Goal: Information Seeking & Learning: Learn about a topic

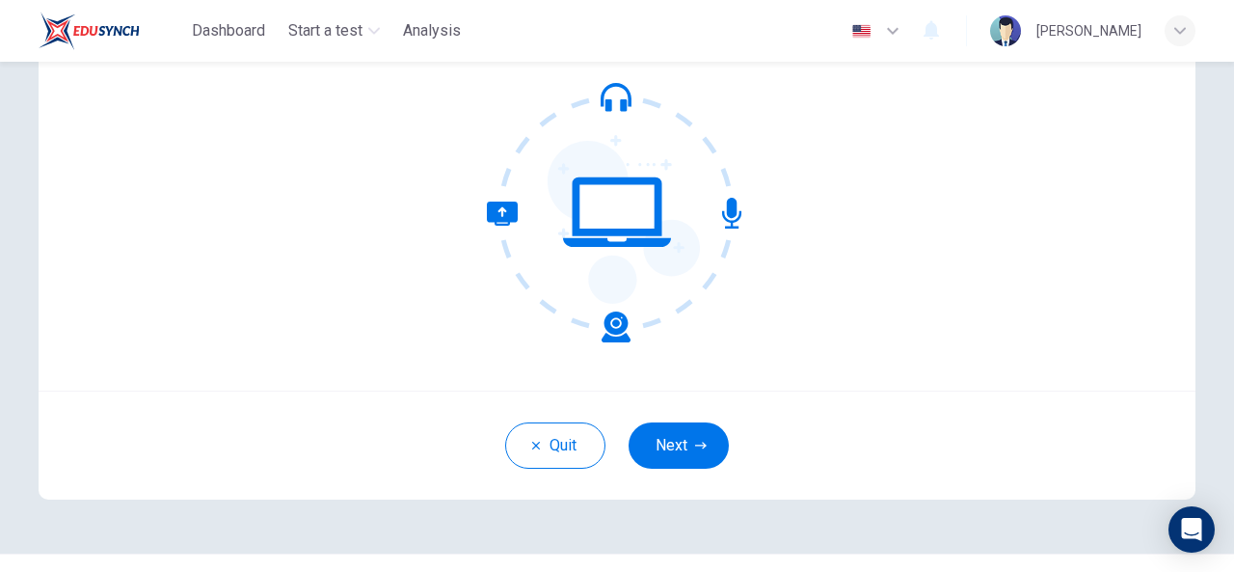
scroll to position [170, 0]
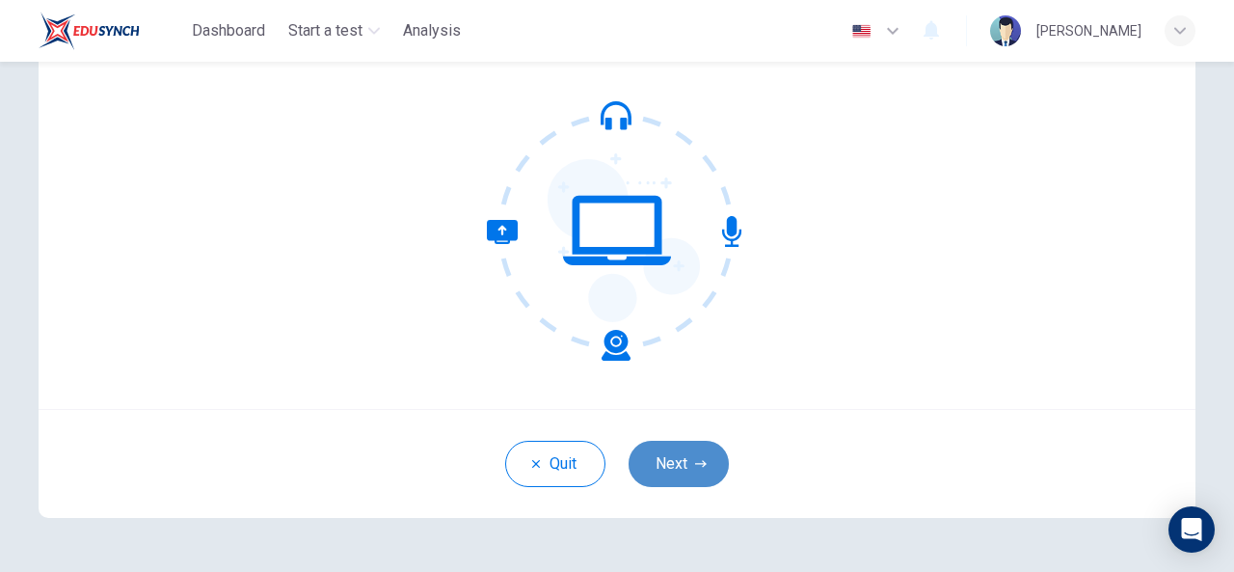
click at [666, 476] on button "Next" at bounding box center [678, 463] width 100 height 46
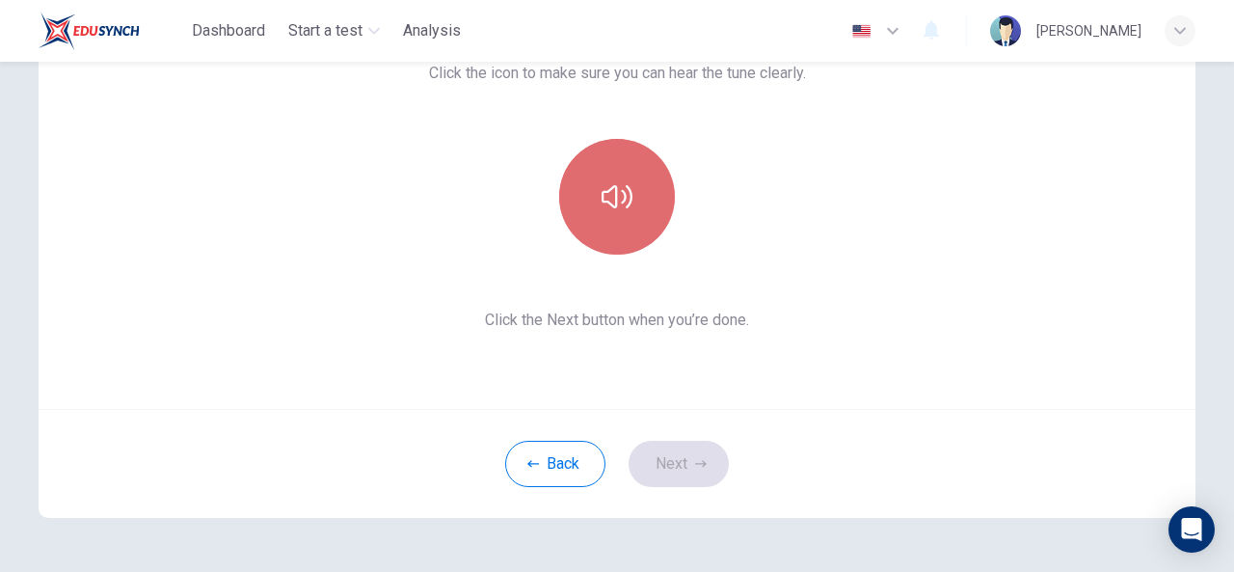
click at [603, 245] on button "button" at bounding box center [617, 197] width 116 height 116
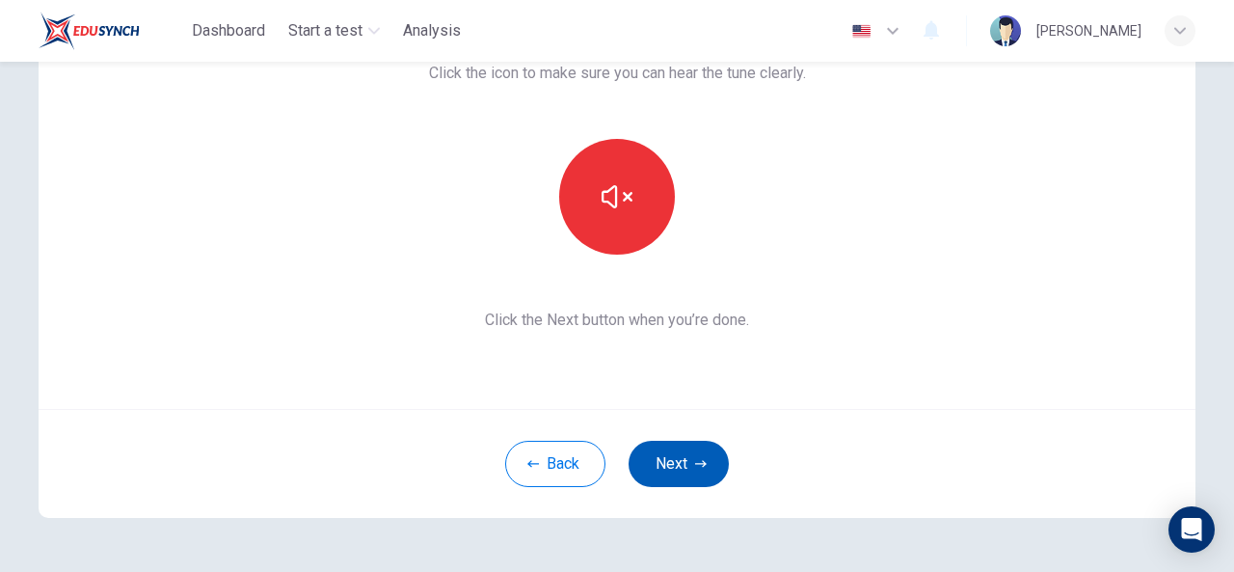
click at [664, 461] on button "Next" at bounding box center [678, 463] width 100 height 46
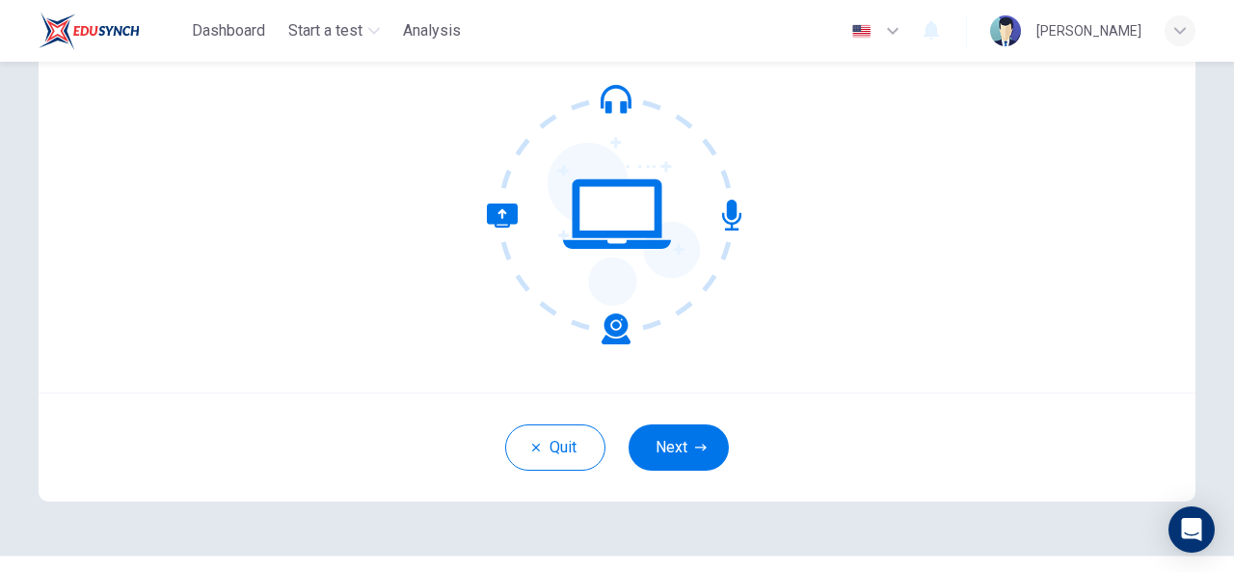
scroll to position [230, 0]
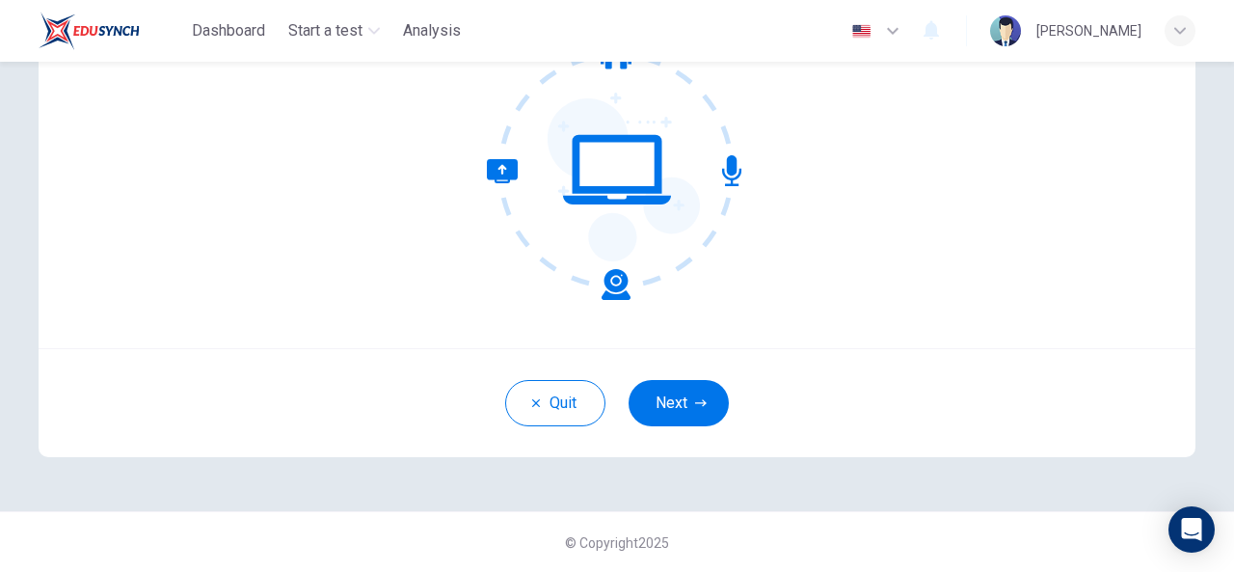
click at [705, 379] on div "Quit Next" at bounding box center [617, 402] width 1157 height 109
click at [665, 401] on button "Next" at bounding box center [678, 403] width 100 height 46
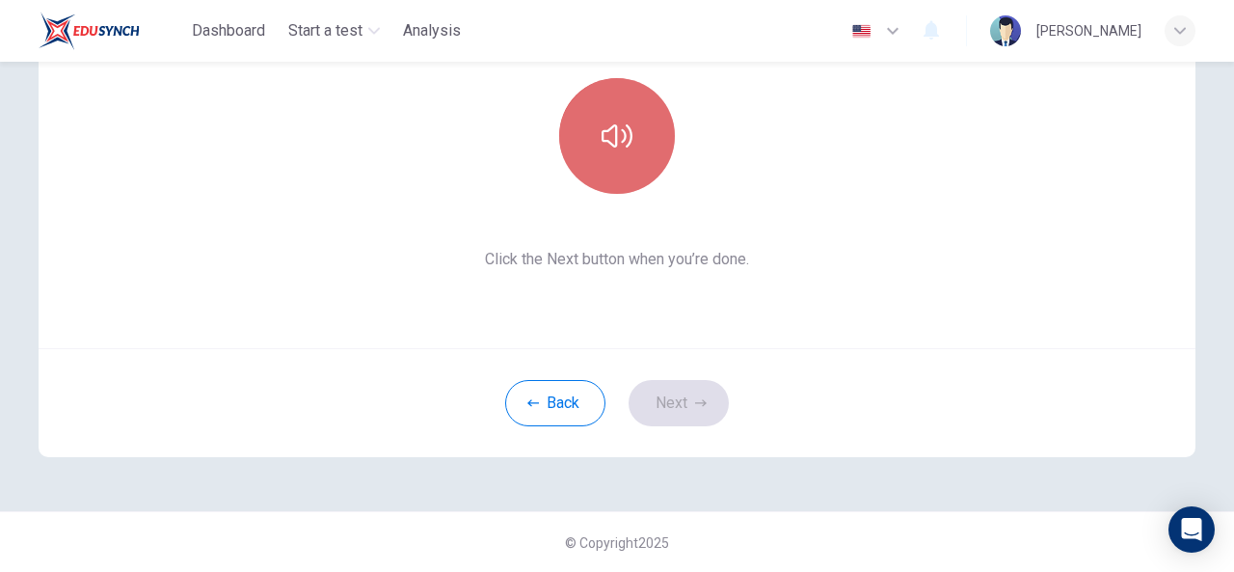
click at [576, 150] on button "button" at bounding box center [617, 136] width 116 height 116
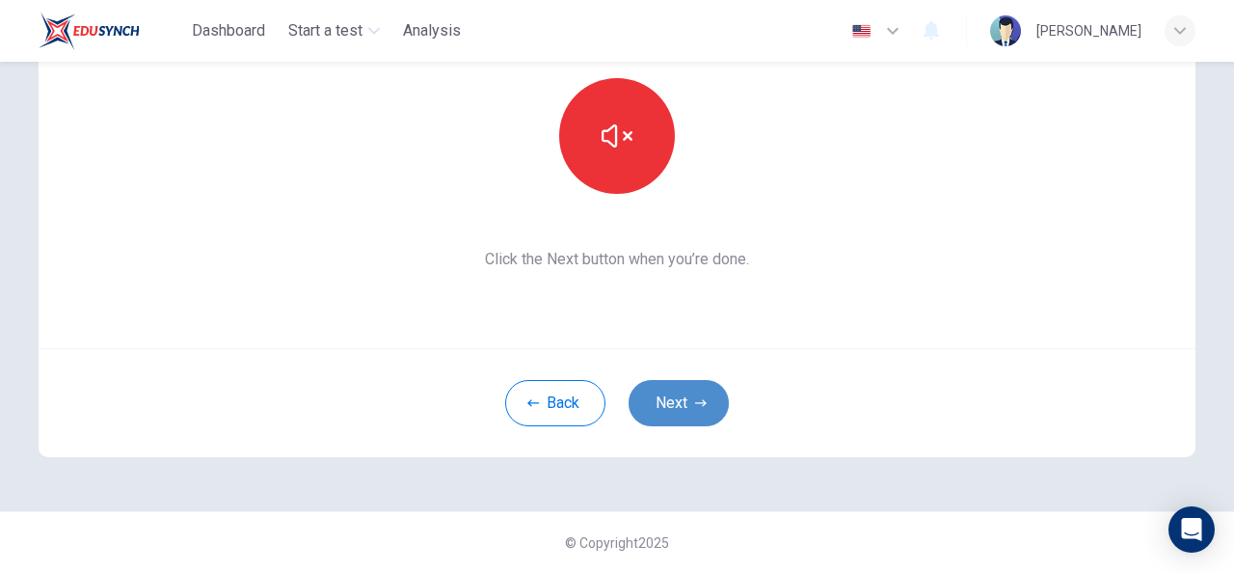
click at [669, 406] on button "Next" at bounding box center [678, 403] width 100 height 46
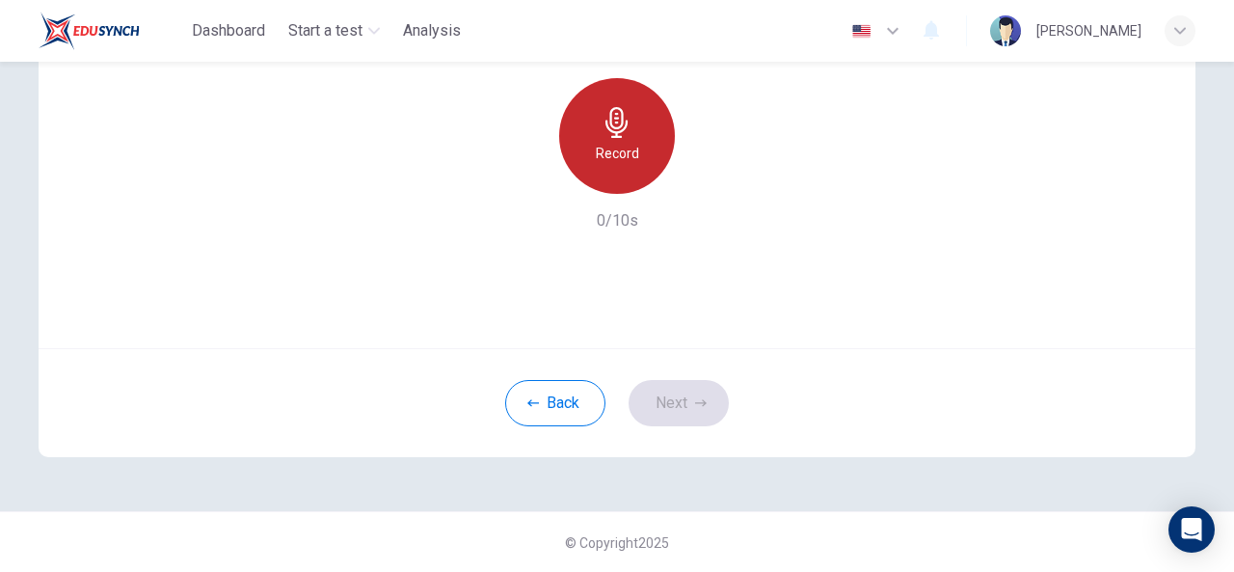
click at [627, 163] on h6 "Record" at bounding box center [617, 153] width 43 height 23
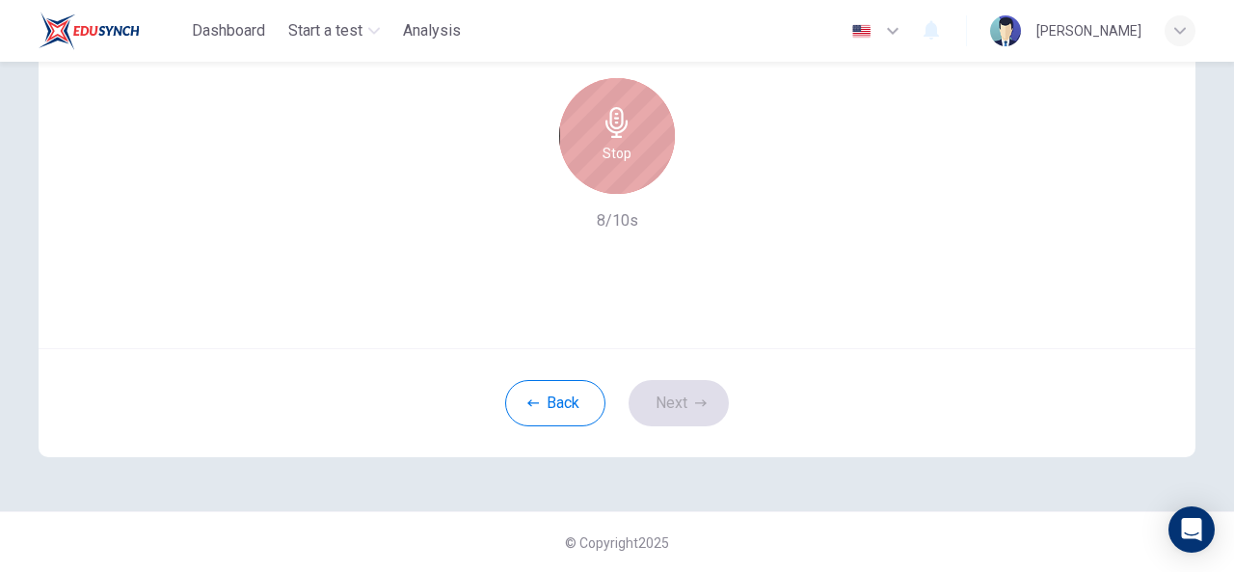
click at [627, 163] on div "Stop" at bounding box center [617, 136] width 116 height 116
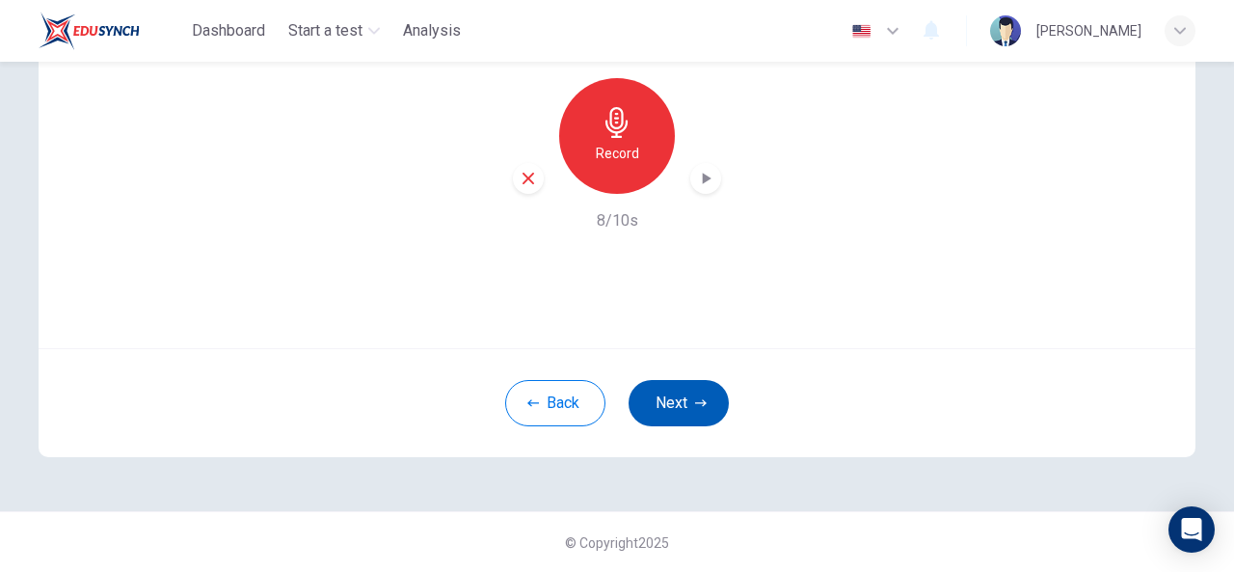
click at [694, 413] on button "Next" at bounding box center [678, 403] width 100 height 46
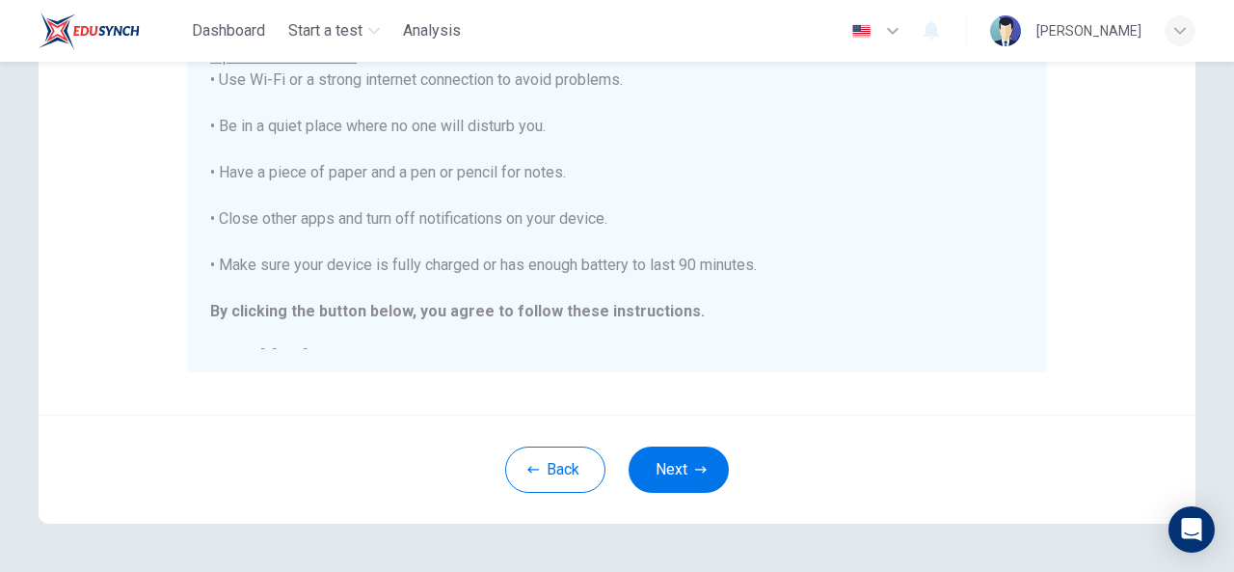
scroll to position [472, 0]
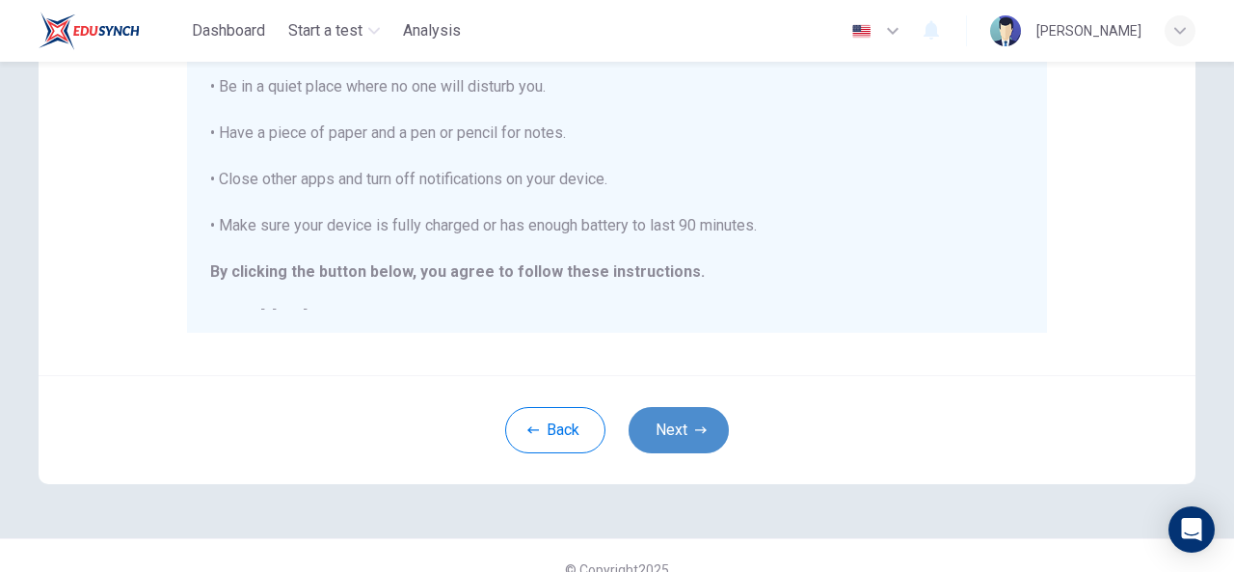
click at [682, 432] on button "Next" at bounding box center [678, 430] width 100 height 46
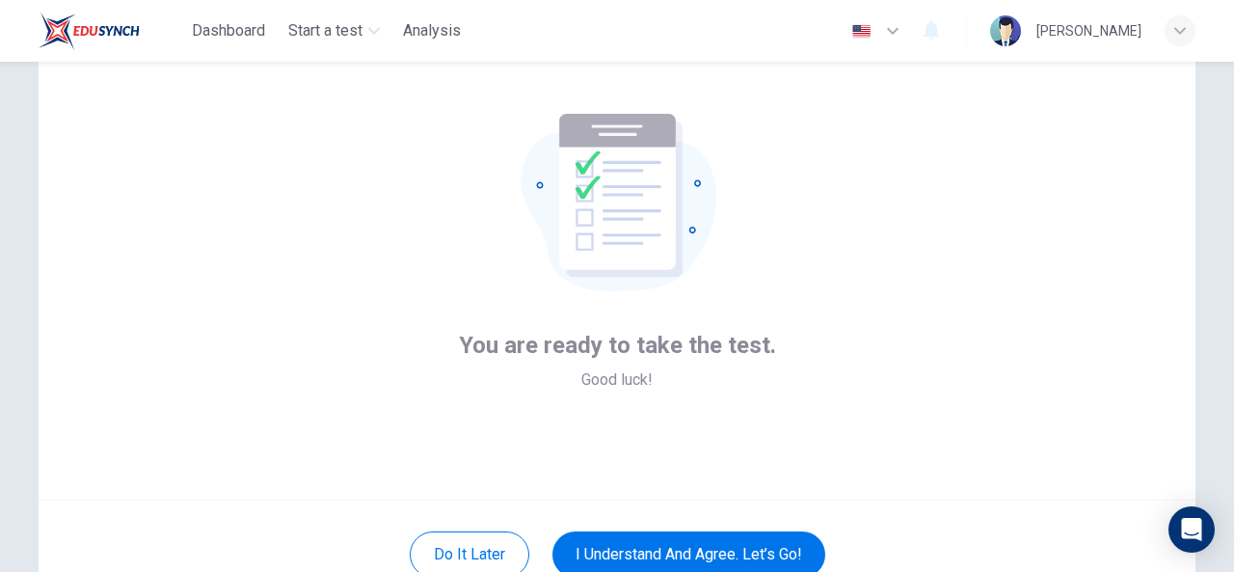
scroll to position [83, 0]
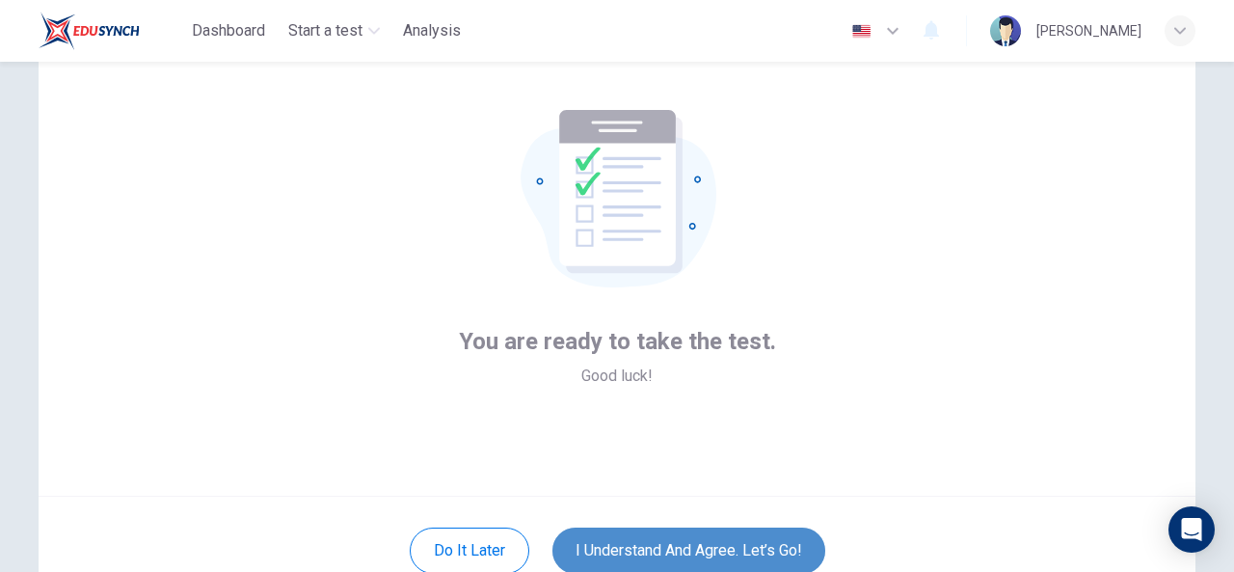
click at [765, 547] on button "I understand and agree. Let’s go!" at bounding box center [688, 550] width 273 height 46
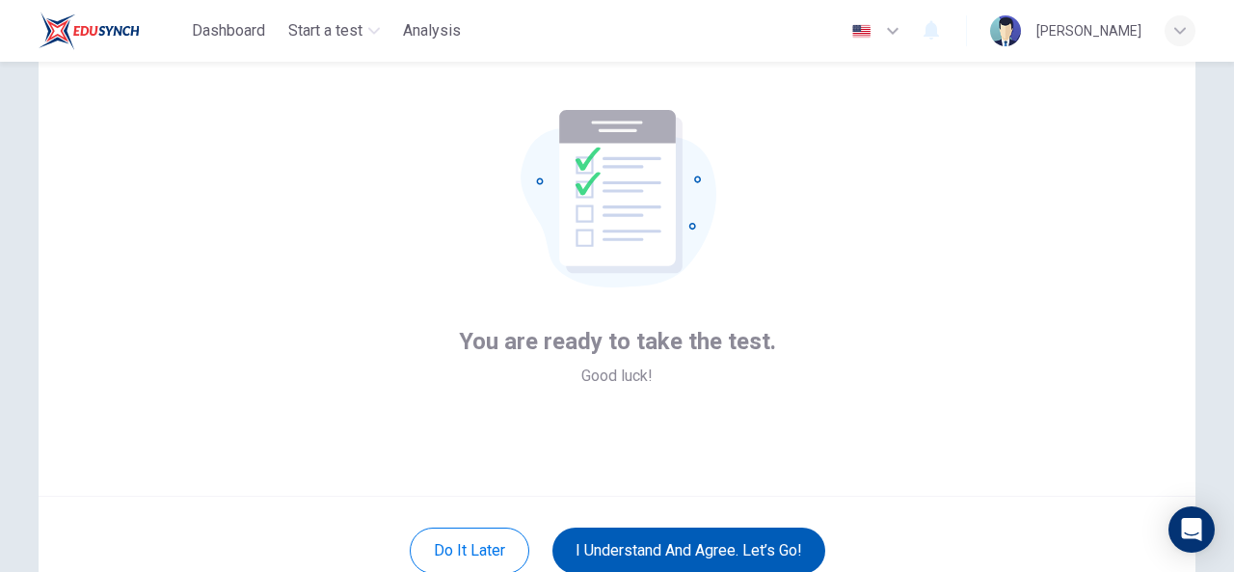
click at [765, 547] on button "I understand and agree. Let’s go!" at bounding box center [688, 550] width 273 height 46
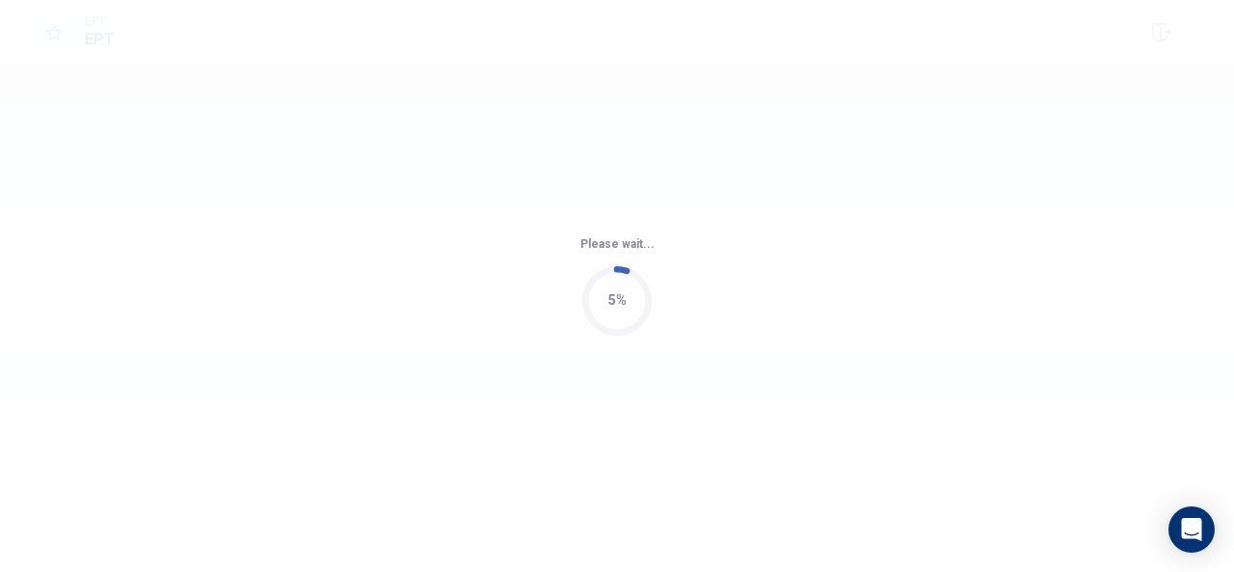
drag, startPoint x: 765, startPoint y: 472, endPoint x: 772, endPoint y: 461, distance: 13.4
click at [772, 461] on div "Please wait... 5%" at bounding box center [617, 286] width 1234 height 572
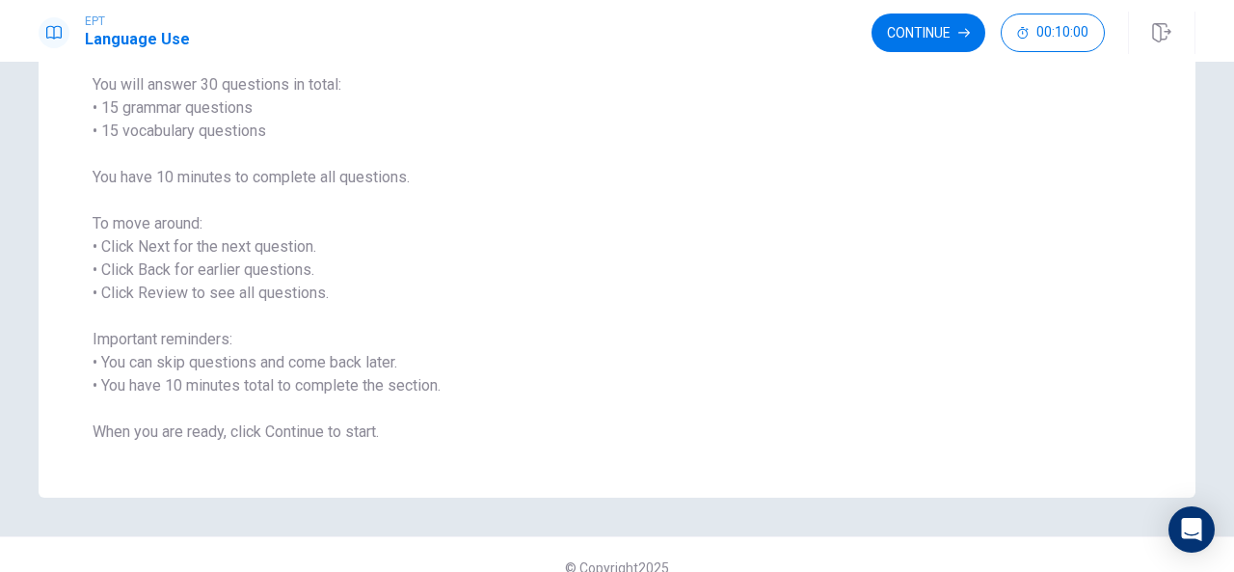
scroll to position [183, 0]
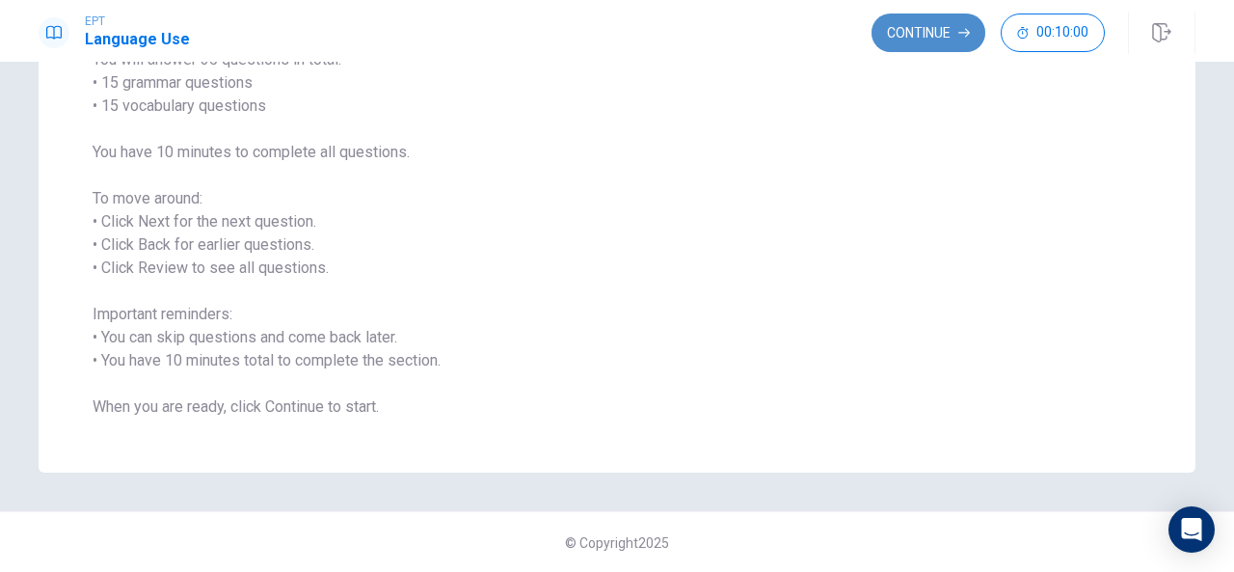
click at [930, 34] on button "Continue" at bounding box center [928, 32] width 114 height 39
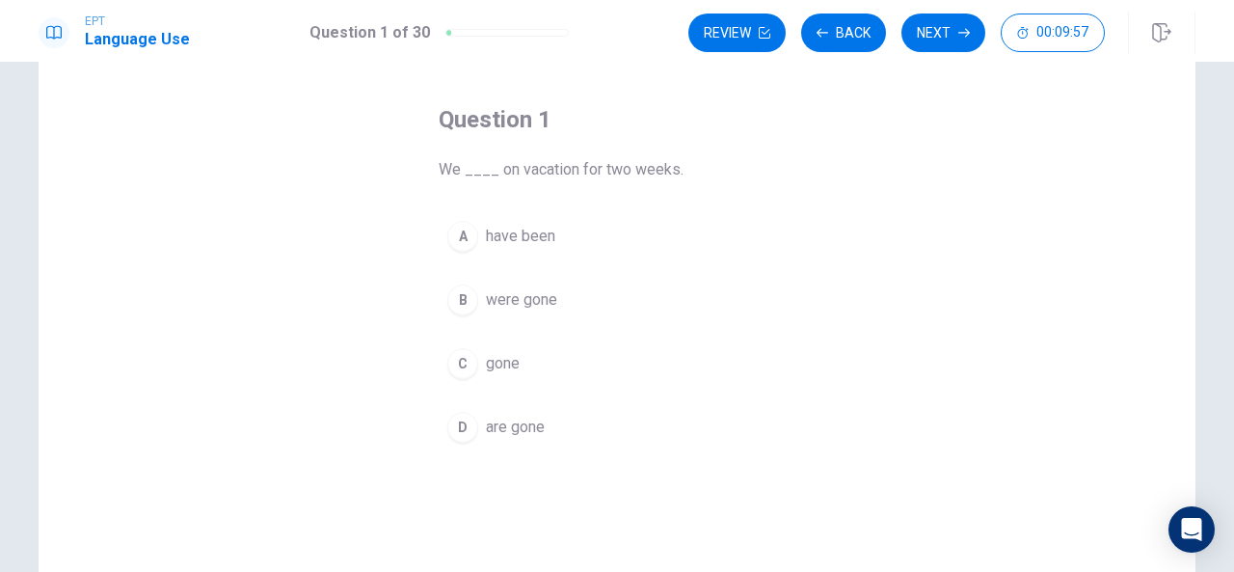
scroll to position [74, 0]
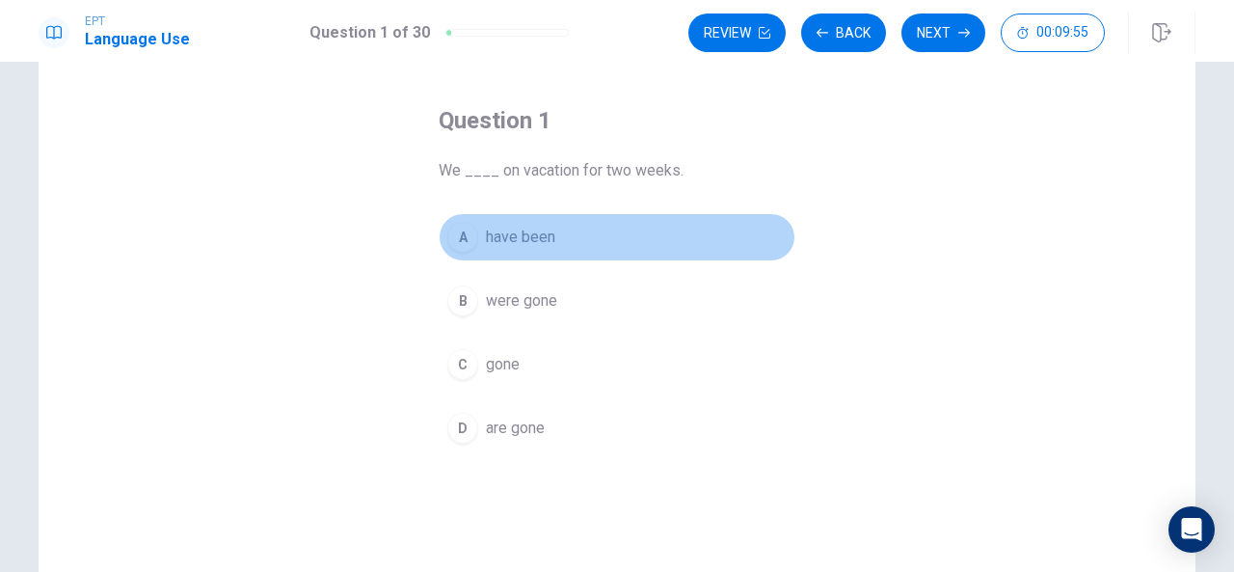
click at [778, 232] on button "A have been" at bounding box center [617, 237] width 357 height 48
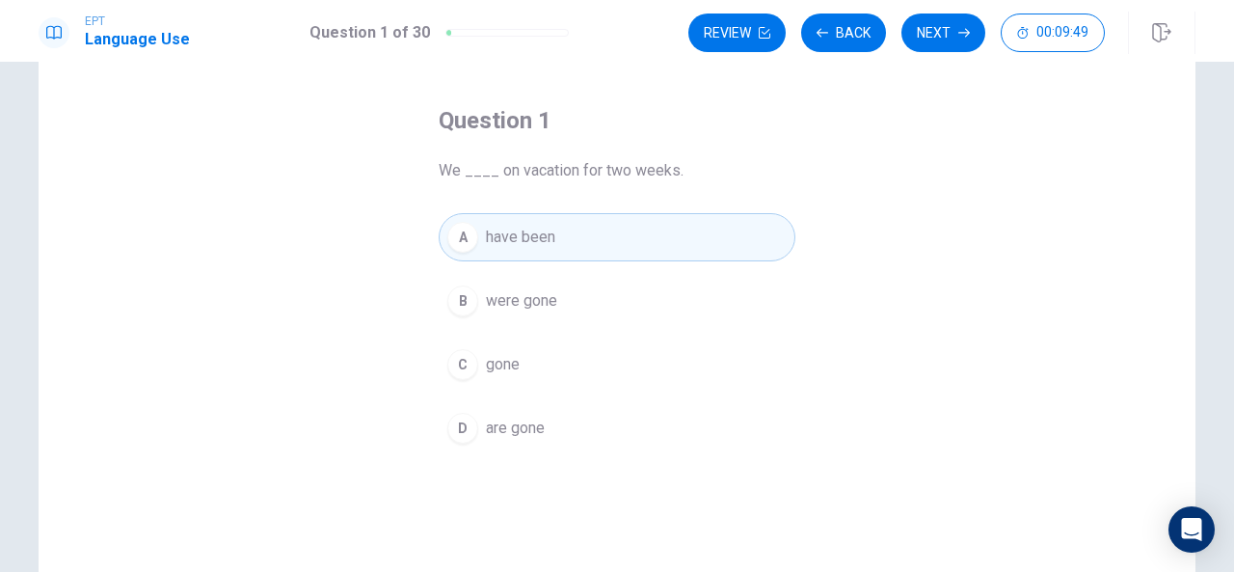
click at [555, 437] on button "D are gone" at bounding box center [617, 428] width 357 height 48
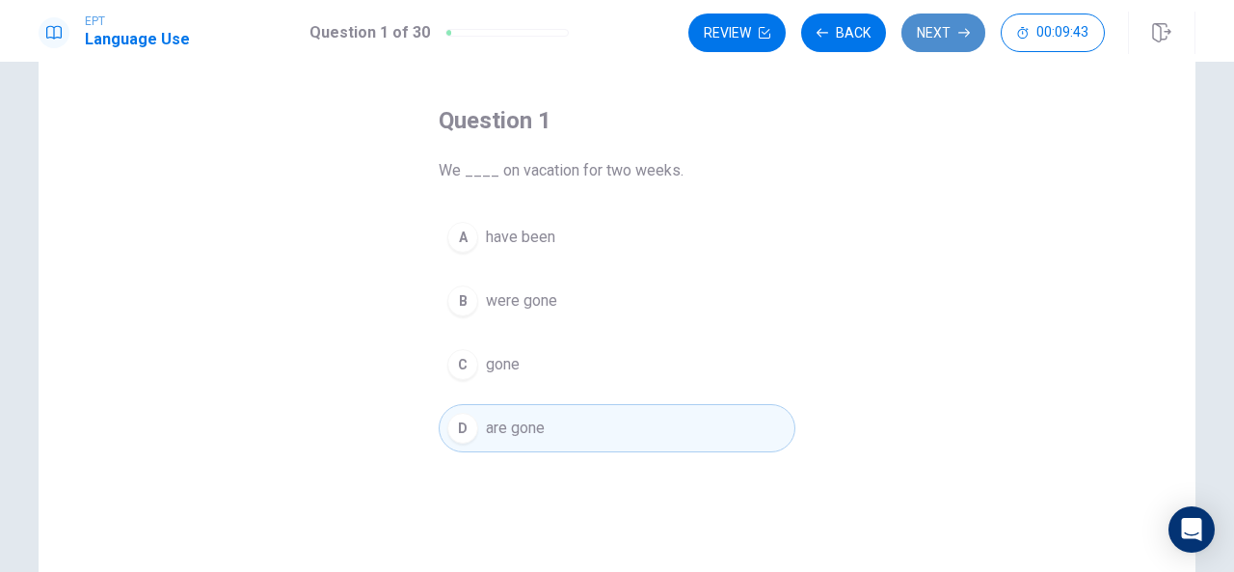
click at [923, 27] on button "Next" at bounding box center [943, 32] width 84 height 39
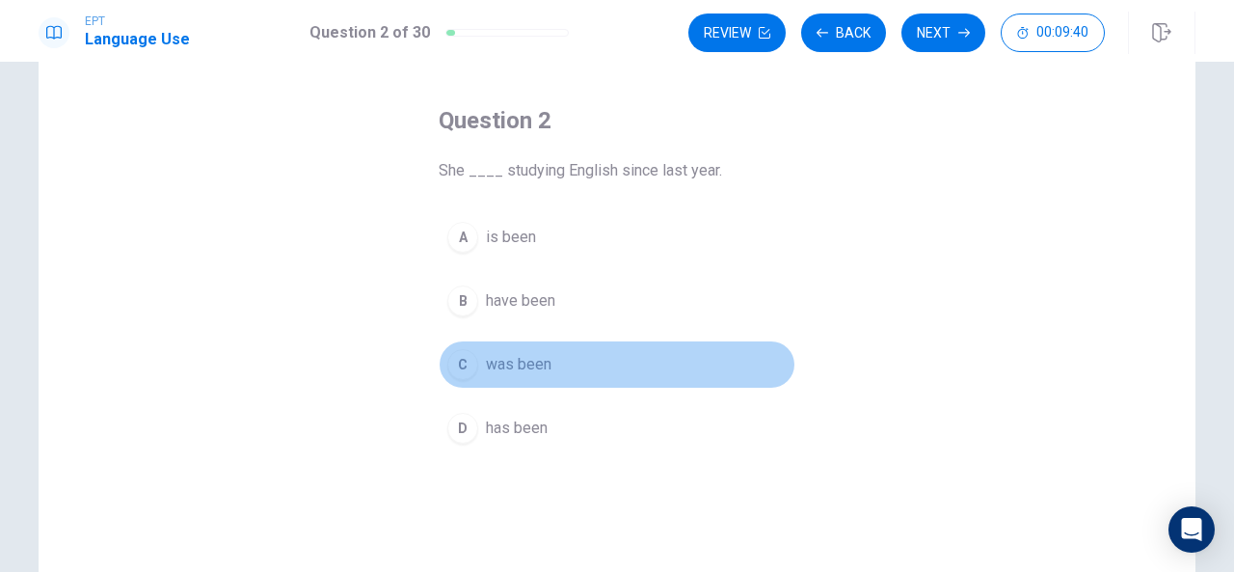
click at [451, 366] on div "C" at bounding box center [462, 364] width 31 height 31
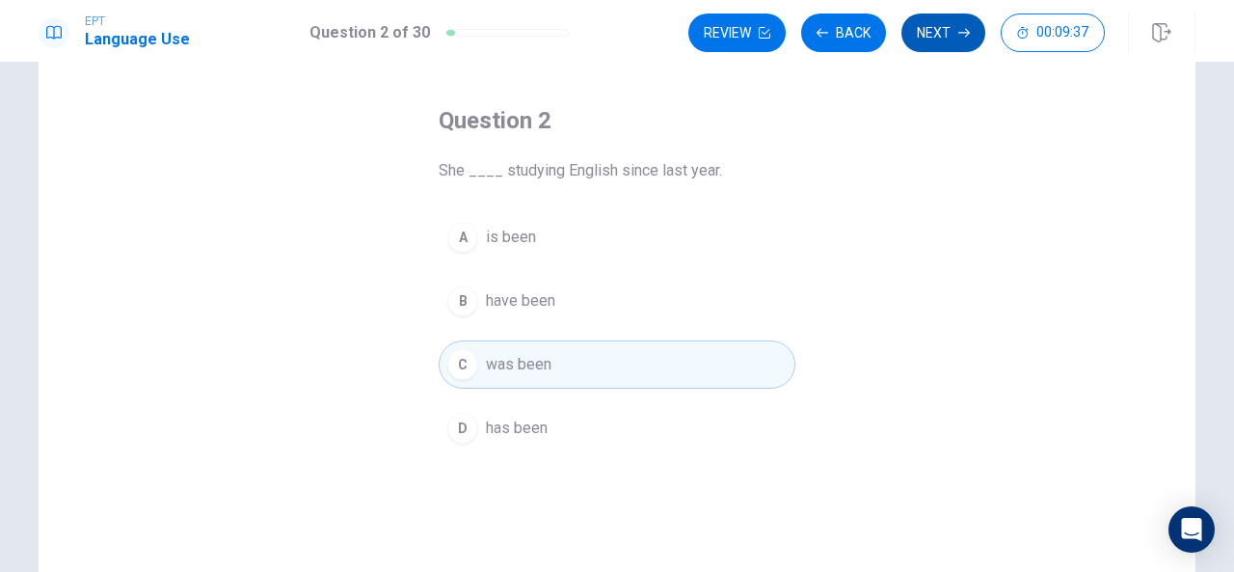
click at [935, 36] on button "Next" at bounding box center [943, 32] width 84 height 39
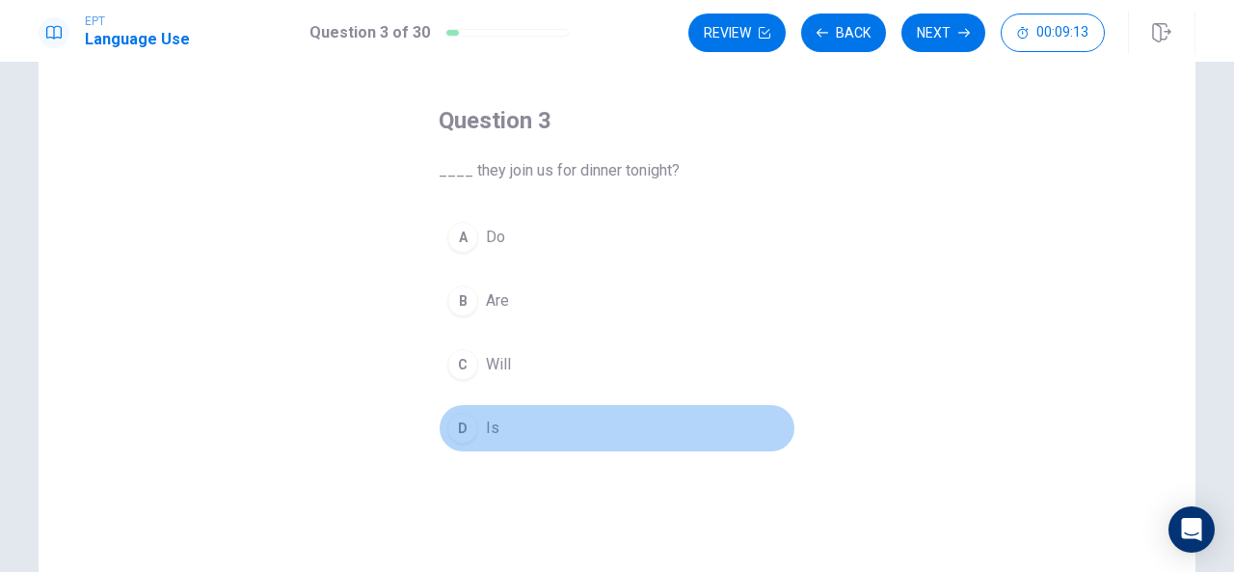
click at [467, 428] on div "D" at bounding box center [462, 428] width 31 height 31
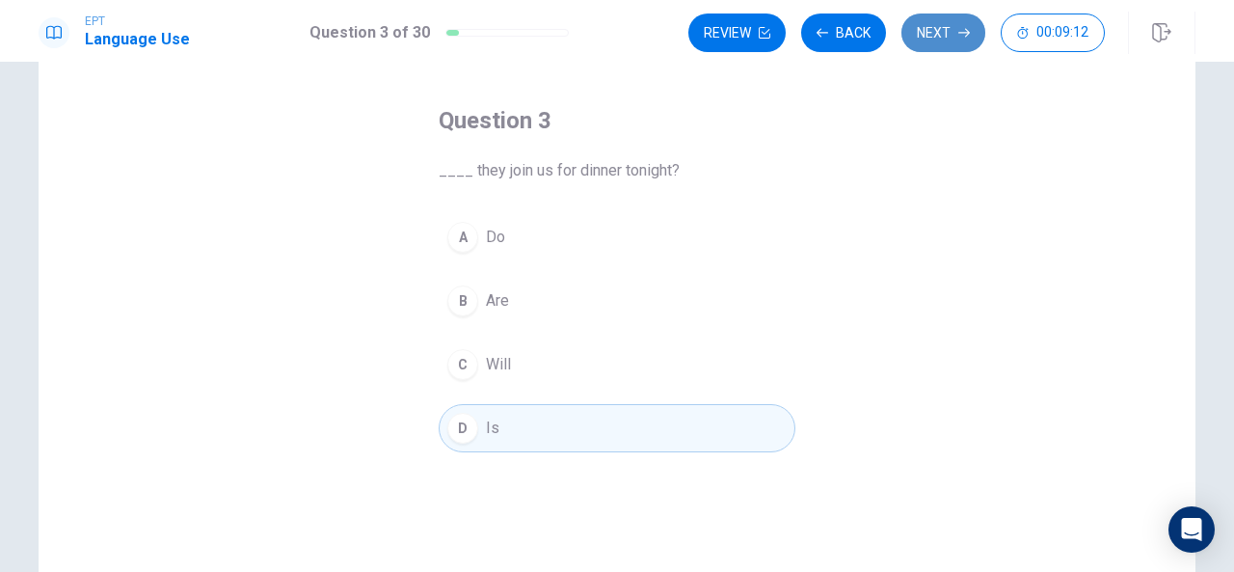
click at [937, 26] on button "Next" at bounding box center [943, 32] width 84 height 39
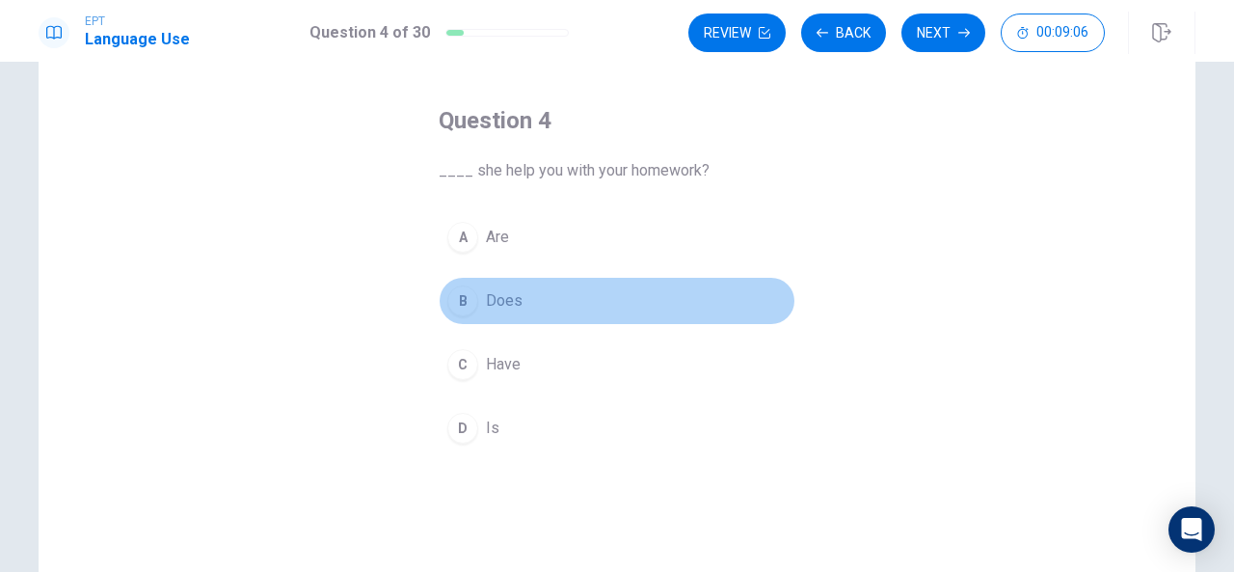
click at [464, 301] on div "B" at bounding box center [462, 300] width 31 height 31
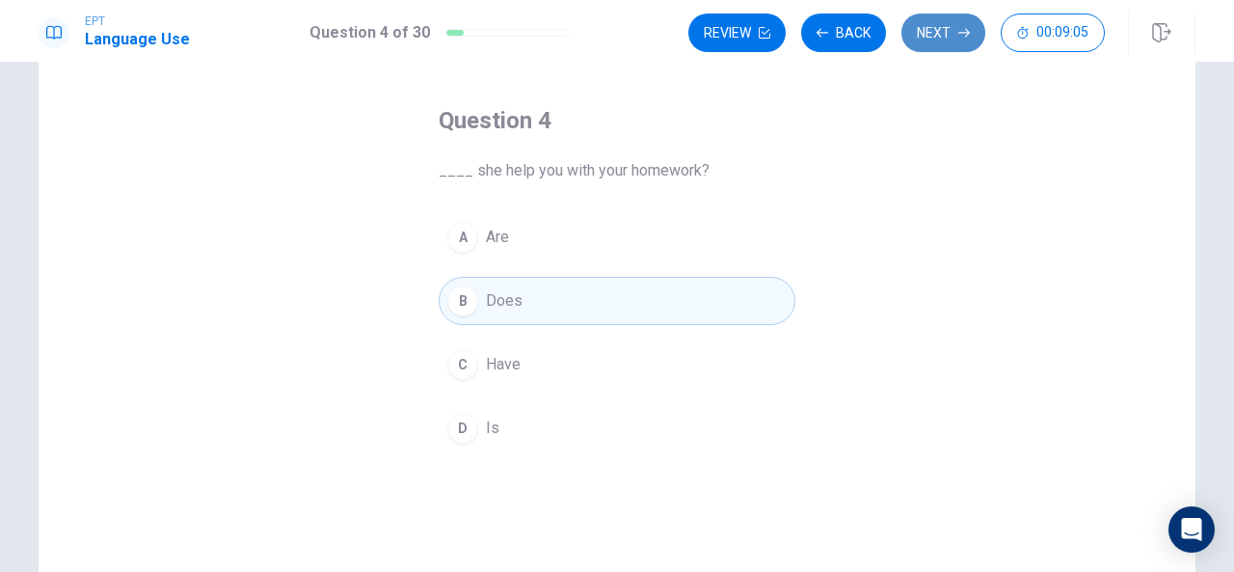
click at [950, 40] on button "Next" at bounding box center [943, 32] width 84 height 39
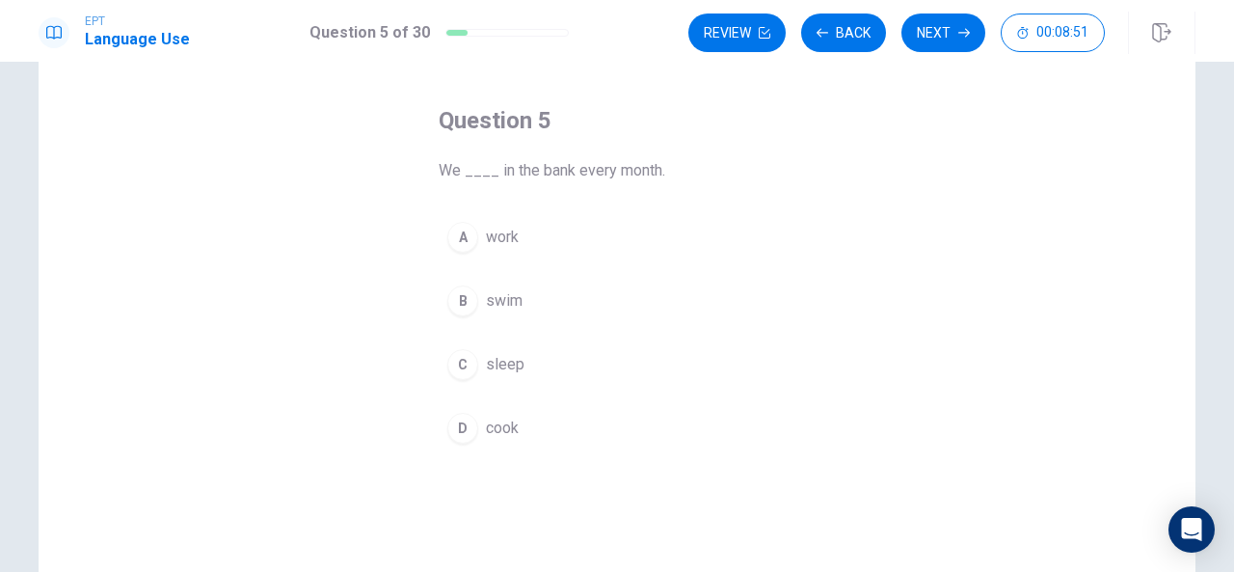
click at [468, 238] on div "A" at bounding box center [462, 237] width 31 height 31
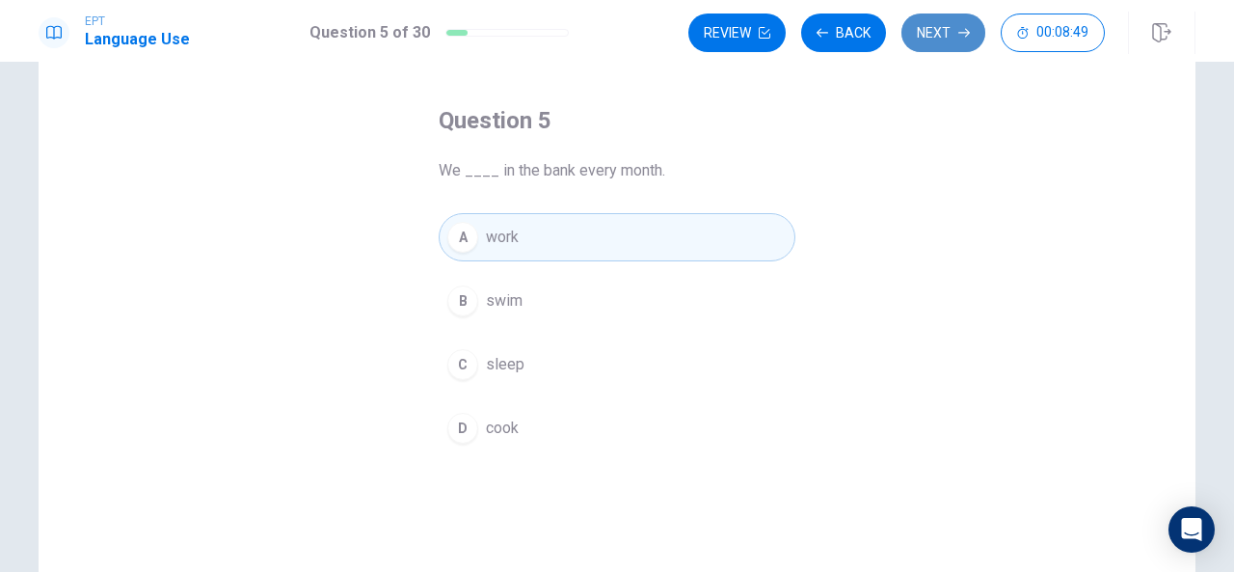
click at [925, 32] on button "Next" at bounding box center [943, 32] width 84 height 39
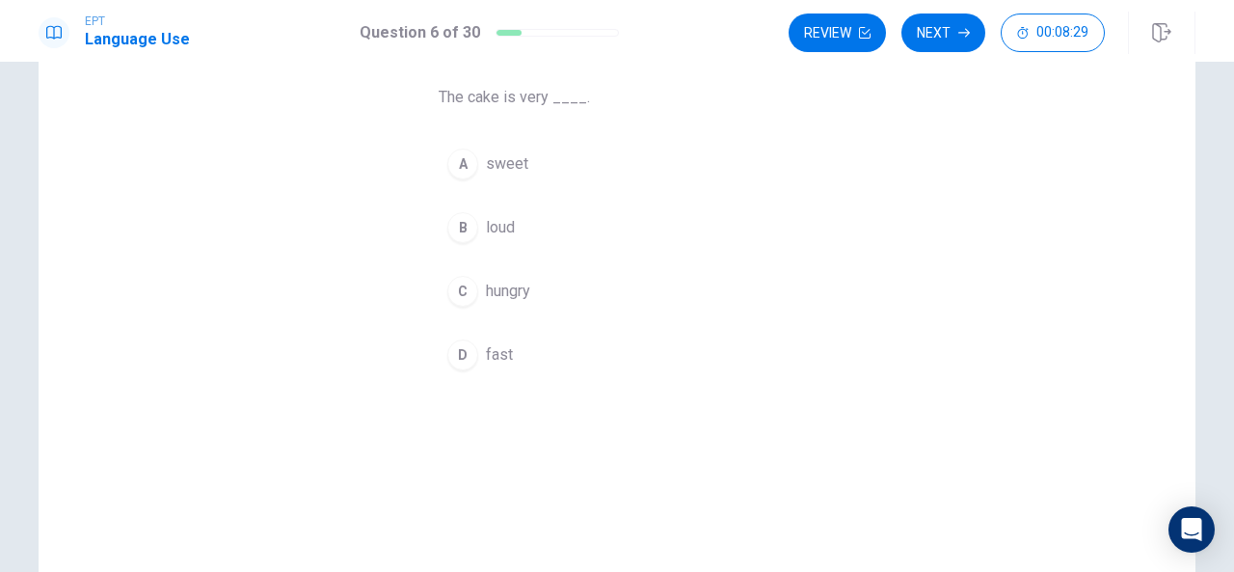
scroll to position [145, 0]
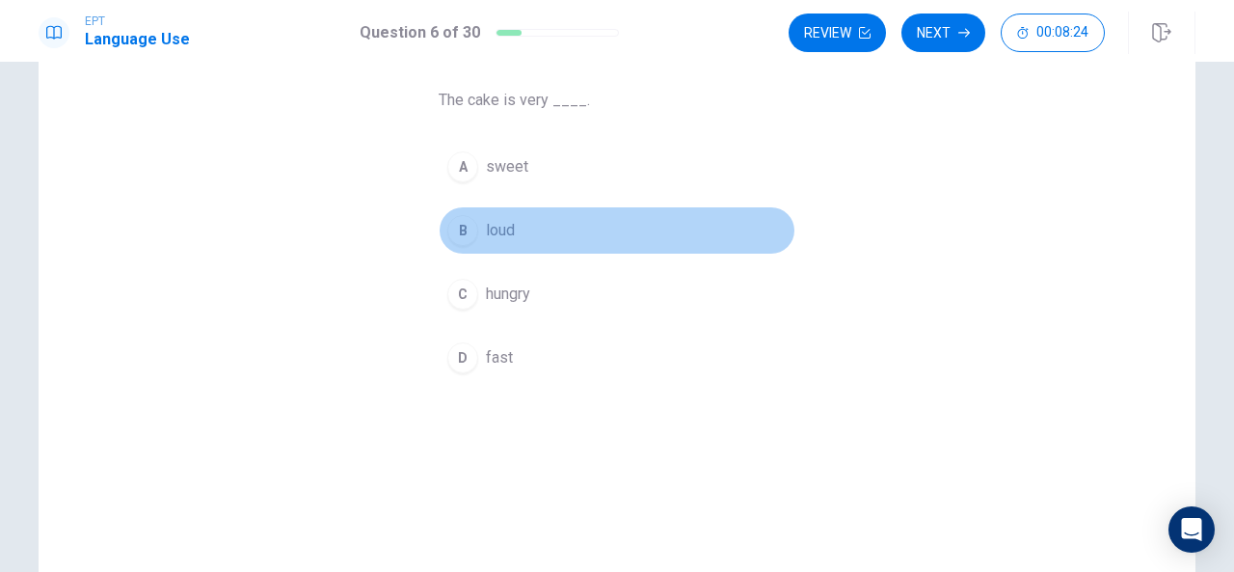
click at [458, 226] on div "B" at bounding box center [462, 230] width 31 height 31
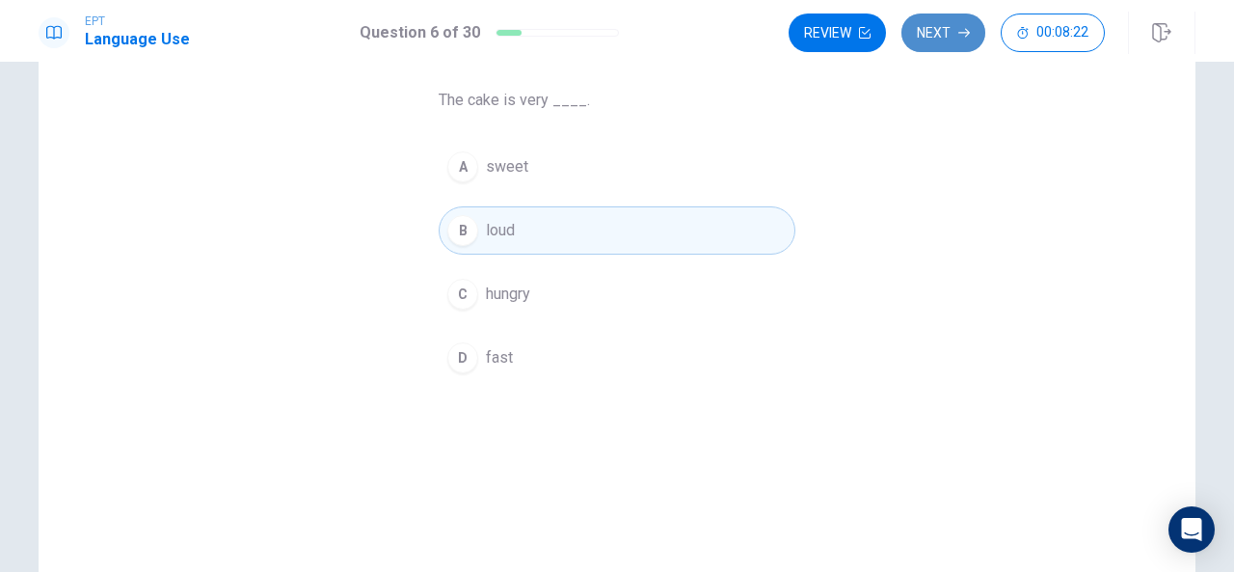
click at [952, 32] on button "Next" at bounding box center [943, 32] width 84 height 39
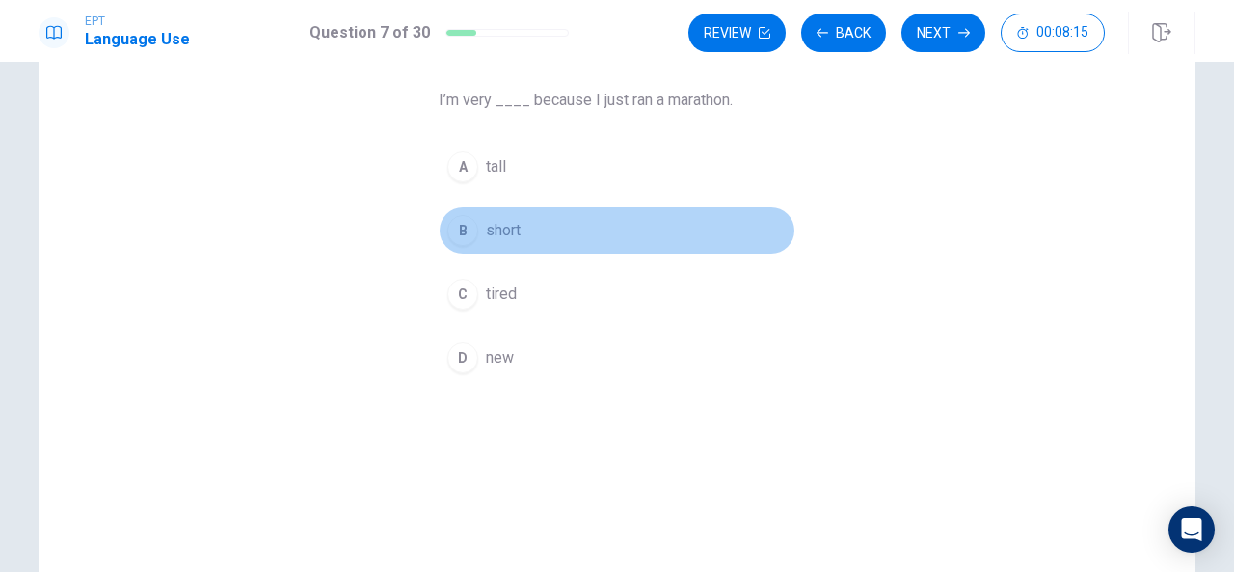
click at [467, 223] on div "B" at bounding box center [462, 230] width 31 height 31
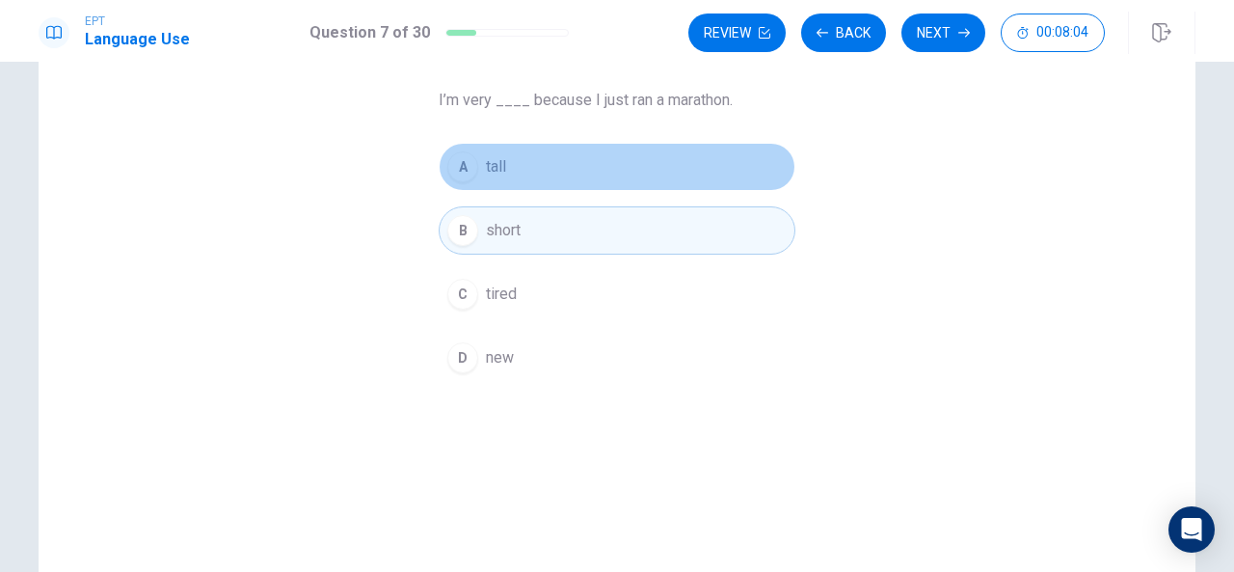
click at [526, 176] on button "A tall" at bounding box center [617, 167] width 357 height 48
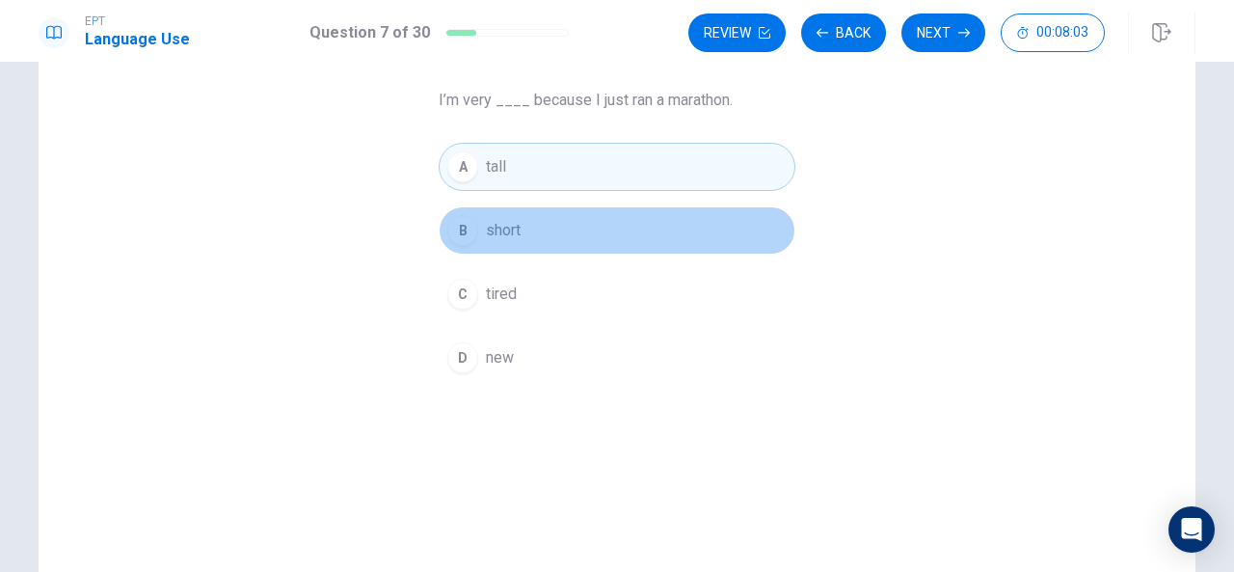
click at [517, 248] on button "B short" at bounding box center [617, 230] width 357 height 48
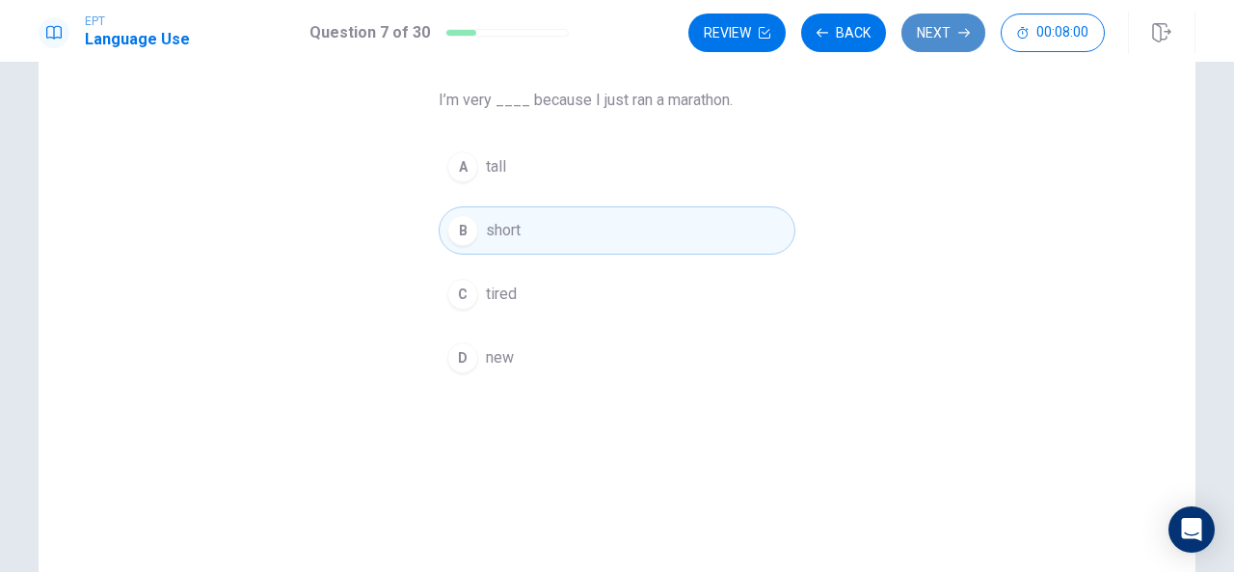
click at [940, 35] on button "Next" at bounding box center [943, 32] width 84 height 39
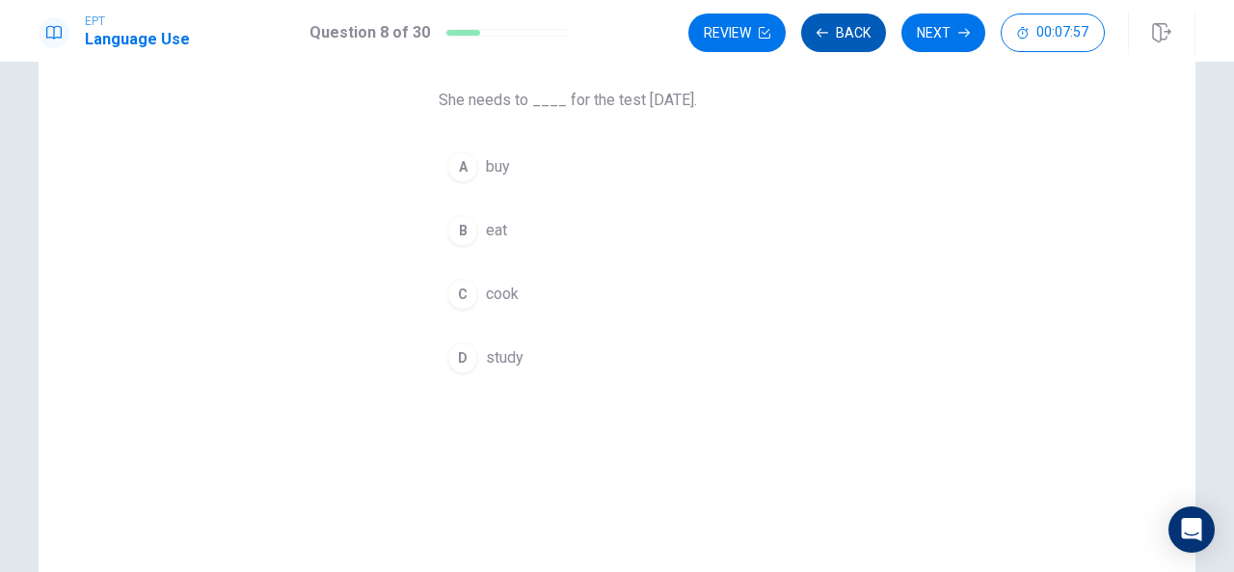
click at [849, 38] on button "Back" at bounding box center [843, 32] width 85 height 39
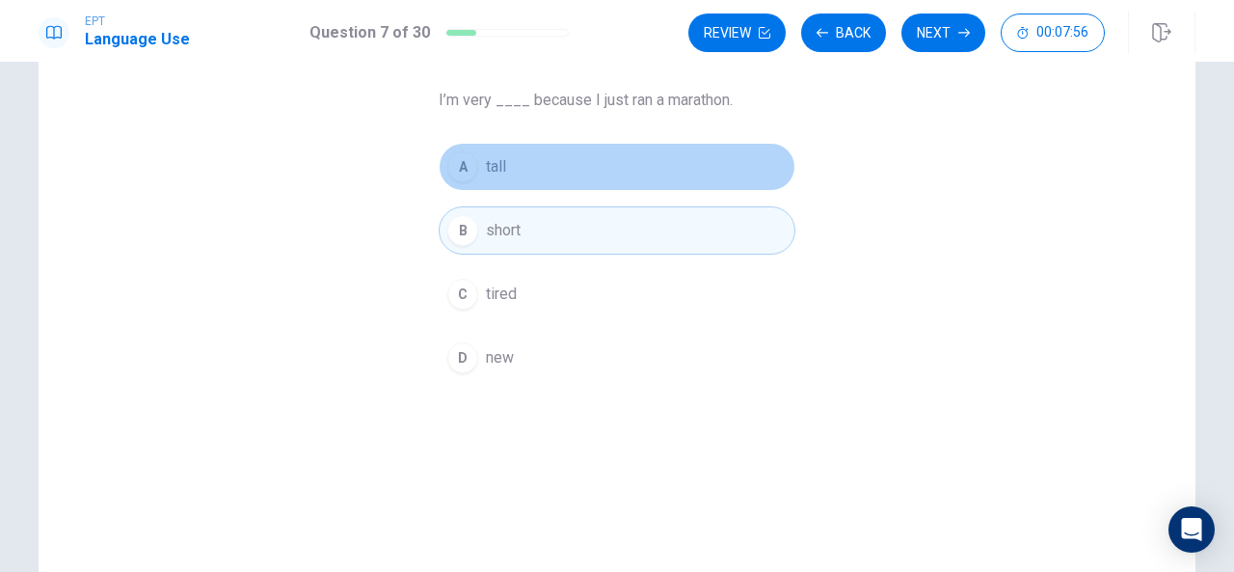
click at [495, 174] on span "tall" at bounding box center [496, 166] width 20 height 23
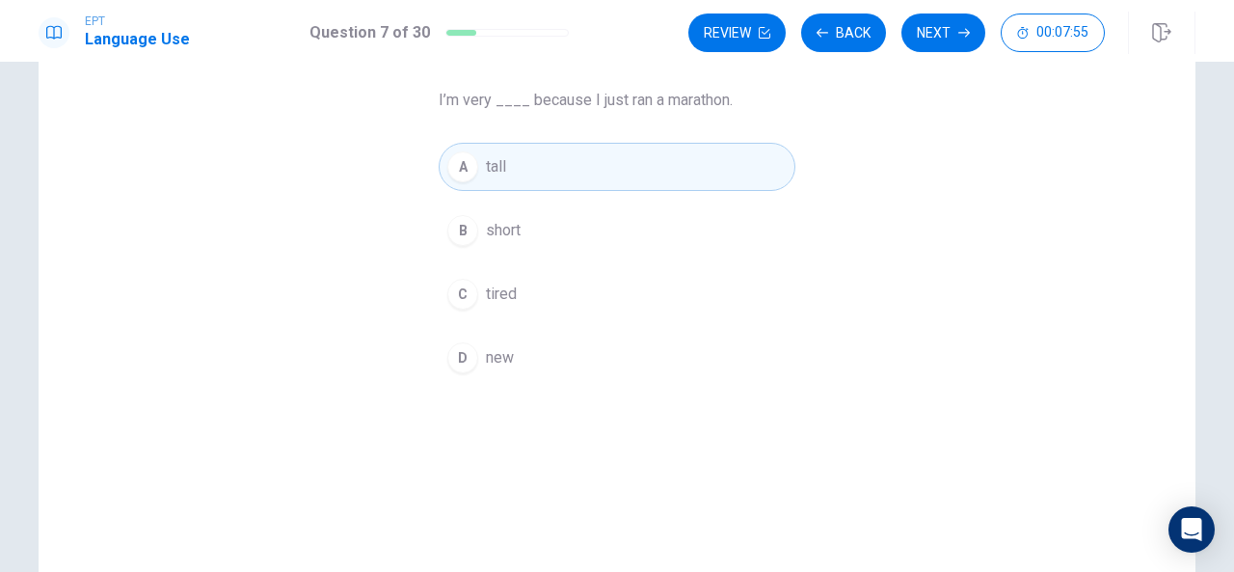
click at [493, 223] on span "short" at bounding box center [503, 230] width 35 height 23
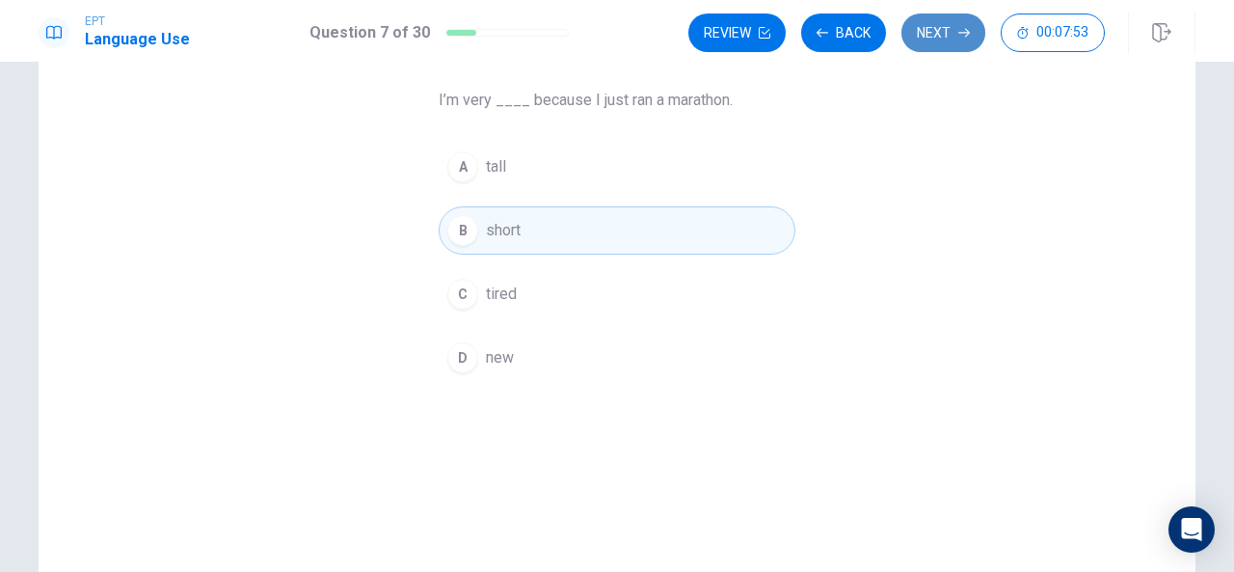
click at [950, 29] on button "Next" at bounding box center [943, 32] width 84 height 39
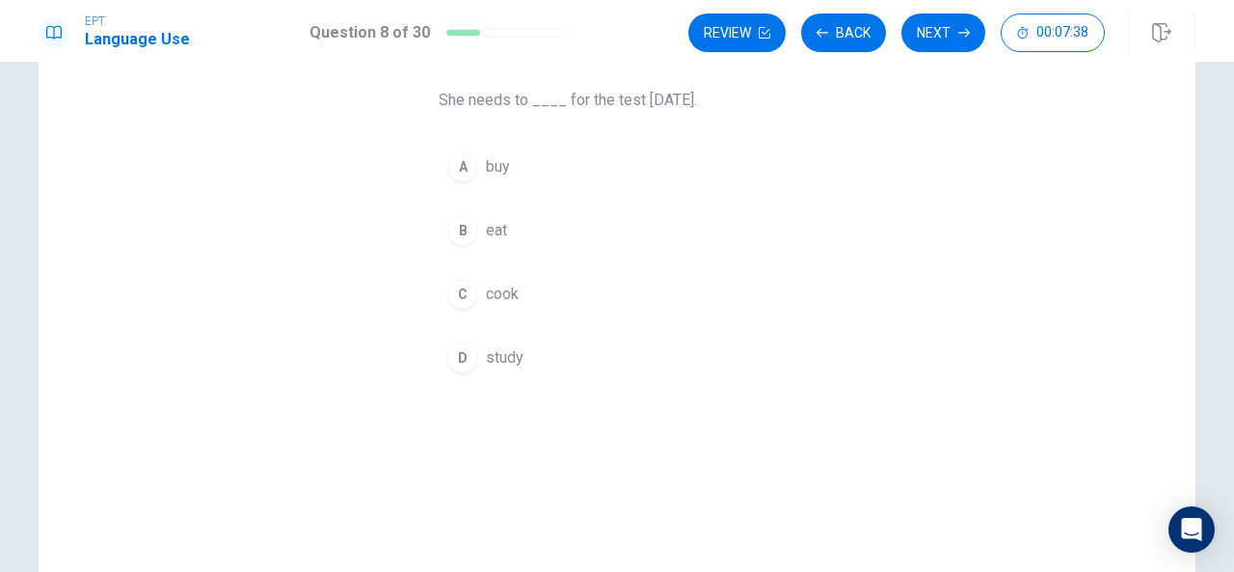
drag, startPoint x: 604, startPoint y: 96, endPoint x: 625, endPoint y: 103, distance: 21.3
click at [625, 103] on span "She needs to ____ for the test [DATE]." at bounding box center [617, 100] width 357 height 23
click at [607, 100] on span "She needs to ____ for the test [DATE]." at bounding box center [617, 100] width 357 height 23
click at [459, 342] on div "D" at bounding box center [462, 357] width 31 height 31
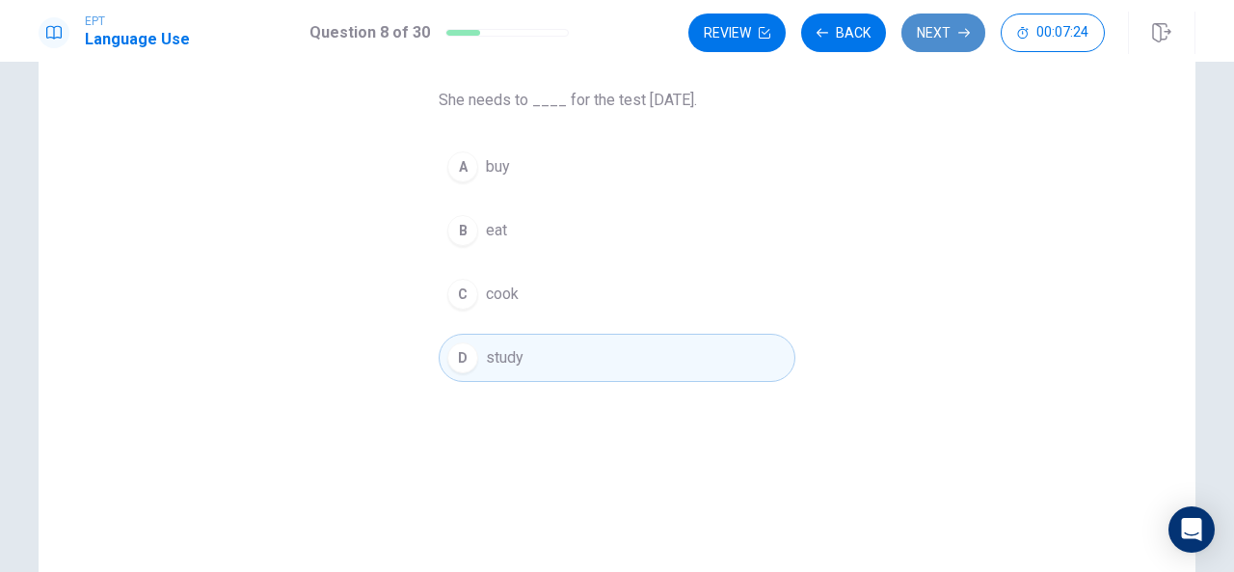
click at [916, 38] on button "Next" at bounding box center [943, 32] width 84 height 39
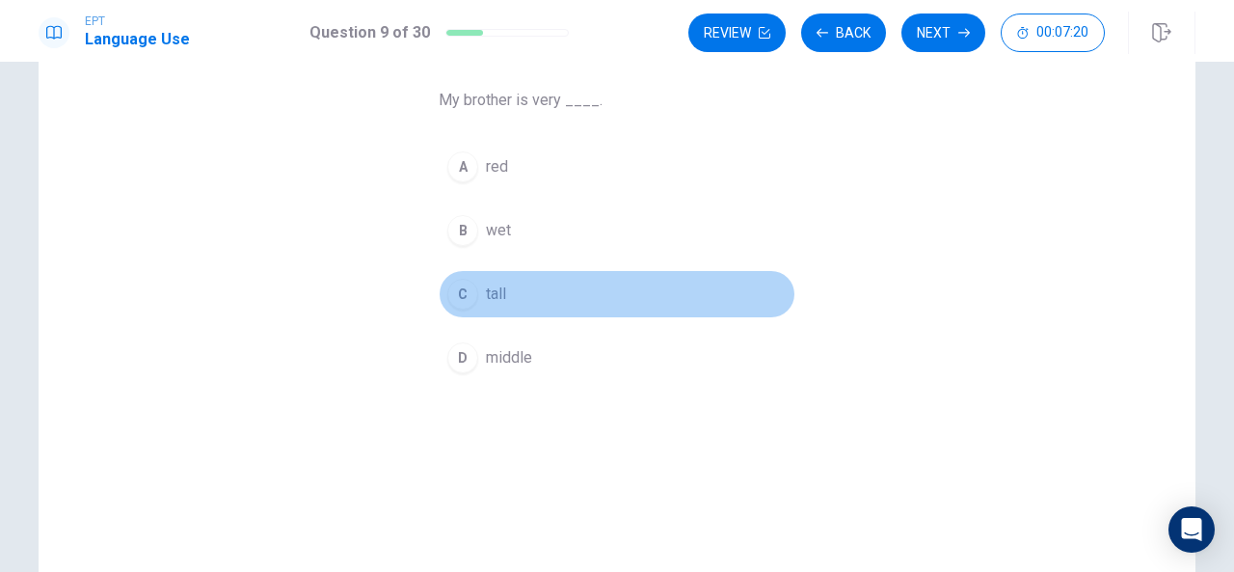
click at [470, 306] on button "C tall" at bounding box center [617, 294] width 357 height 48
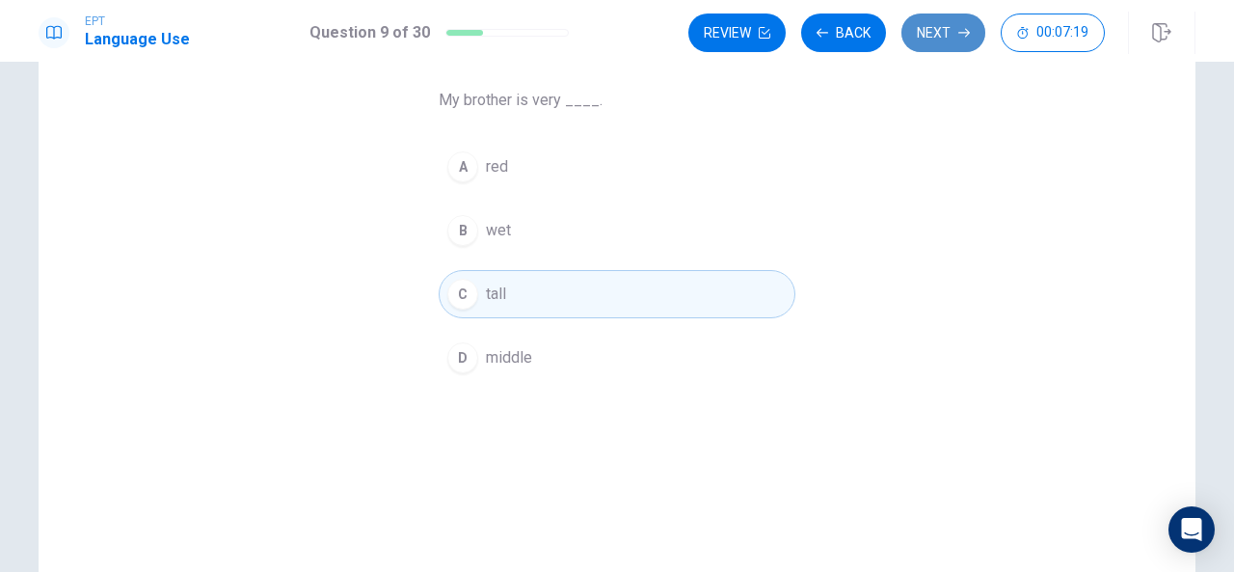
click at [936, 47] on button "Next" at bounding box center [943, 32] width 84 height 39
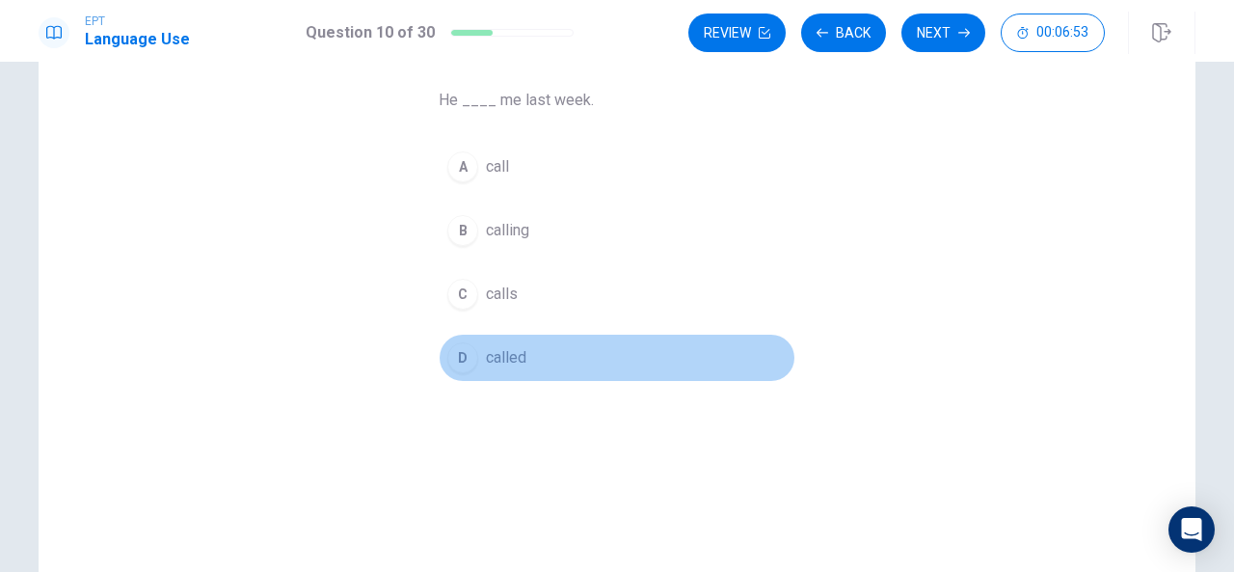
click at [474, 347] on button "D called" at bounding box center [617, 357] width 357 height 48
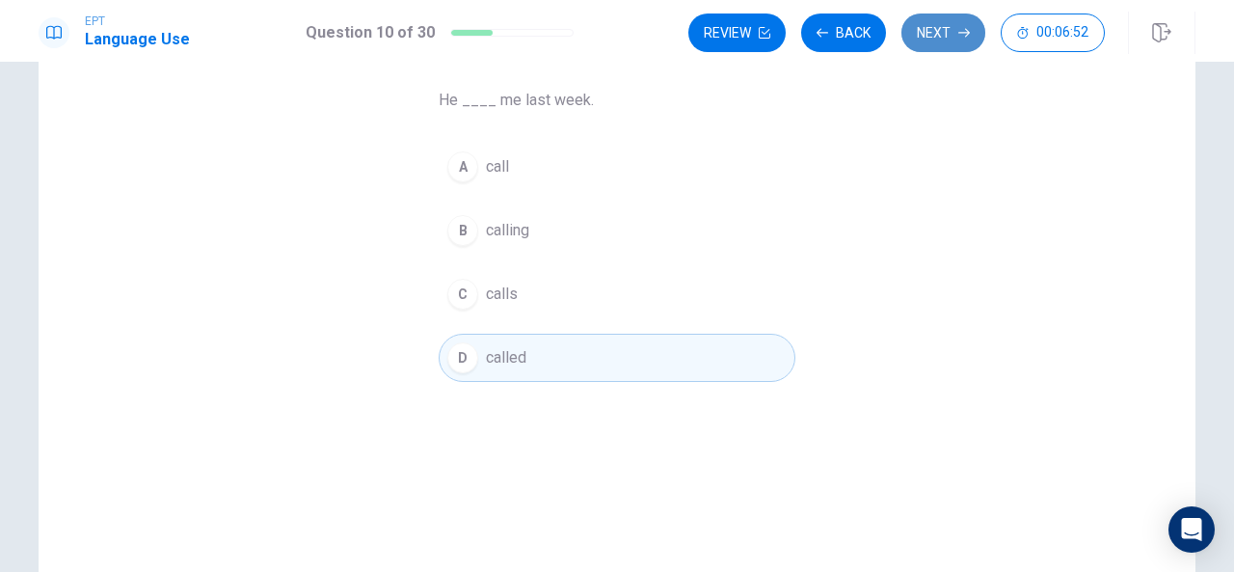
click at [947, 32] on button "Next" at bounding box center [943, 32] width 84 height 39
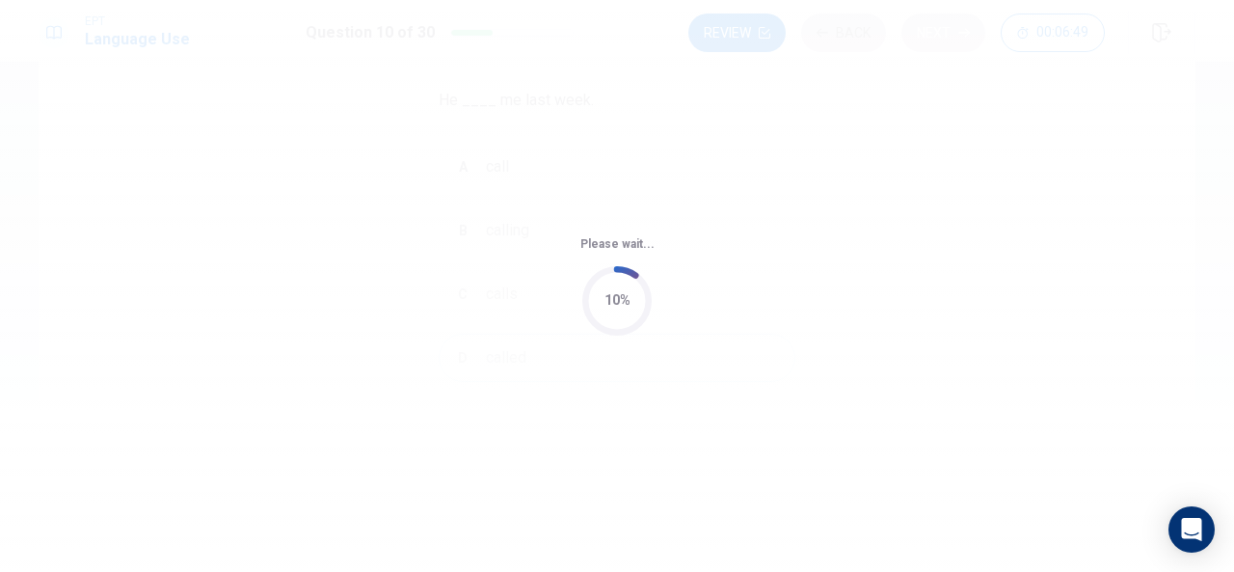
scroll to position [0, 0]
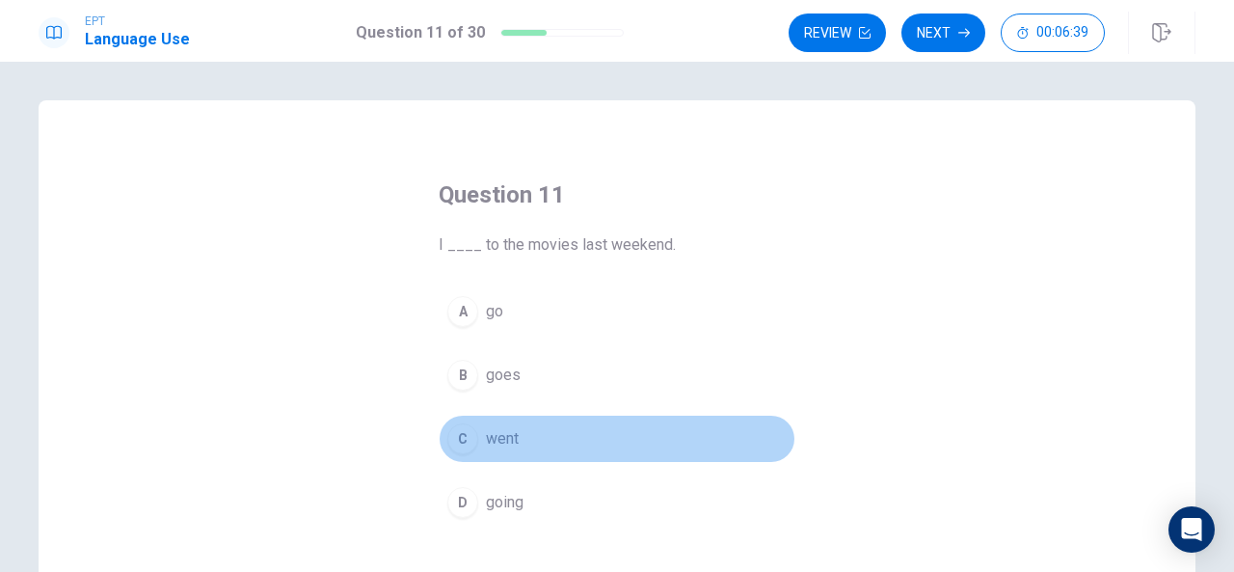
click at [468, 434] on div "C" at bounding box center [462, 438] width 31 height 31
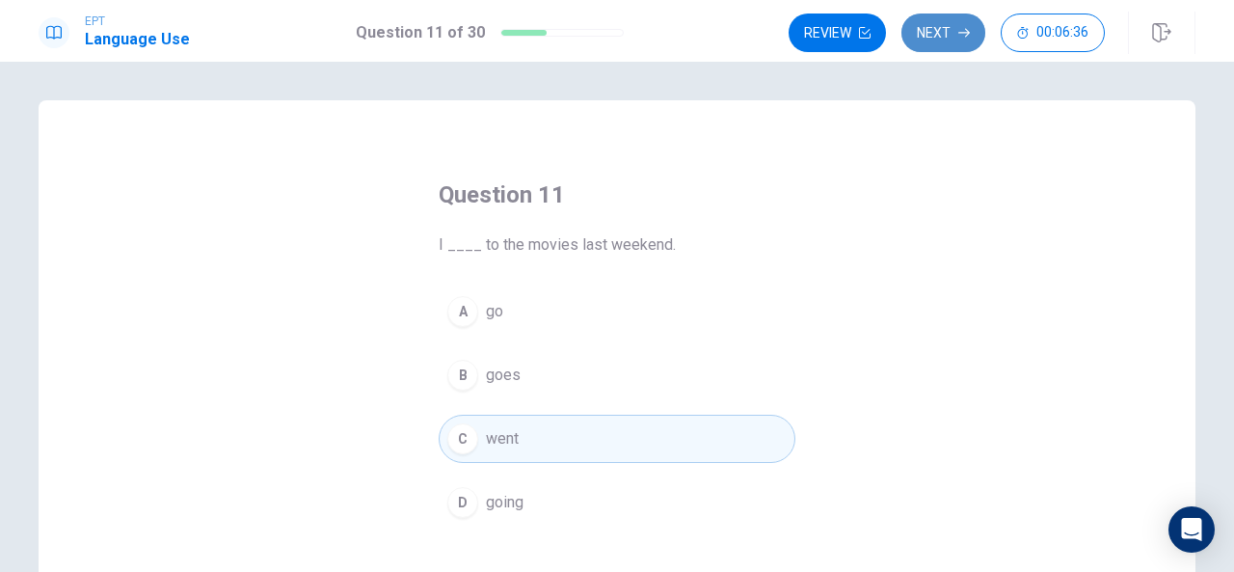
click at [939, 29] on button "Next" at bounding box center [943, 32] width 84 height 39
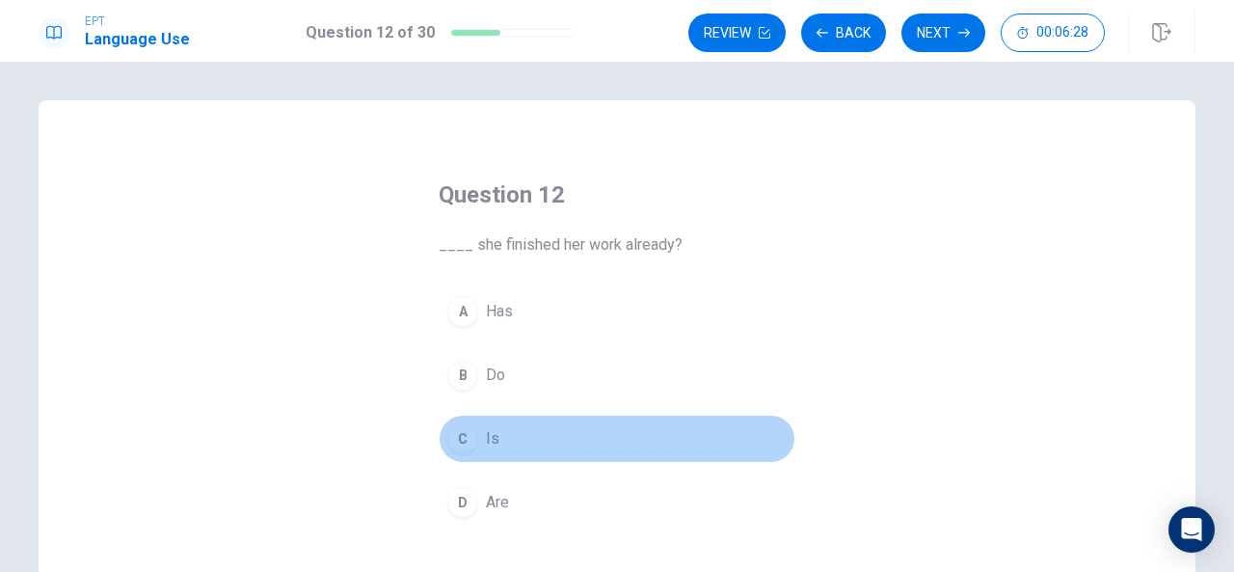
click at [464, 450] on div "C" at bounding box center [462, 438] width 31 height 31
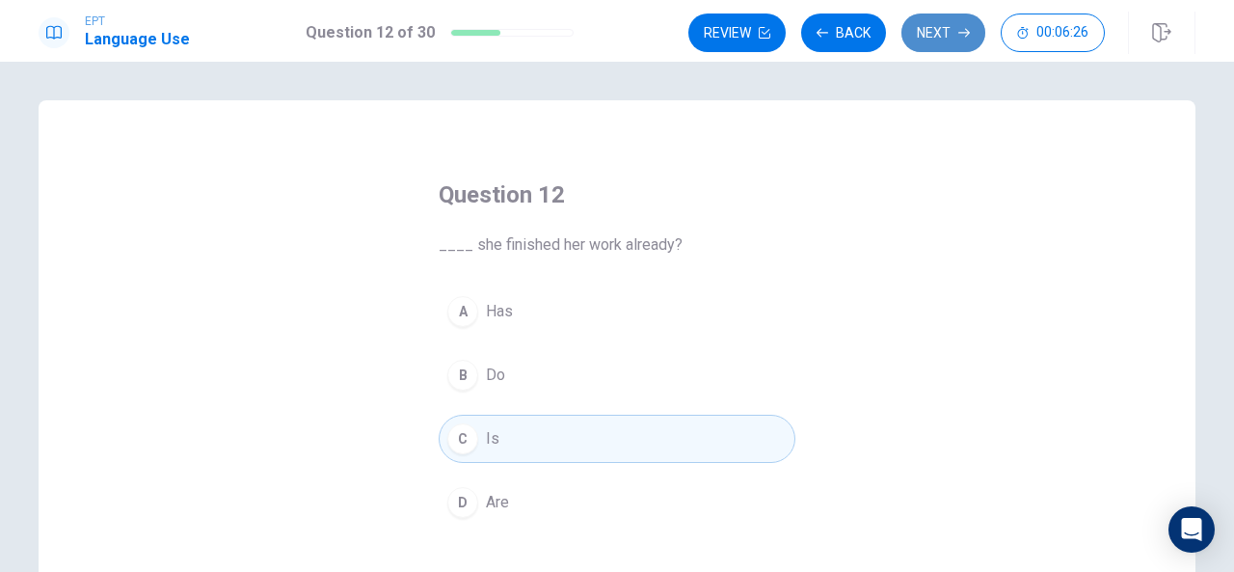
click at [948, 23] on button "Next" at bounding box center [943, 32] width 84 height 39
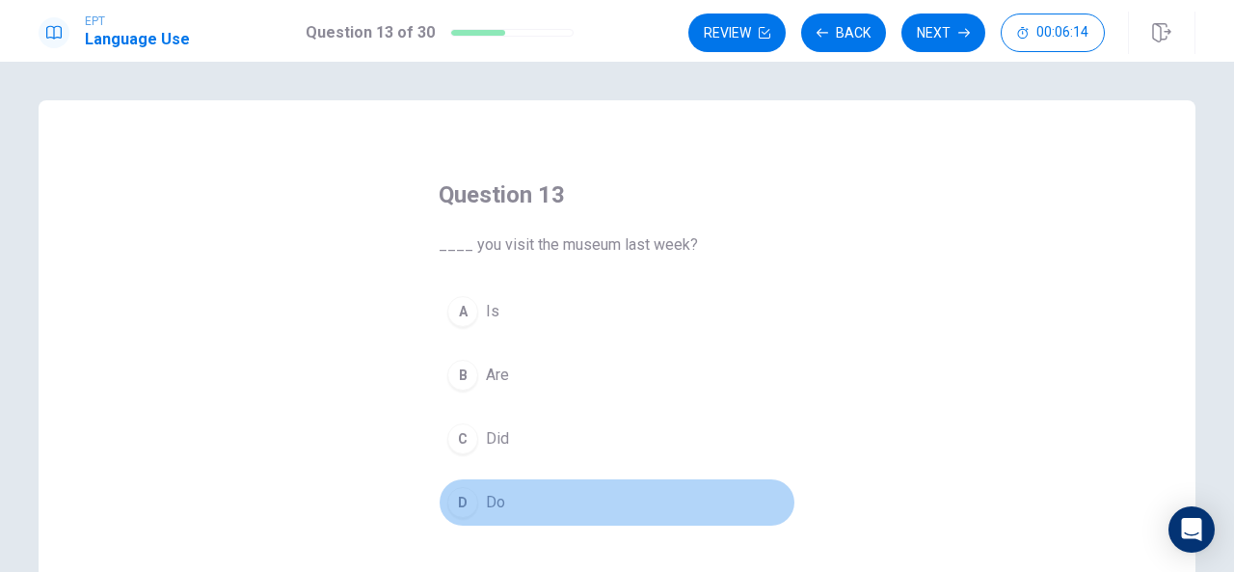
click at [470, 484] on button "D Do" at bounding box center [617, 502] width 357 height 48
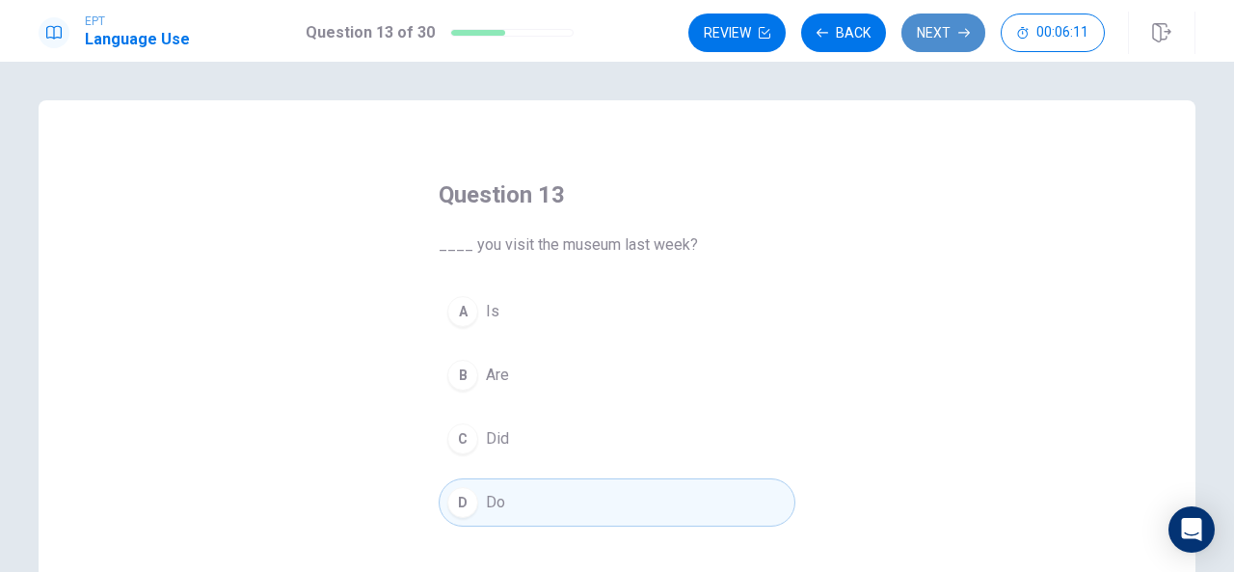
click at [935, 48] on button "Next" at bounding box center [943, 32] width 84 height 39
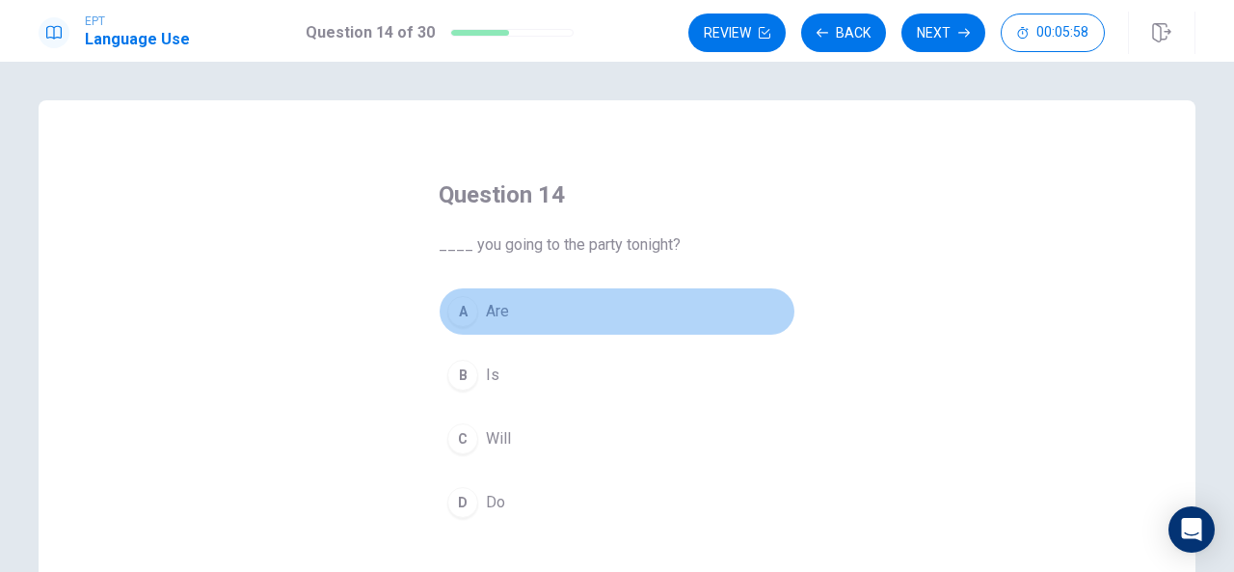
click at [465, 323] on div "A" at bounding box center [462, 311] width 31 height 31
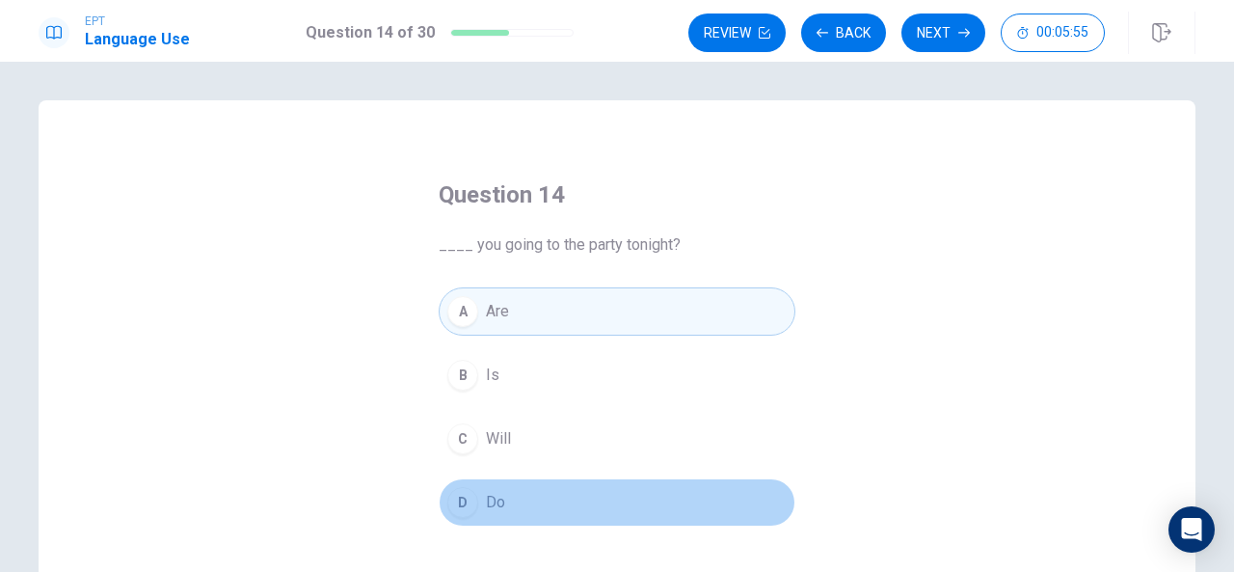
click at [461, 493] on div "D" at bounding box center [462, 502] width 31 height 31
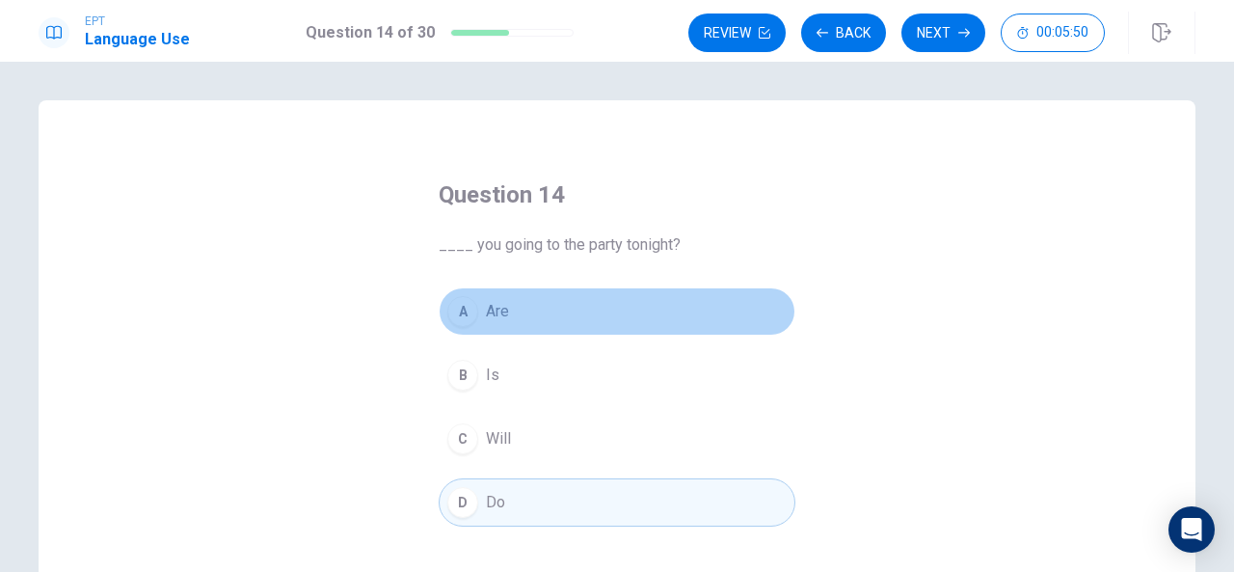
click at [486, 300] on span "Are" at bounding box center [497, 311] width 23 height 23
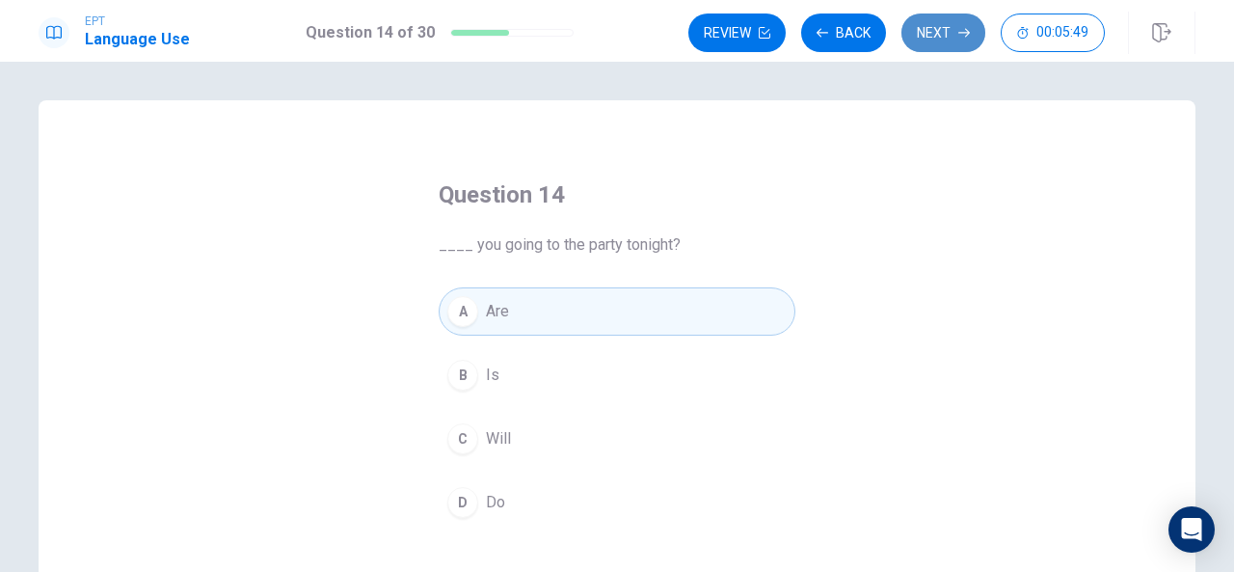
click at [961, 38] on icon "button" at bounding box center [964, 33] width 12 height 12
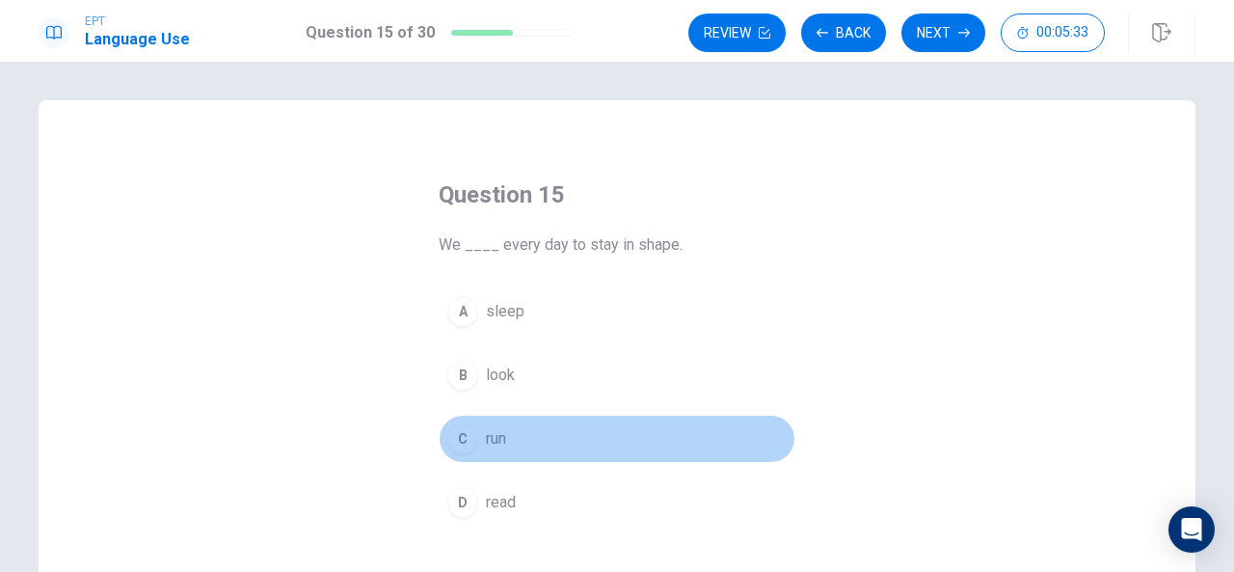
click at [461, 449] on div "C" at bounding box center [462, 438] width 31 height 31
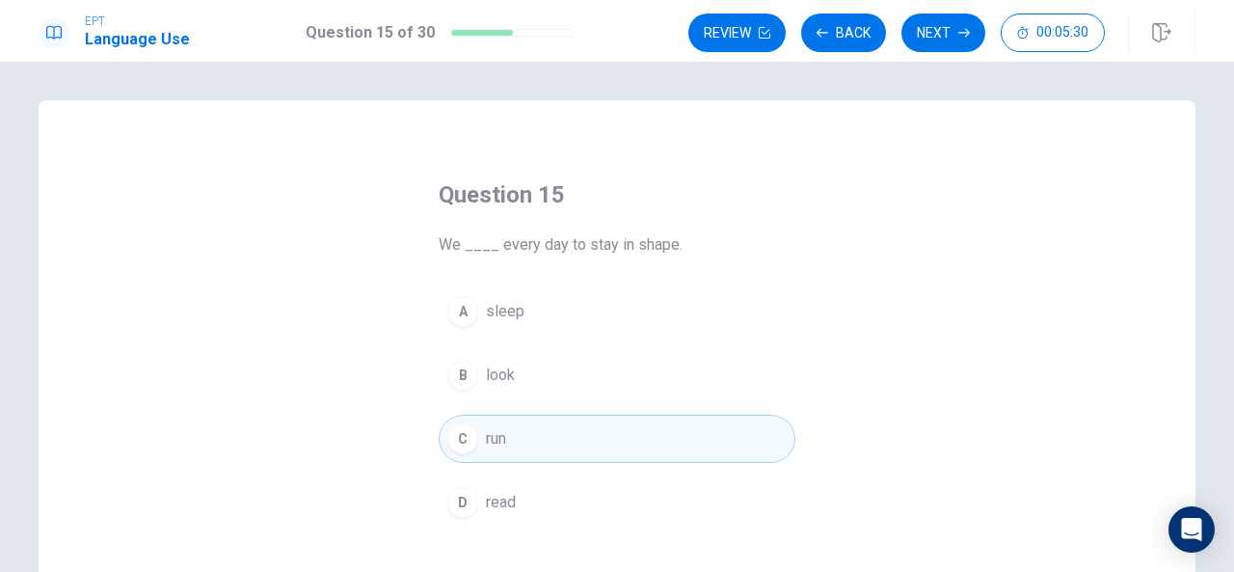
click at [923, 9] on div "EPT Language Use Question 15 of 30 Review Back Next 00:05:30" at bounding box center [617, 31] width 1234 height 62
click at [925, 16] on button "Next" at bounding box center [943, 32] width 84 height 39
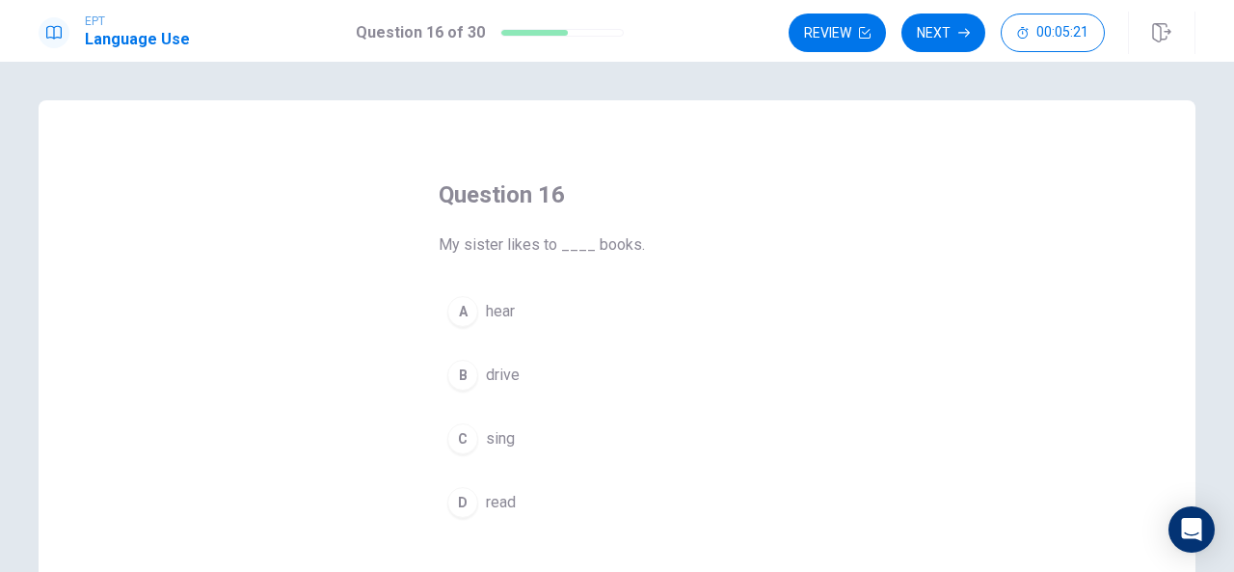
click at [482, 523] on div "Question 16 My sister likes to ____ books. A hear B drive C sing D read" at bounding box center [617, 352] width 434 height 409
click at [455, 516] on button "D read" at bounding box center [617, 502] width 357 height 48
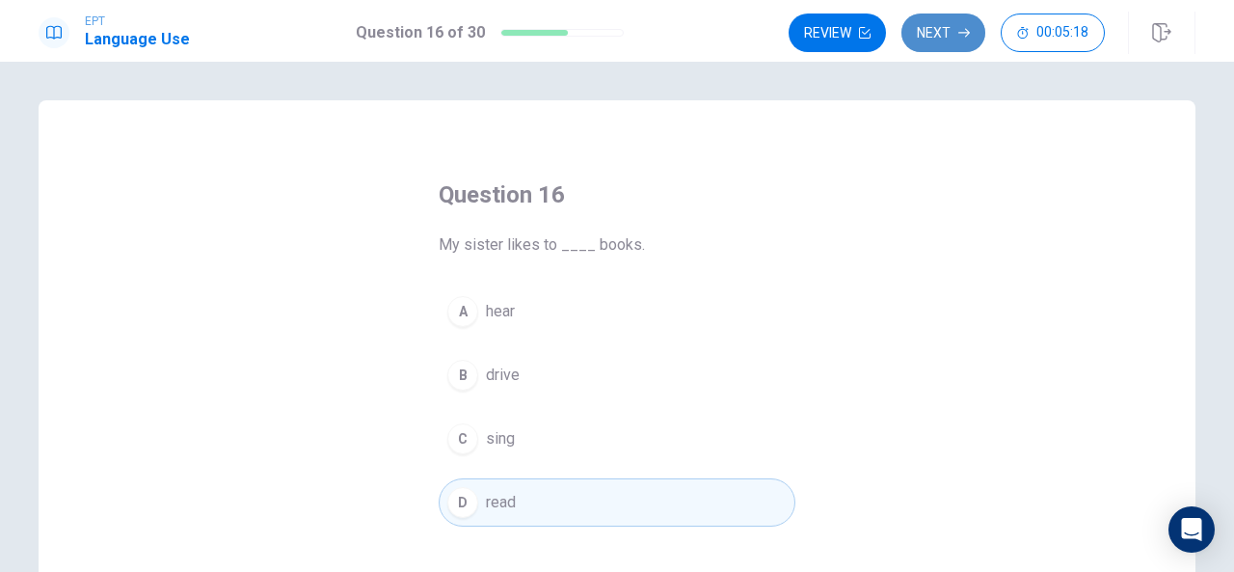
click at [960, 28] on icon "button" at bounding box center [964, 33] width 12 height 12
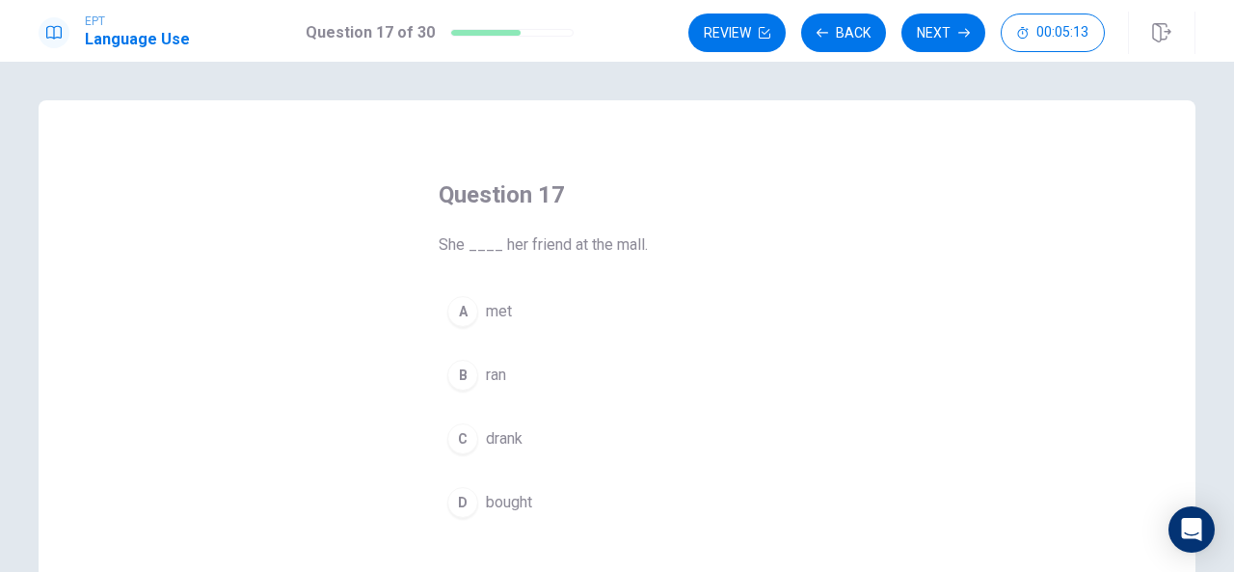
click at [526, 265] on div "Question 17 She ____ her friend at the mall. A met B ran C drank D bought" at bounding box center [617, 352] width 434 height 409
drag, startPoint x: 526, startPoint y: 265, endPoint x: 512, endPoint y: 340, distance: 76.6
click at [512, 340] on div "Question 17 She ____ her friend at the mall. A met B ran C drank D bought" at bounding box center [617, 352] width 434 height 409
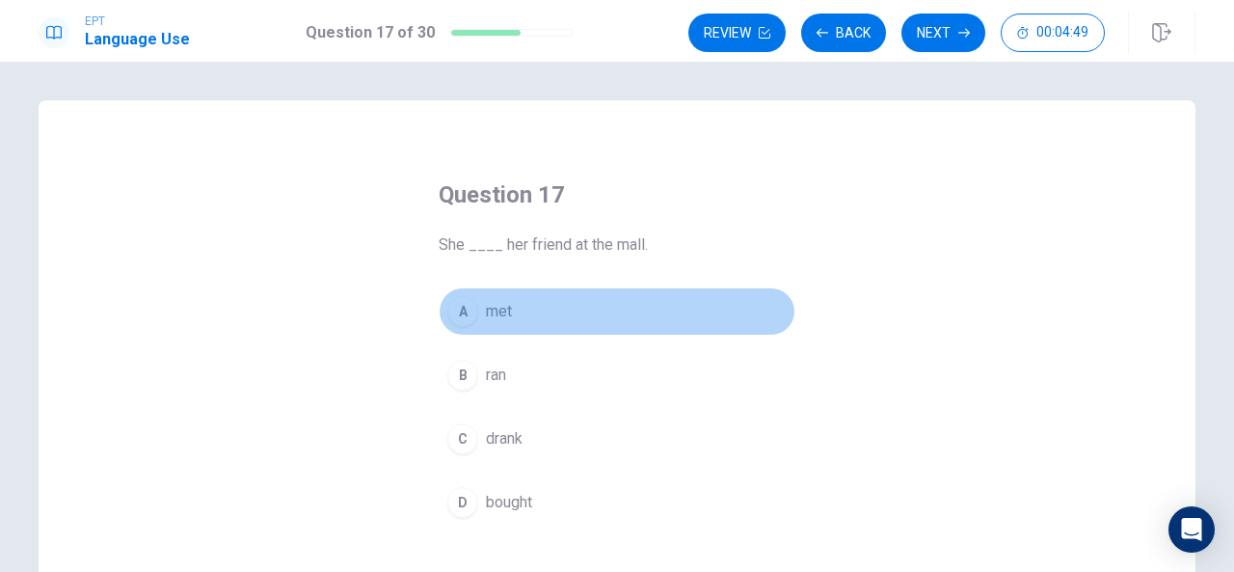
click at [468, 320] on div "A" at bounding box center [462, 311] width 31 height 31
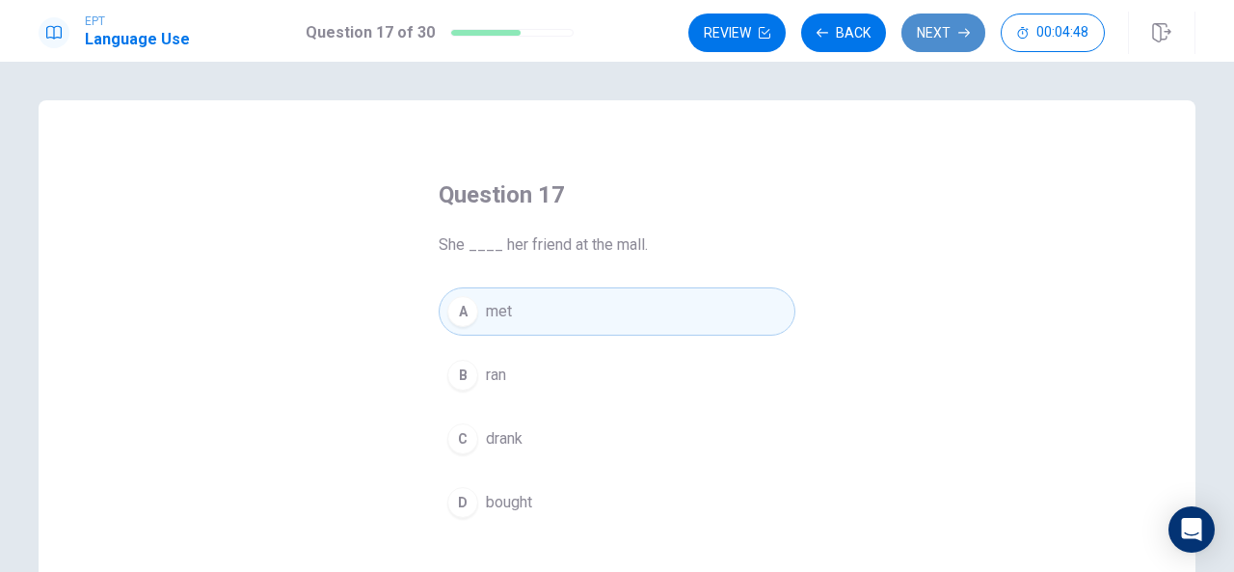
click at [947, 15] on button "Next" at bounding box center [943, 32] width 84 height 39
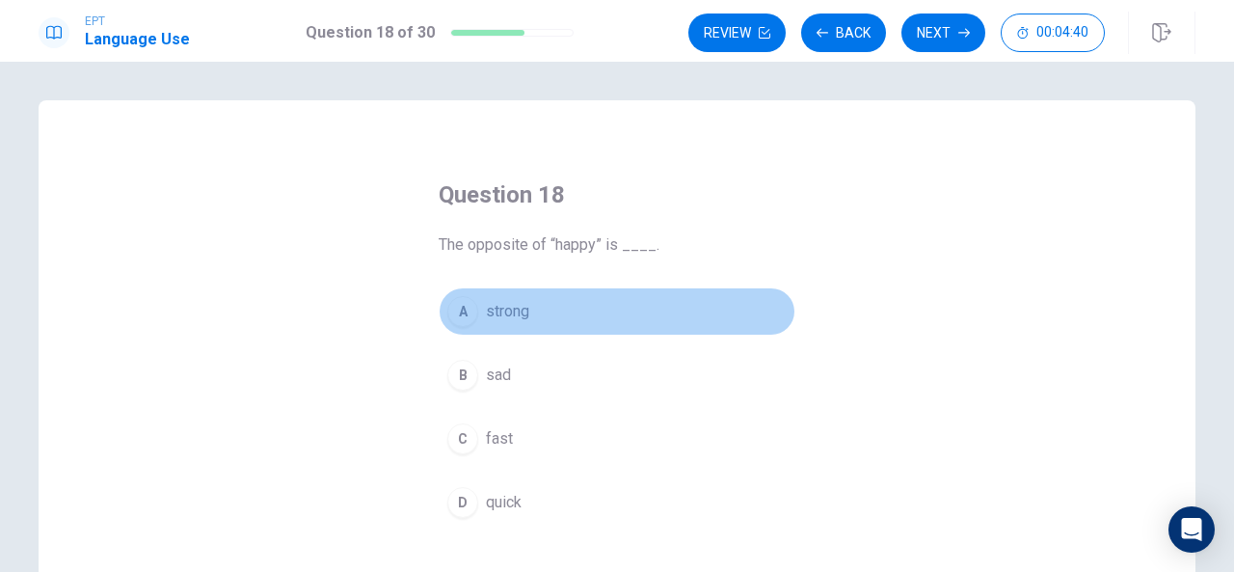
click at [468, 309] on div "A" at bounding box center [462, 311] width 31 height 31
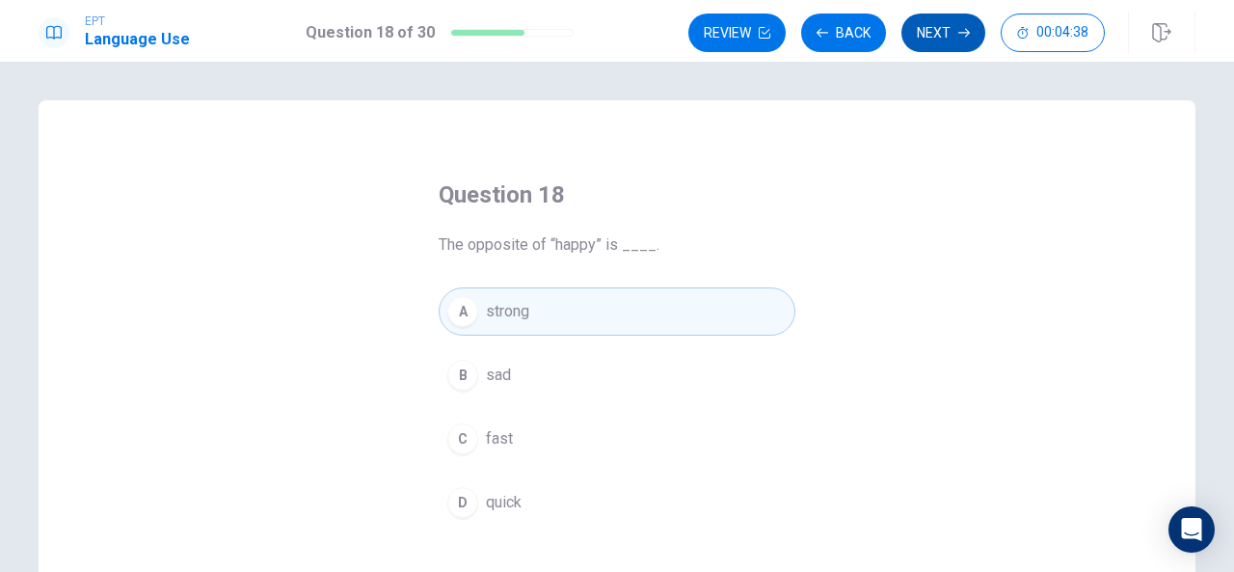
click at [939, 23] on button "Next" at bounding box center [943, 32] width 84 height 39
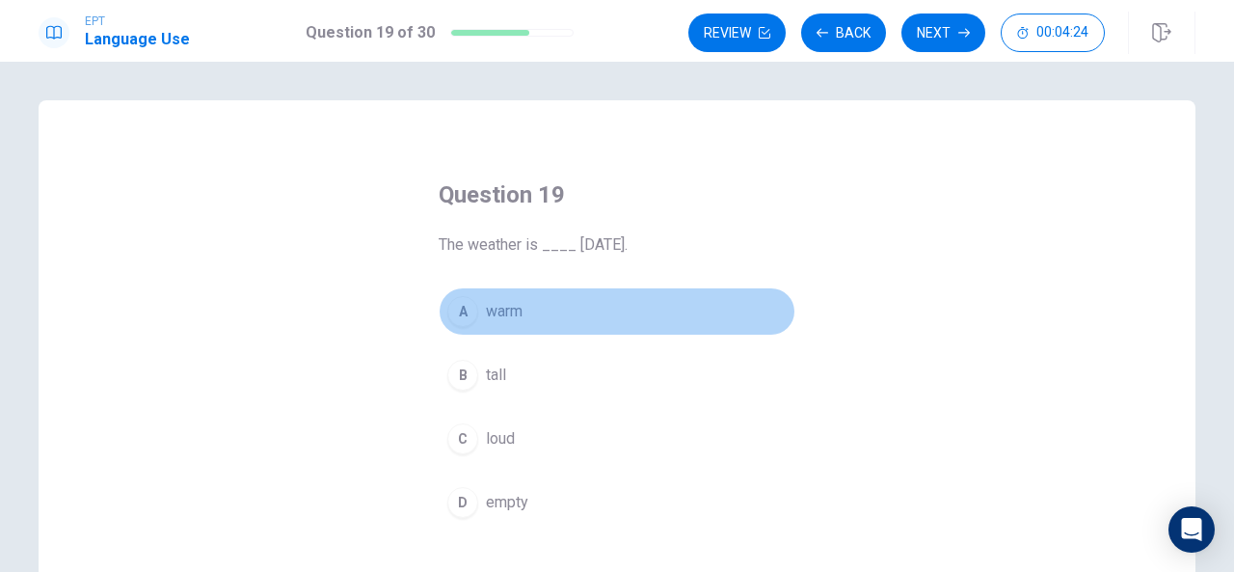
click at [470, 330] on button "A warm" at bounding box center [617, 311] width 357 height 48
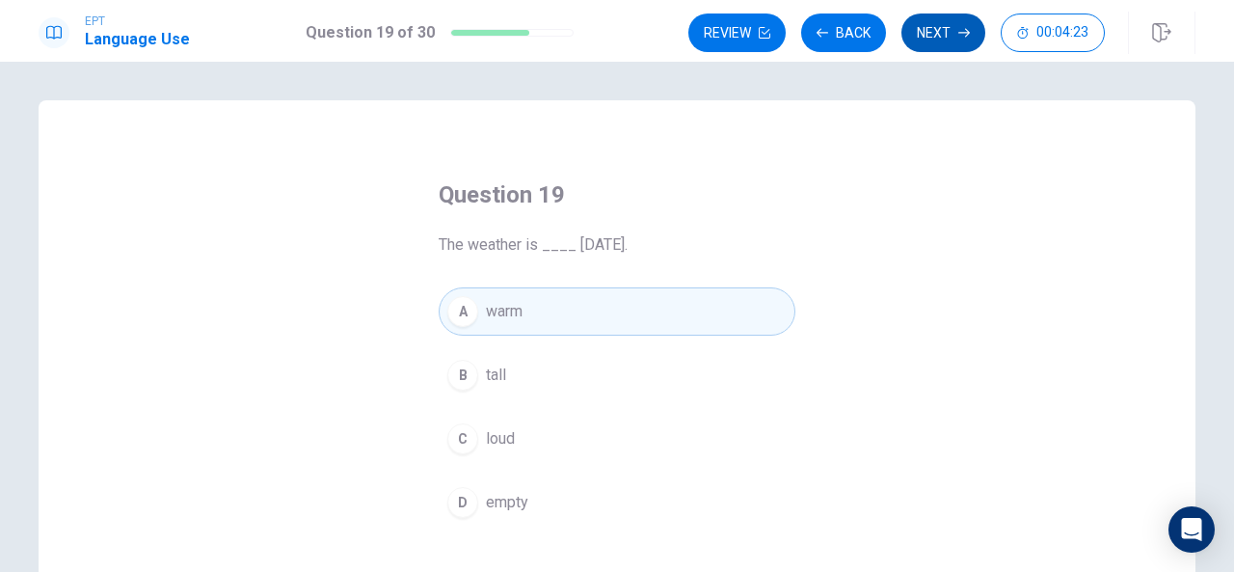
click at [933, 42] on button "Next" at bounding box center [943, 32] width 84 height 39
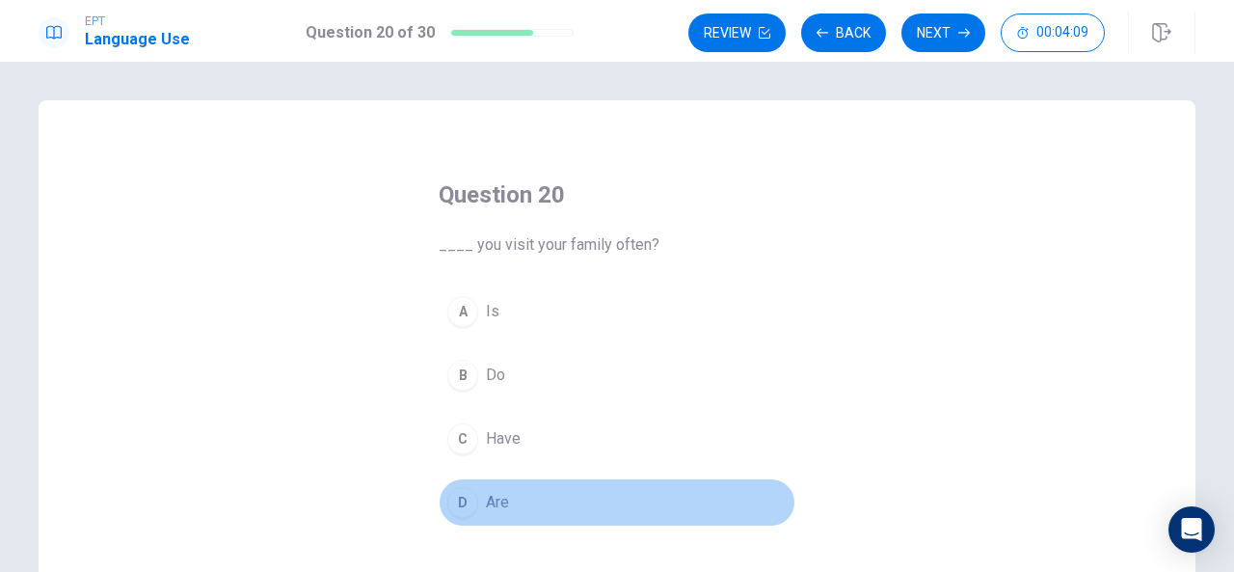
click at [462, 506] on div "D" at bounding box center [462, 502] width 31 height 31
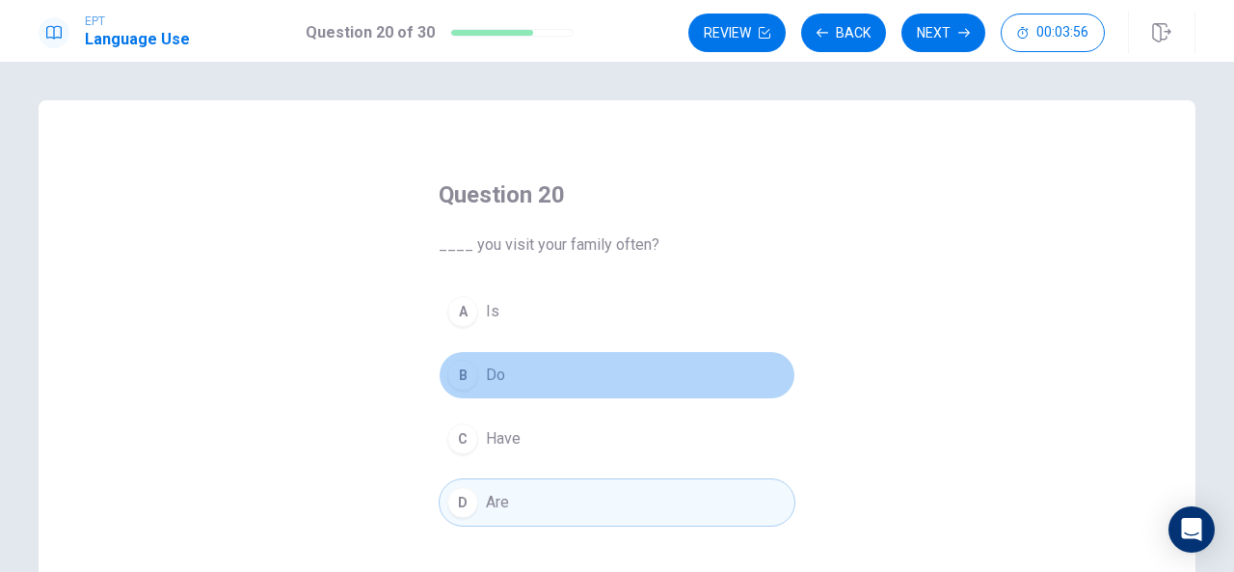
click at [466, 383] on div "B" at bounding box center [462, 375] width 31 height 31
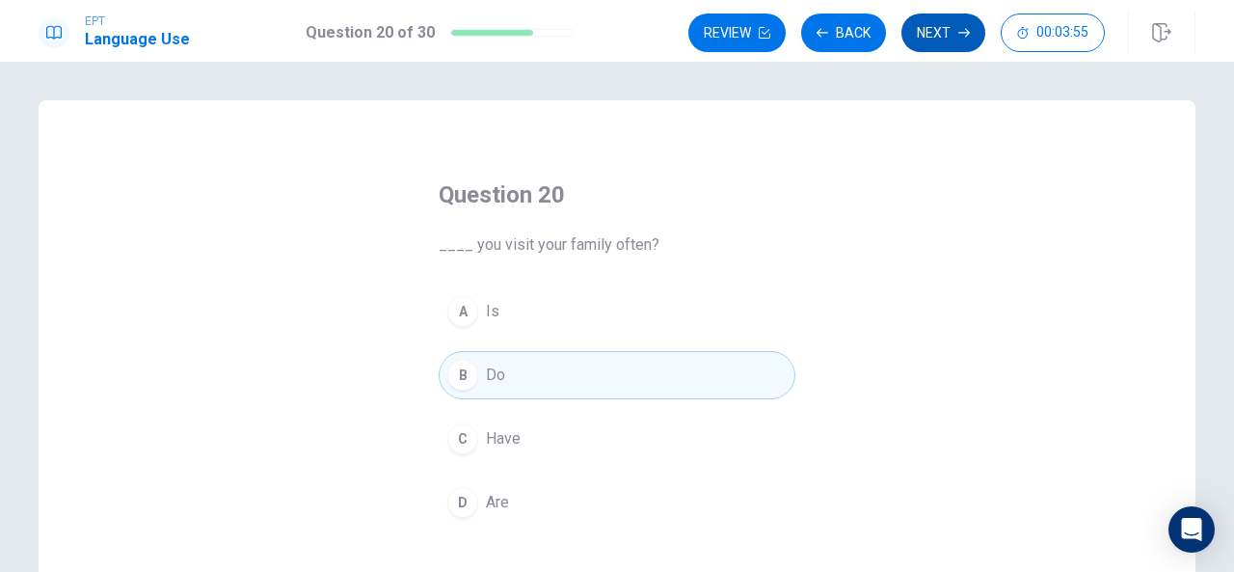
click at [947, 34] on button "Next" at bounding box center [943, 32] width 84 height 39
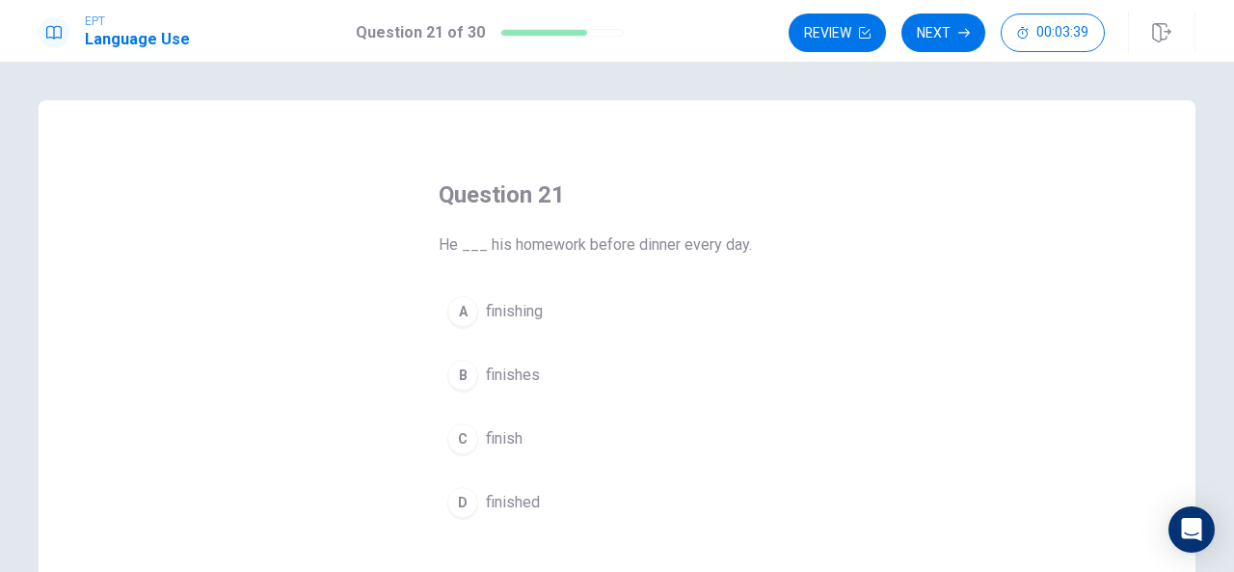
click at [471, 344] on div "A finishing B finishes C finish D finished" at bounding box center [617, 406] width 357 height 239
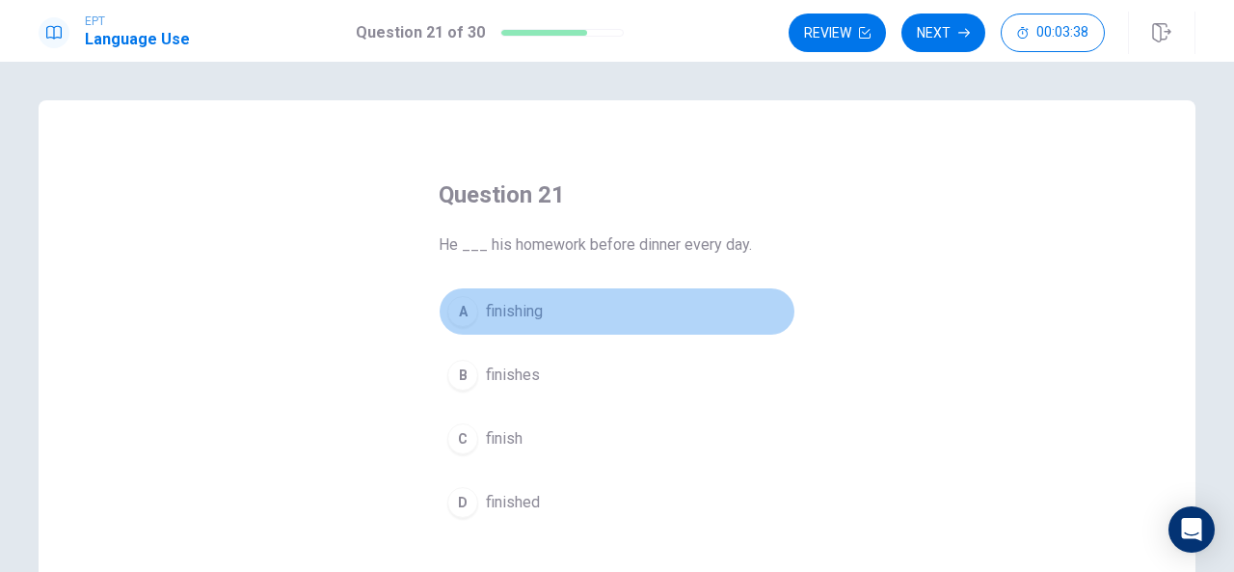
click at [472, 331] on button "A finishing" at bounding box center [617, 311] width 357 height 48
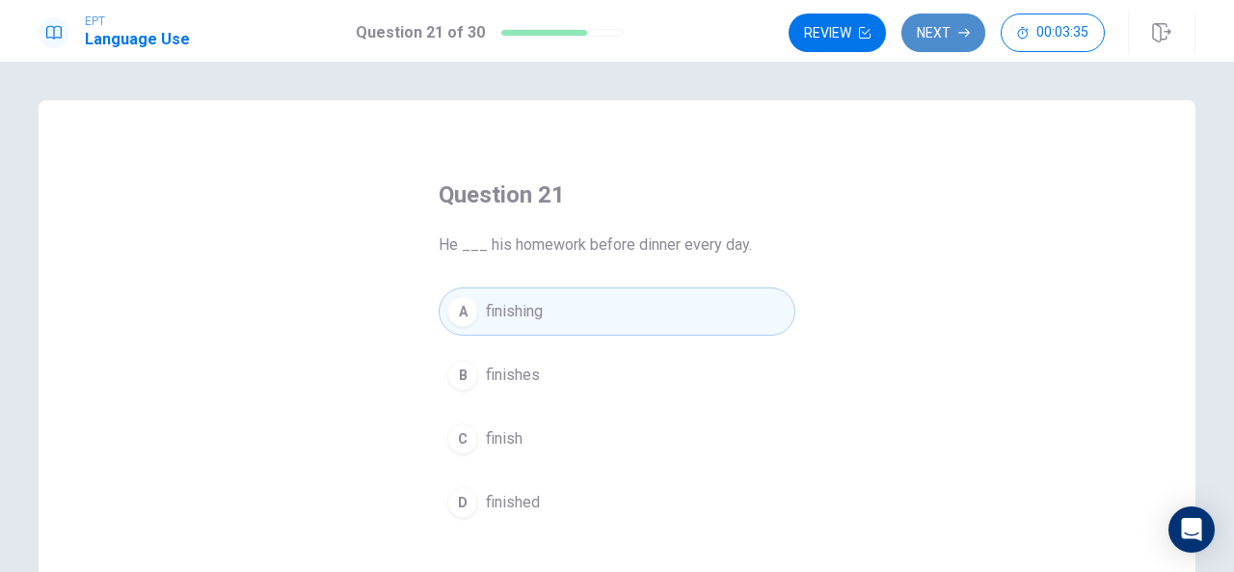
click at [934, 32] on button "Next" at bounding box center [943, 32] width 84 height 39
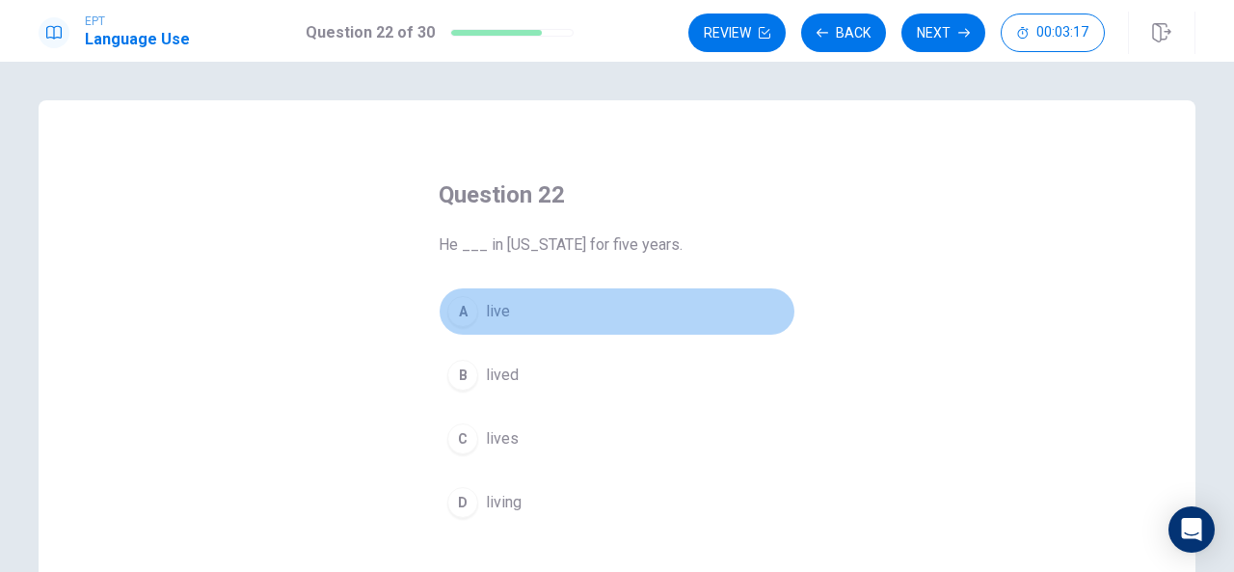
click at [470, 294] on button "A live" at bounding box center [617, 311] width 357 height 48
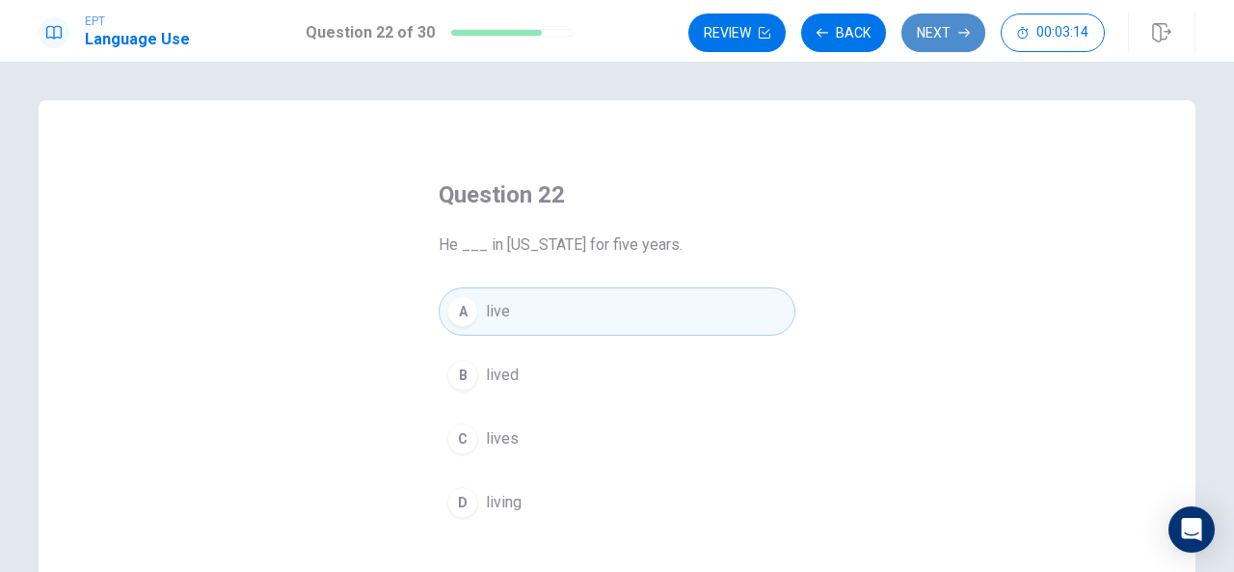
click at [927, 40] on button "Next" at bounding box center [943, 32] width 84 height 39
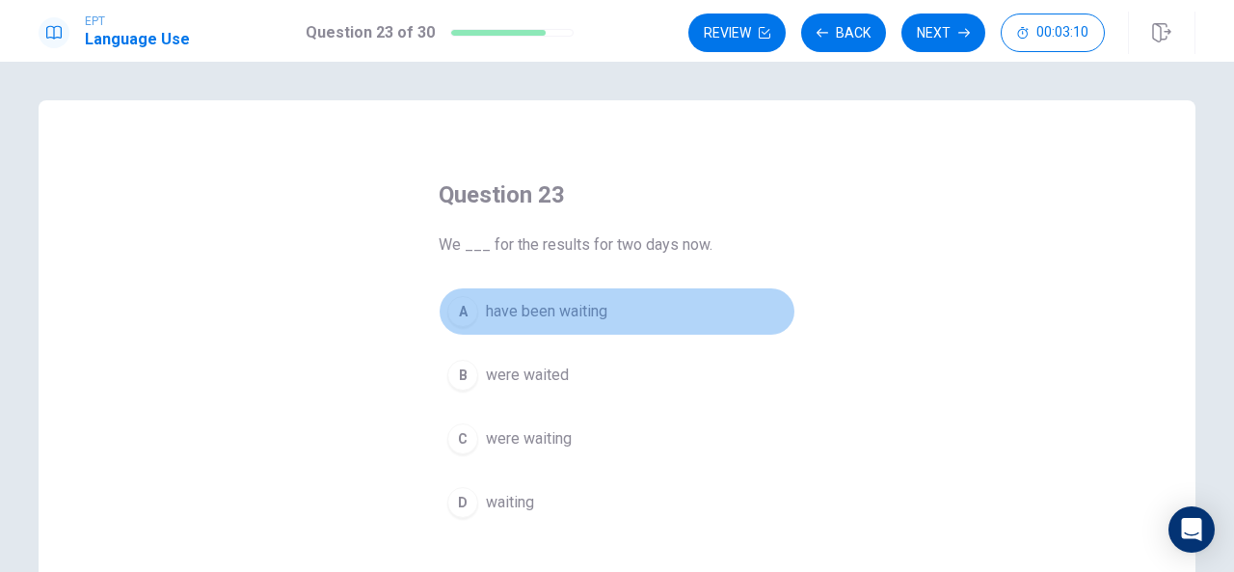
click at [590, 318] on span "have been waiting" at bounding box center [546, 311] width 121 height 23
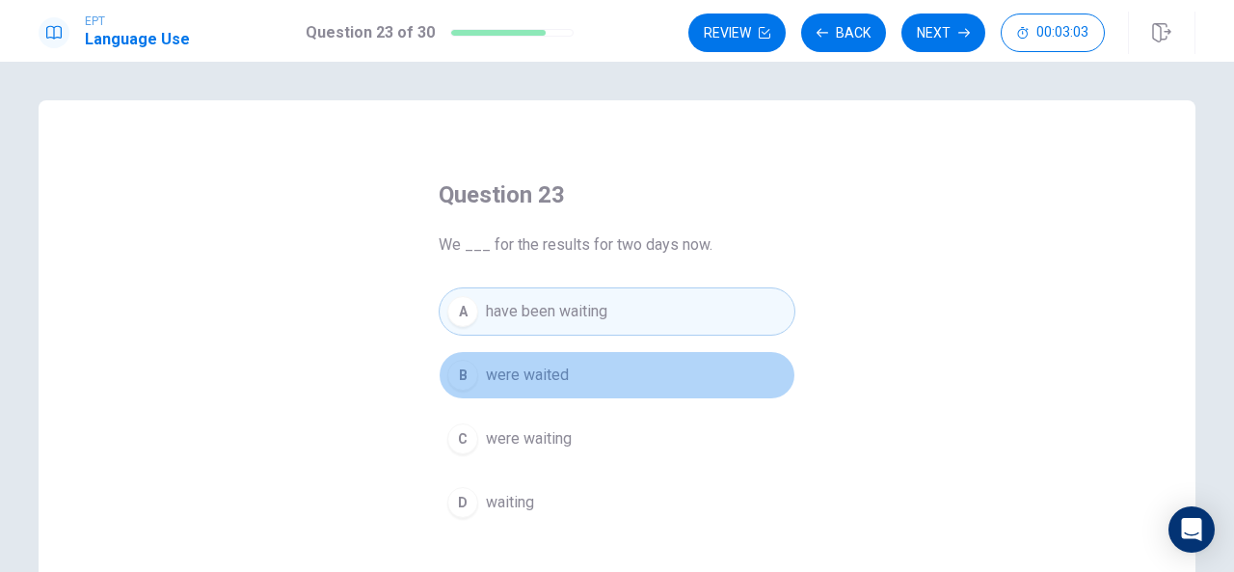
click at [623, 388] on button "B were waited" at bounding box center [617, 375] width 357 height 48
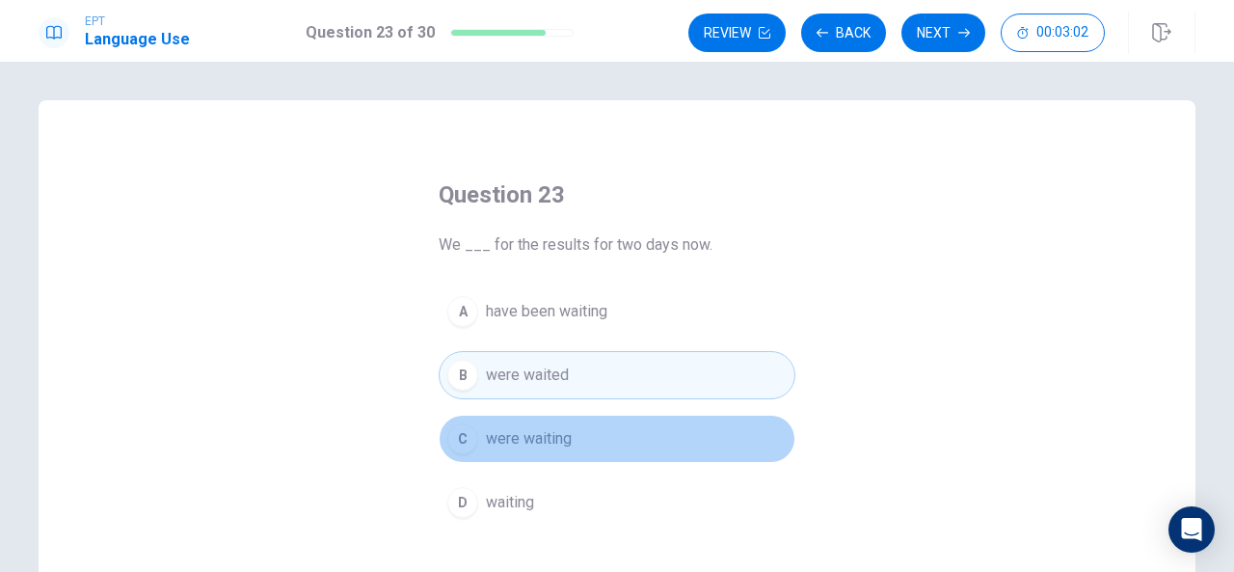
click at [613, 431] on button "C were waiting" at bounding box center [617, 438] width 357 height 48
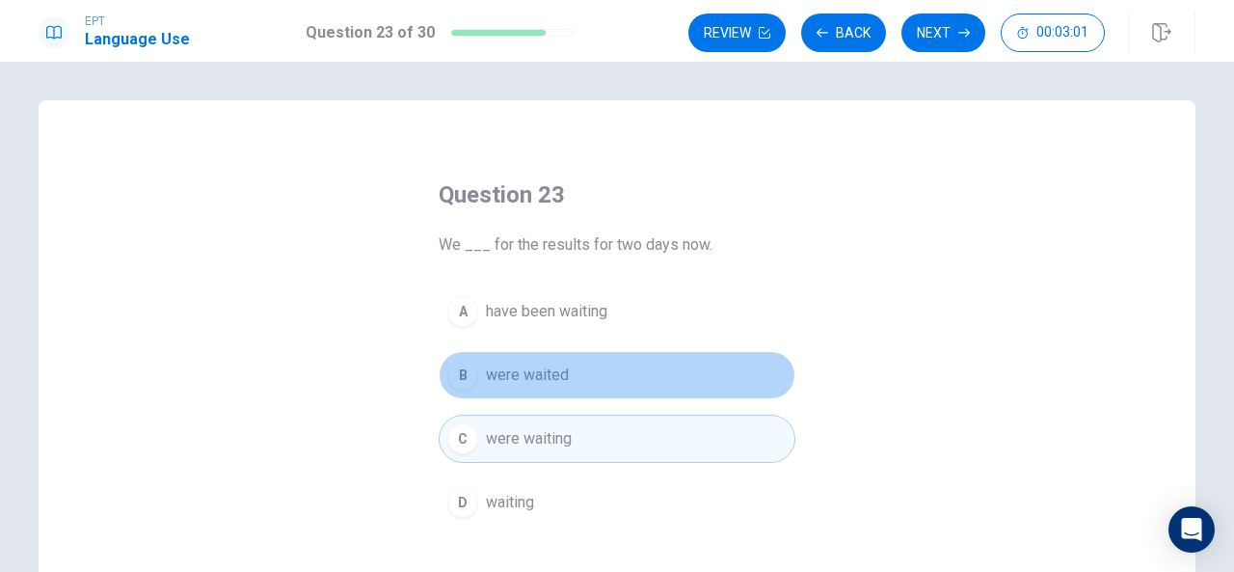
click at [632, 367] on button "B were waited" at bounding box center [617, 375] width 357 height 48
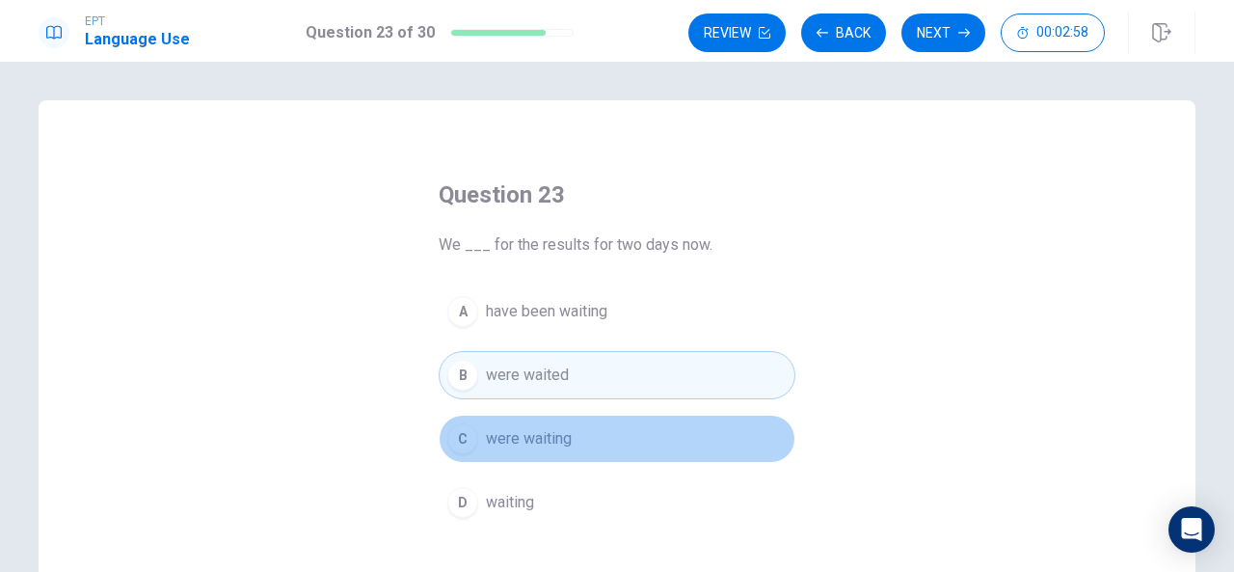
click at [636, 440] on button "C were waiting" at bounding box center [617, 438] width 357 height 48
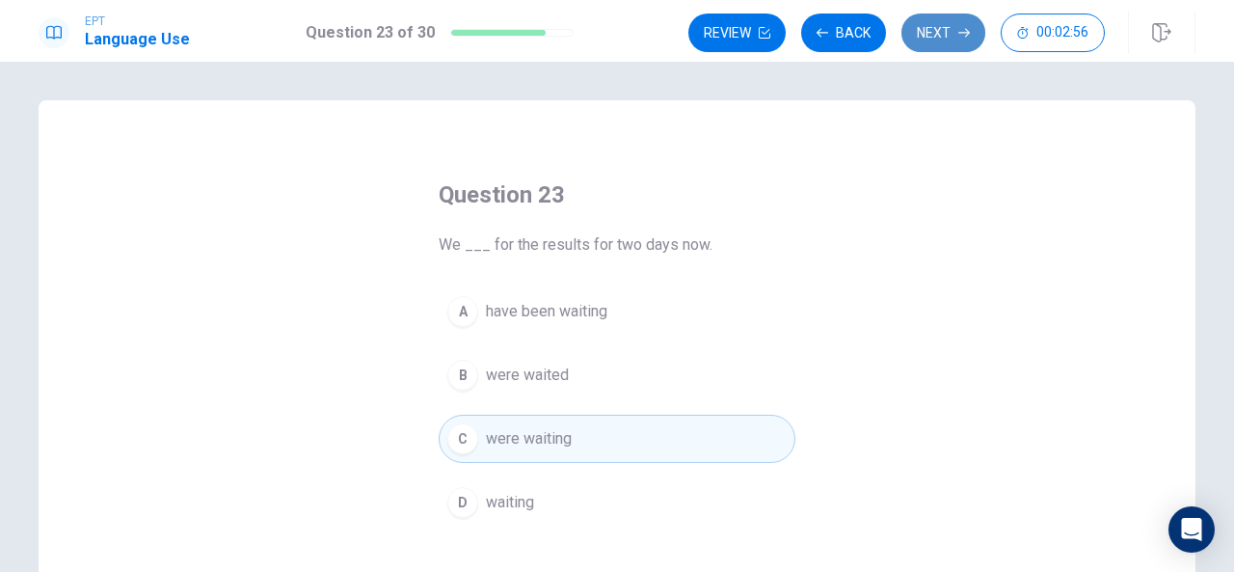
click at [939, 38] on button "Next" at bounding box center [943, 32] width 84 height 39
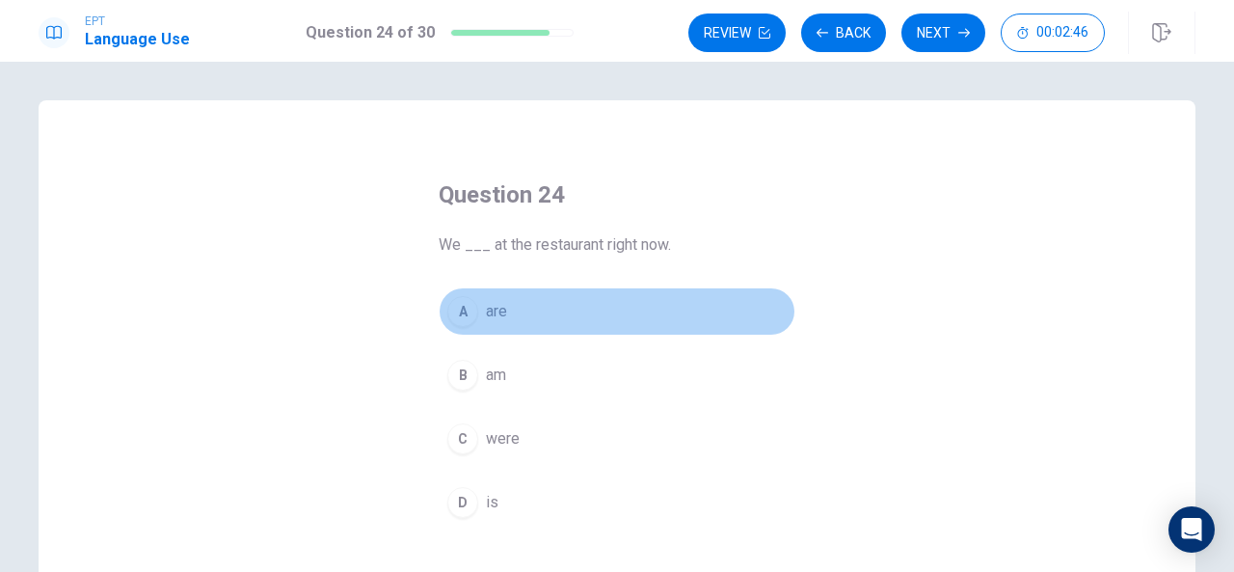
click at [453, 302] on div "A" at bounding box center [462, 311] width 31 height 31
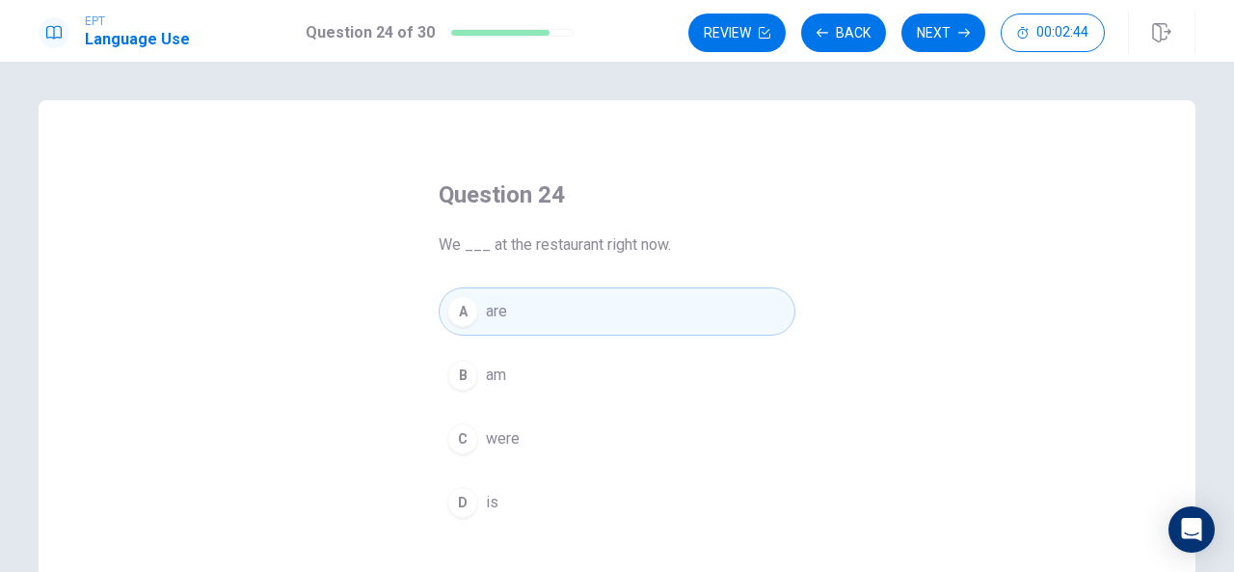
click at [503, 452] on button "C were" at bounding box center [617, 438] width 357 height 48
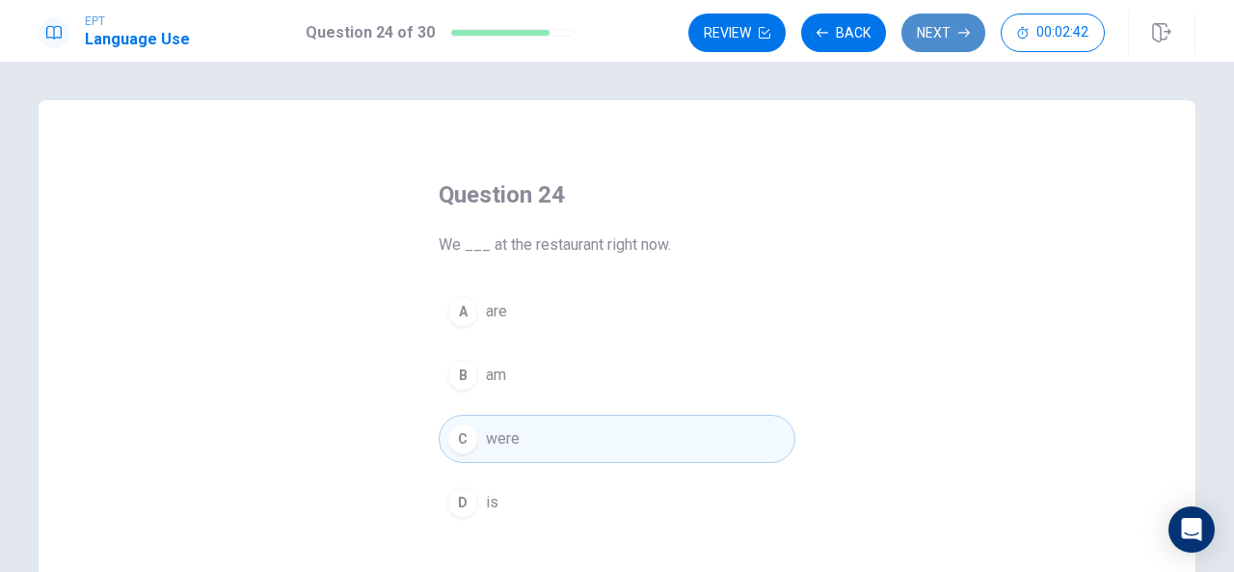
click at [943, 37] on button "Next" at bounding box center [943, 32] width 84 height 39
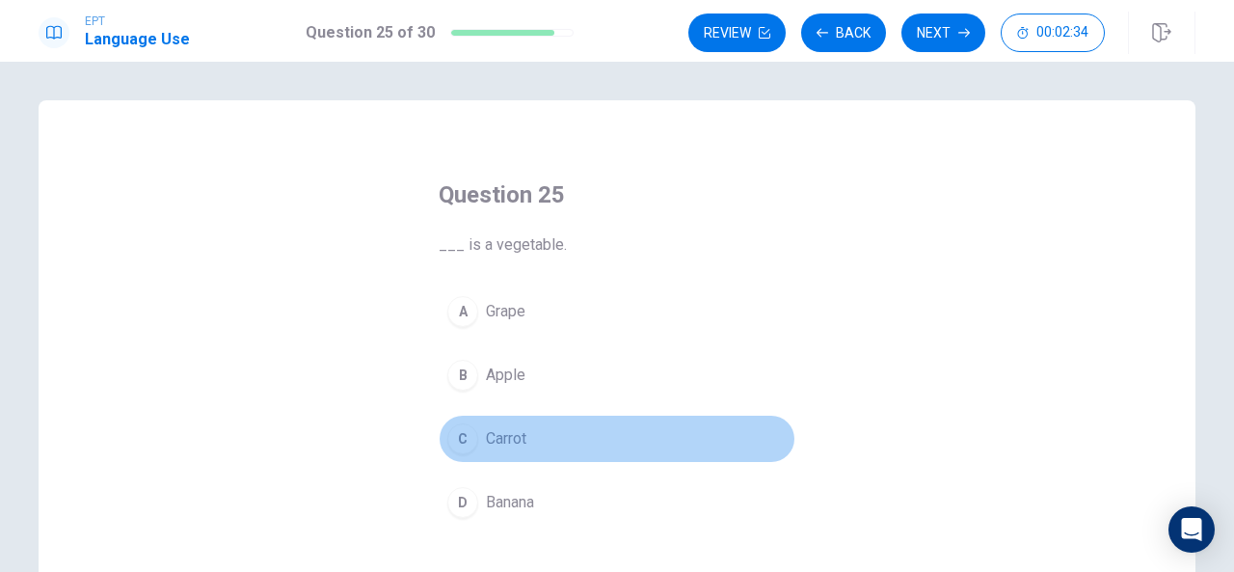
click at [472, 444] on button "C Carrot" at bounding box center [617, 438] width 357 height 48
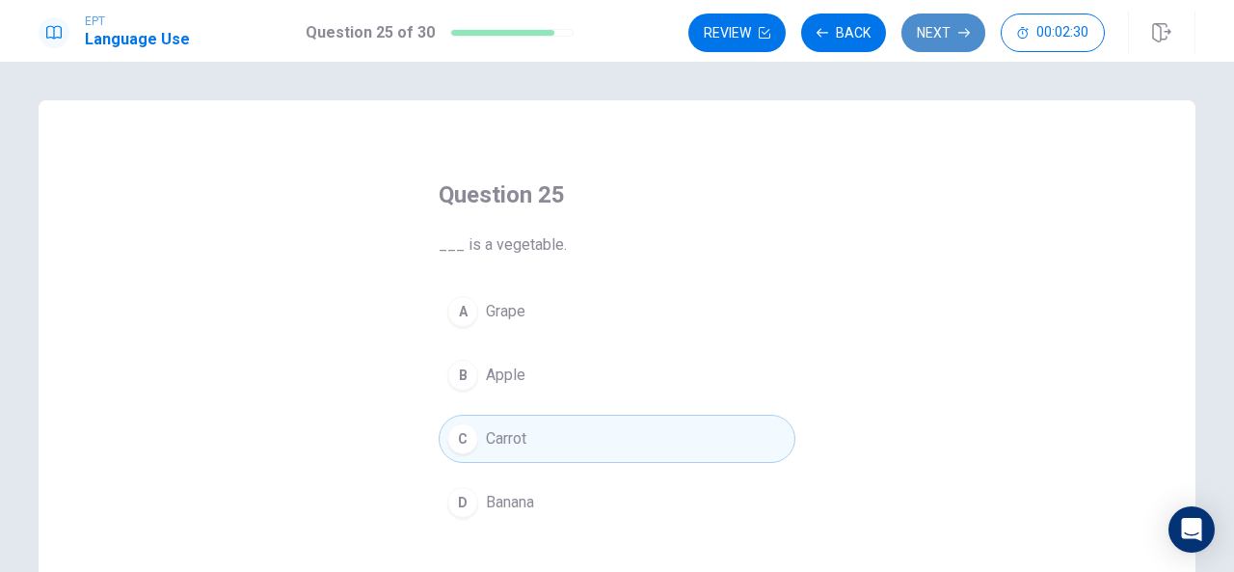
click at [937, 38] on button "Next" at bounding box center [943, 32] width 84 height 39
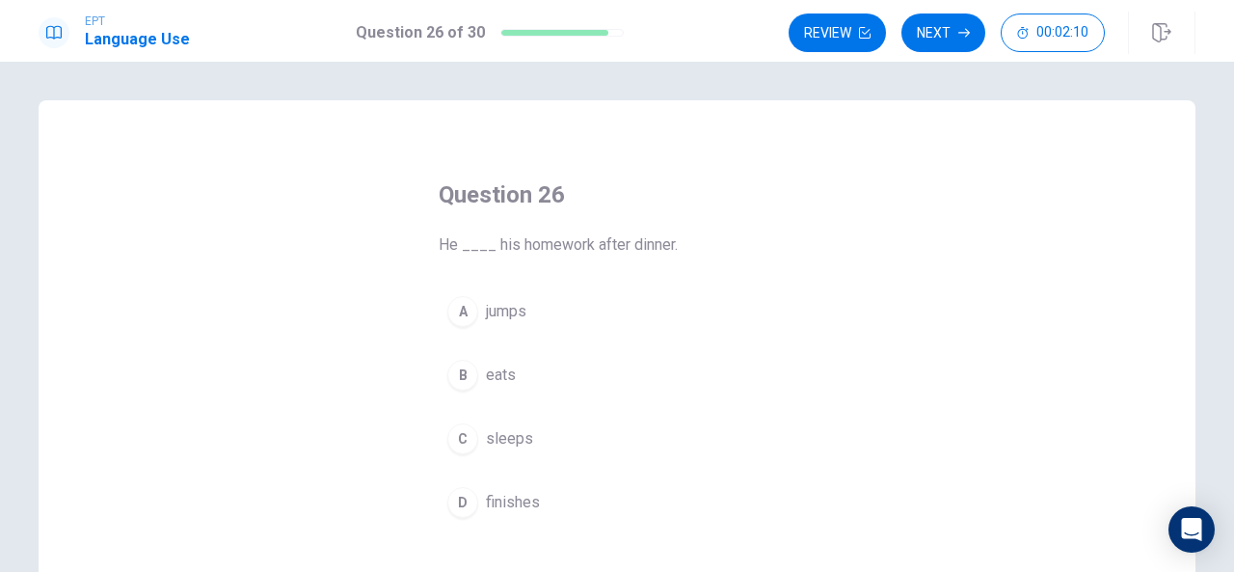
click at [470, 323] on button "A jumps" at bounding box center [617, 311] width 357 height 48
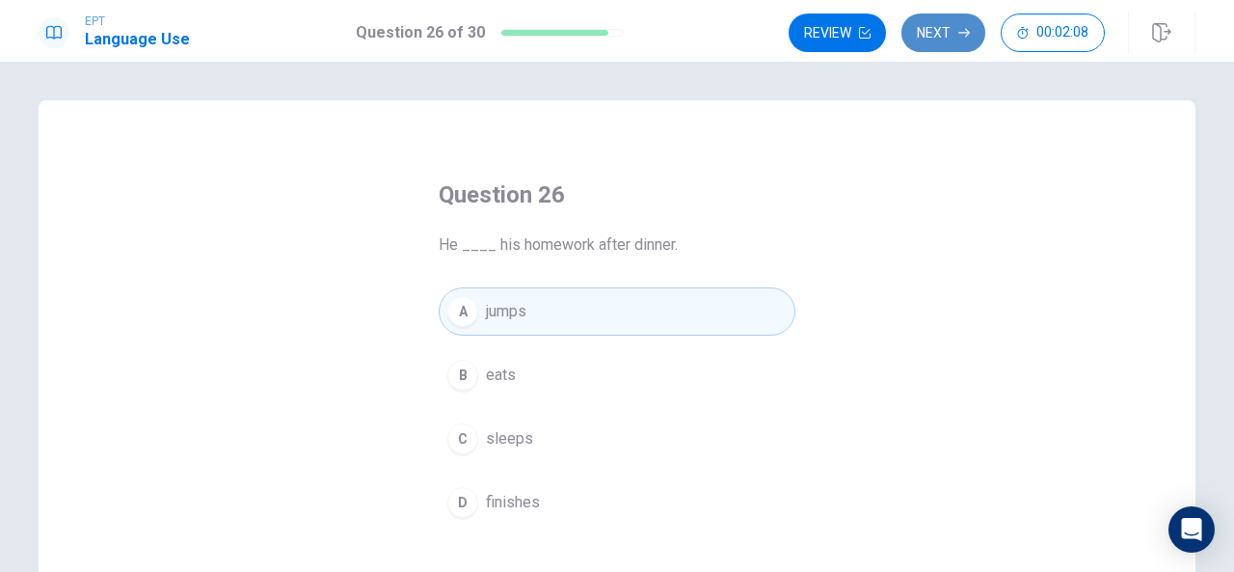
click at [947, 36] on button "Next" at bounding box center [943, 32] width 84 height 39
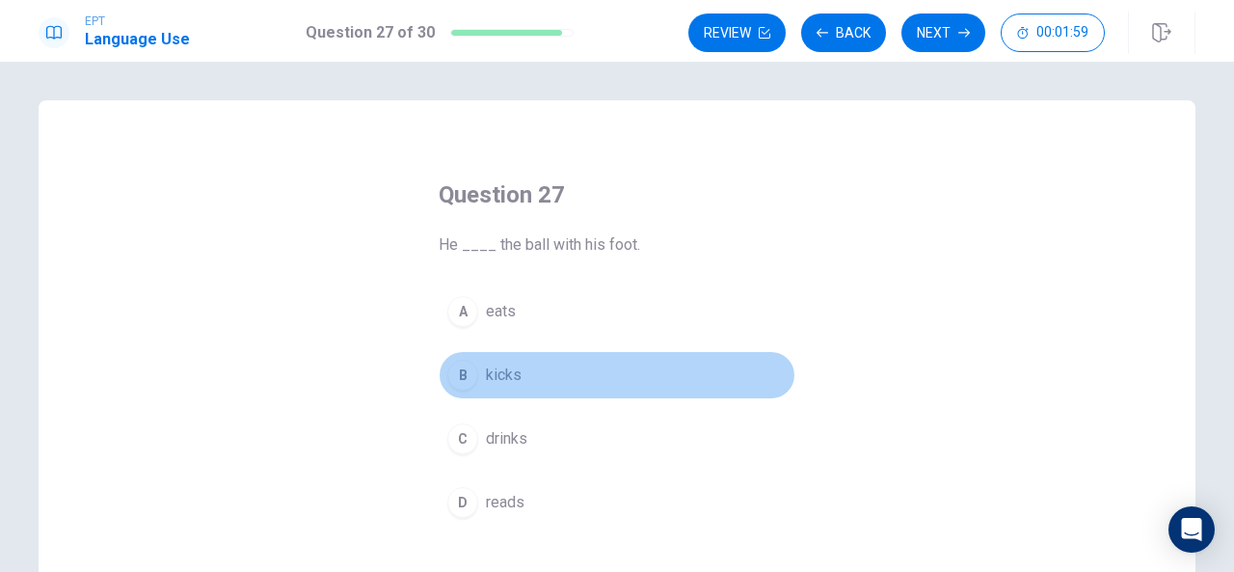
click at [465, 368] on div "B" at bounding box center [462, 375] width 31 height 31
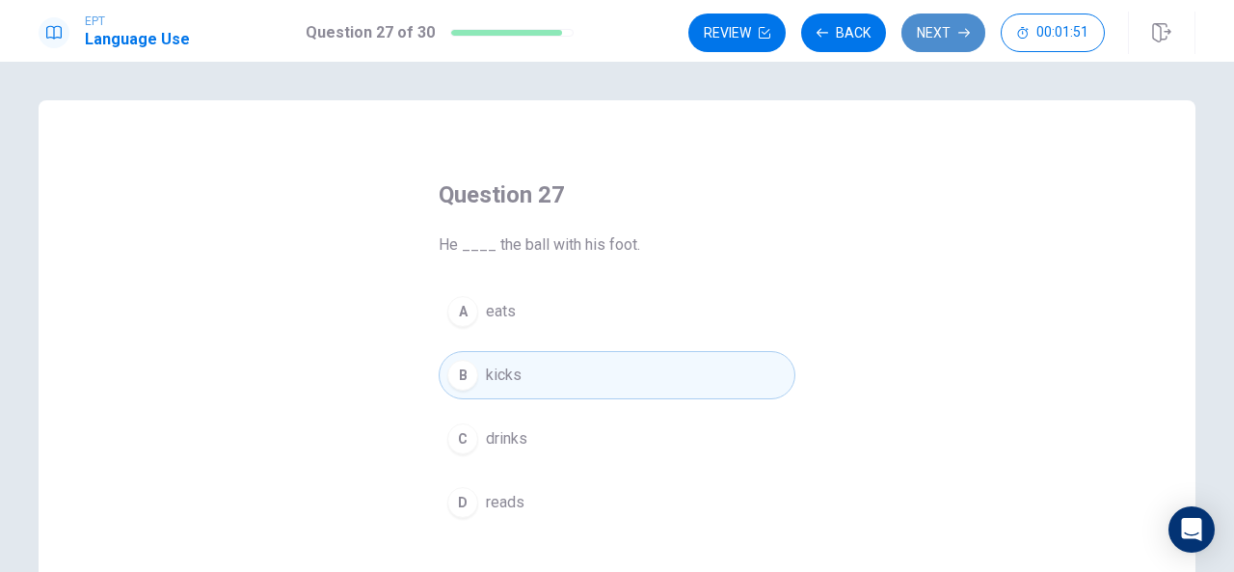
click at [937, 22] on button "Next" at bounding box center [943, 32] width 84 height 39
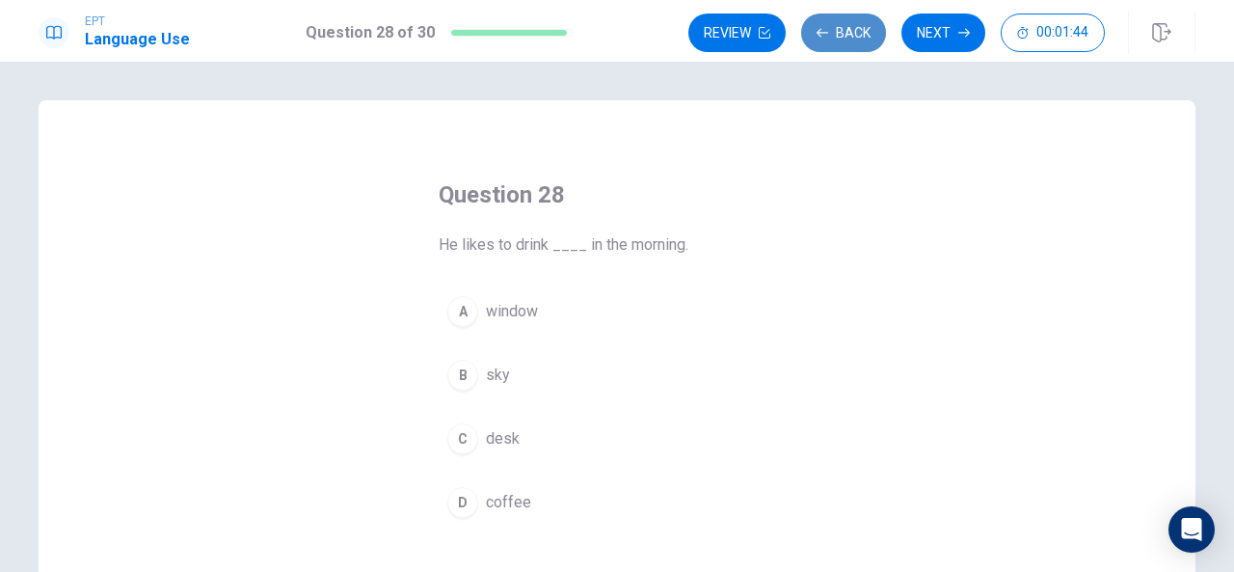
click at [848, 13] on button "Back" at bounding box center [843, 32] width 85 height 39
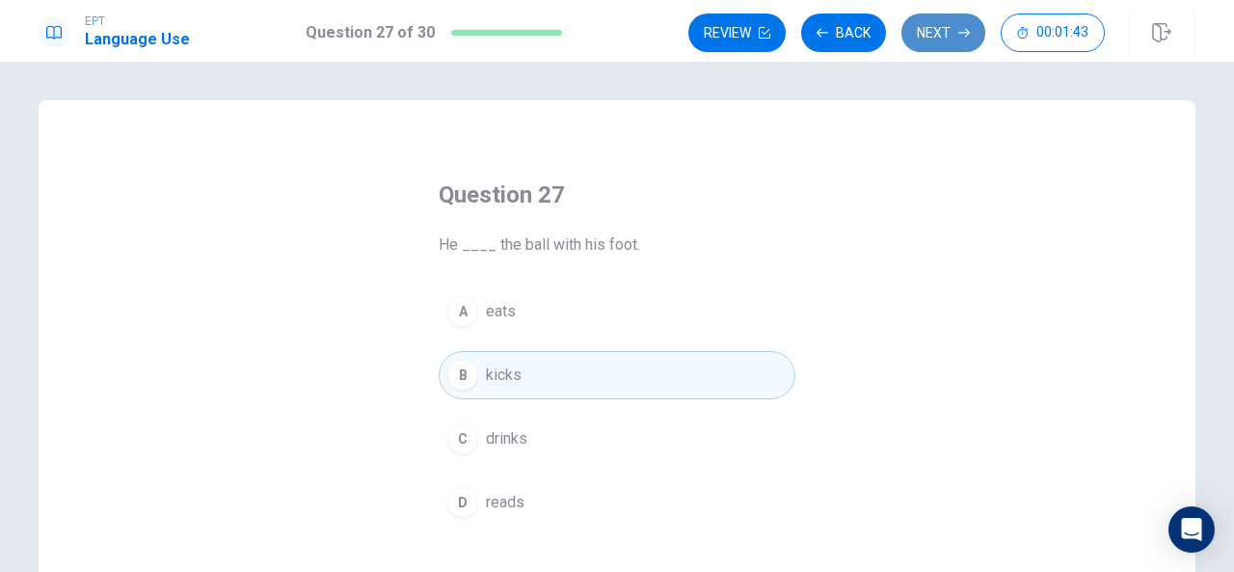
click at [931, 21] on button "Next" at bounding box center [943, 32] width 84 height 39
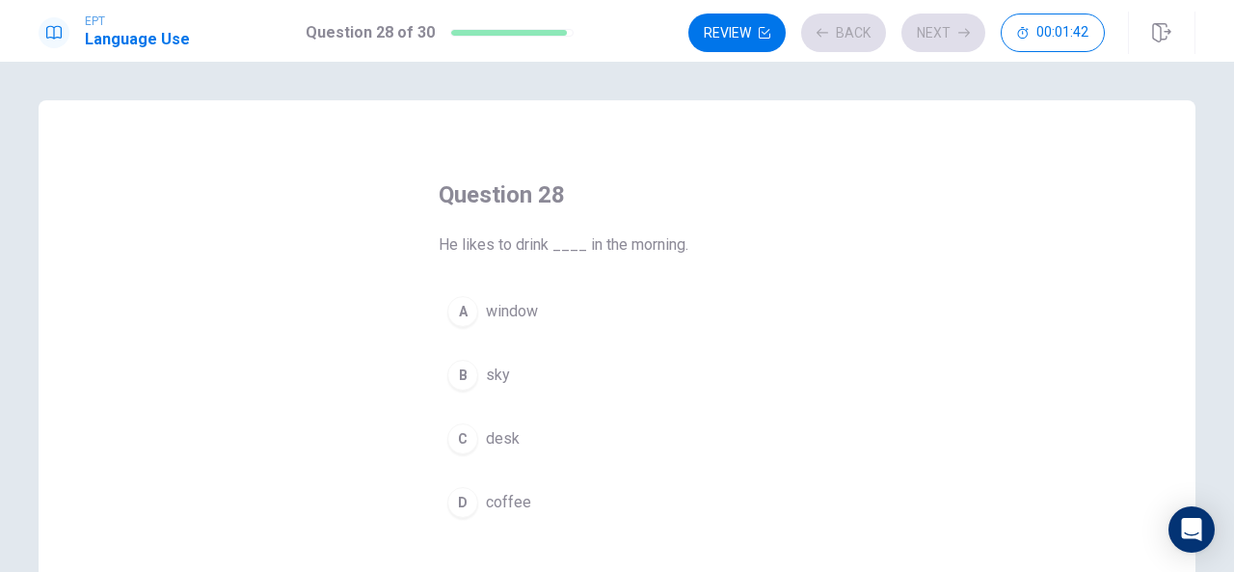
drag, startPoint x: 931, startPoint y: 21, endPoint x: 812, endPoint y: 144, distance: 171.1
click at [812, 144] on div "EPT Language Use Question 28 of 30 Review Back Next 00:01:42 Question 28 of 30 …" at bounding box center [617, 286] width 1234 height 572
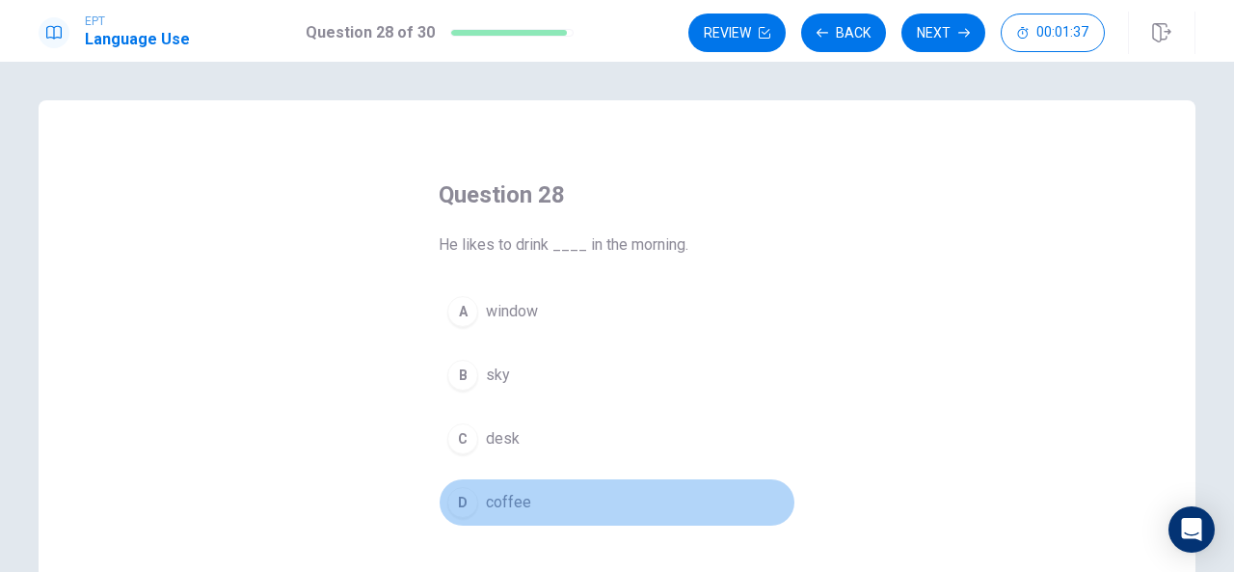
click at [485, 478] on button "D coffee" at bounding box center [617, 502] width 357 height 48
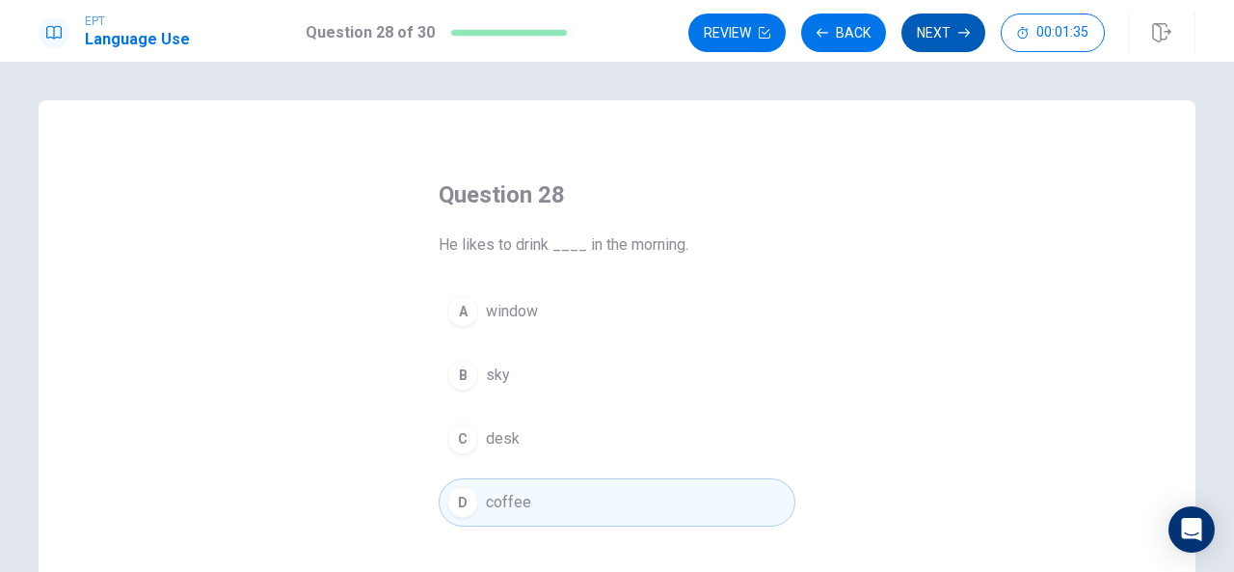
click at [939, 37] on button "Next" at bounding box center [943, 32] width 84 height 39
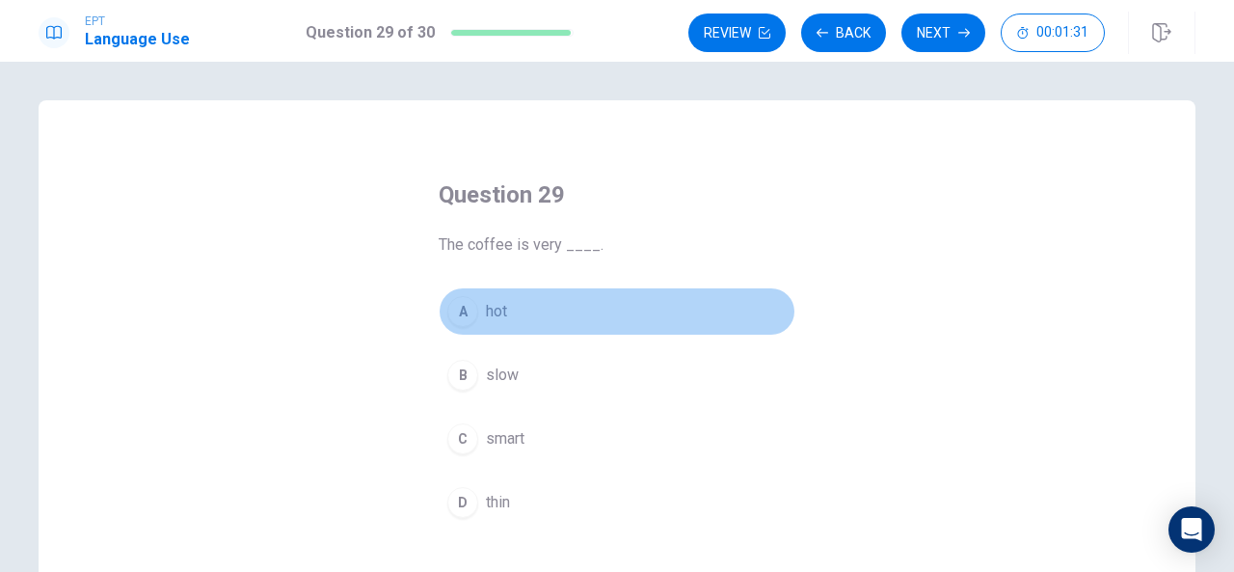
click at [486, 302] on span "hot" at bounding box center [496, 311] width 21 height 23
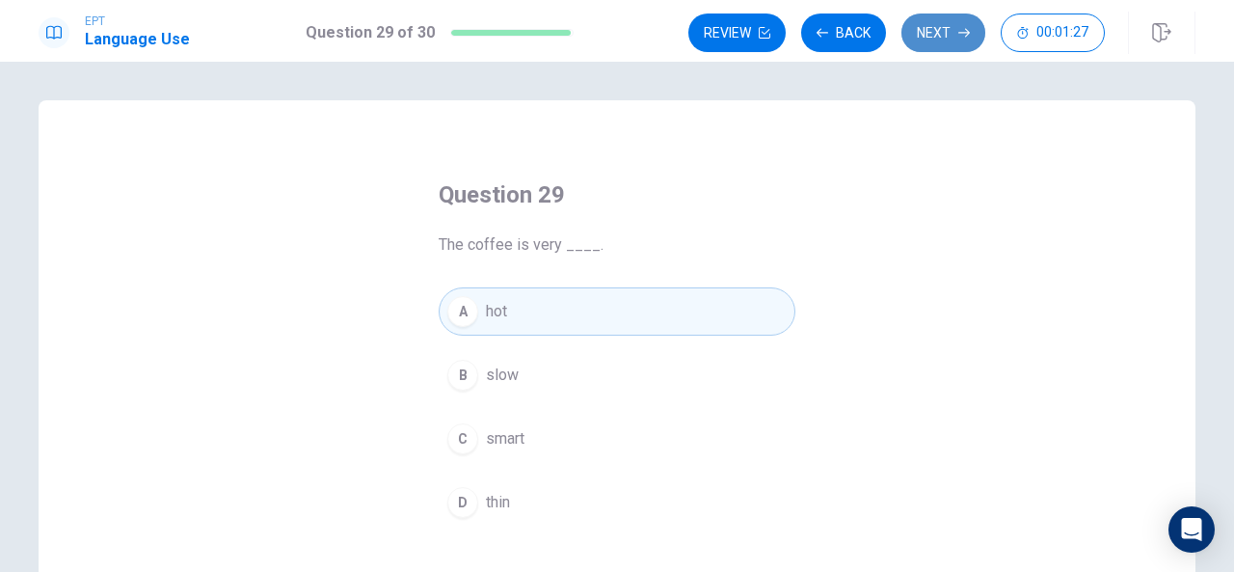
click at [928, 26] on button "Next" at bounding box center [943, 32] width 84 height 39
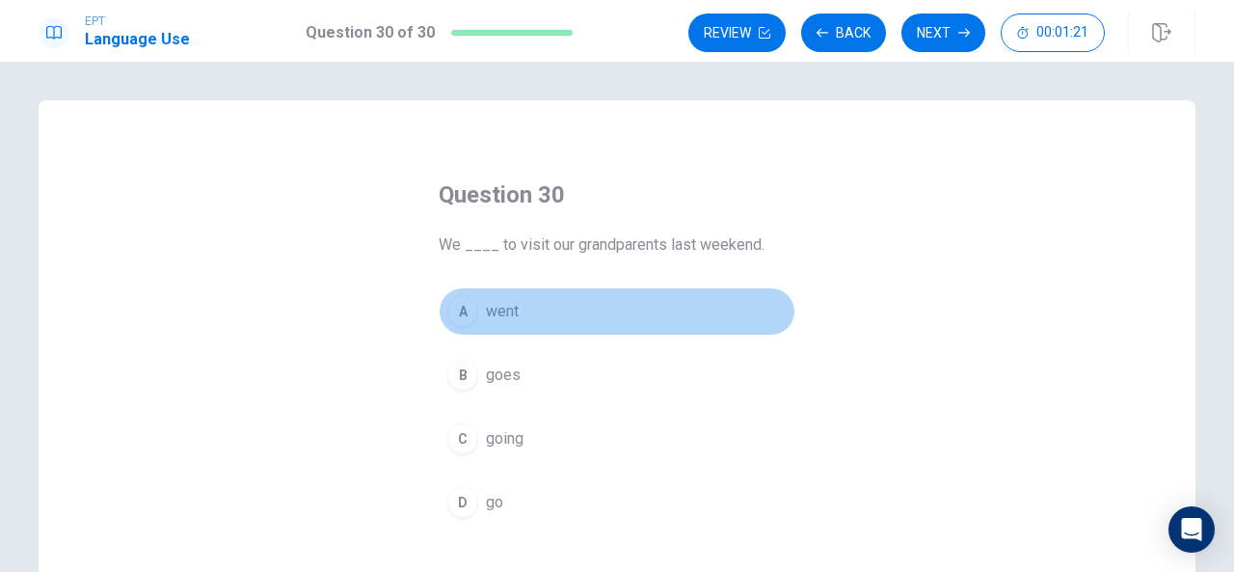
click at [486, 320] on span "went" at bounding box center [502, 311] width 33 height 23
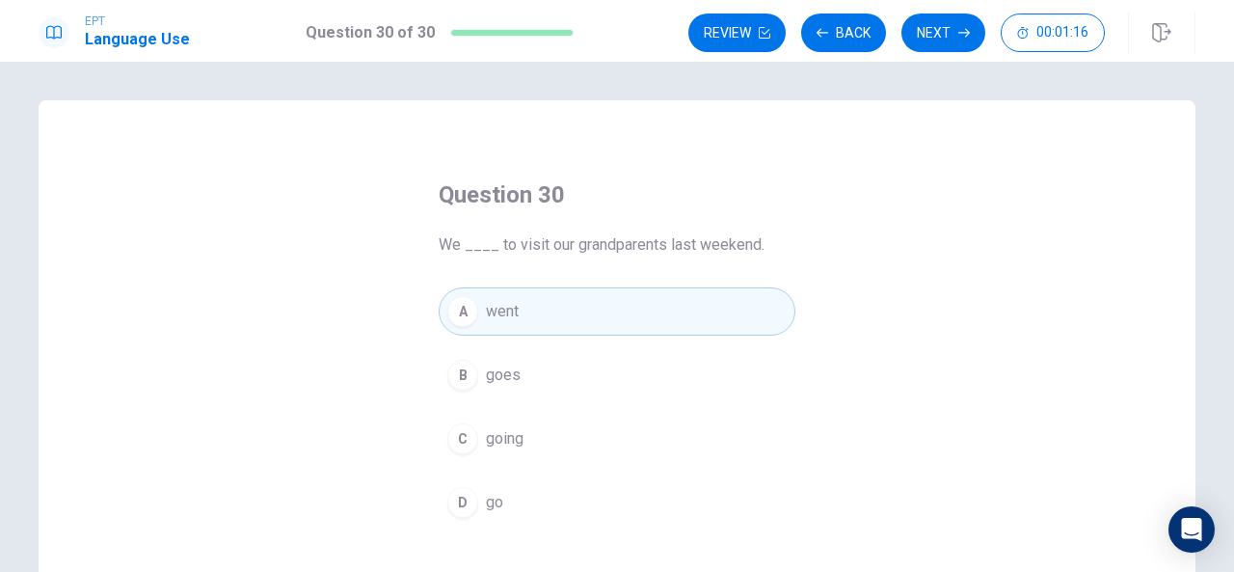
click at [478, 411] on div "A went B goes C going D go" at bounding box center [617, 406] width 357 height 239
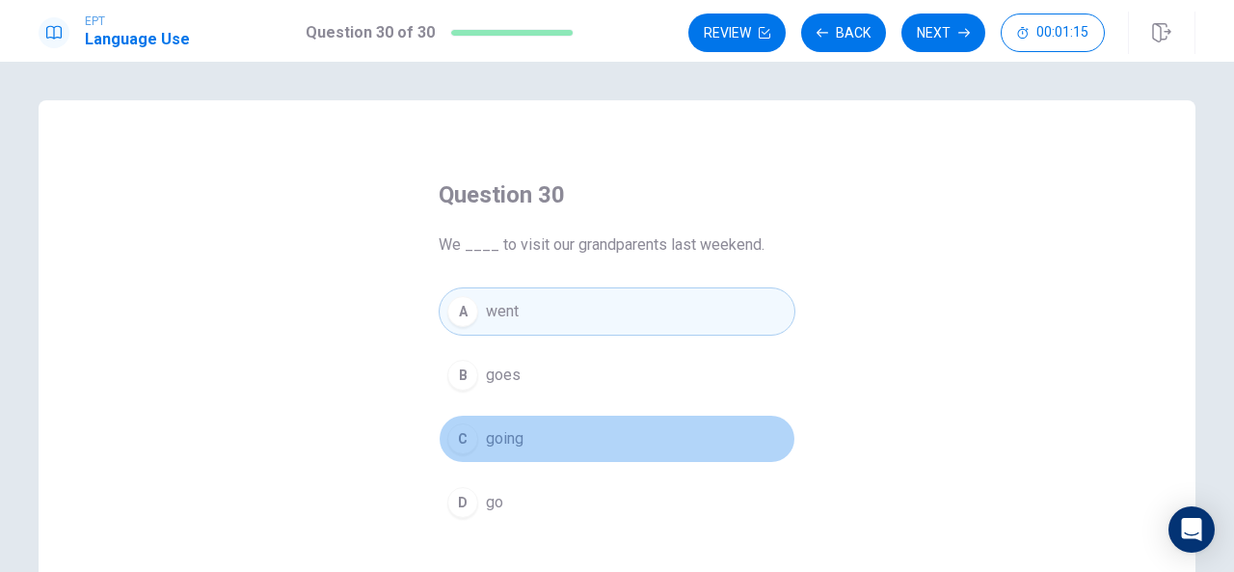
click at [468, 437] on div "C" at bounding box center [462, 438] width 31 height 31
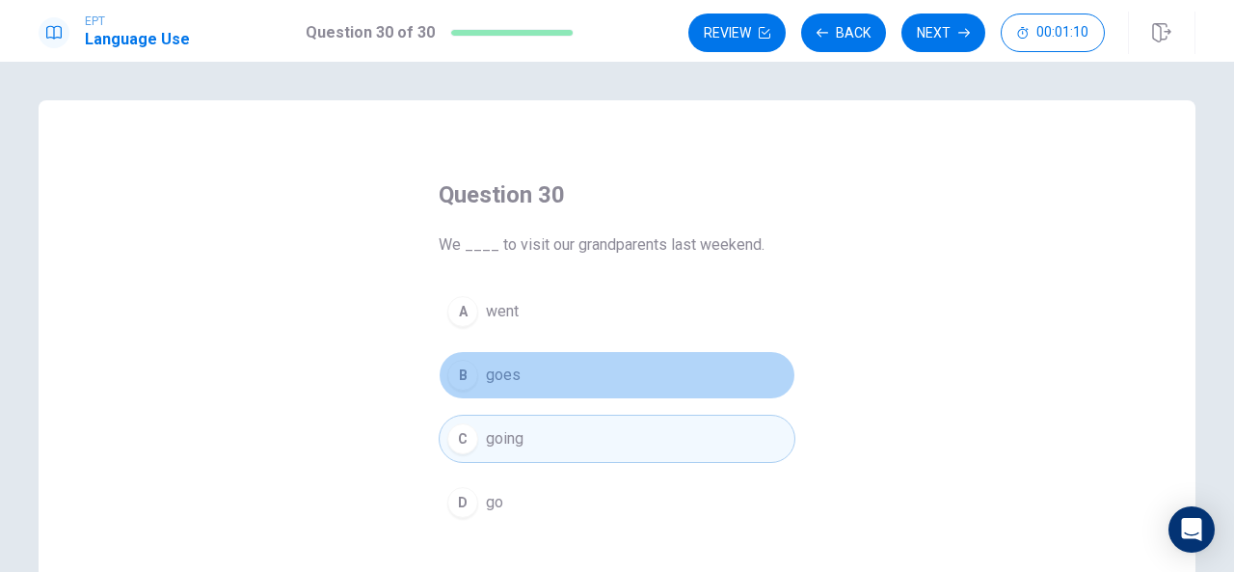
click at [531, 379] on button "B goes" at bounding box center [617, 375] width 357 height 48
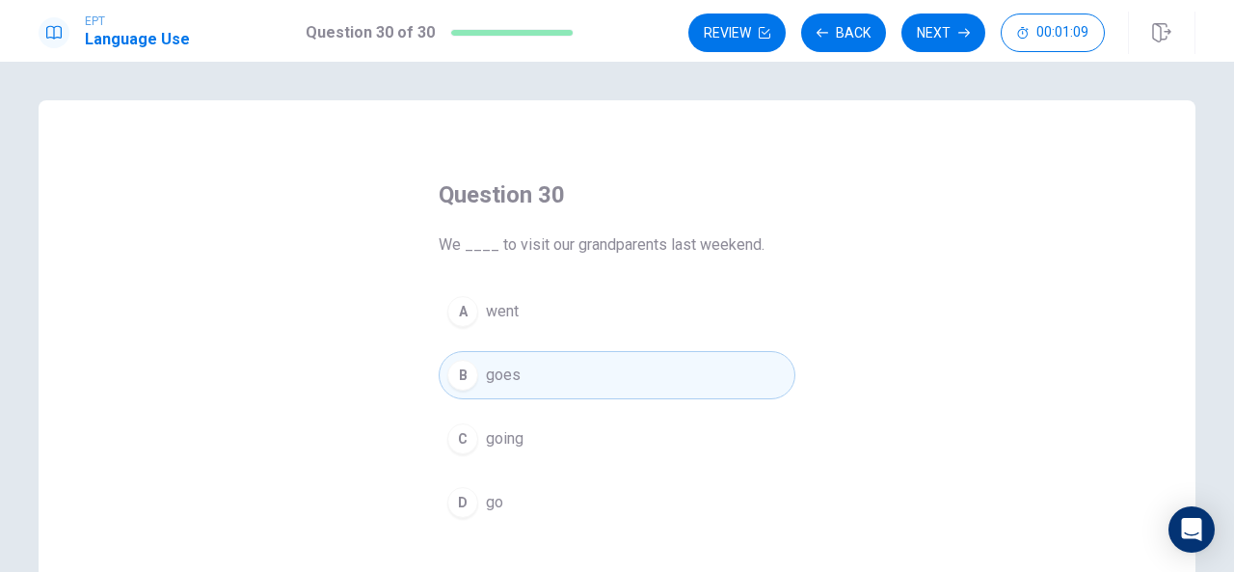
click at [530, 432] on button "C going" at bounding box center [617, 438] width 357 height 48
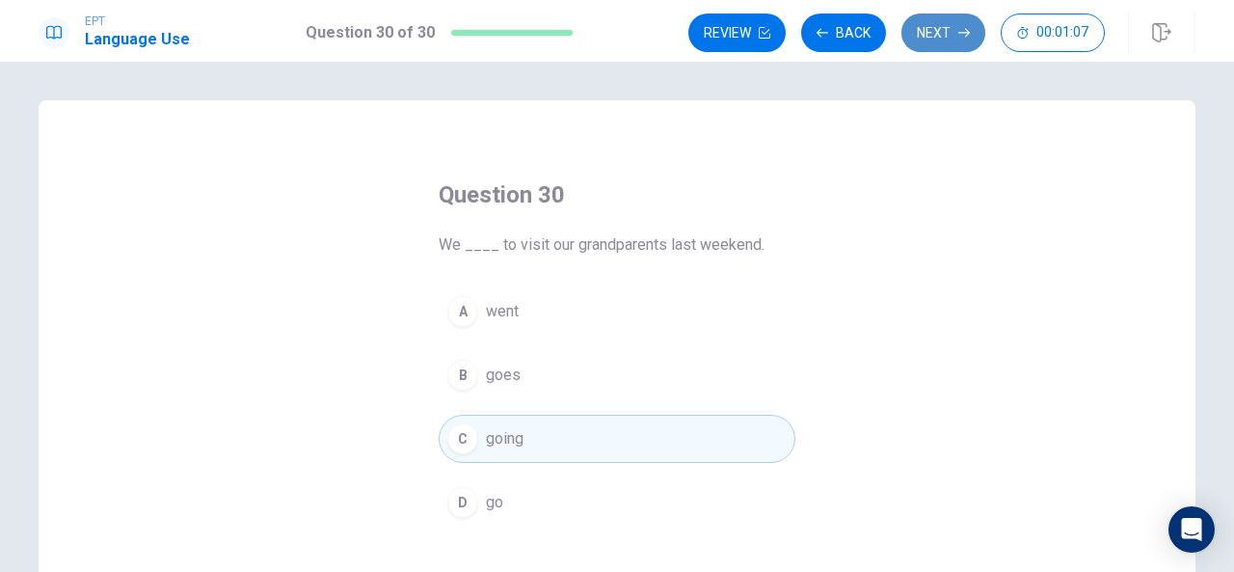
click at [919, 19] on button "Next" at bounding box center [943, 32] width 84 height 39
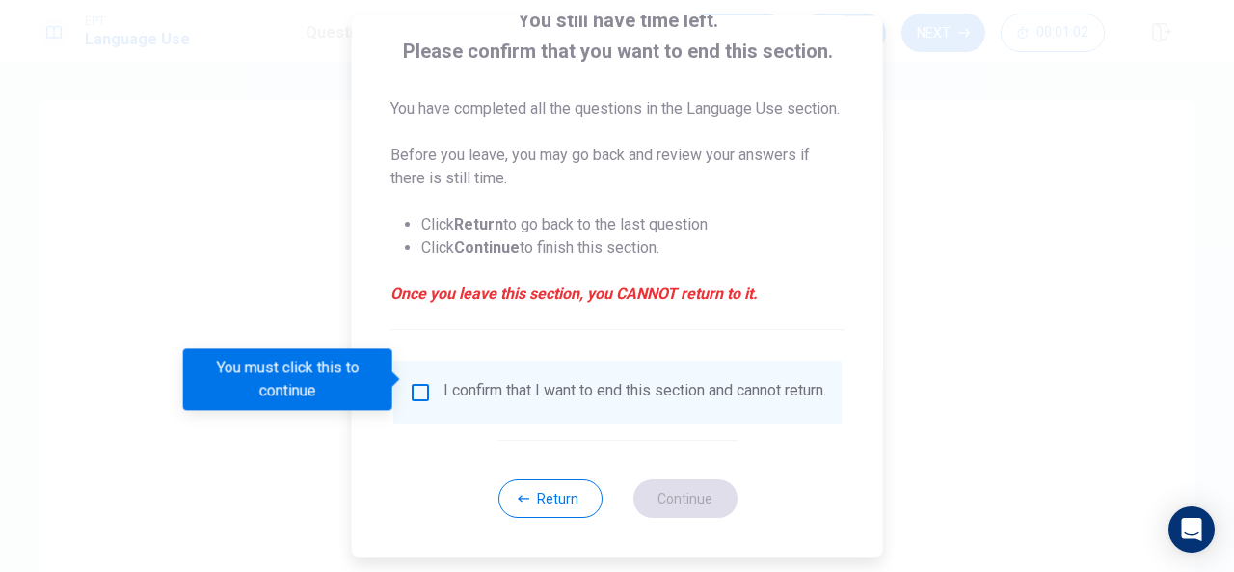
scroll to position [170, 0]
click at [420, 382] on input "You must click this to continue" at bounding box center [420, 392] width 23 height 23
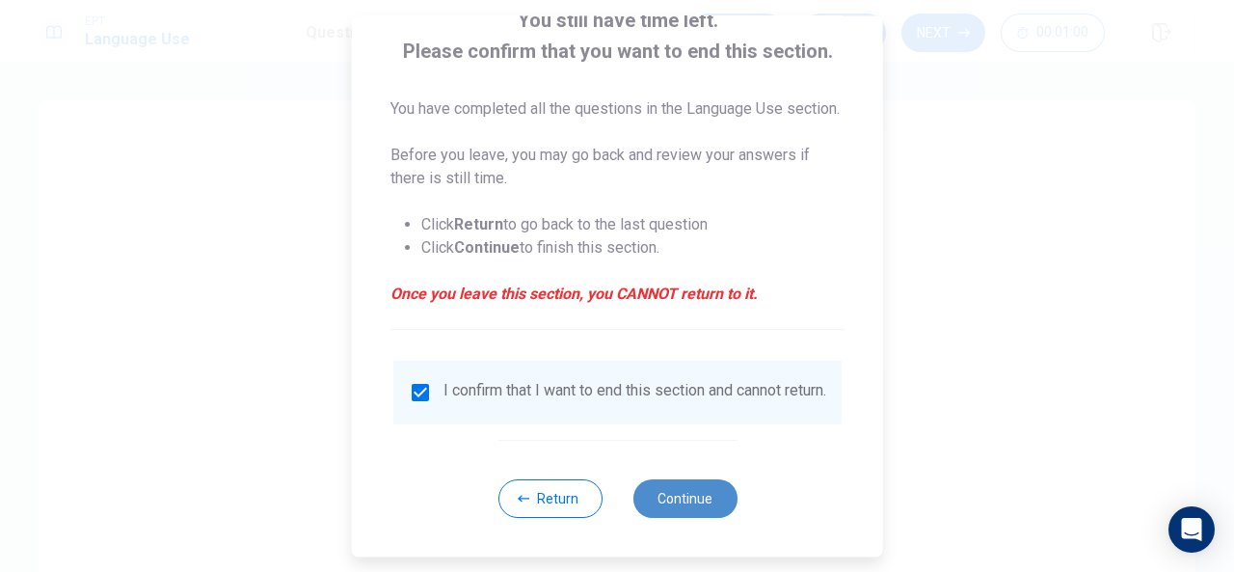
click at [671, 497] on button "Continue" at bounding box center [684, 498] width 104 height 39
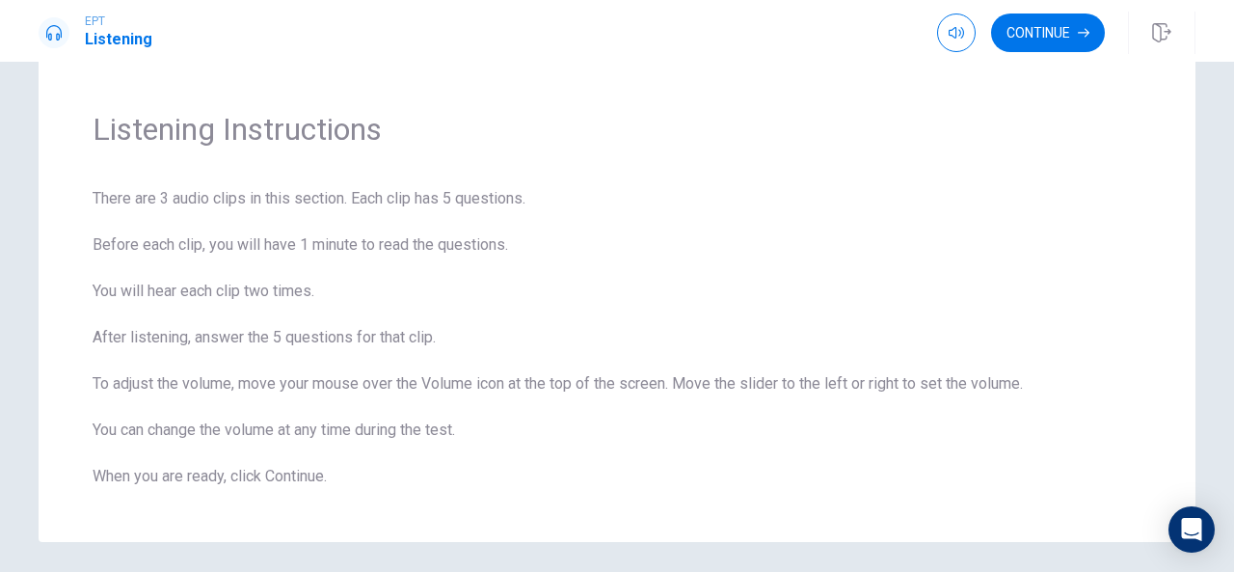
scroll to position [0, 0]
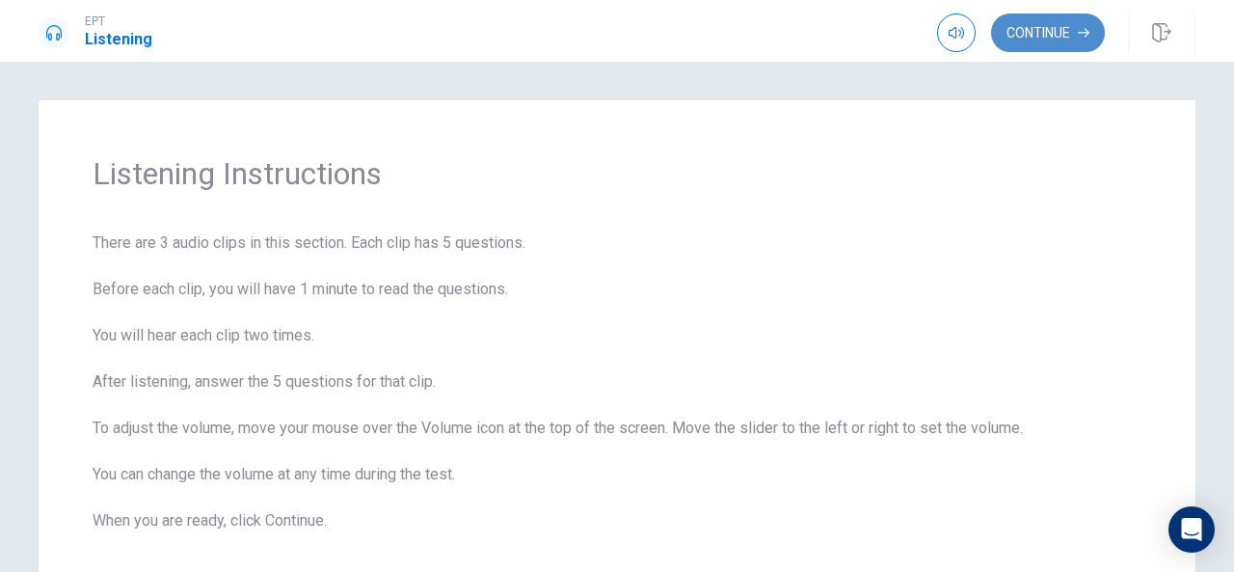
click at [1045, 20] on button "Continue" at bounding box center [1048, 32] width 114 height 39
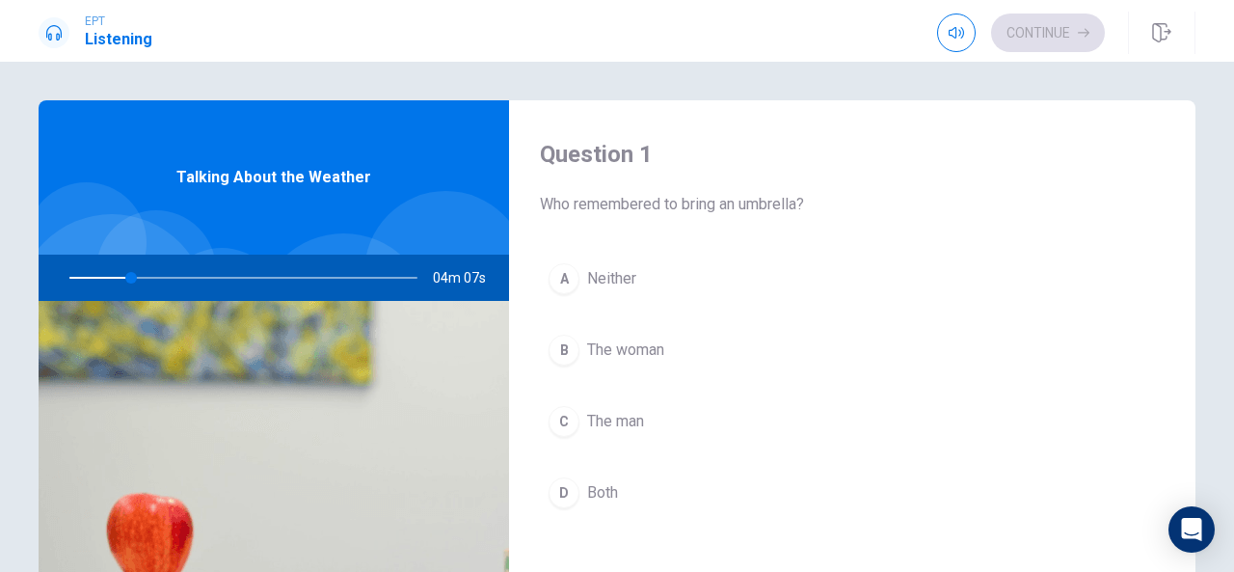
click at [1060, 248] on div "Question 1 Who remembered to bring an umbrella? A Neither B The woman C The man…" at bounding box center [852, 346] width 686 height 493
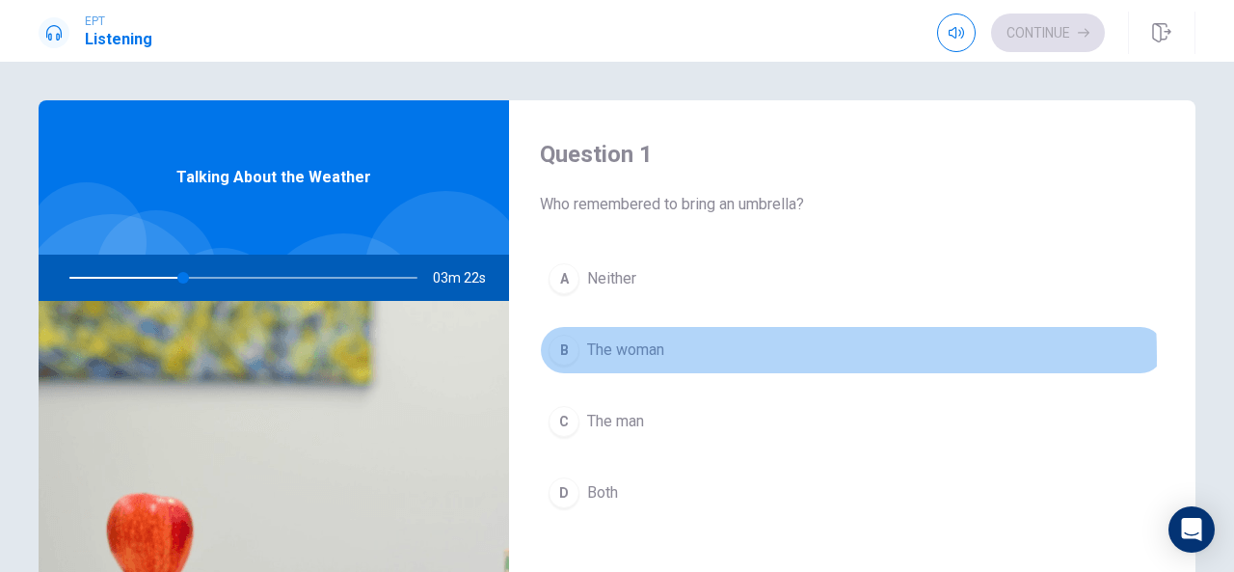
click at [567, 356] on div "B" at bounding box center [563, 349] width 31 height 31
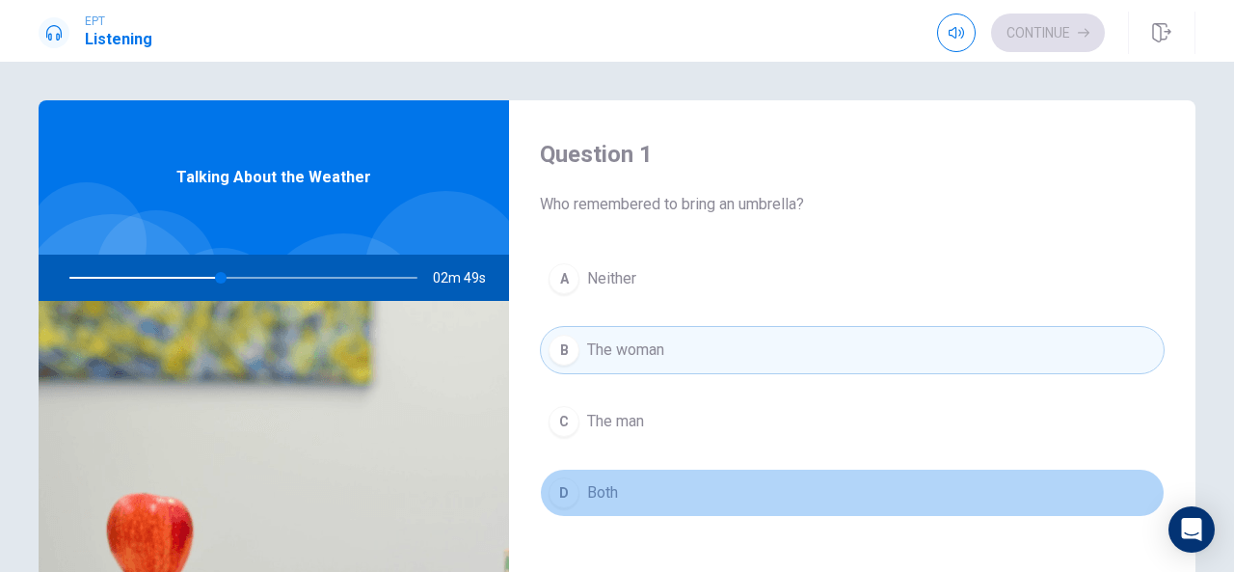
click at [1102, 513] on button "D Both" at bounding box center [852, 492] width 625 height 48
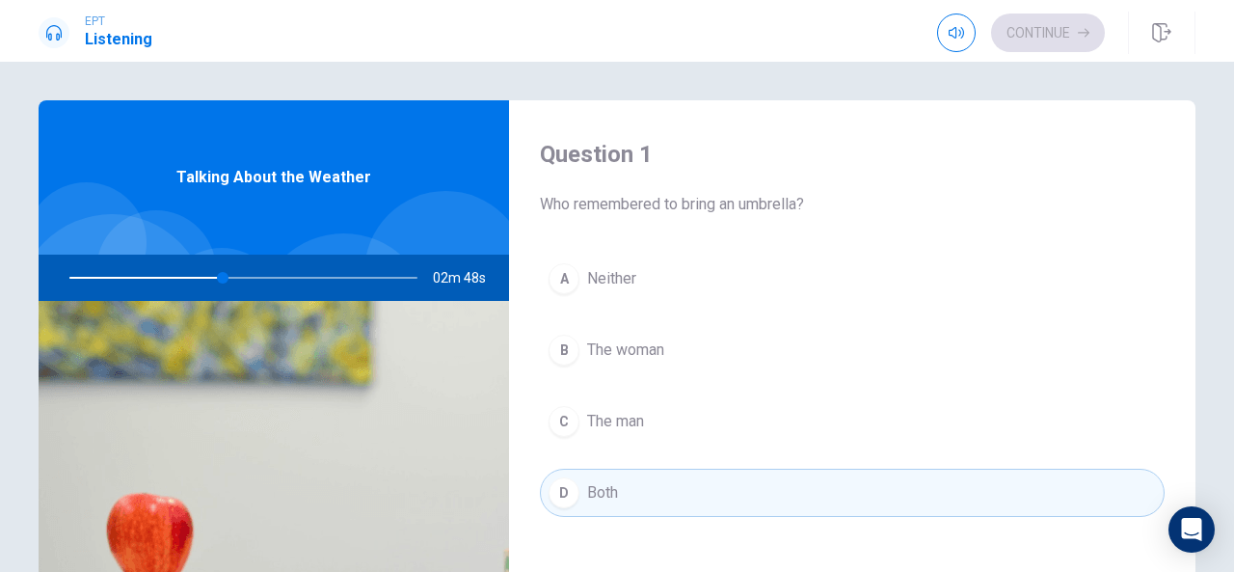
click at [1101, 499] on button "D Both" at bounding box center [852, 492] width 625 height 48
click at [941, 400] on button "C The man" at bounding box center [852, 421] width 625 height 48
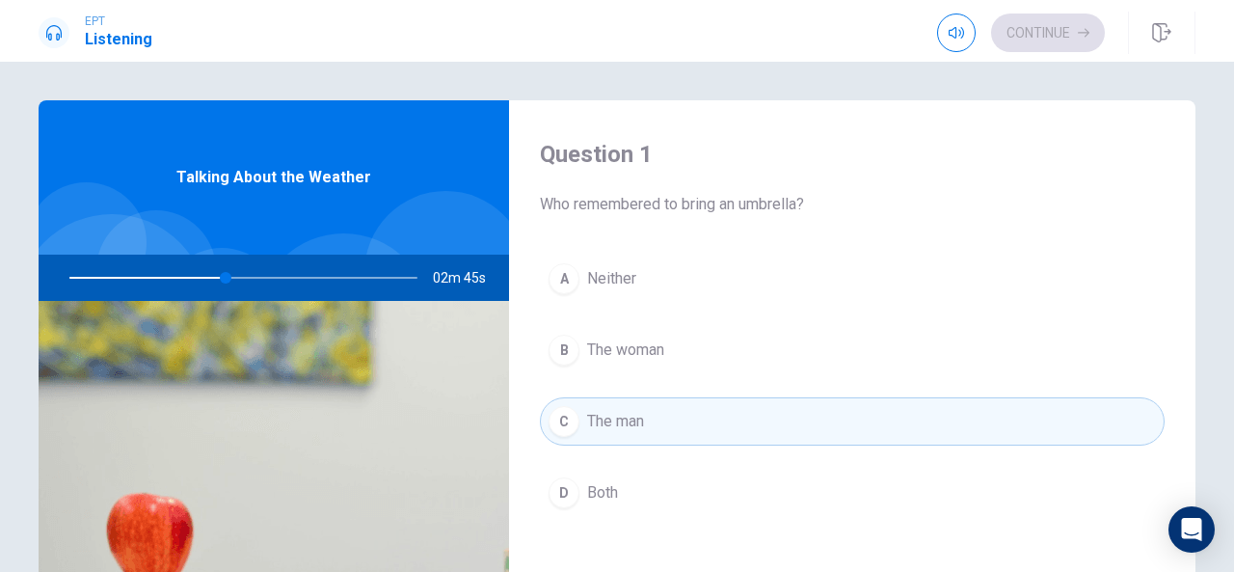
click at [941, 377] on div "A Neither B The woman C The man D Both" at bounding box center [852, 404] width 625 height 301
click at [670, 376] on div "A Neither B The woman C The man D Both" at bounding box center [852, 404] width 625 height 301
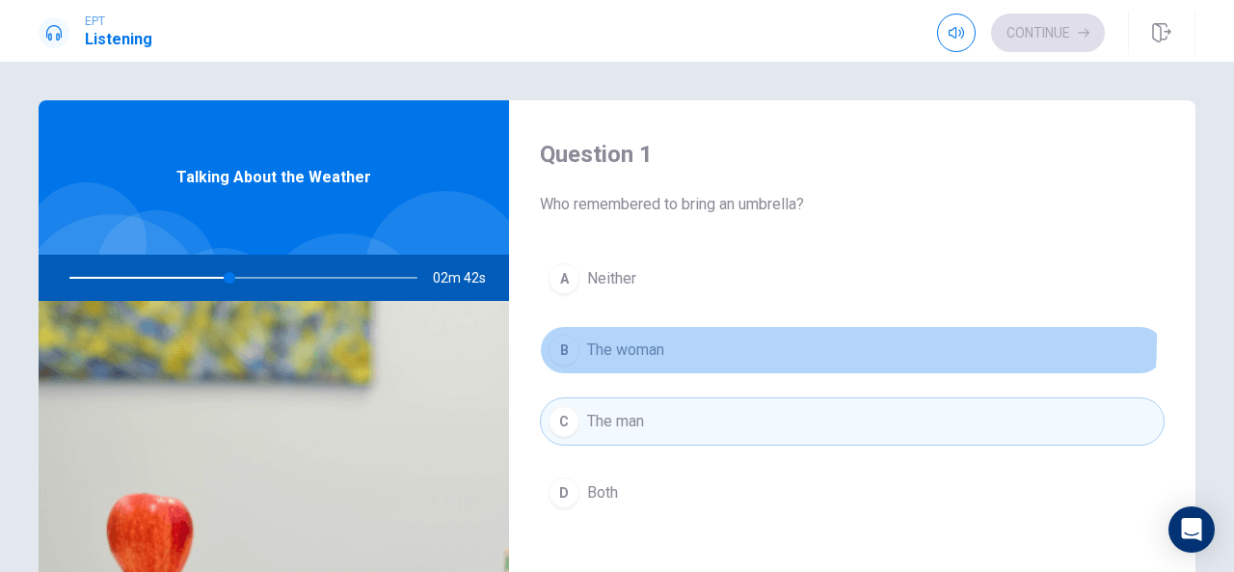
click at [603, 338] on span "The woman" at bounding box center [625, 349] width 77 height 23
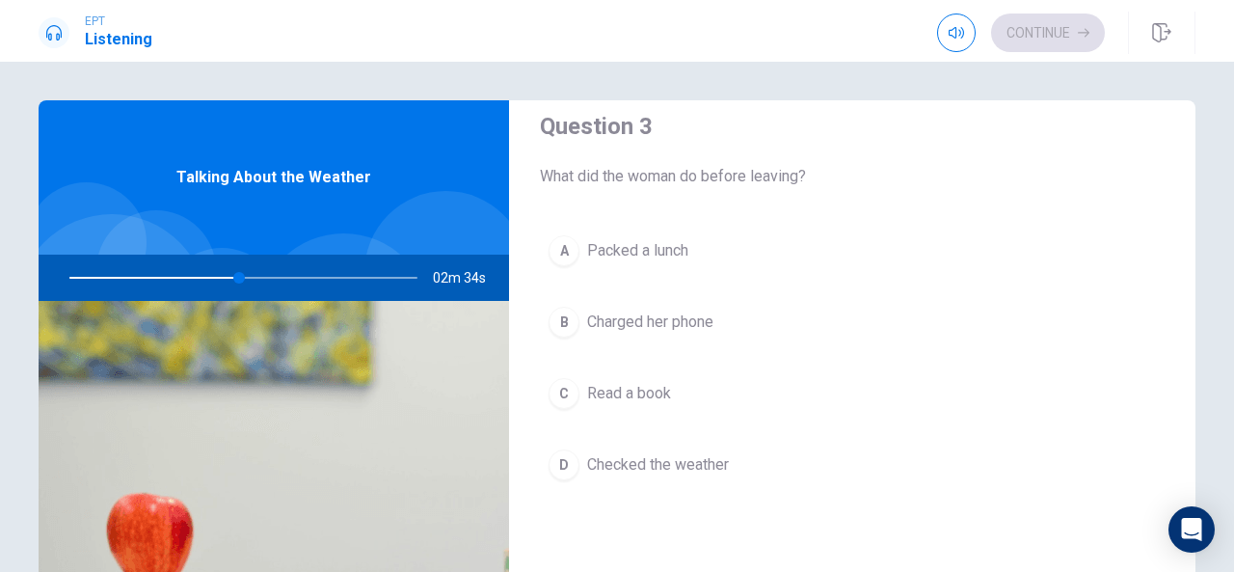
scroll to position [1015, 0]
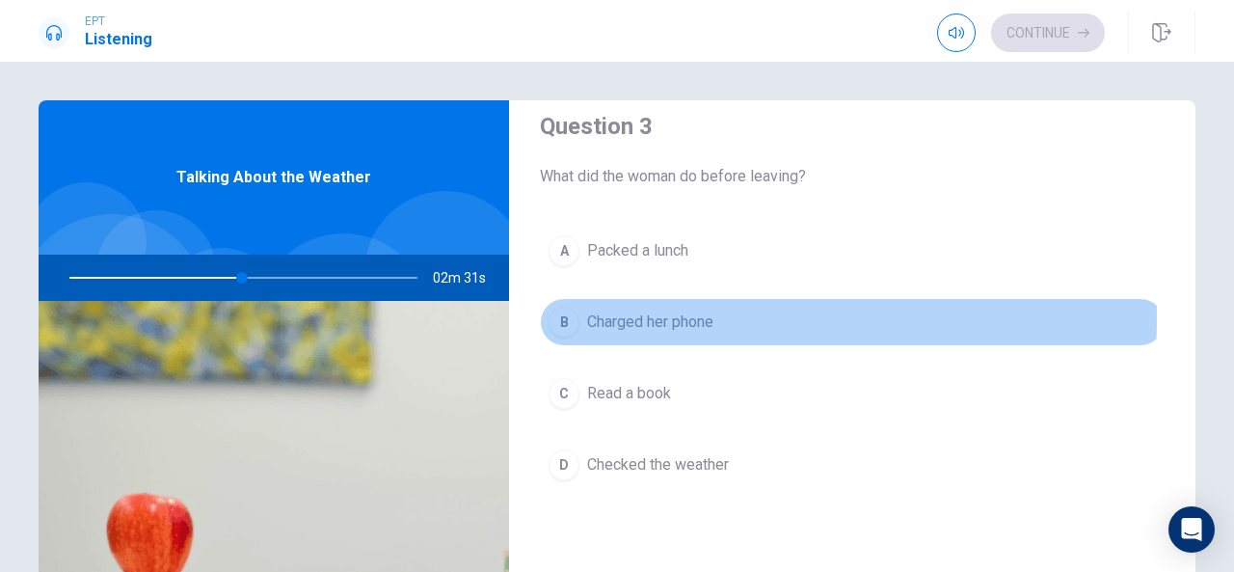
click at [567, 310] on div "B" at bounding box center [563, 322] width 31 height 31
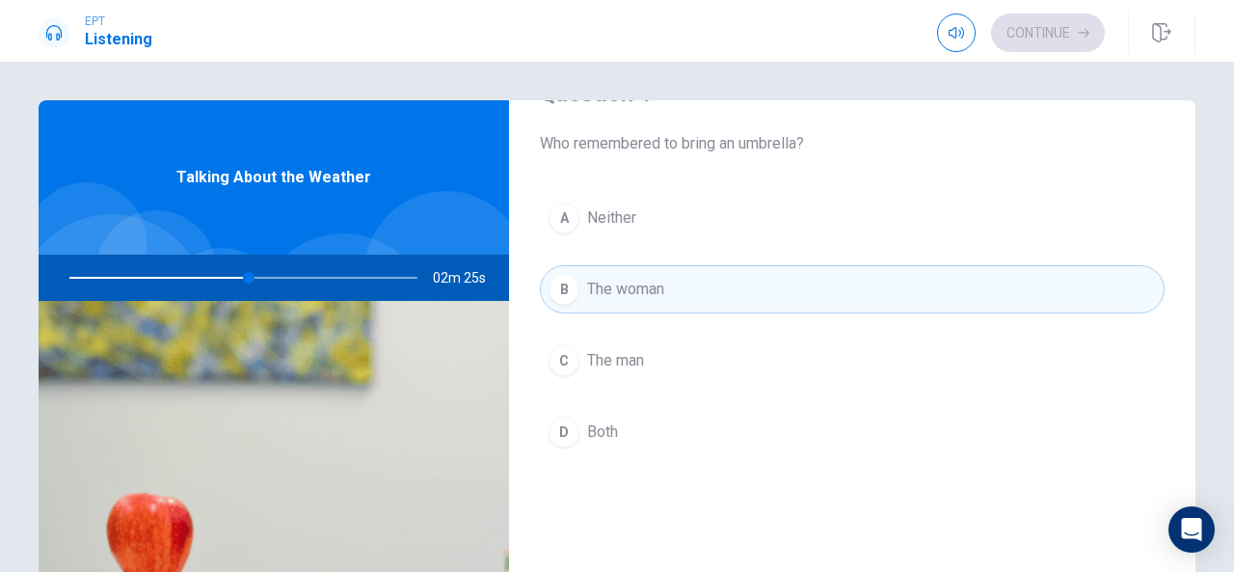
scroll to position [0, 0]
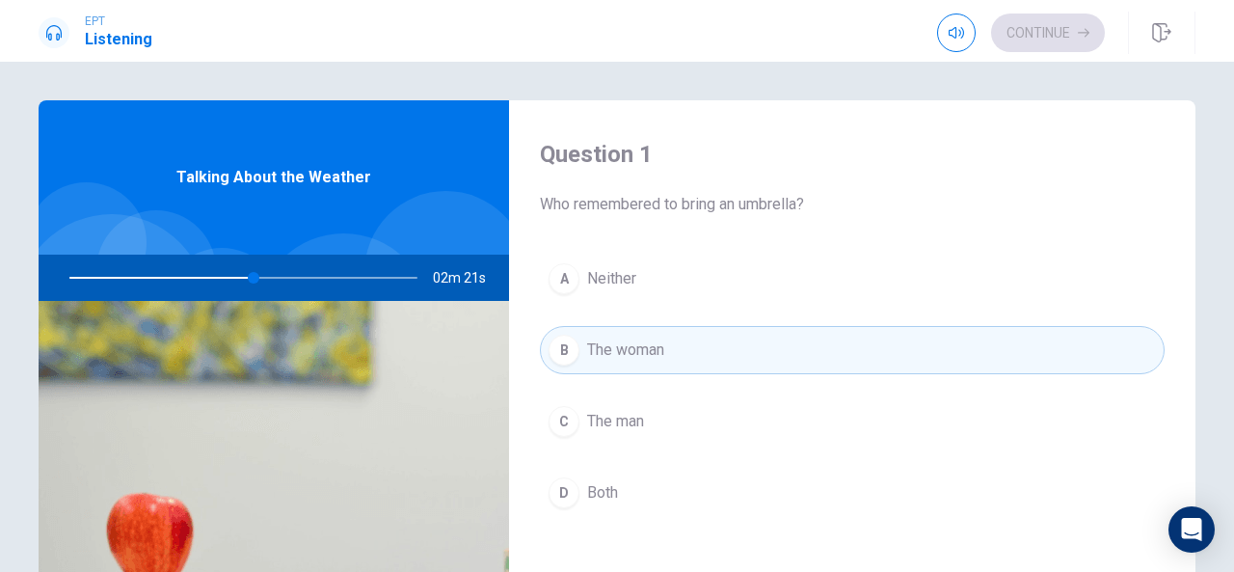
click at [191, 279] on div at bounding box center [239, 277] width 387 height 46
drag, startPoint x: 179, startPoint y: 280, endPoint x: 246, endPoint y: 275, distance: 66.8
click at [246, 275] on div at bounding box center [239, 277] width 387 height 46
drag, startPoint x: 246, startPoint y: 275, endPoint x: 200, endPoint y: 268, distance: 45.8
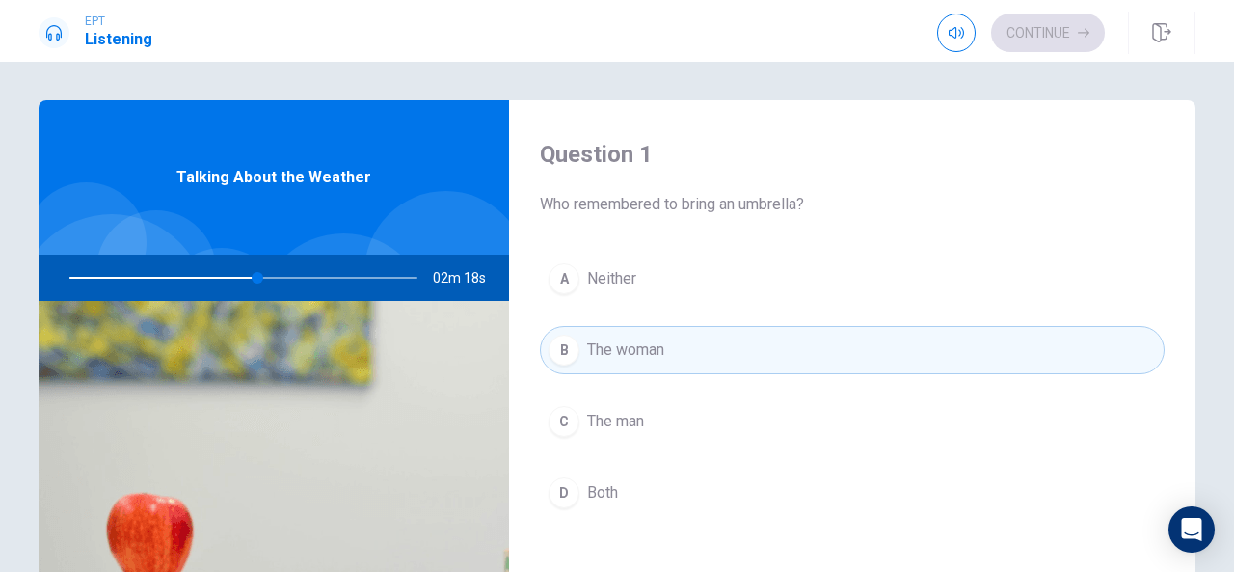
click at [200, 268] on div at bounding box center [239, 277] width 387 height 46
click at [266, 275] on div at bounding box center [239, 277] width 387 height 46
drag, startPoint x: 266, startPoint y: 275, endPoint x: 285, endPoint y: 279, distance: 19.7
click at [285, 279] on div at bounding box center [239, 277] width 387 height 46
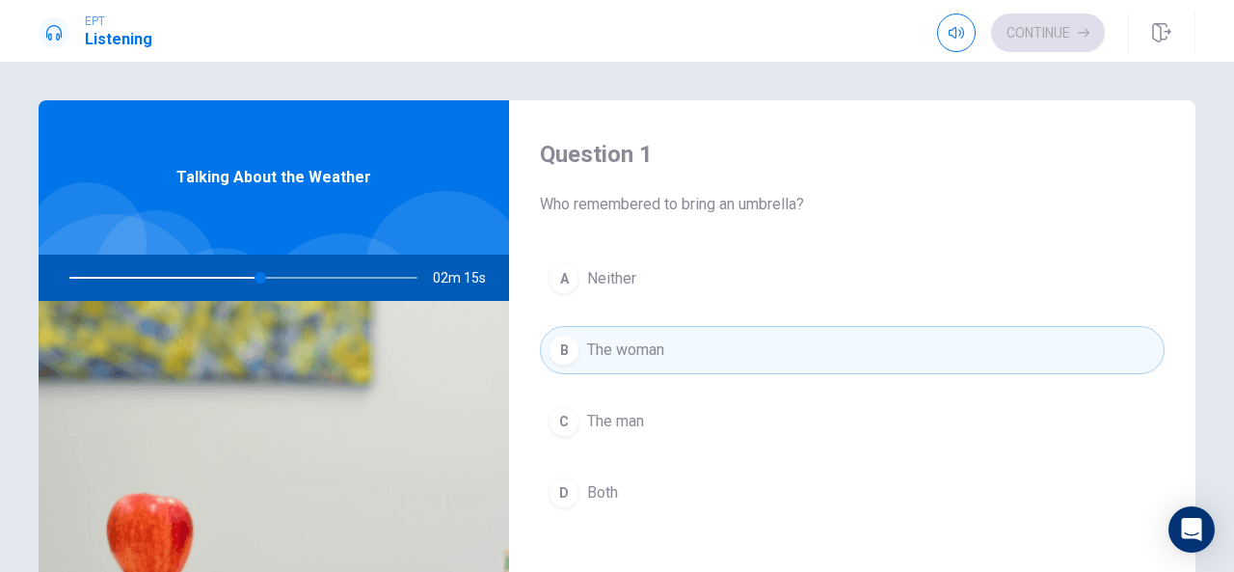
click at [285, 279] on div at bounding box center [239, 277] width 387 height 46
drag, startPoint x: 285, startPoint y: 279, endPoint x: 463, endPoint y: 267, distance: 177.7
click at [463, 267] on div "02m 14s" at bounding box center [274, 277] width 470 height 46
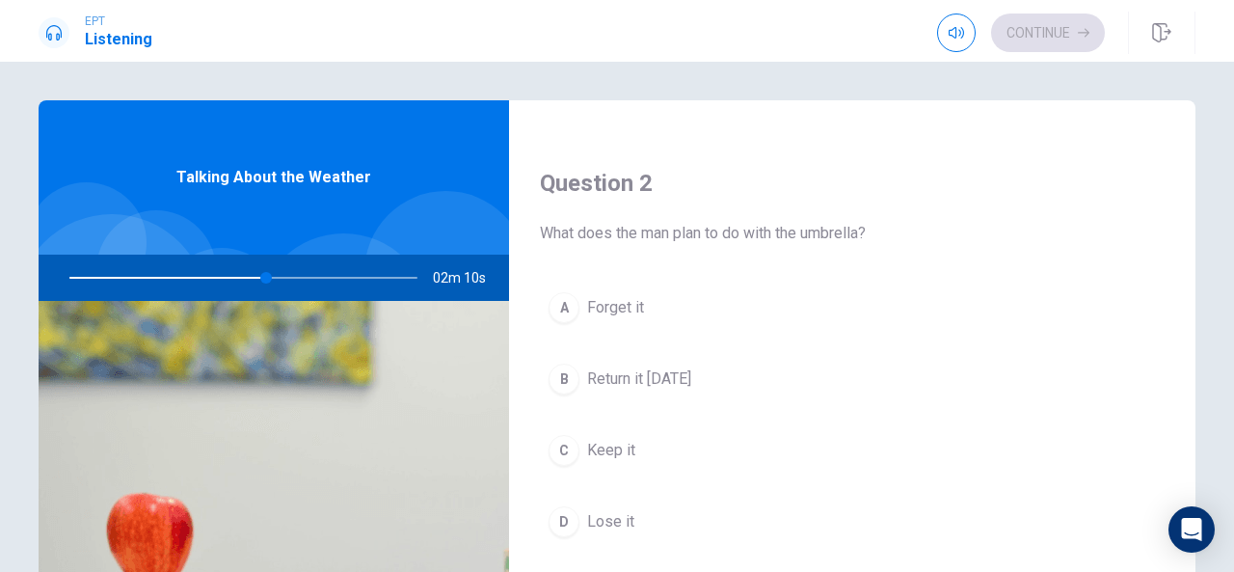
scroll to position [457, 0]
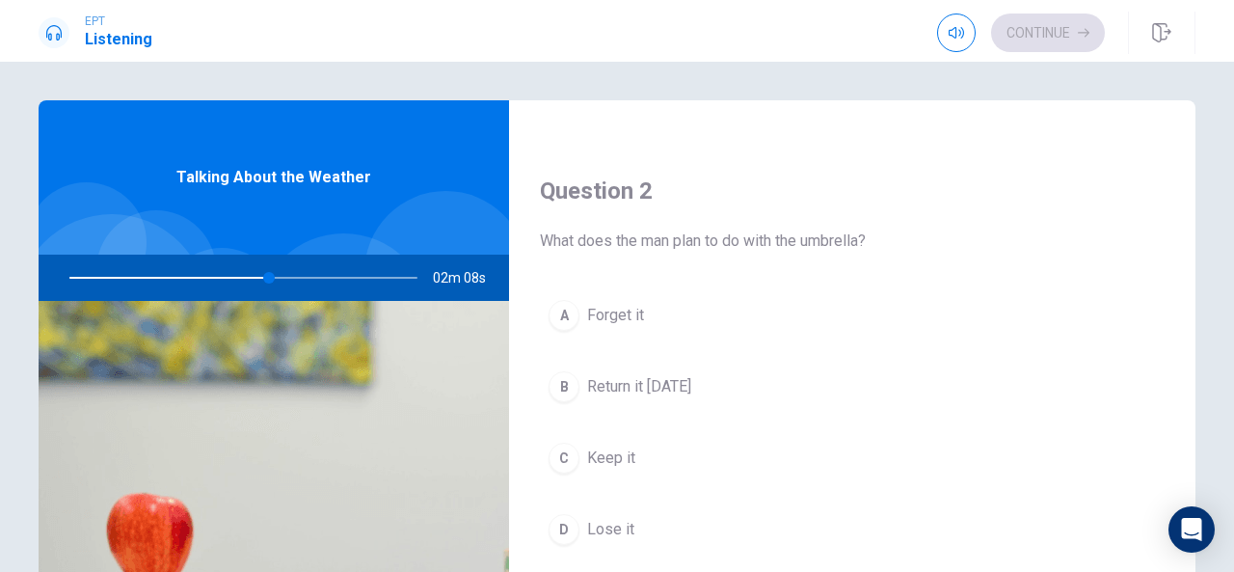
click at [1197, 271] on div "Question 1 Who remembered to bring an umbrella? A Neither B The woman C The man…" at bounding box center [617, 435] width 1218 height 670
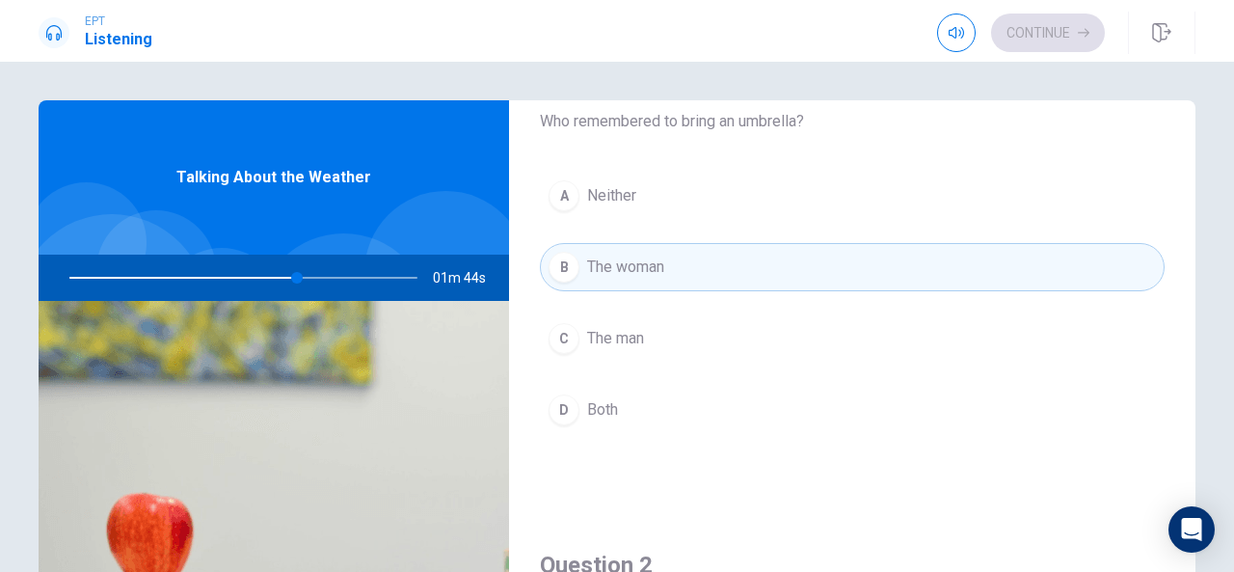
scroll to position [80, 0]
click at [368, 277] on div at bounding box center [239, 277] width 387 height 46
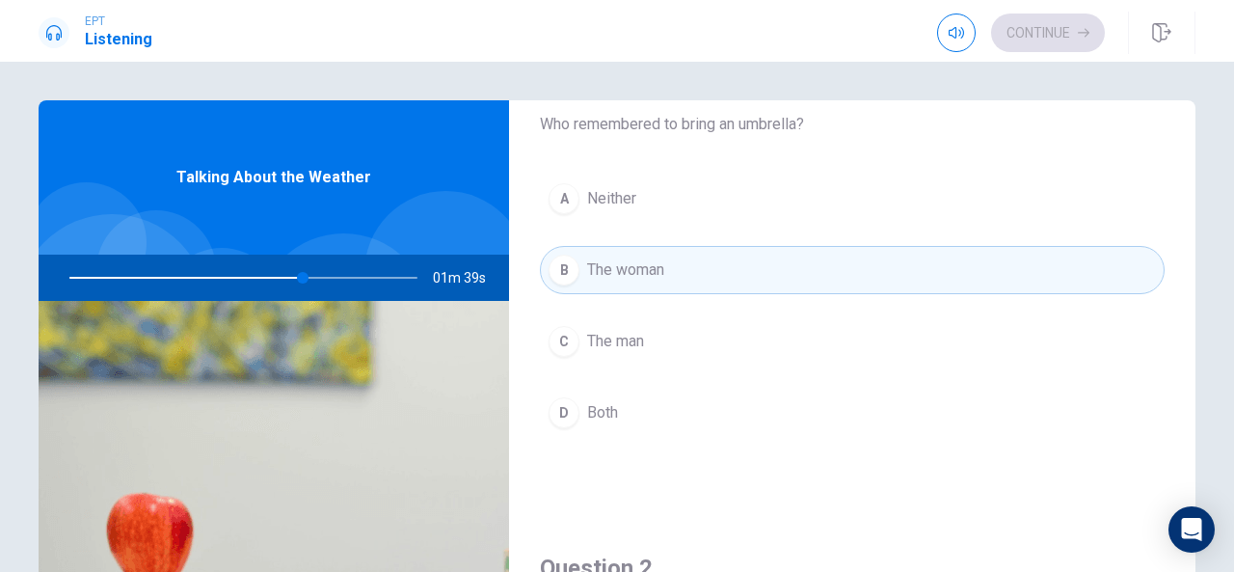
click at [368, 277] on div at bounding box center [239, 277] width 387 height 46
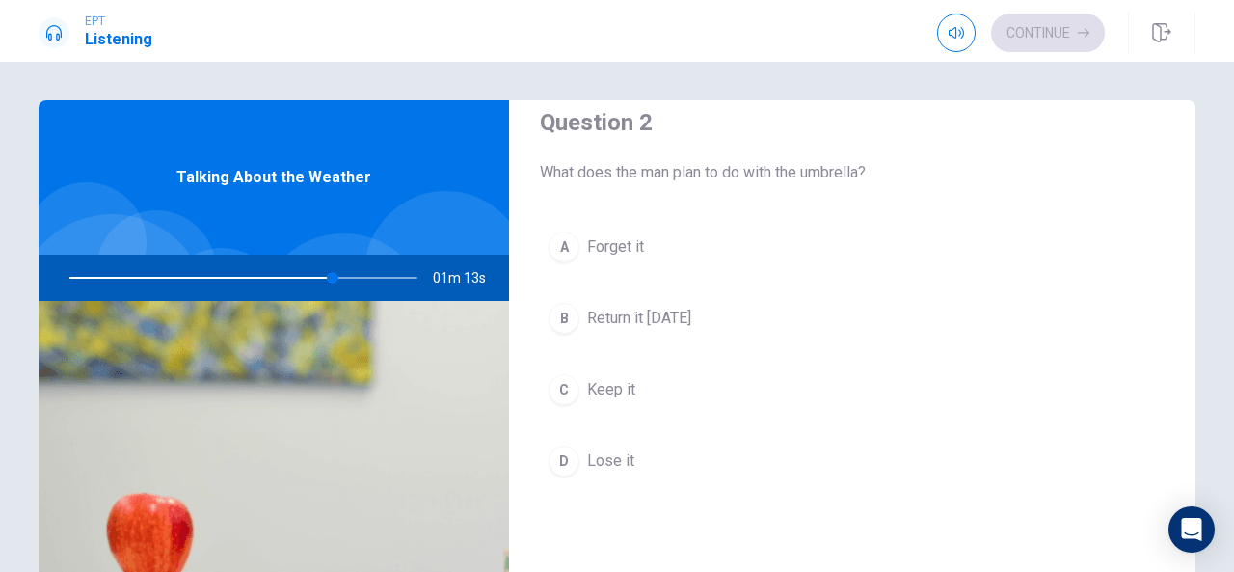
scroll to position [532, 0]
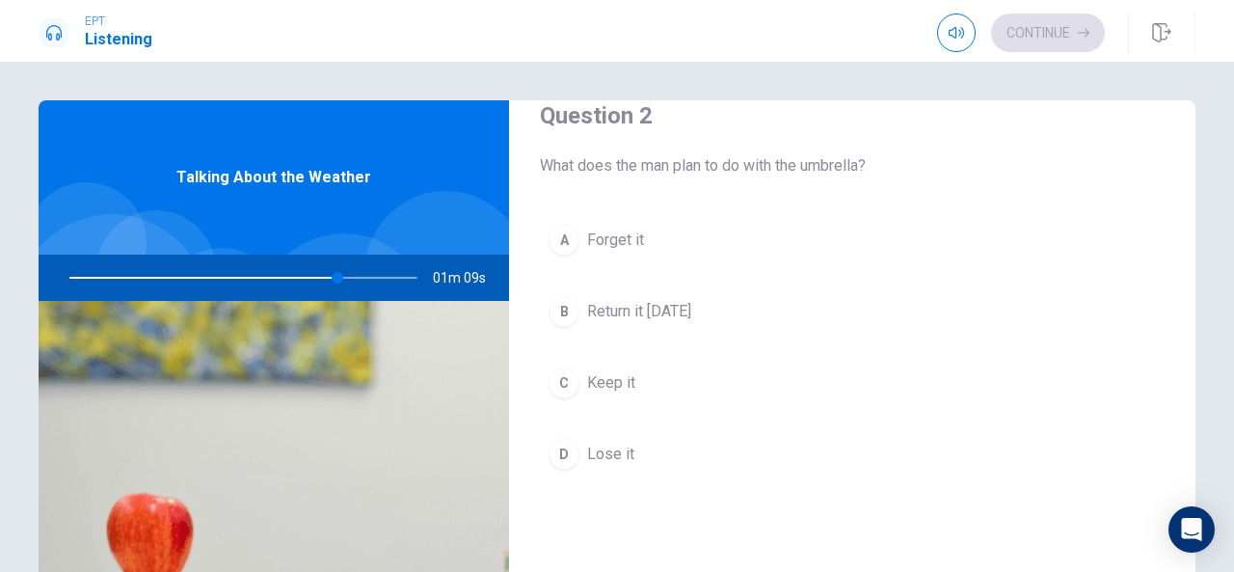
click at [1173, 300] on div "Question 2 What does the man plan to do with the umbrella? A Forget it B Return…" at bounding box center [852, 308] width 686 height 493
drag, startPoint x: 751, startPoint y: 352, endPoint x: 564, endPoint y: 309, distance: 191.7
click at [564, 309] on div "A Forget it B Return it [DATE] C Keep it D Lose it" at bounding box center [852, 366] width 625 height 301
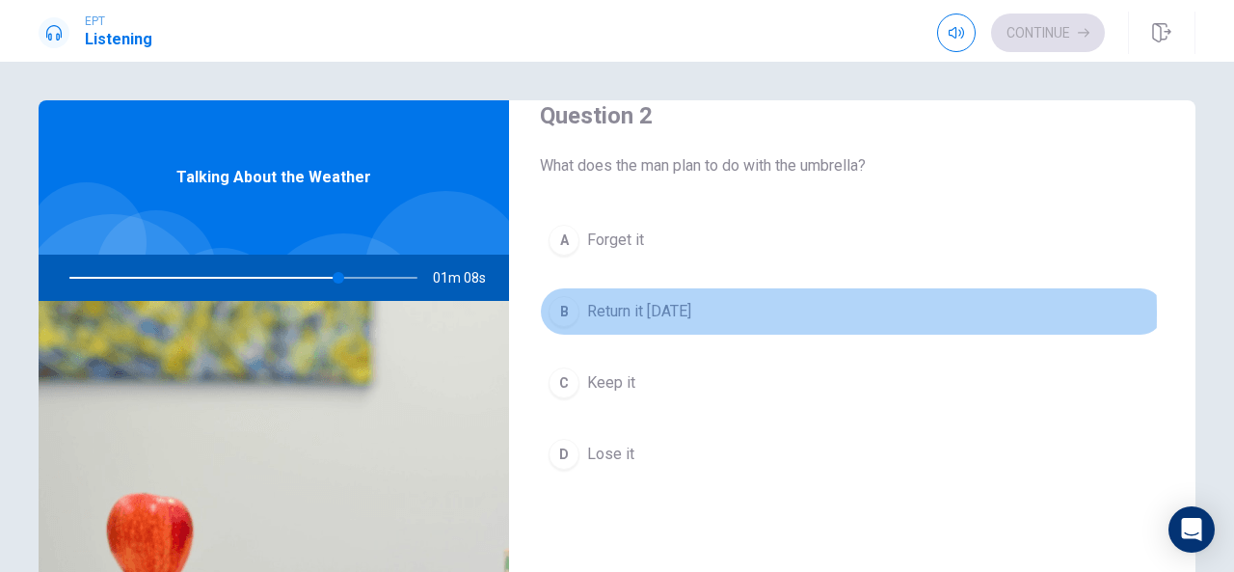
click at [564, 309] on div "B" at bounding box center [563, 311] width 31 height 31
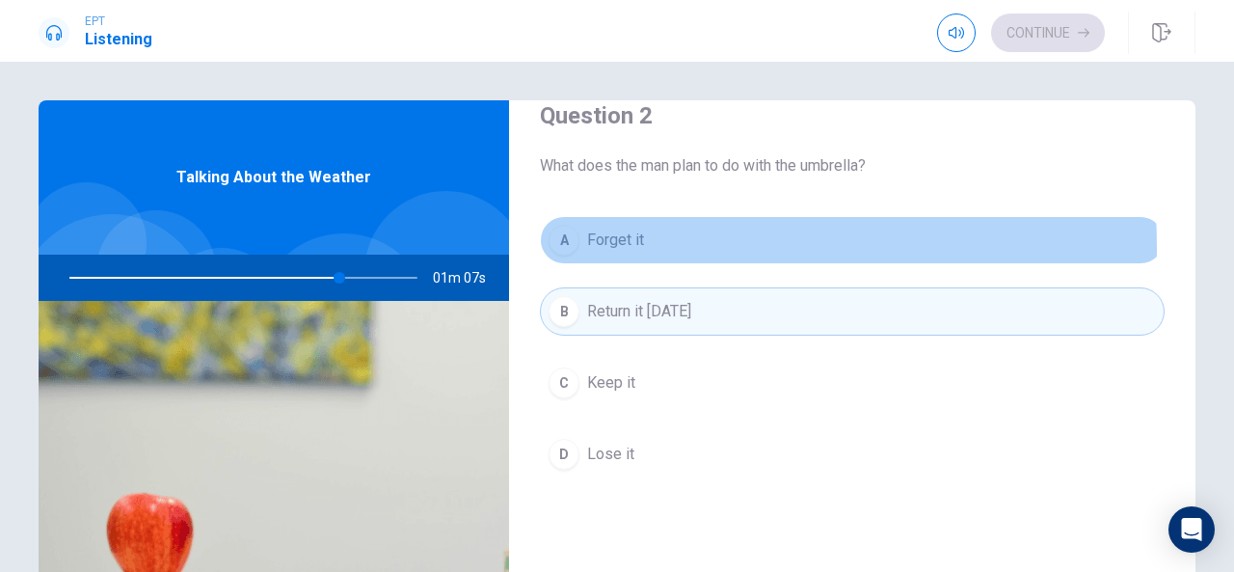
click at [555, 244] on div "A" at bounding box center [563, 240] width 31 height 31
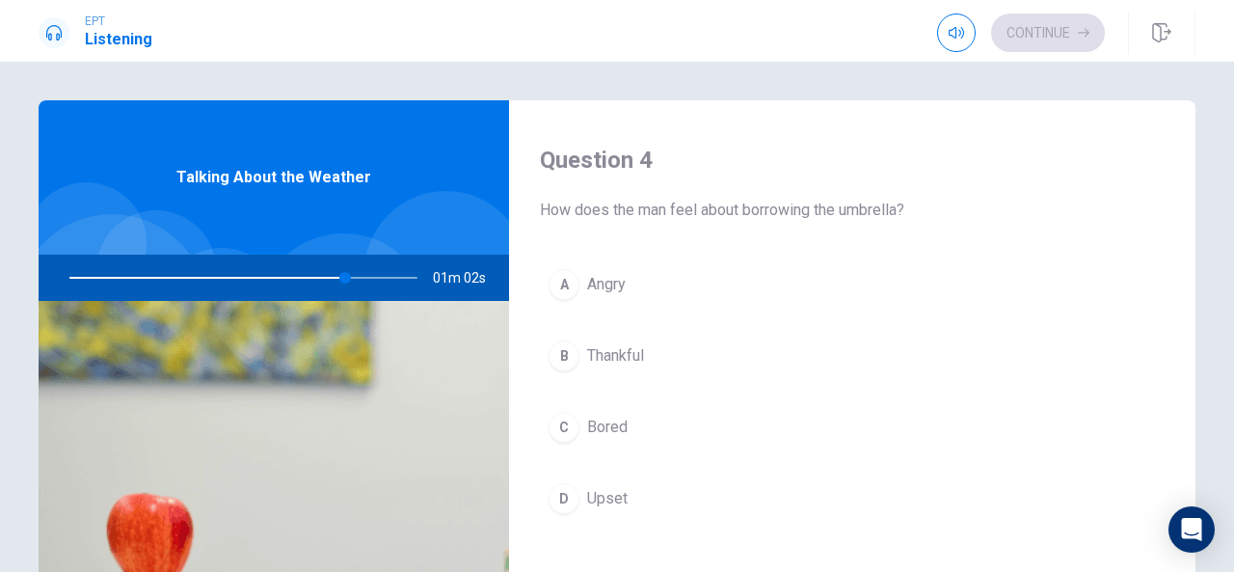
scroll to position [1516, 0]
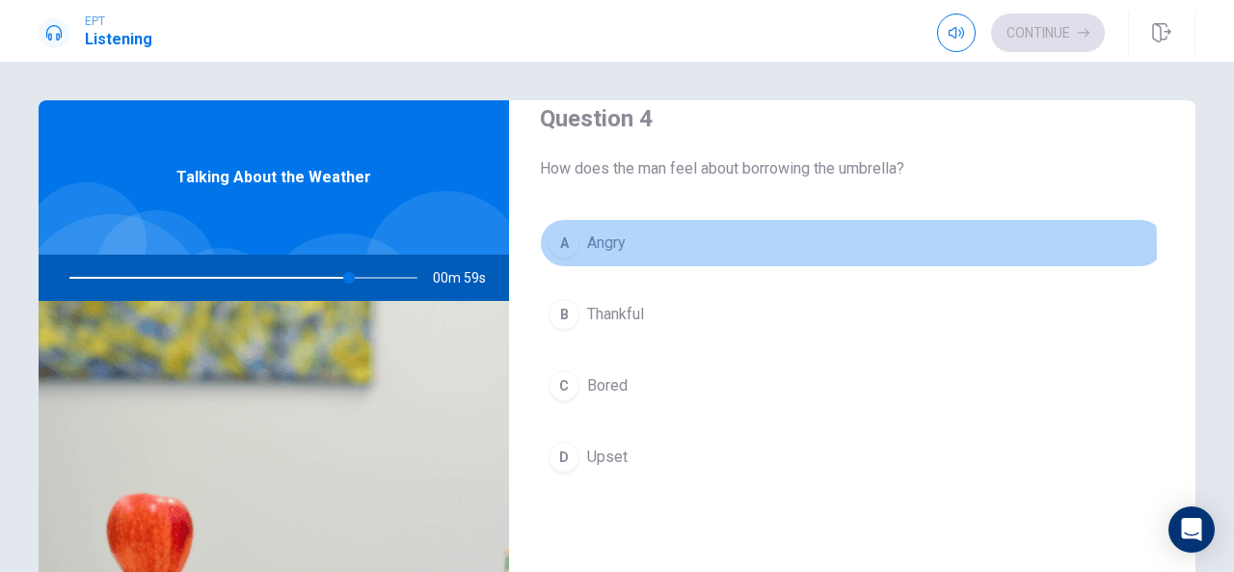
click at [569, 240] on div "A" at bounding box center [563, 242] width 31 height 31
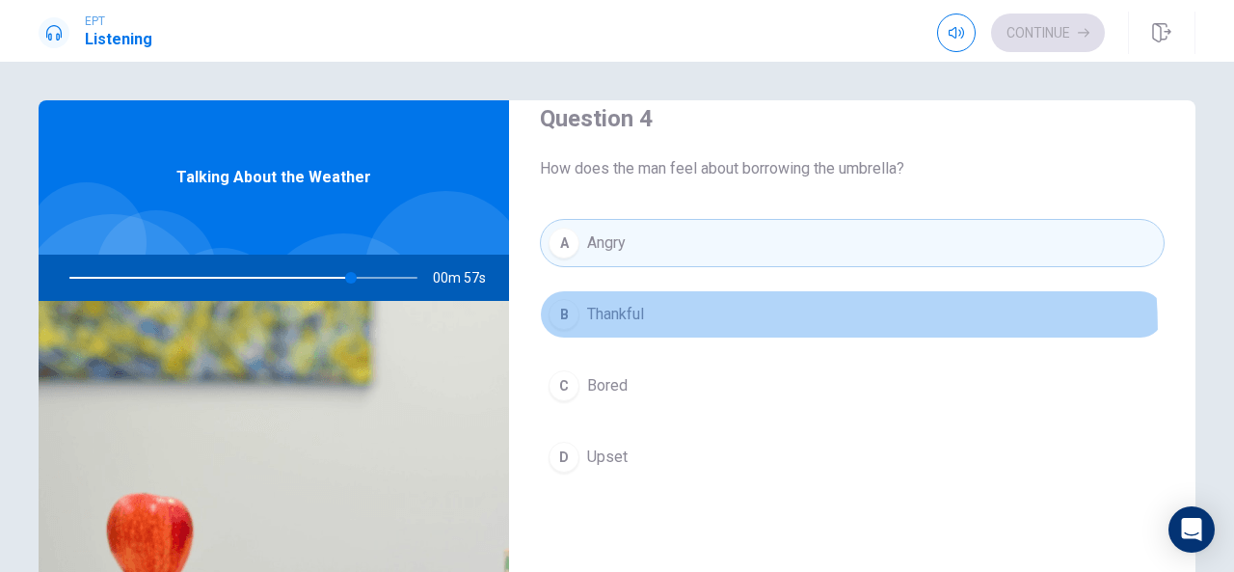
click at [586, 325] on button "B Thankful" at bounding box center [852, 314] width 625 height 48
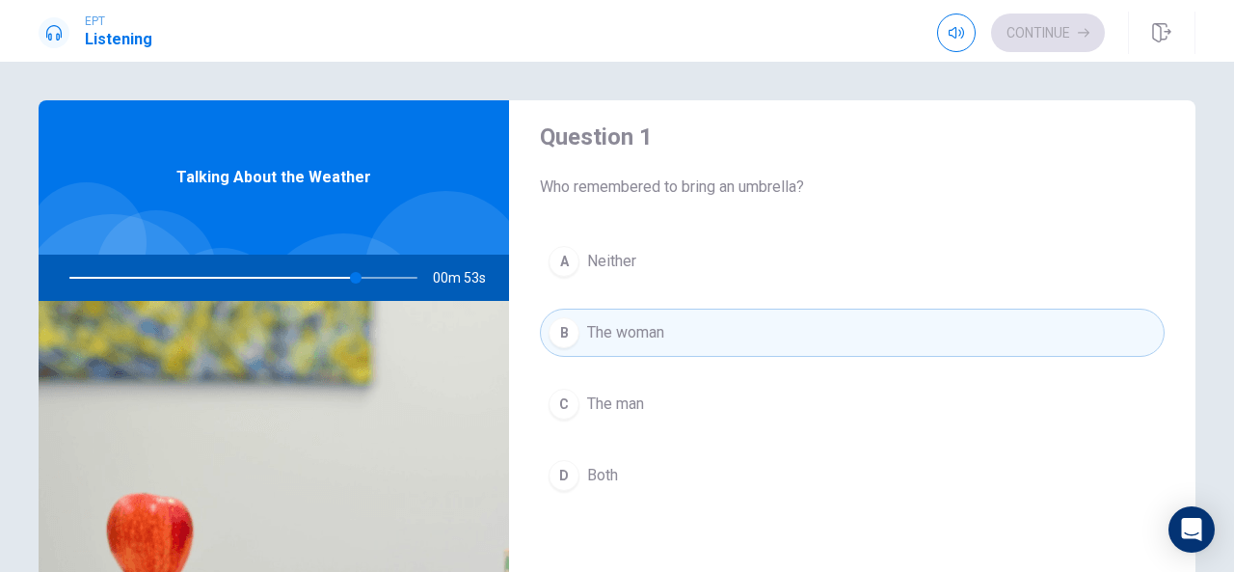
scroll to position [4, 0]
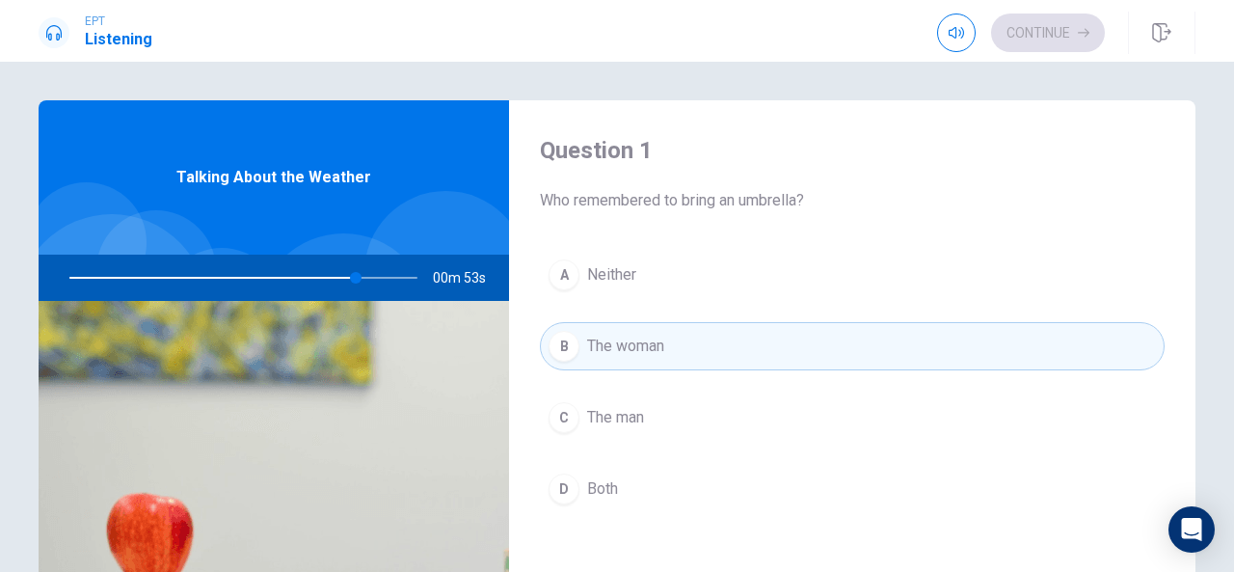
click at [1133, 159] on h4 "Question 1" at bounding box center [852, 150] width 625 height 31
drag, startPoint x: 1133, startPoint y: 159, endPoint x: 1139, endPoint y: 235, distance: 76.4
click at [1139, 235] on div "Question 1 Who remembered to bring an umbrella? A Neither B The woman C The man…" at bounding box center [852, 342] width 686 height 493
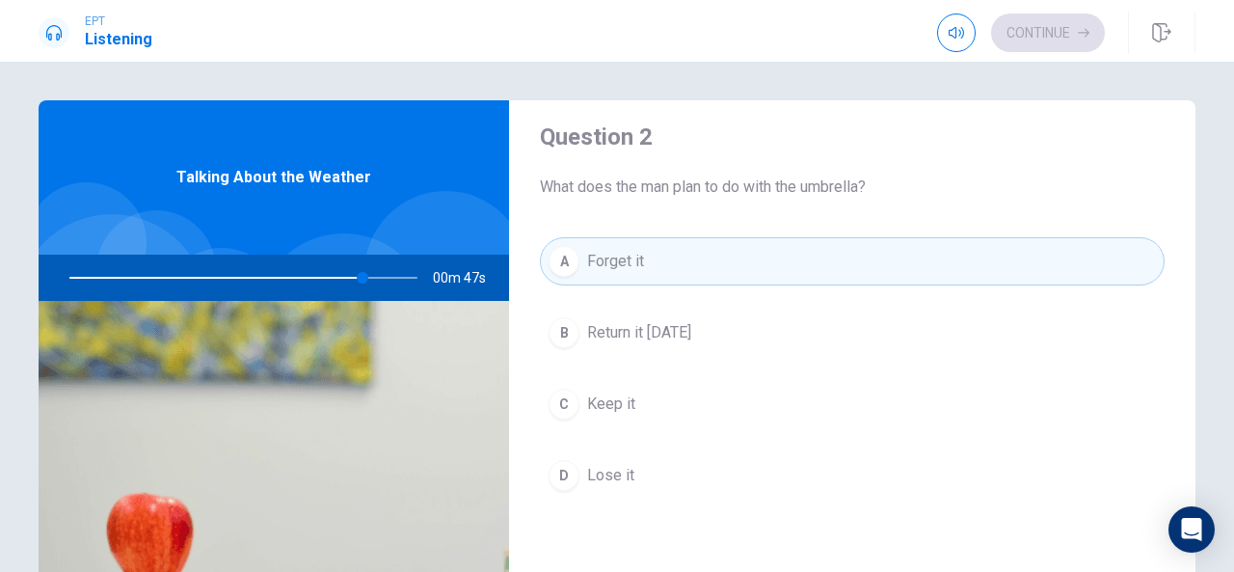
scroll to position [508, 0]
click at [1201, 367] on div "Question 1 Who remembered to bring an umbrella? A Neither B The woman C The man…" at bounding box center [617, 435] width 1218 height 670
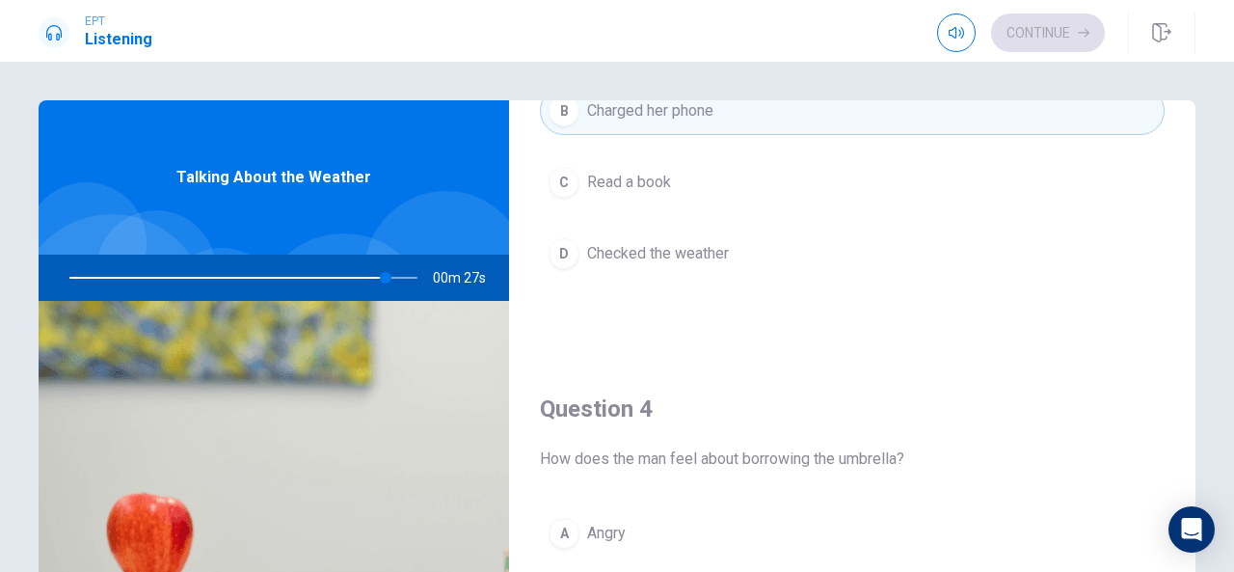
scroll to position [1231, 0]
click at [1221, 546] on div "Question 1 Who remembered to bring an umbrella? A Neither B The woman C The man…" at bounding box center [617, 317] width 1234 height 510
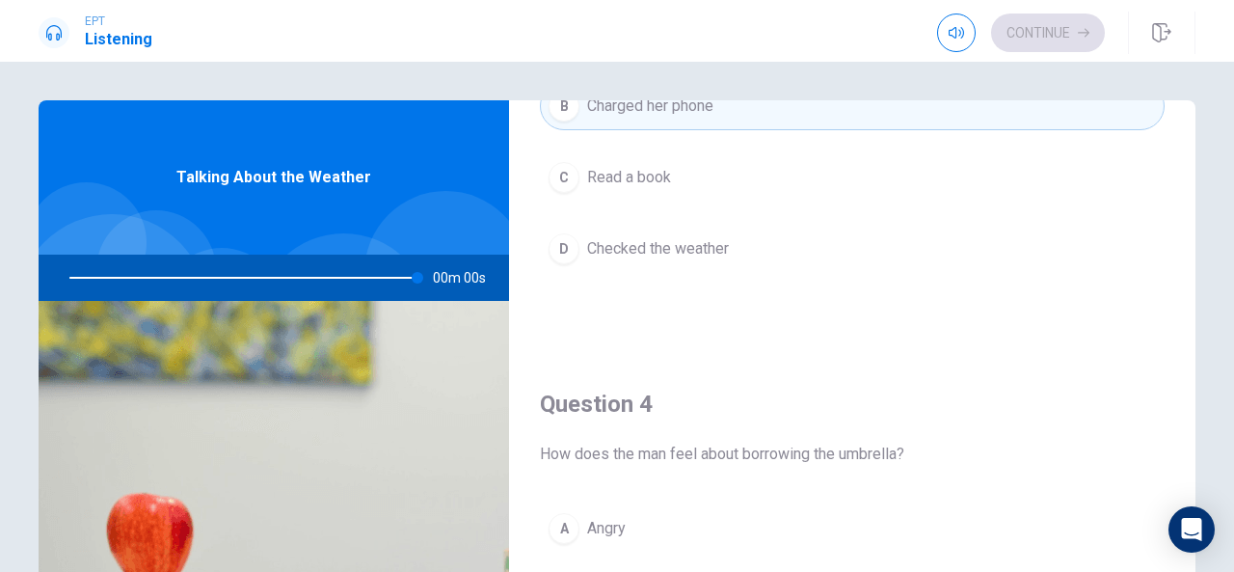
type input "0"
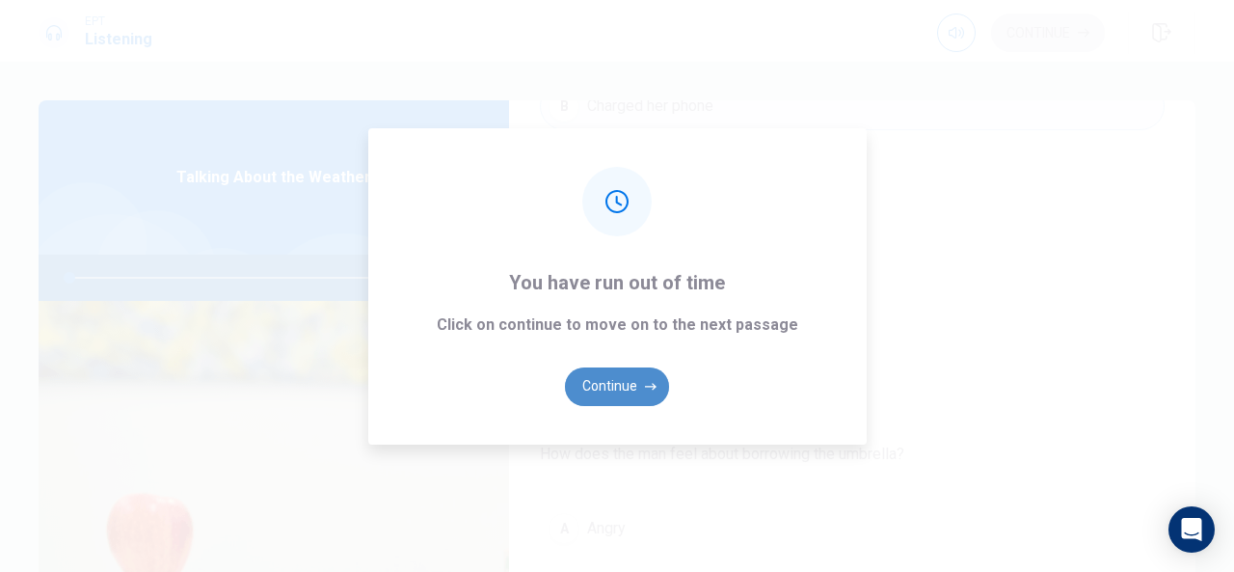
click at [625, 396] on button "Continue" at bounding box center [617, 386] width 104 height 39
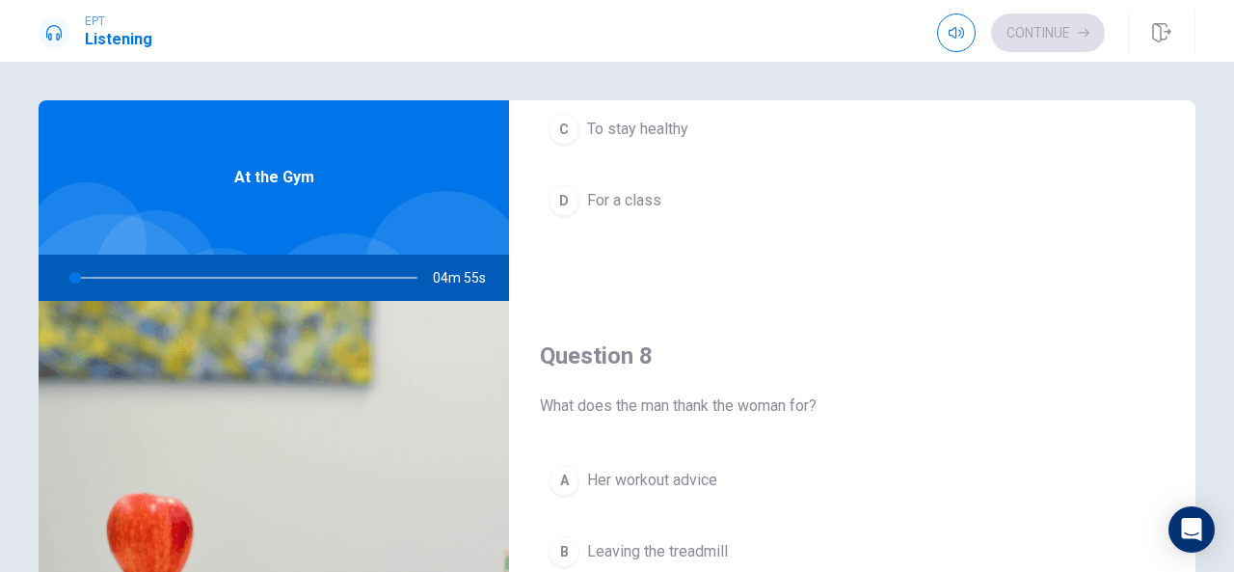
scroll to position [671, 0]
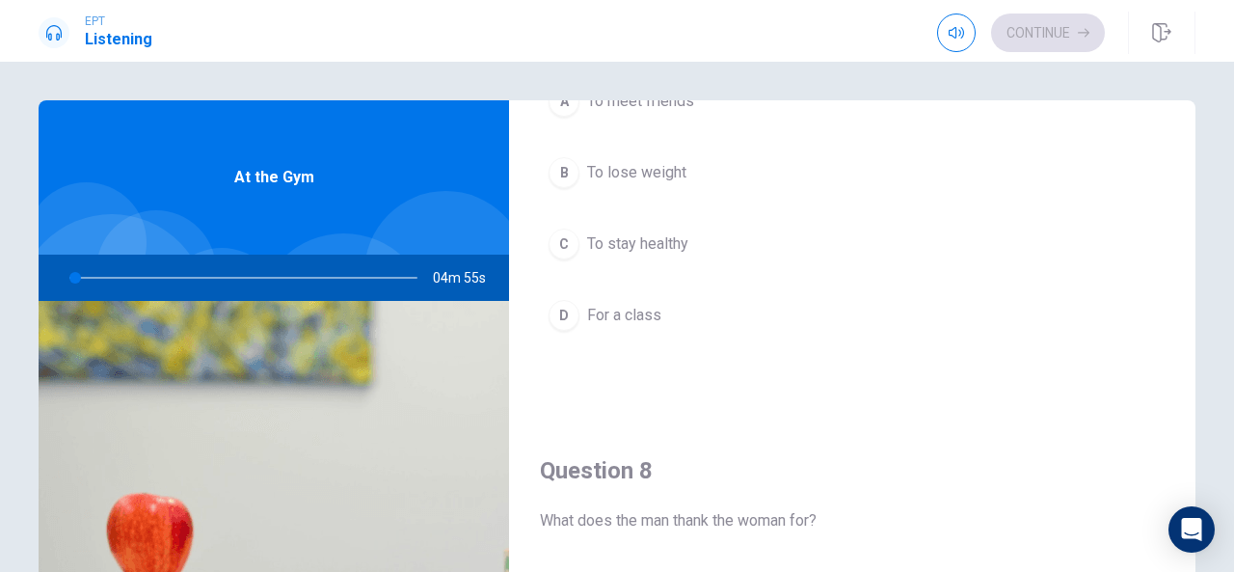
click at [1139, 242] on button "C To stay healthy" at bounding box center [852, 244] width 625 height 48
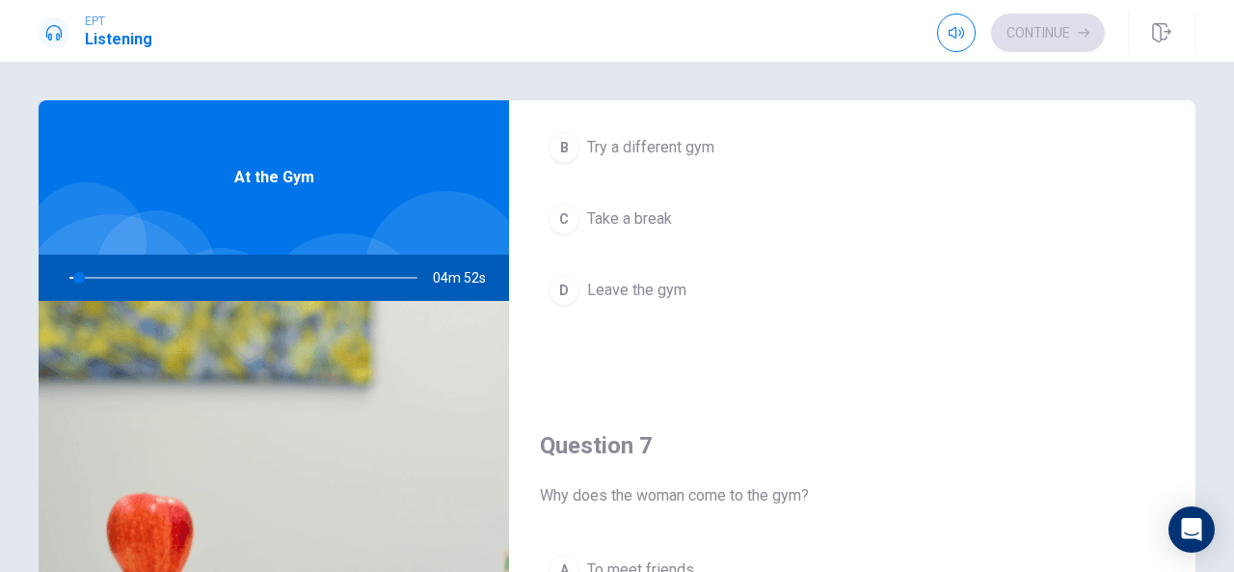
scroll to position [0, 0]
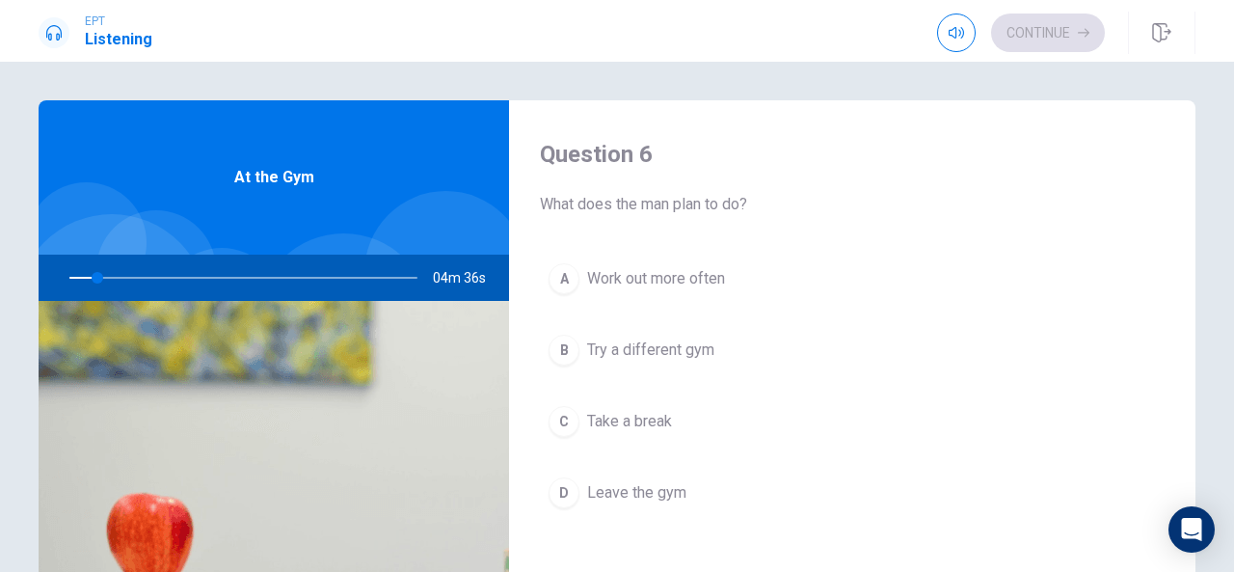
type input "8"
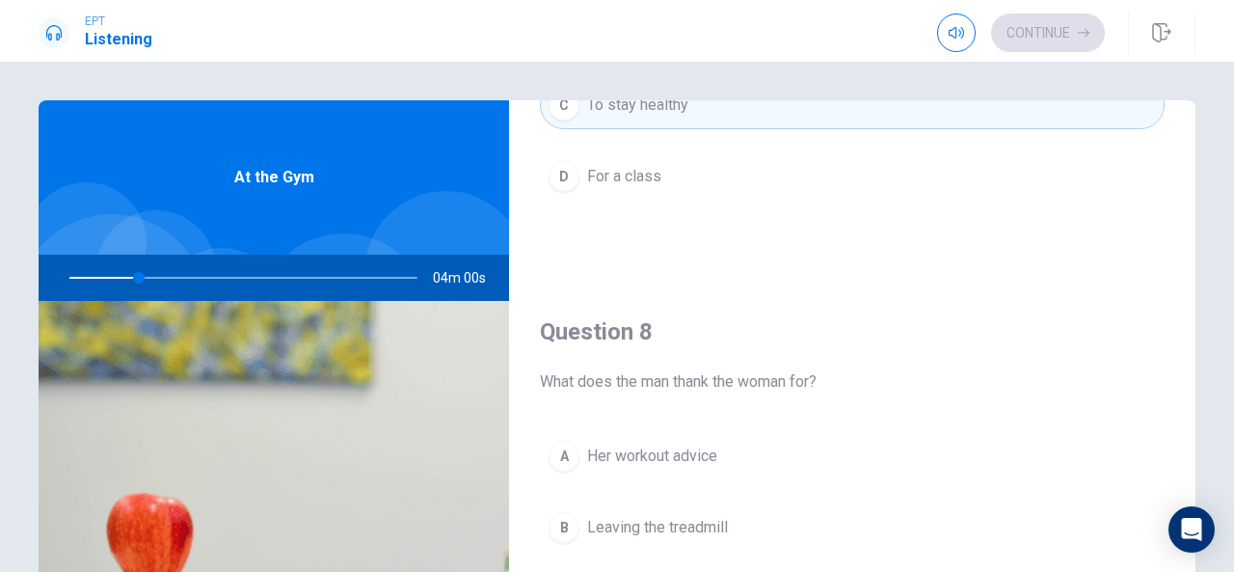
scroll to position [803, 0]
drag, startPoint x: 1189, startPoint y: 375, endPoint x: 1155, endPoint y: 435, distance: 69.1
click at [1152, 452] on div "Question 6 What does the man plan to do? A Work out more often B Try a differen…" at bounding box center [852, 435] width 686 height 670
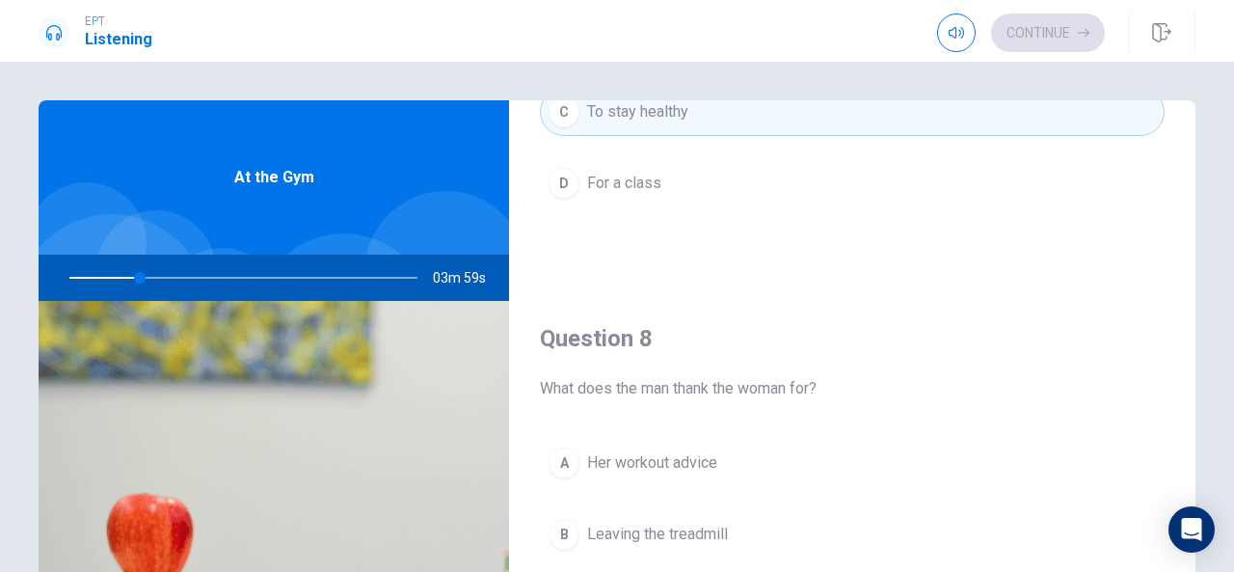
drag, startPoint x: 1155, startPoint y: 437, endPoint x: 1164, endPoint y: 475, distance: 39.7
click at [1164, 475] on div "Question 8 What does the man thank the woman for? A Her workout advice B Leavin…" at bounding box center [852, 530] width 686 height 493
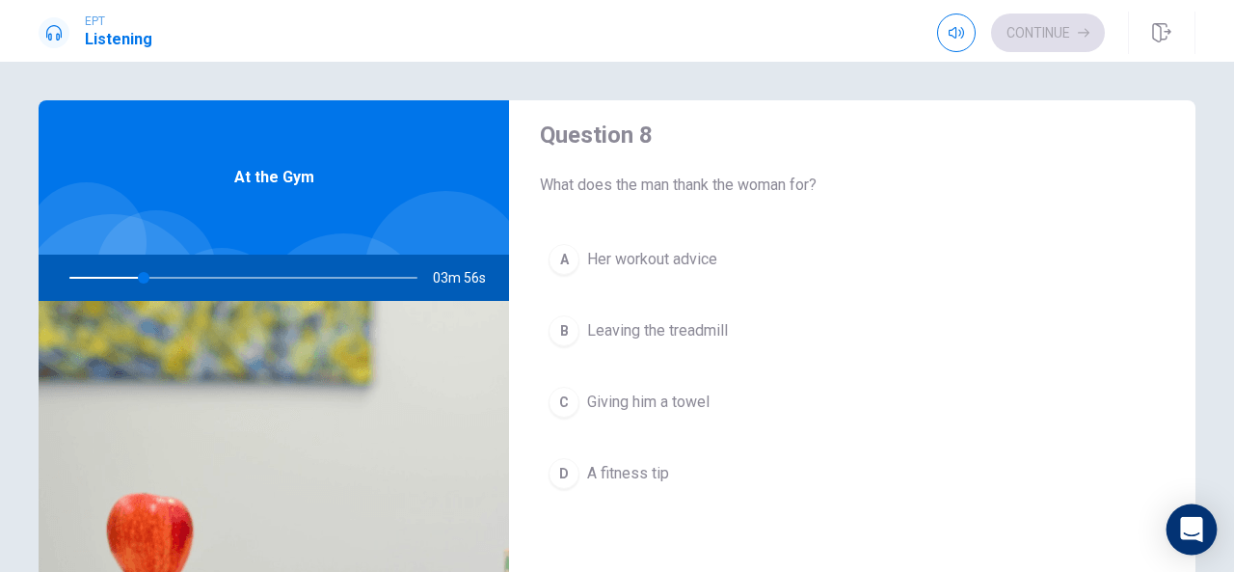
scroll to position [1004, 0]
click at [1187, 512] on div "Open Intercom Messenger" at bounding box center [1191, 529] width 51 height 51
click at [1204, 122] on div "Question 6 What does the man plan to do? A Work out more often B Try a differen…" at bounding box center [617, 435] width 1218 height 670
drag, startPoint x: 1204, startPoint y: 124, endPoint x: 1184, endPoint y: 212, distance: 90.0
click at [1184, 212] on div "Question 6 What does the man plan to do? A Work out more often B Try a differen…" at bounding box center [617, 435] width 1218 height 670
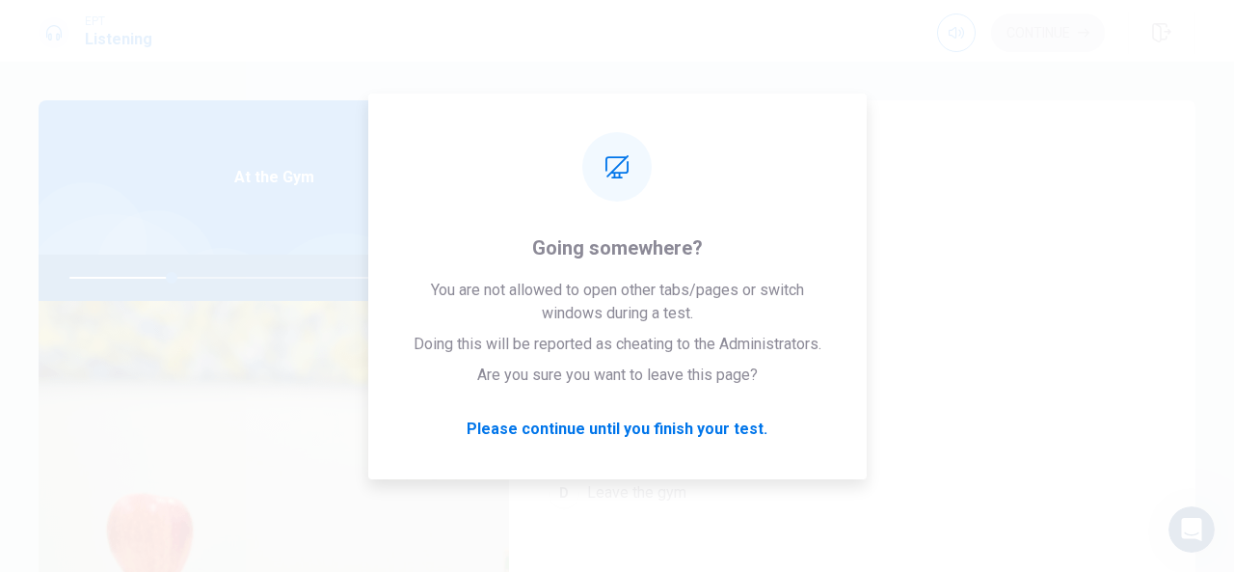
scroll to position [0, 0]
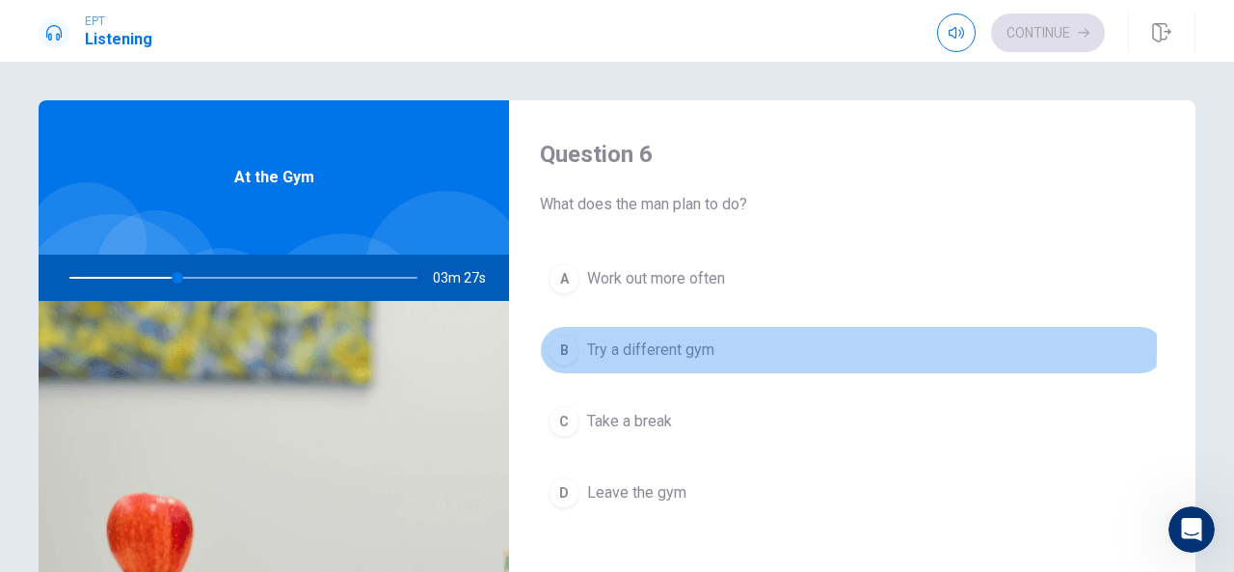
click at [688, 346] on span "Try a different gym" at bounding box center [650, 349] width 127 height 23
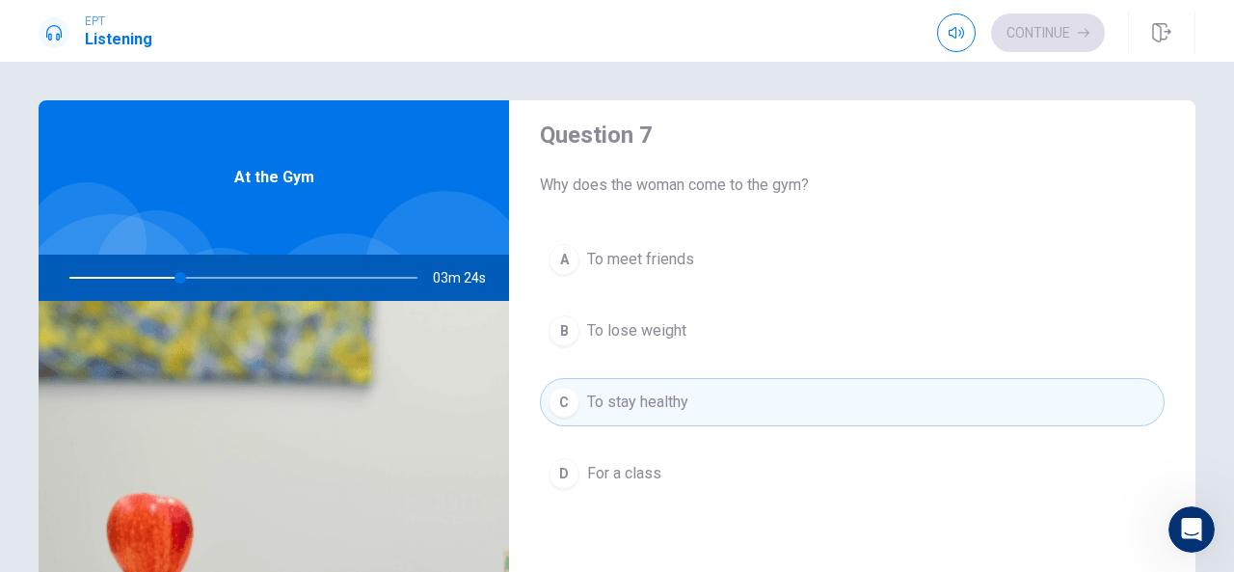
scroll to position [547, 0]
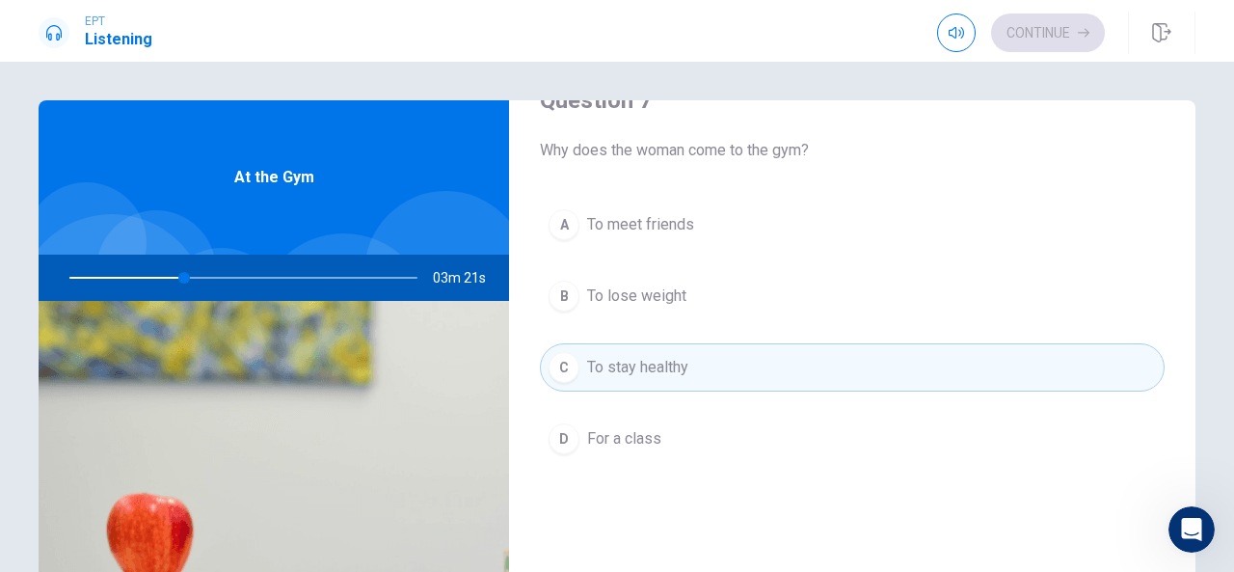
click at [854, 217] on button "A To meet friends" at bounding box center [852, 224] width 625 height 48
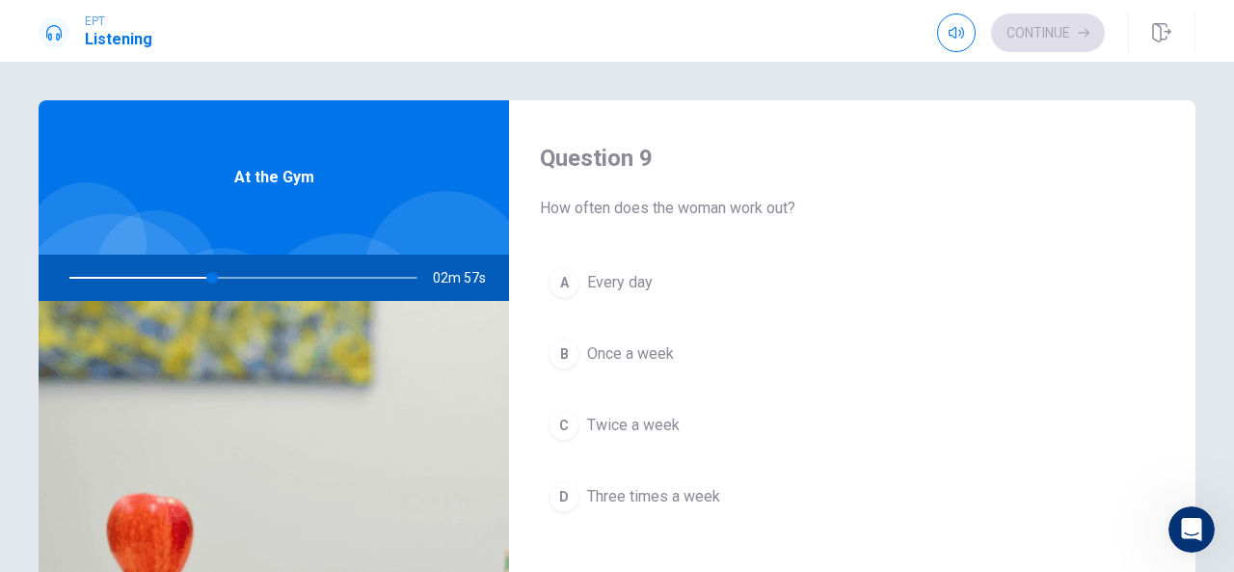
scroll to position [1480, 0]
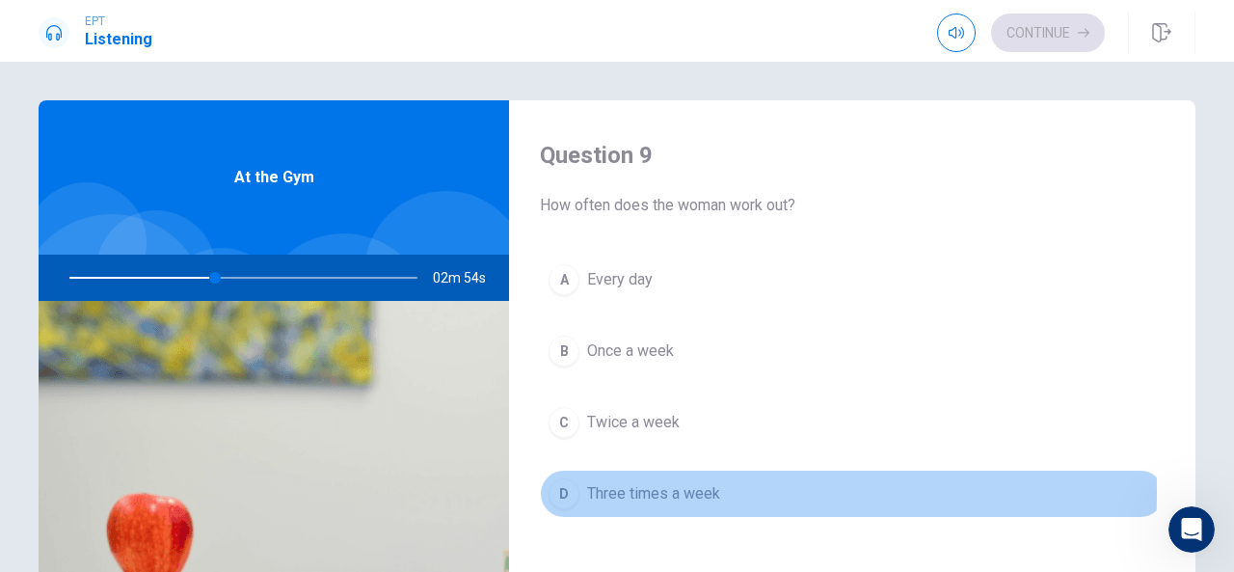
click at [548, 481] on div "D" at bounding box center [563, 493] width 31 height 31
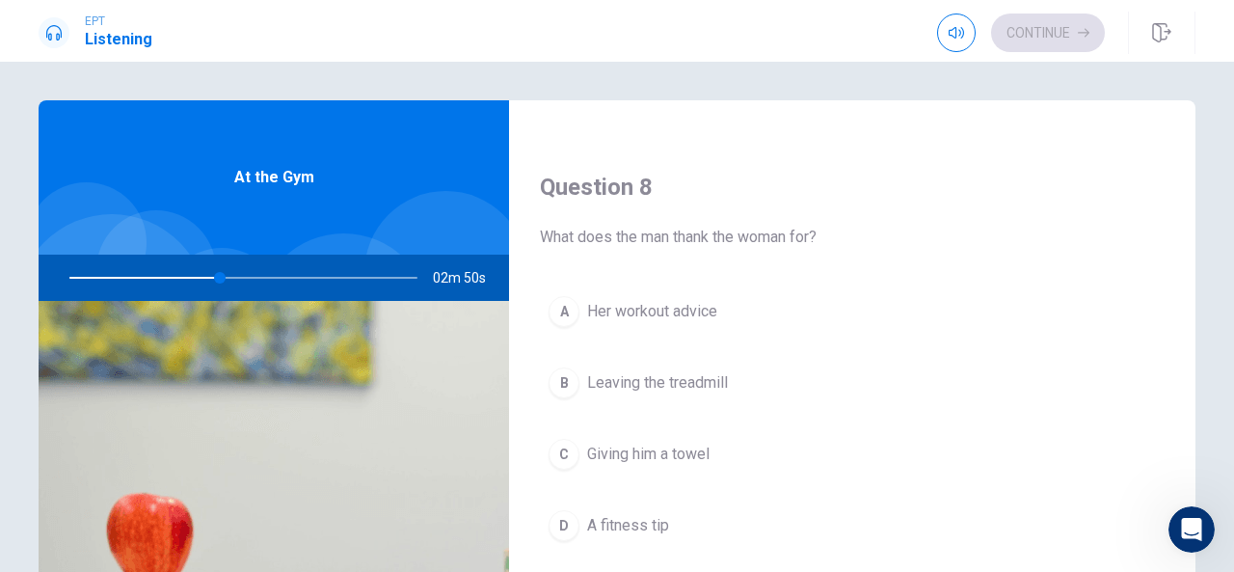
scroll to position [949, 0]
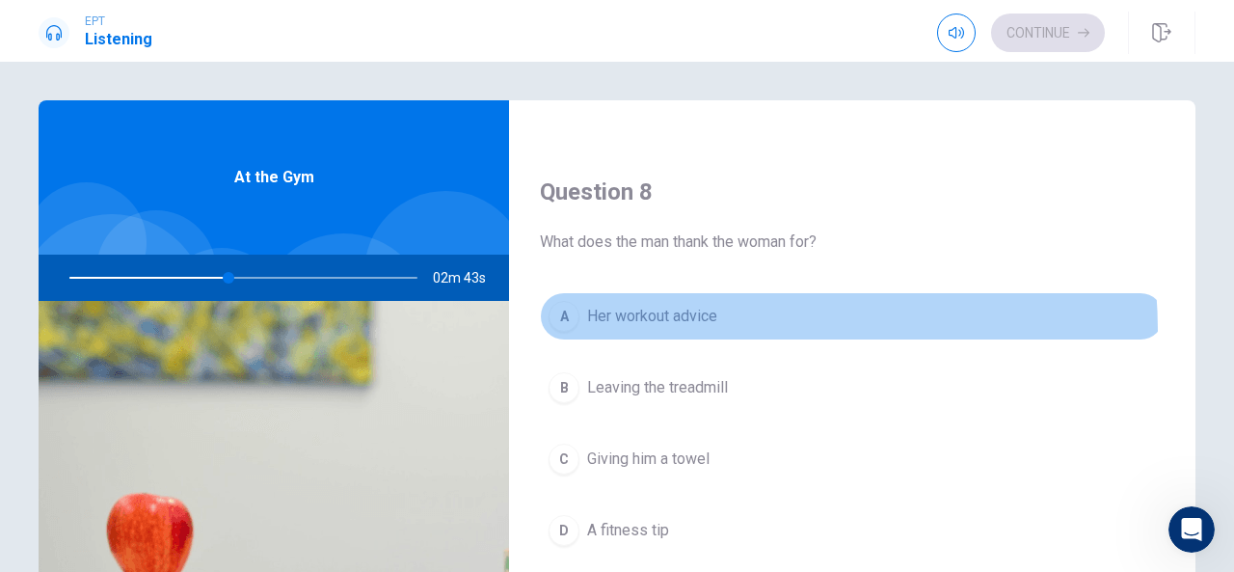
click at [709, 325] on button "A Her workout advice" at bounding box center [852, 316] width 625 height 48
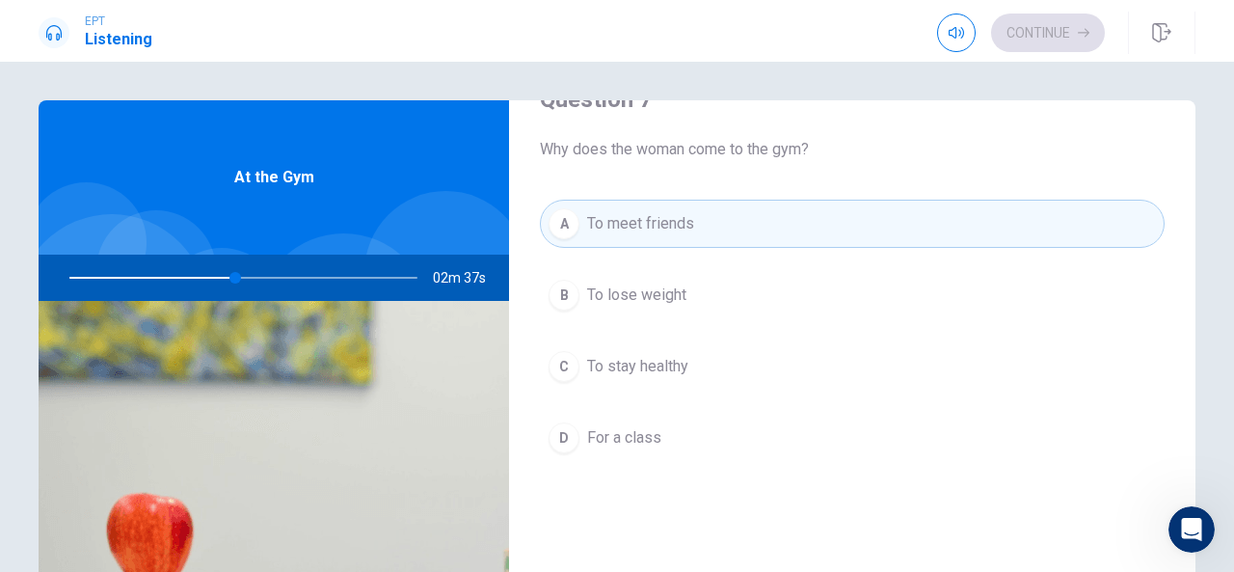
scroll to position [558, 0]
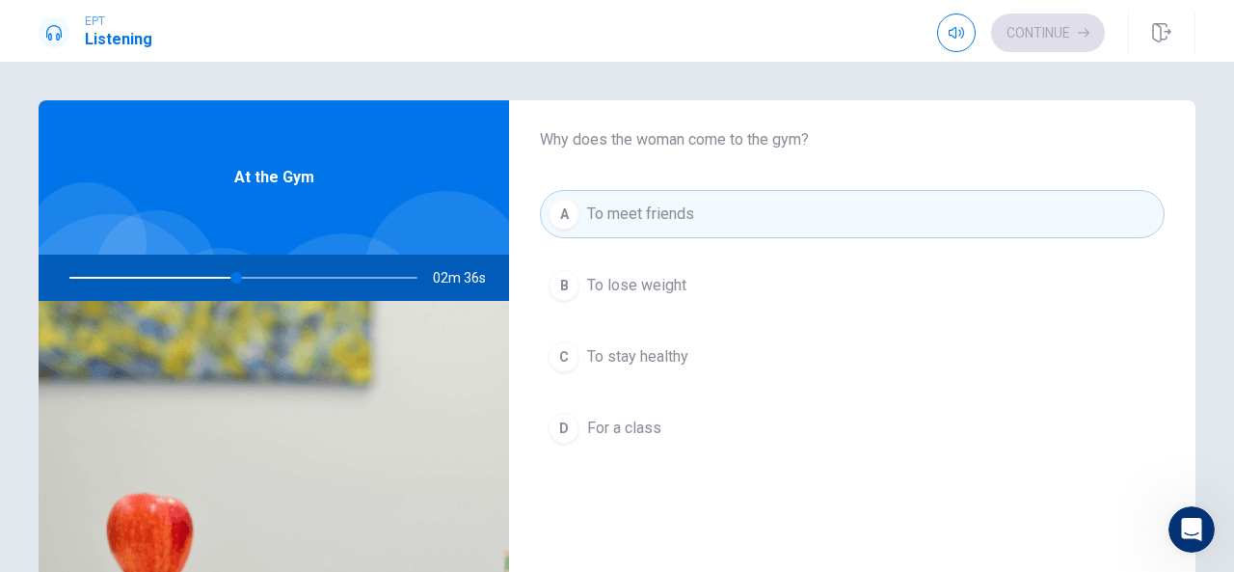
click at [692, 377] on div "A To meet friends B To lose weight C To stay healthy D For a class" at bounding box center [852, 340] width 625 height 301
click at [658, 369] on button "C To stay healthy" at bounding box center [852, 357] width 625 height 48
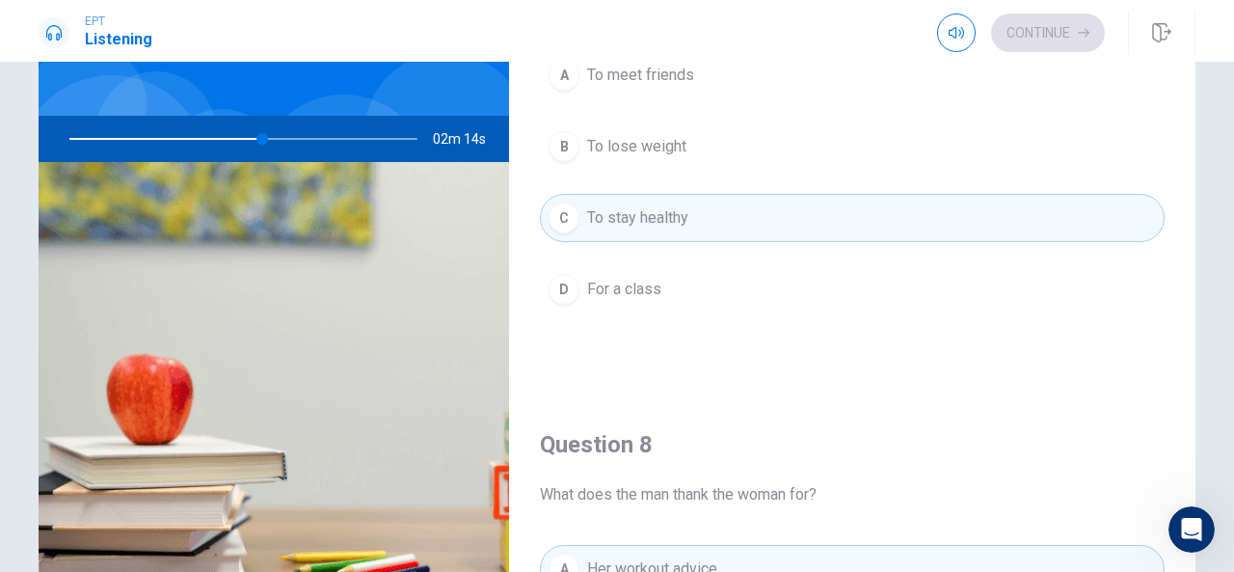
scroll to position [129, 0]
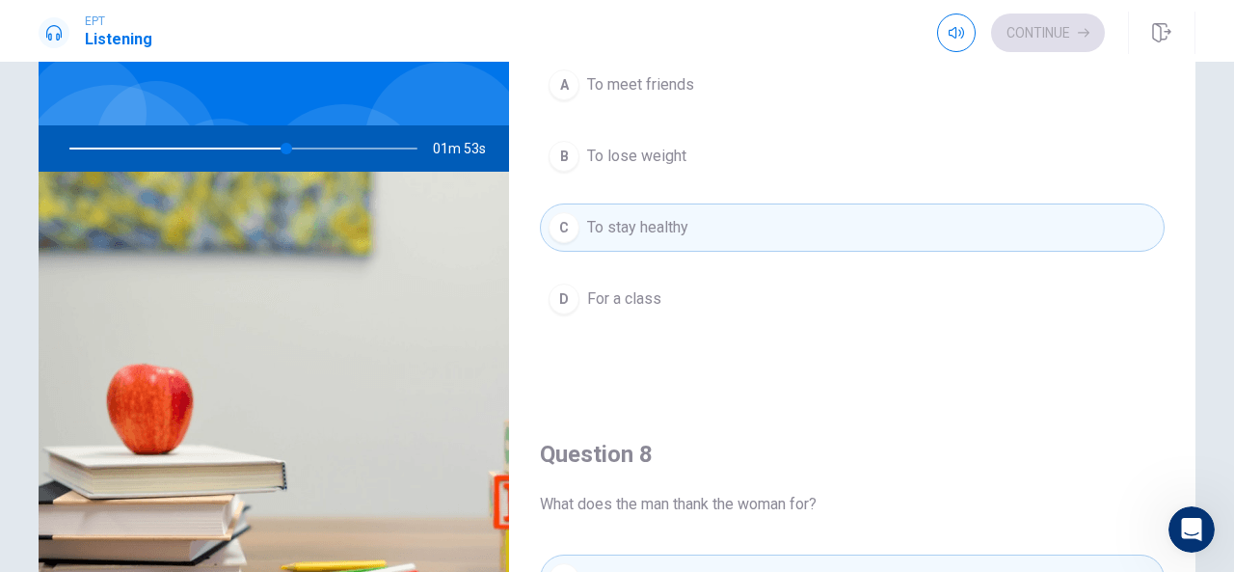
click at [1032, 42] on div "Continue" at bounding box center [1021, 32] width 168 height 39
click at [956, 28] on icon "button" at bounding box center [955, 32] width 15 height 15
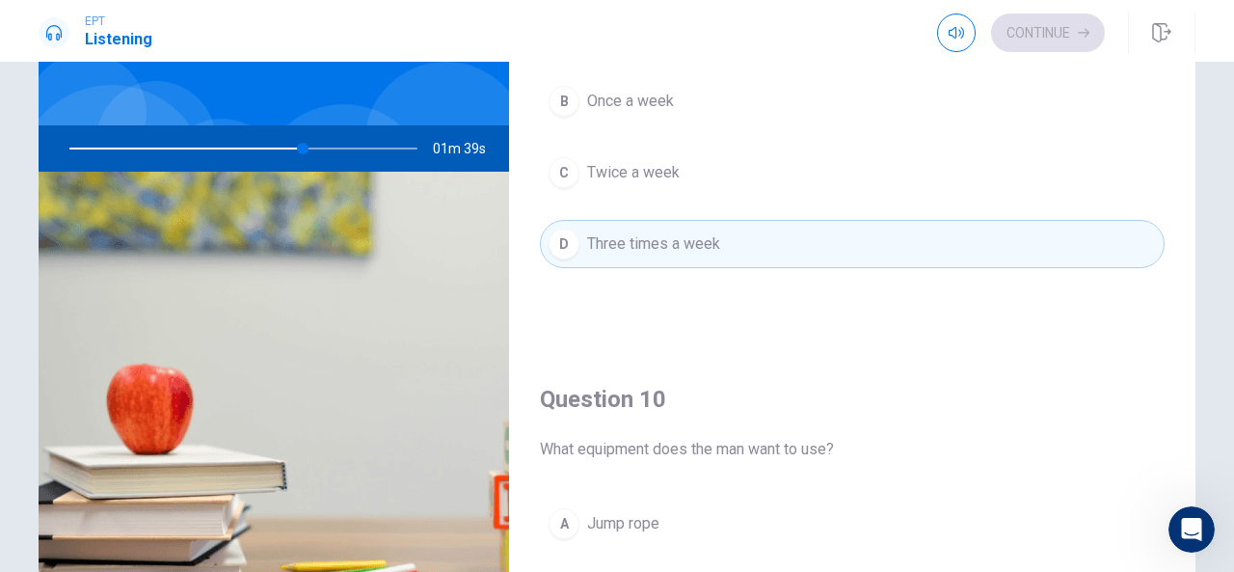
scroll to position [1784, 0]
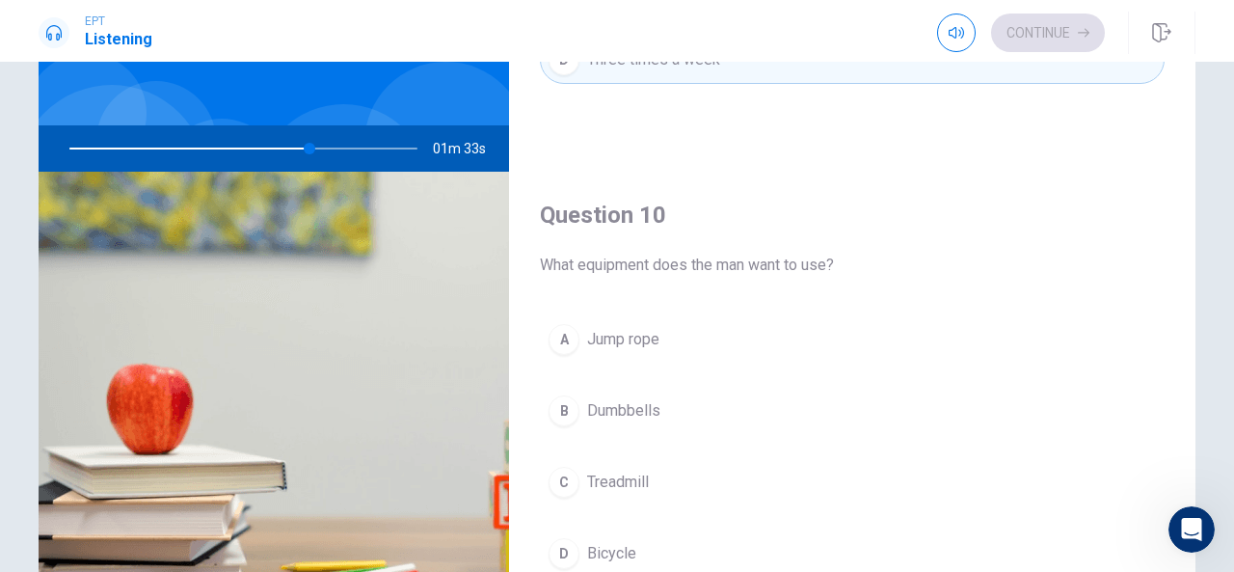
drag, startPoint x: 804, startPoint y: 361, endPoint x: 654, endPoint y: 398, distance: 153.8
click at [654, 398] on div "A Jump rope B Dumbbells C Treadmill D Bicycle" at bounding box center [852, 465] width 625 height 301
click at [654, 399] on span "Dumbbells" at bounding box center [623, 410] width 73 height 23
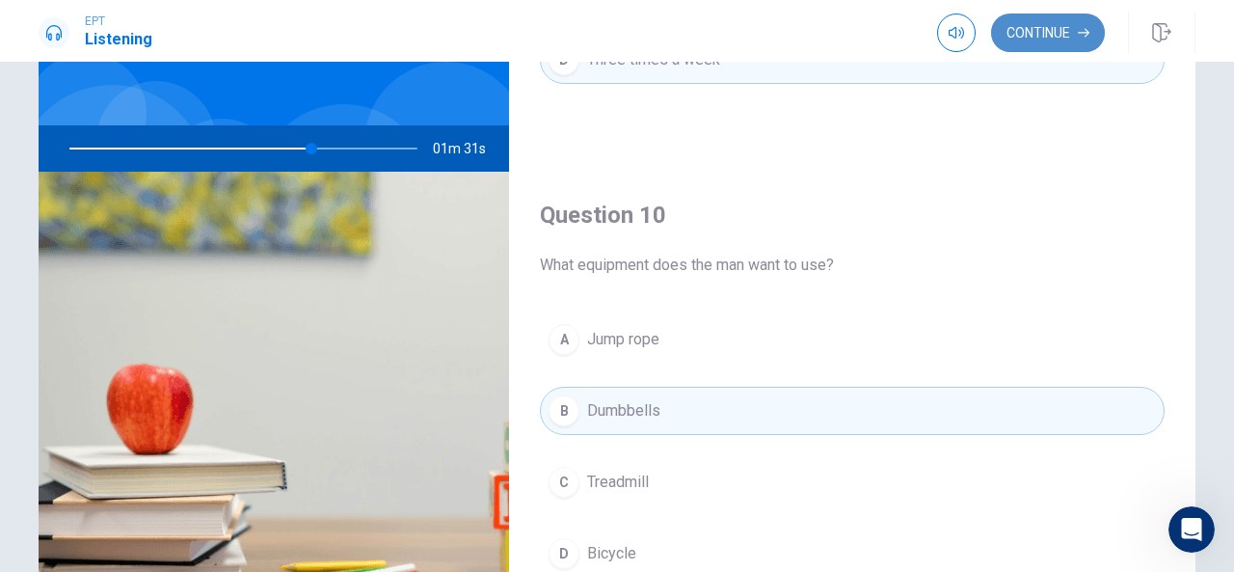
click at [1037, 36] on button "Continue" at bounding box center [1048, 32] width 114 height 39
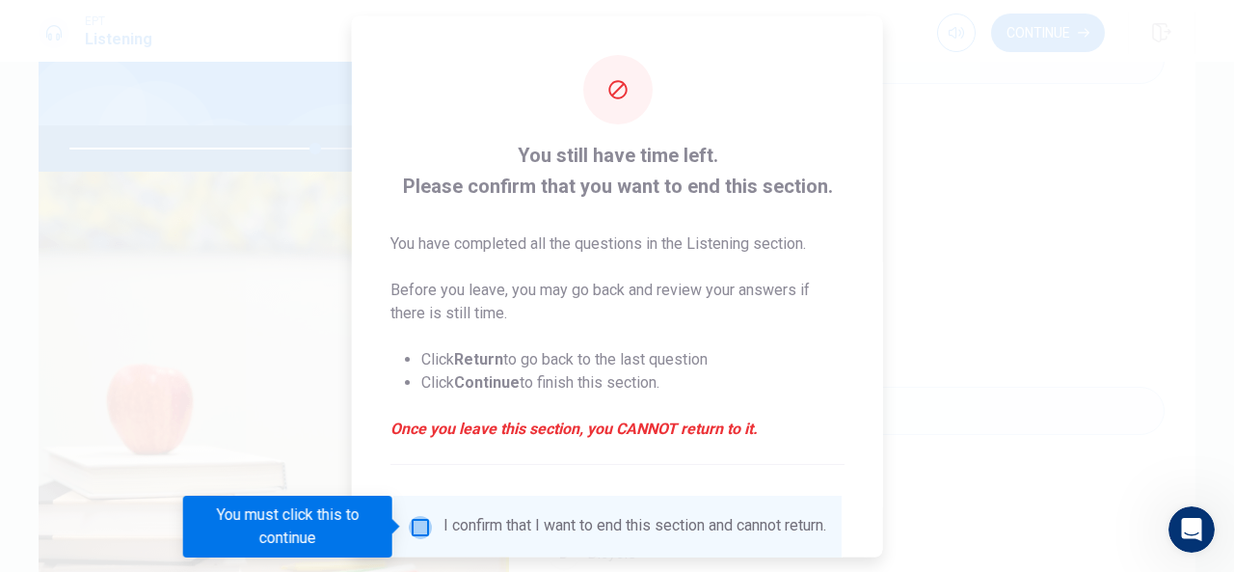
click at [416, 527] on input "You must click this to continue" at bounding box center [420, 526] width 23 height 23
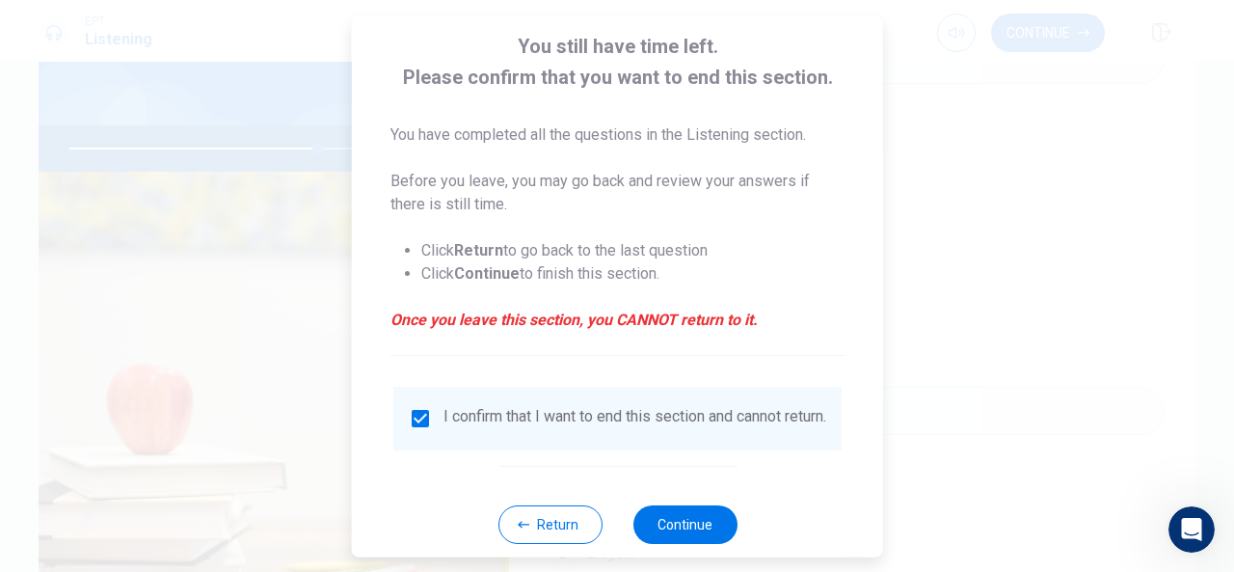
scroll to position [147, 0]
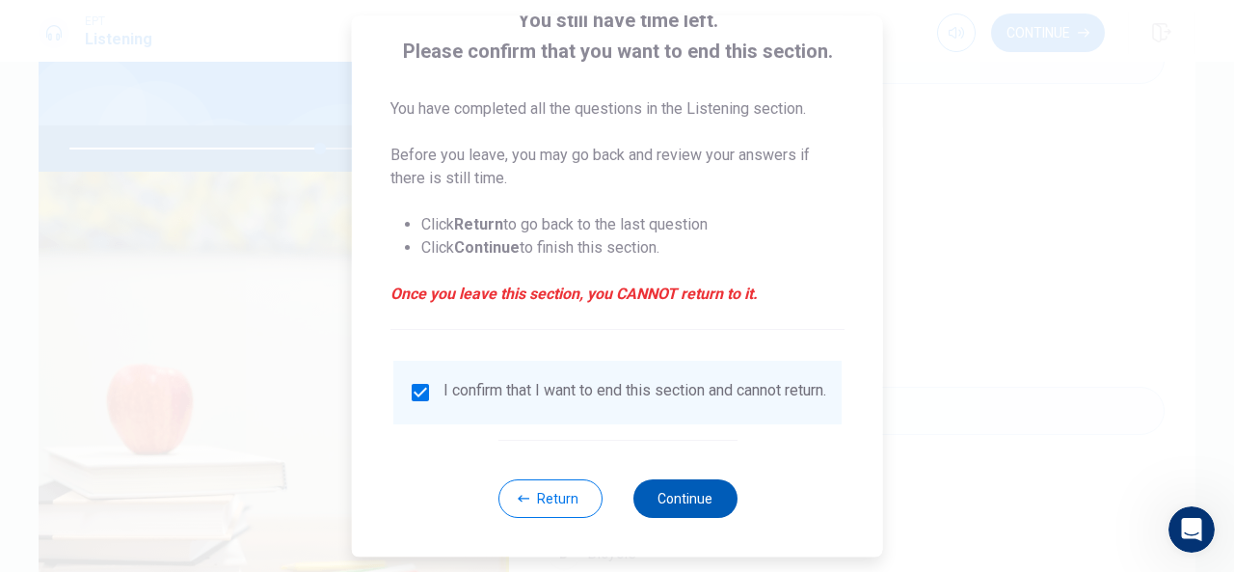
click at [685, 489] on button "Continue" at bounding box center [684, 498] width 104 height 39
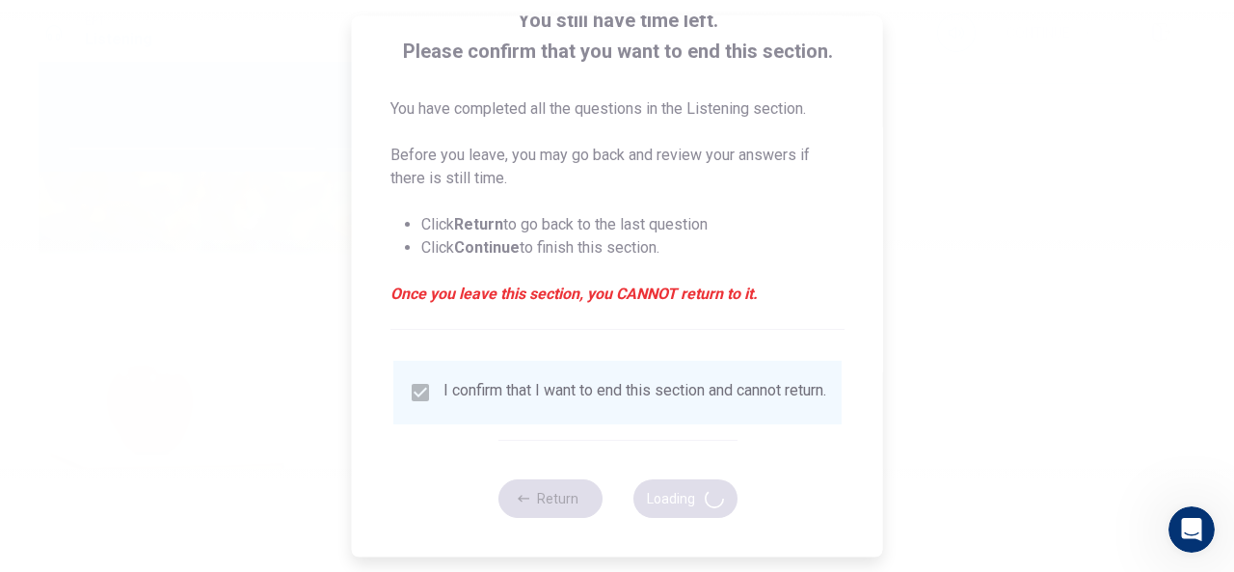
type input "73"
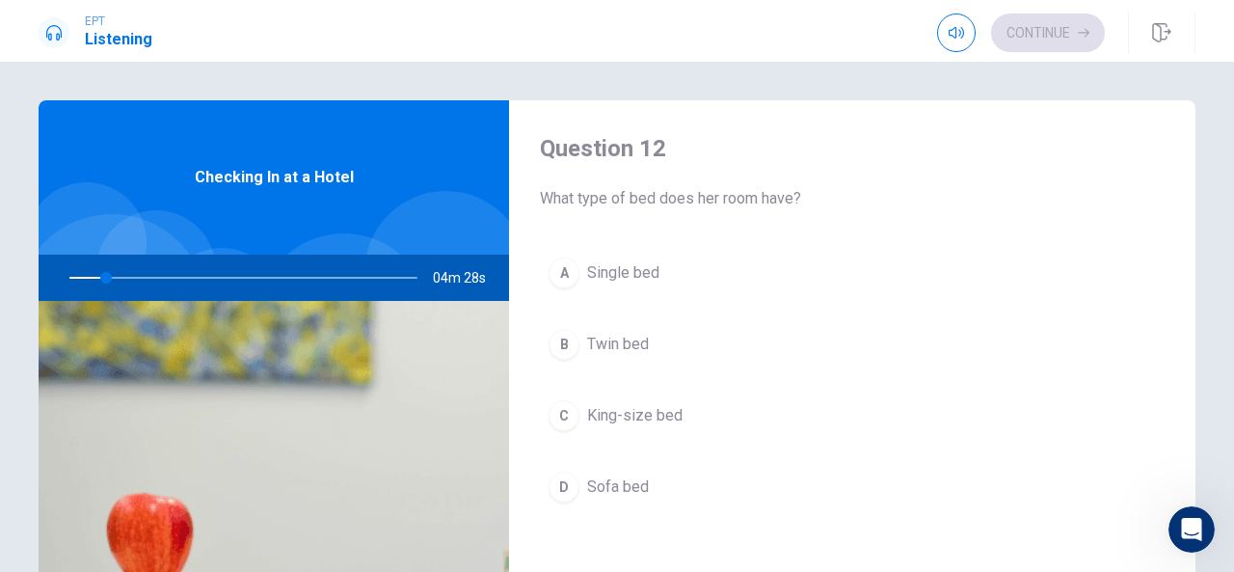
scroll to position [502, 0]
drag, startPoint x: 1175, startPoint y: 300, endPoint x: 1180, endPoint y: 406, distance: 106.1
click at [1180, 406] on div "Question 11 How long is her stay? A Three nights B One night C Two nights D Fou…" at bounding box center [852, 435] width 686 height 670
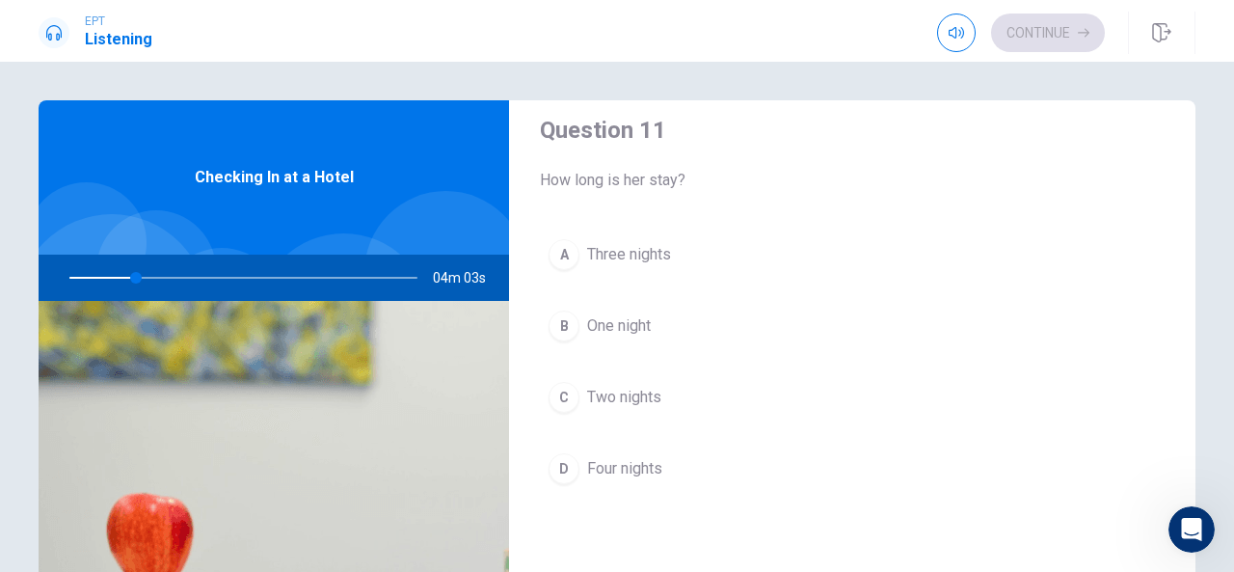
scroll to position [5, 0]
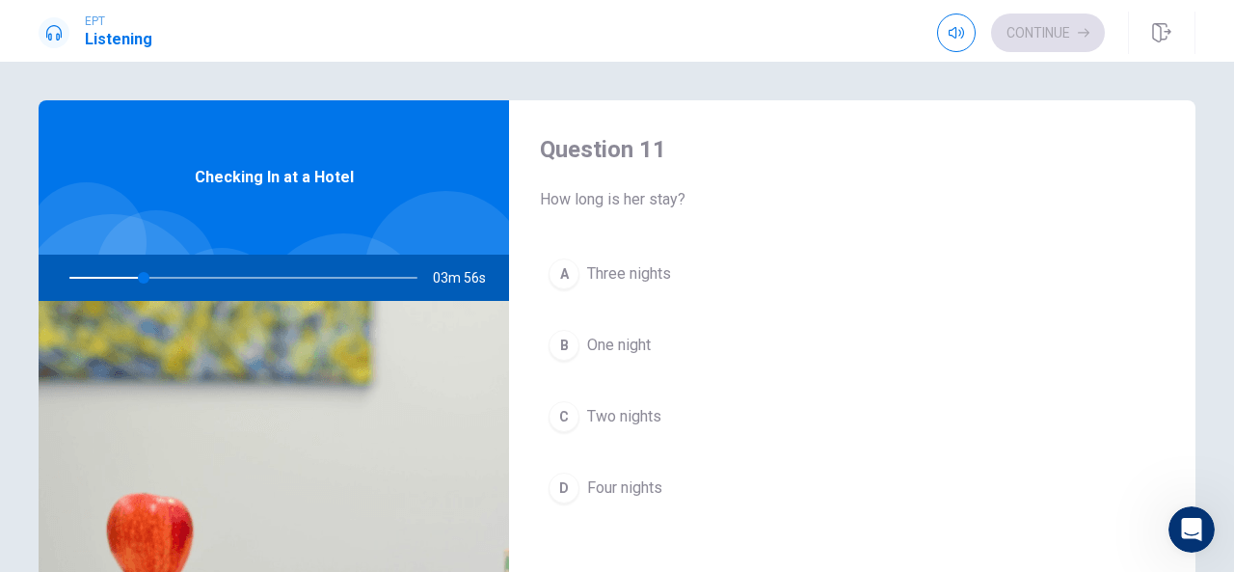
click at [1178, 117] on div "Question 11 How long is her stay? A Three nights B One night C Two nights D Fou…" at bounding box center [852, 341] width 686 height 493
drag, startPoint x: 1178, startPoint y: 122, endPoint x: 1164, endPoint y: 289, distance: 167.3
click at [1164, 289] on div "Question 11 How long is her stay? A Three nights B One night C Two nights D Fou…" at bounding box center [852, 341] width 686 height 493
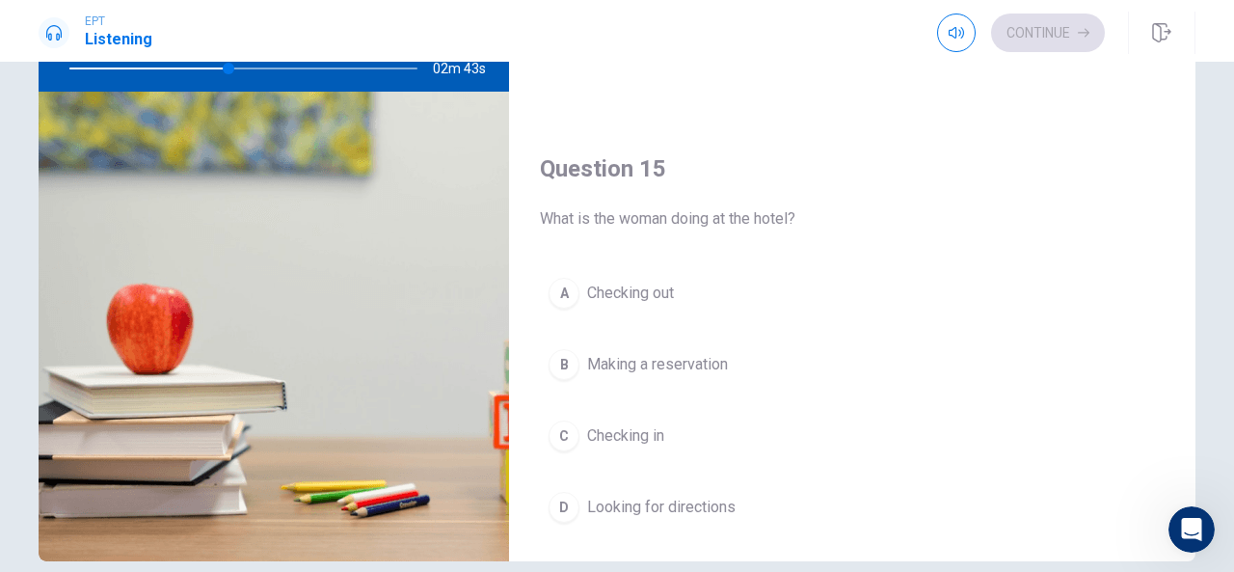
scroll to position [1784, 0]
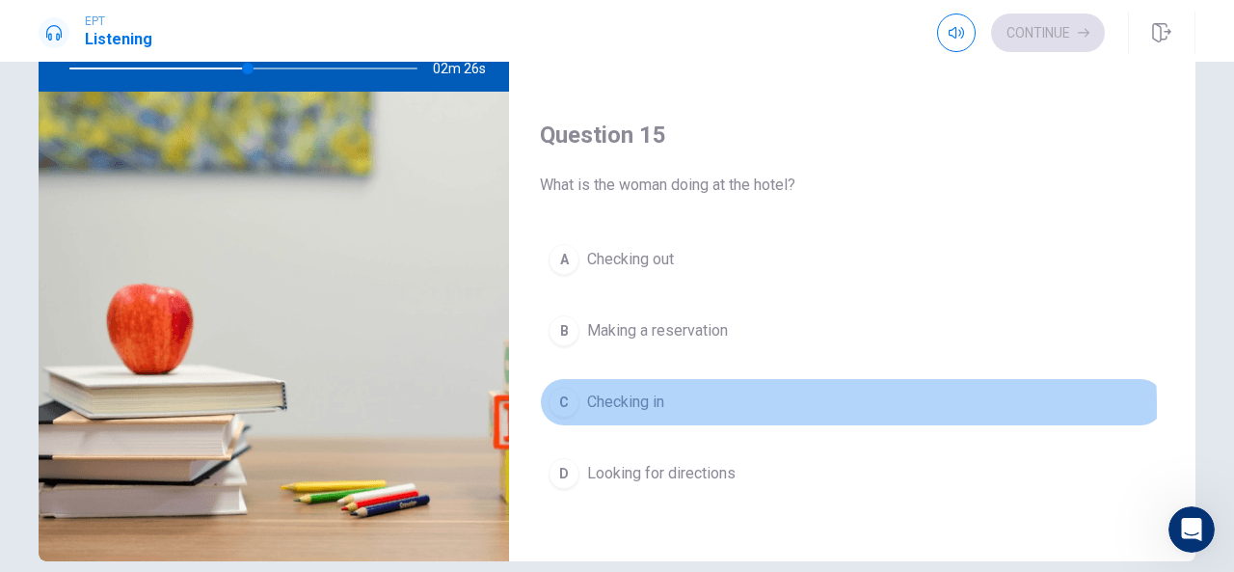
click at [615, 394] on span "Checking in" at bounding box center [625, 401] width 77 height 23
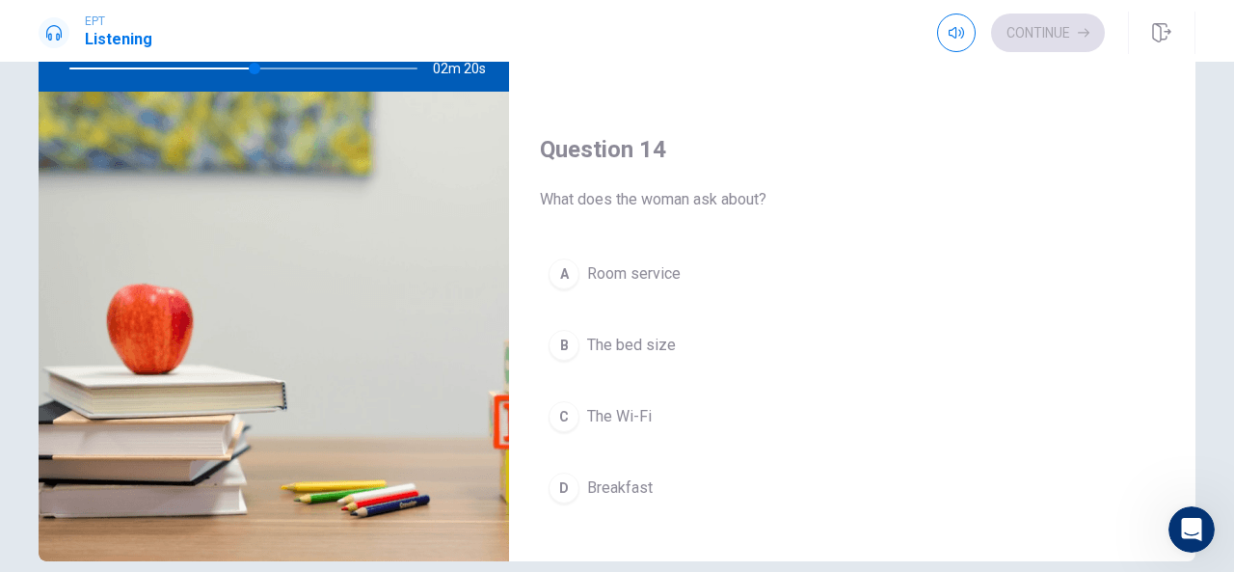
scroll to position [1268, 0]
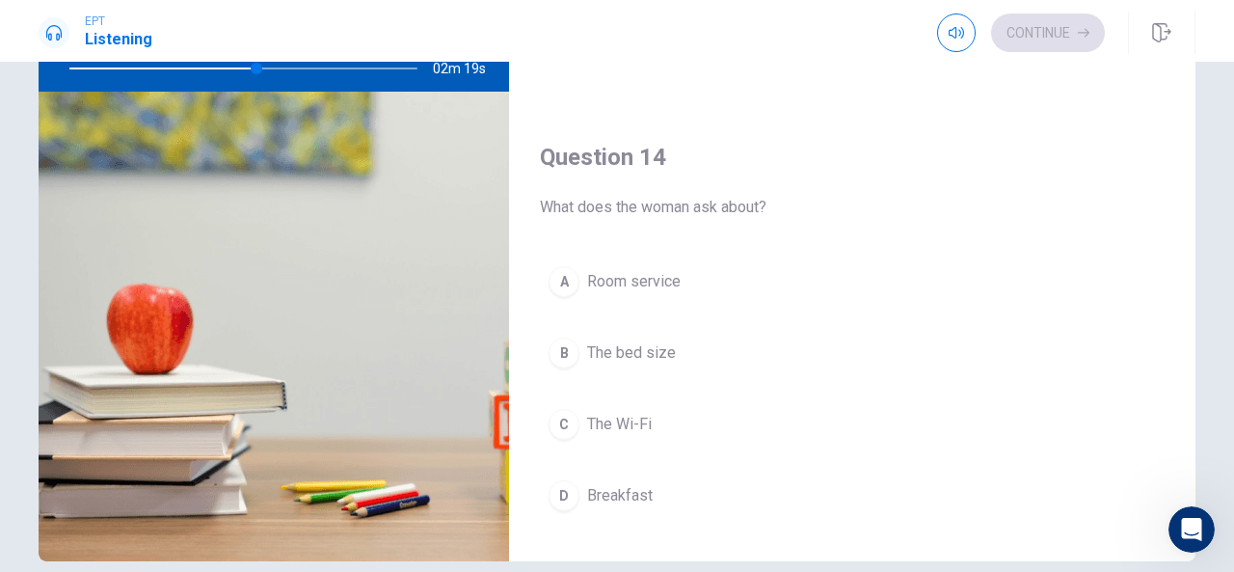
click at [694, 514] on div "A Room service B The bed size C The Wi-Fi D Breakfast" at bounding box center [852, 407] width 625 height 301
click at [664, 507] on button "D Breakfast" at bounding box center [852, 495] width 625 height 48
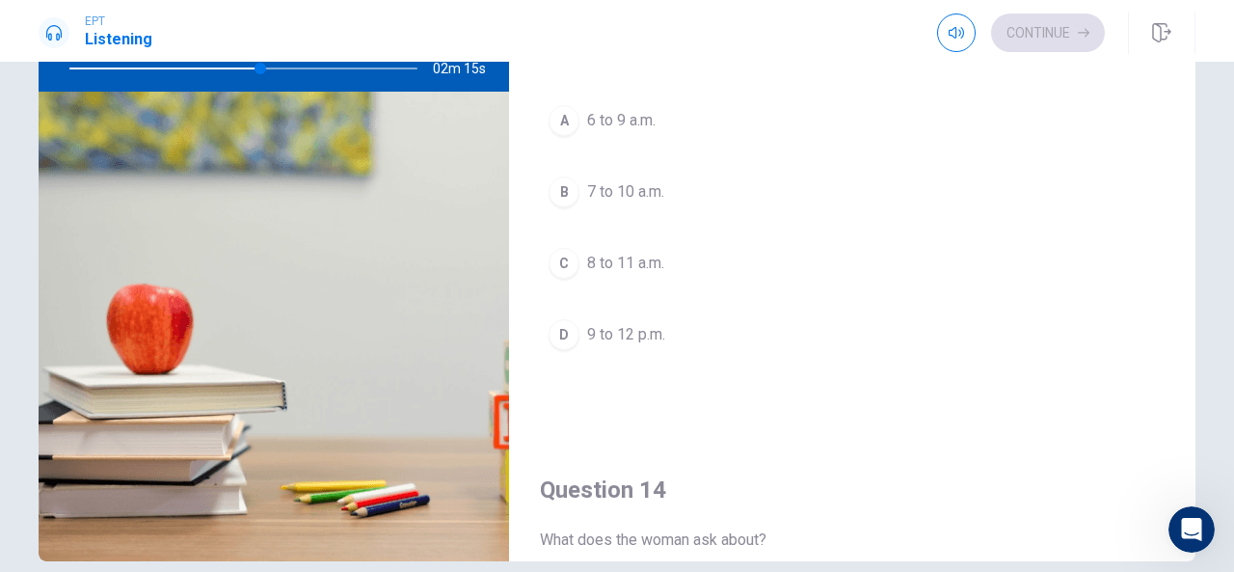
scroll to position [799, 0]
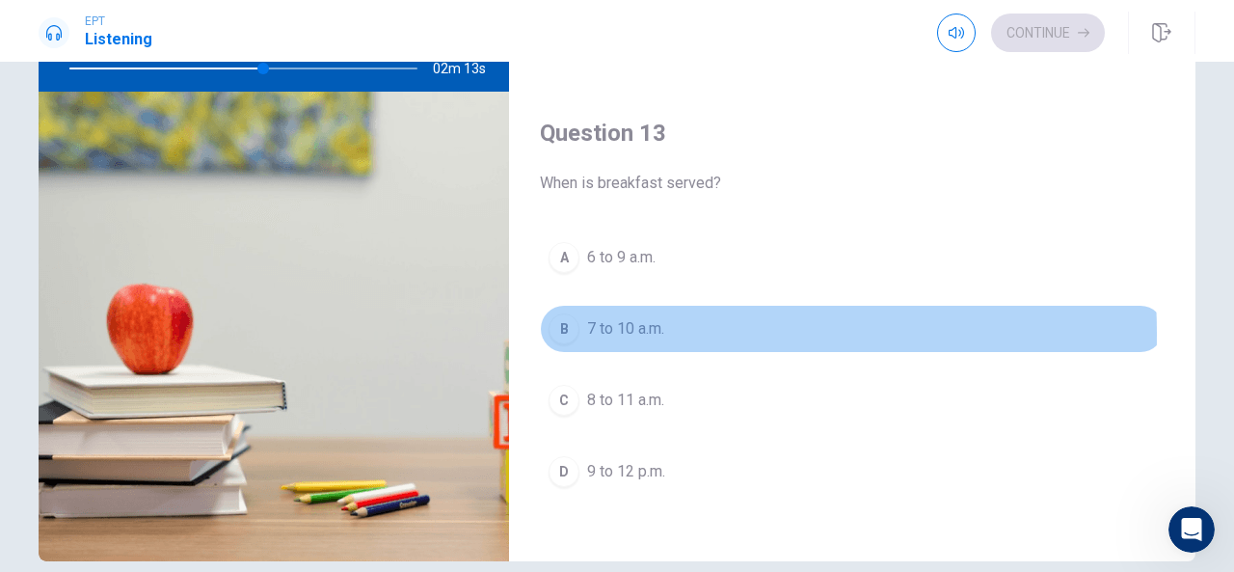
click at [587, 327] on span "7 to 10 a.m." at bounding box center [625, 328] width 77 height 23
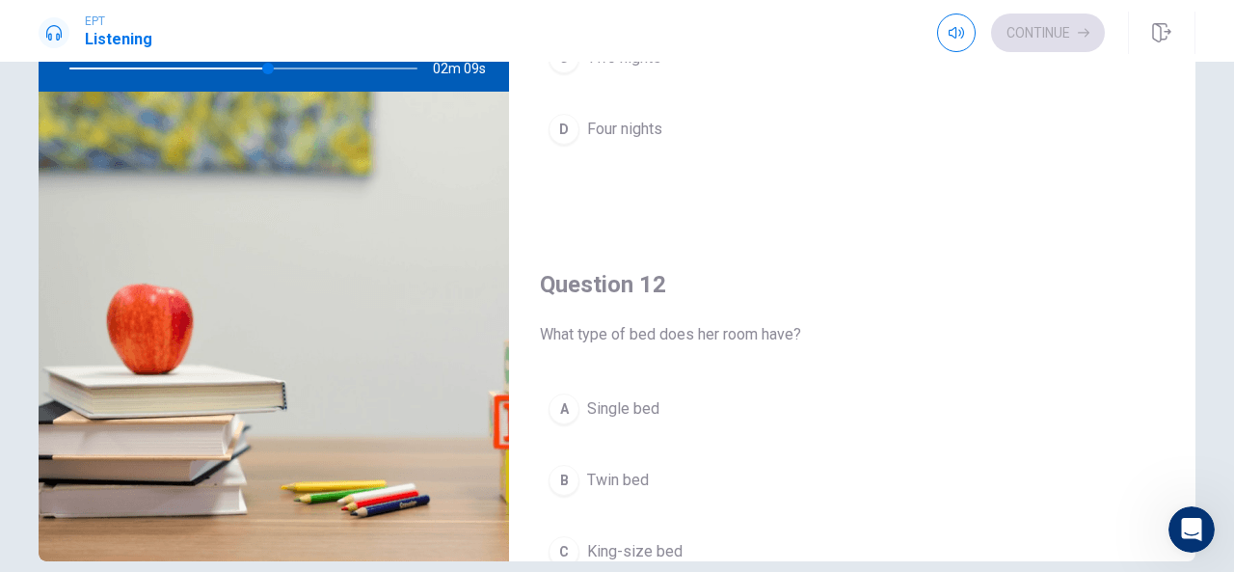
scroll to position [120, 0]
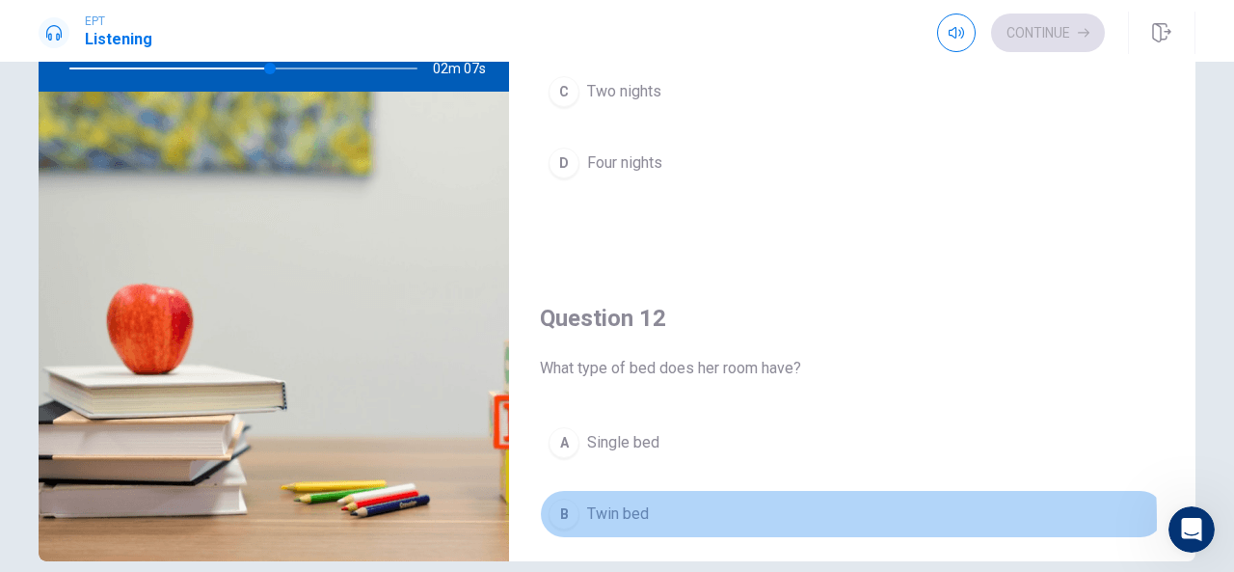
click at [626, 516] on span "Twin bed" at bounding box center [618, 513] width 62 height 23
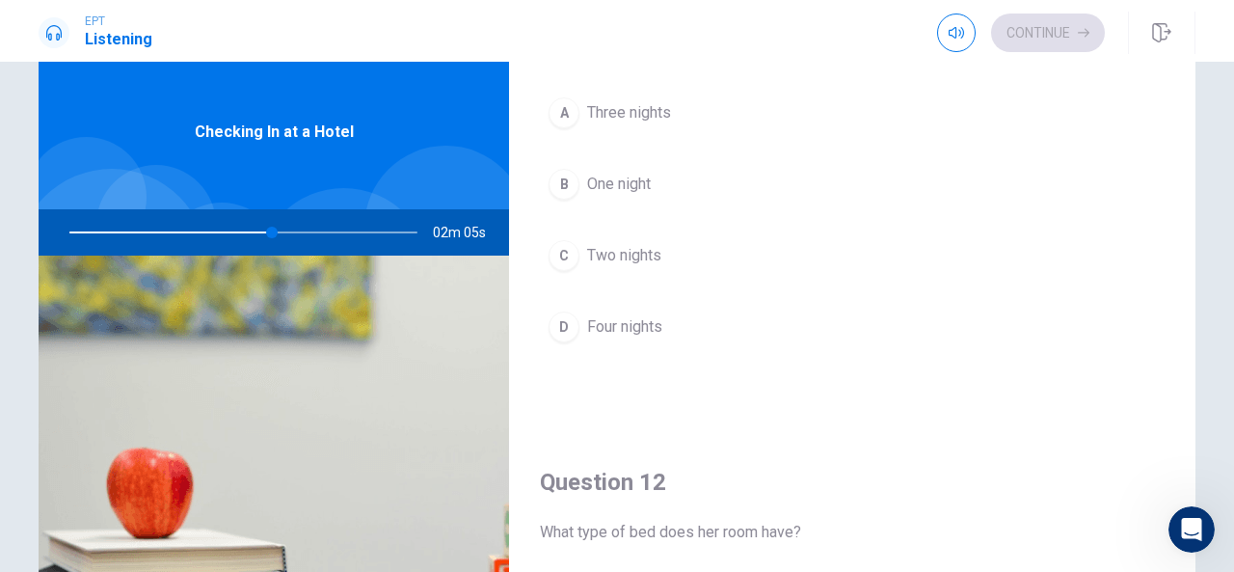
scroll to position [0, 0]
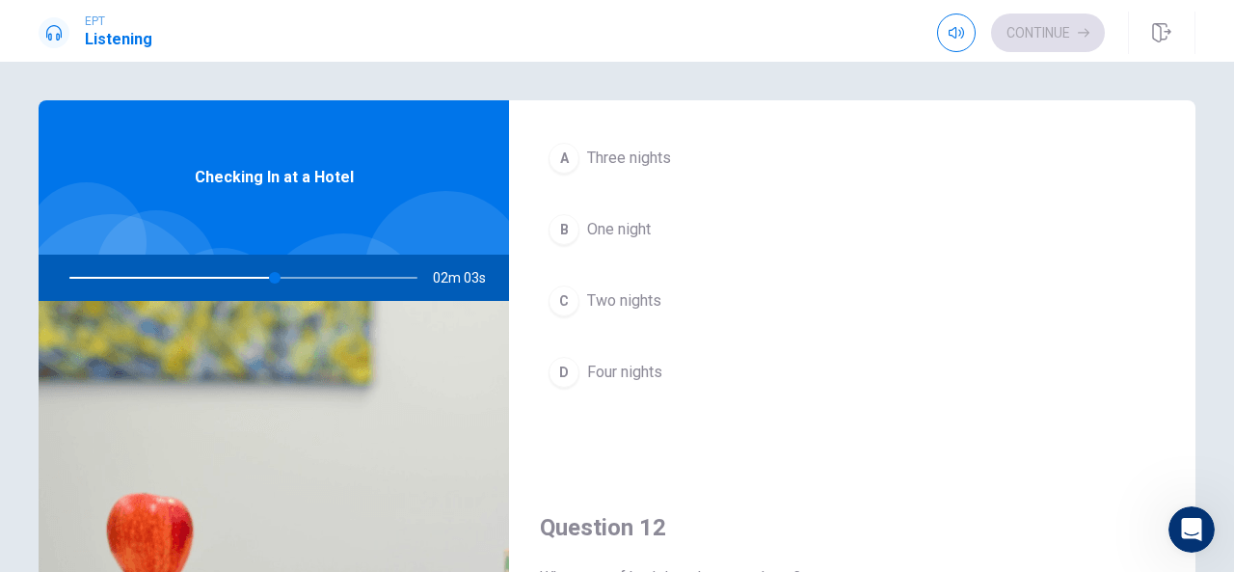
click at [584, 173] on button "A Three nights" at bounding box center [852, 158] width 625 height 48
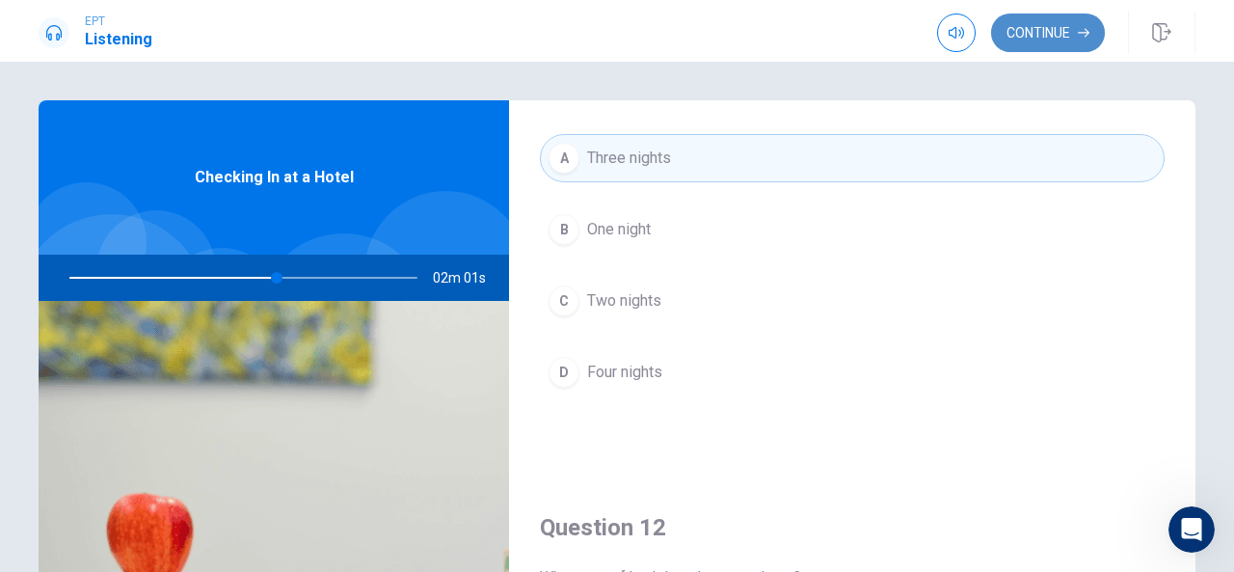
click at [1042, 32] on button "Continue" at bounding box center [1048, 32] width 114 height 39
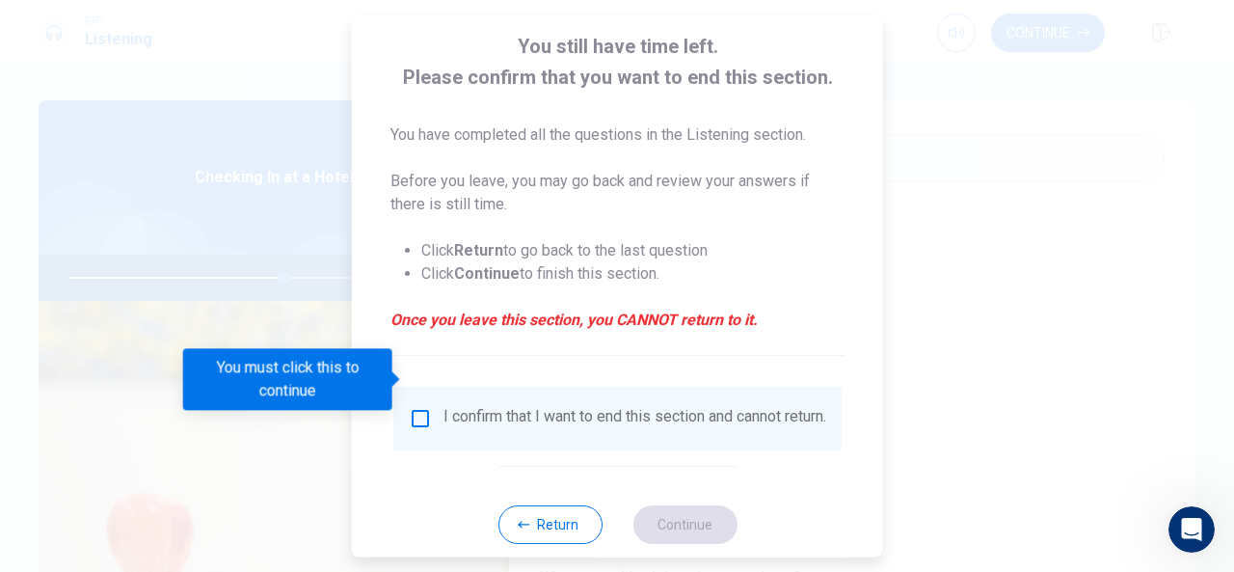
scroll to position [147, 0]
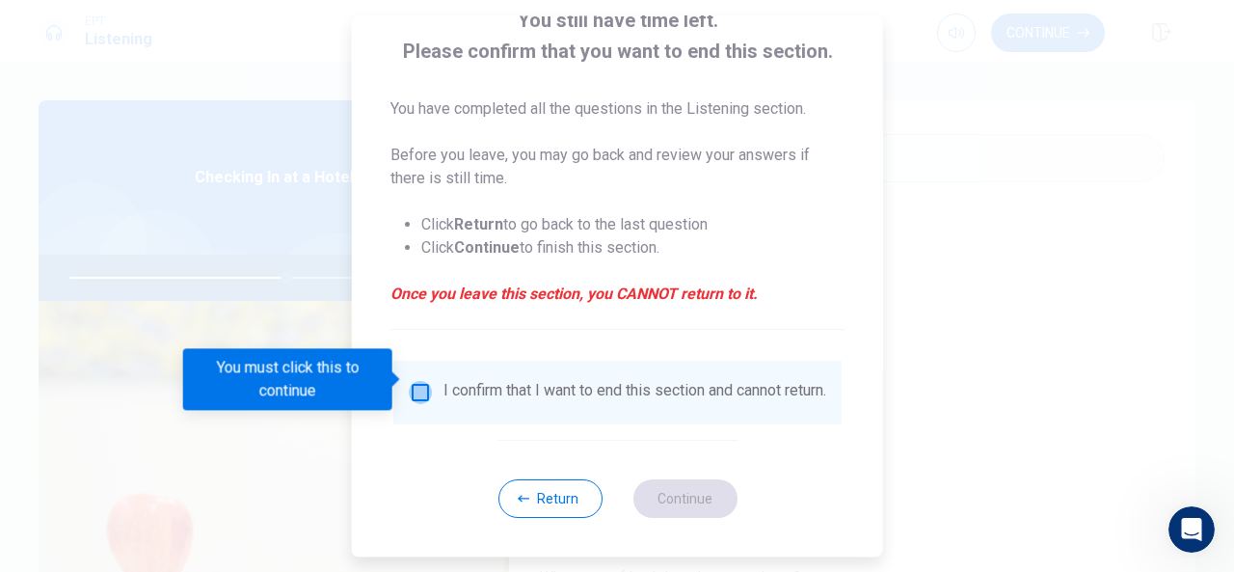
click at [417, 381] on input "You must click this to continue" at bounding box center [420, 392] width 23 height 23
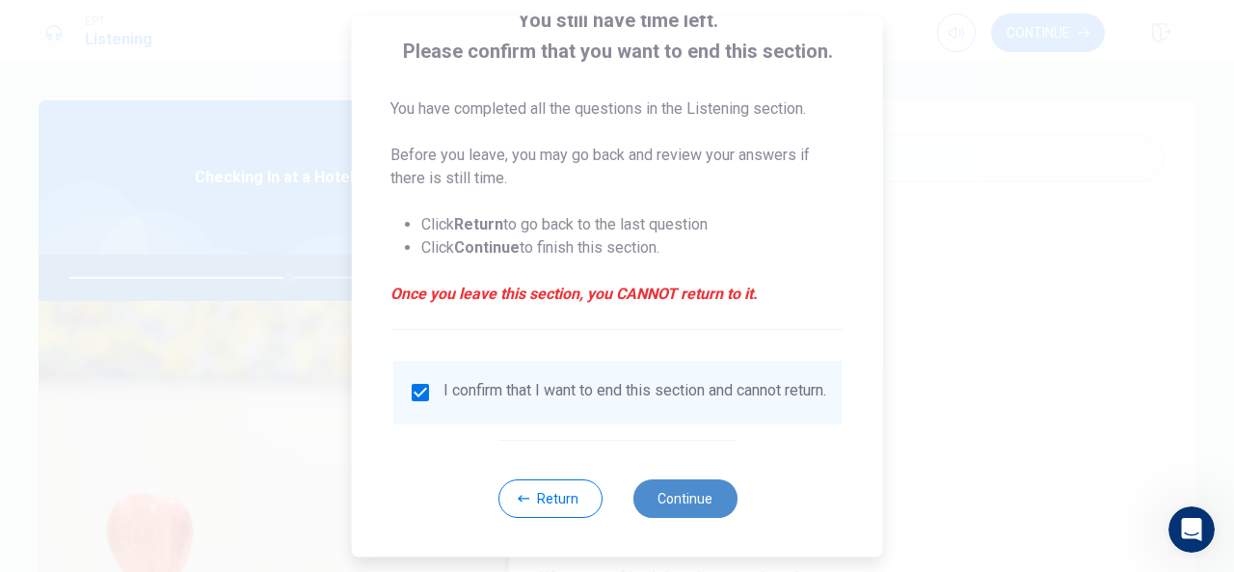
click at [682, 509] on button "Continue" at bounding box center [684, 498] width 104 height 39
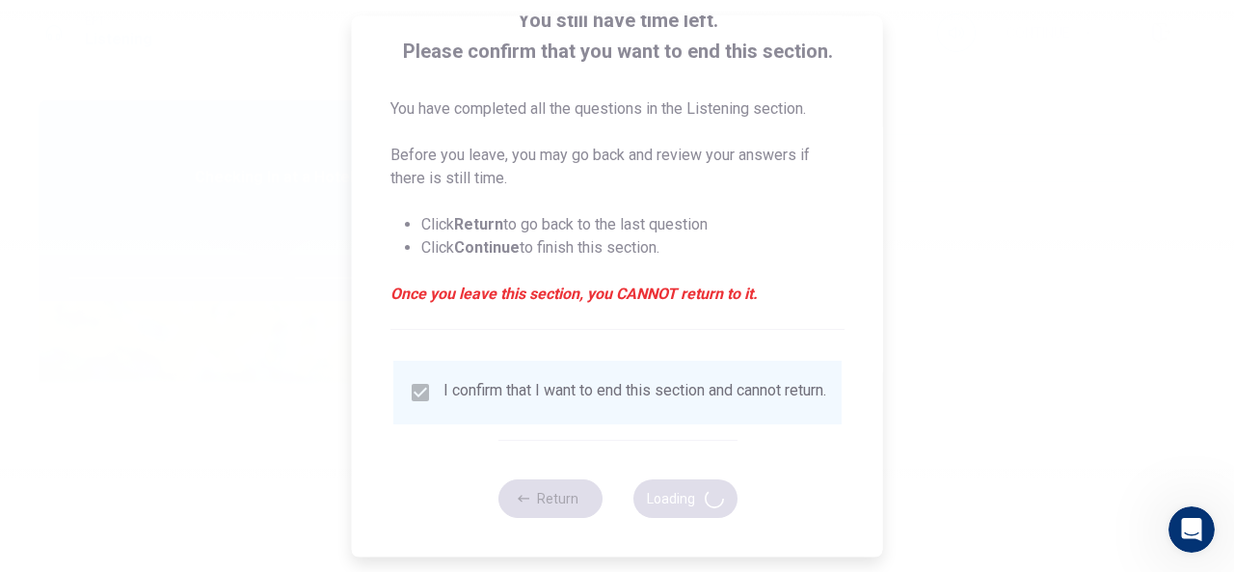
type input "64"
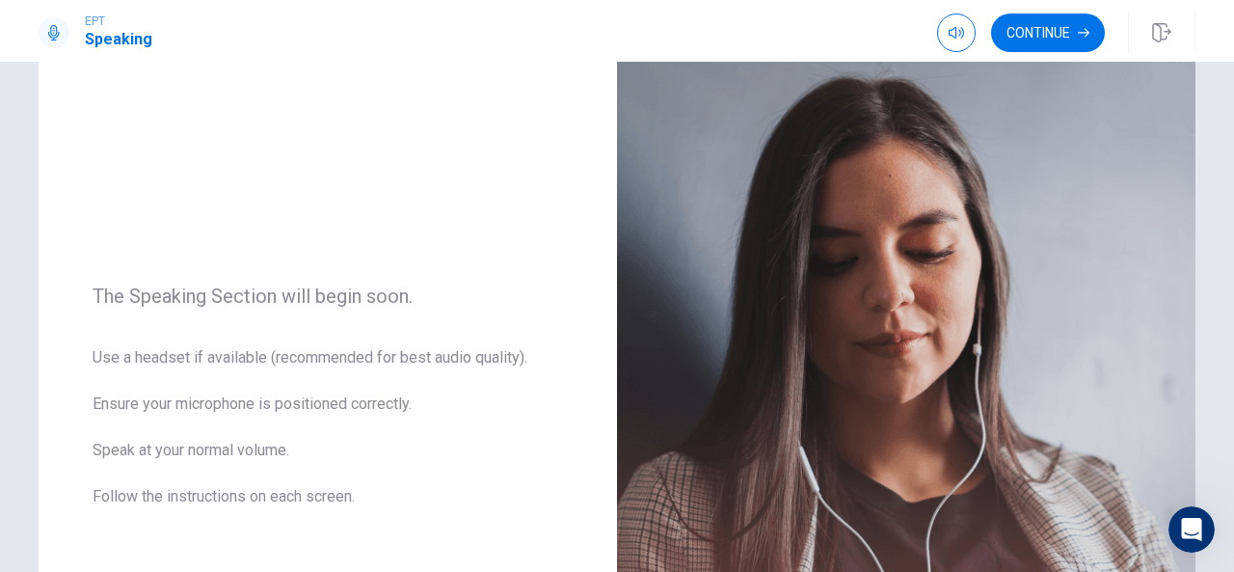
scroll to position [112, 0]
drag, startPoint x: 1172, startPoint y: 252, endPoint x: 1197, endPoint y: 196, distance: 61.3
click at [1197, 196] on div "The Speaking Section will begin soon. Use a headset if available (recommended f…" at bounding box center [617, 408] width 1218 height 840
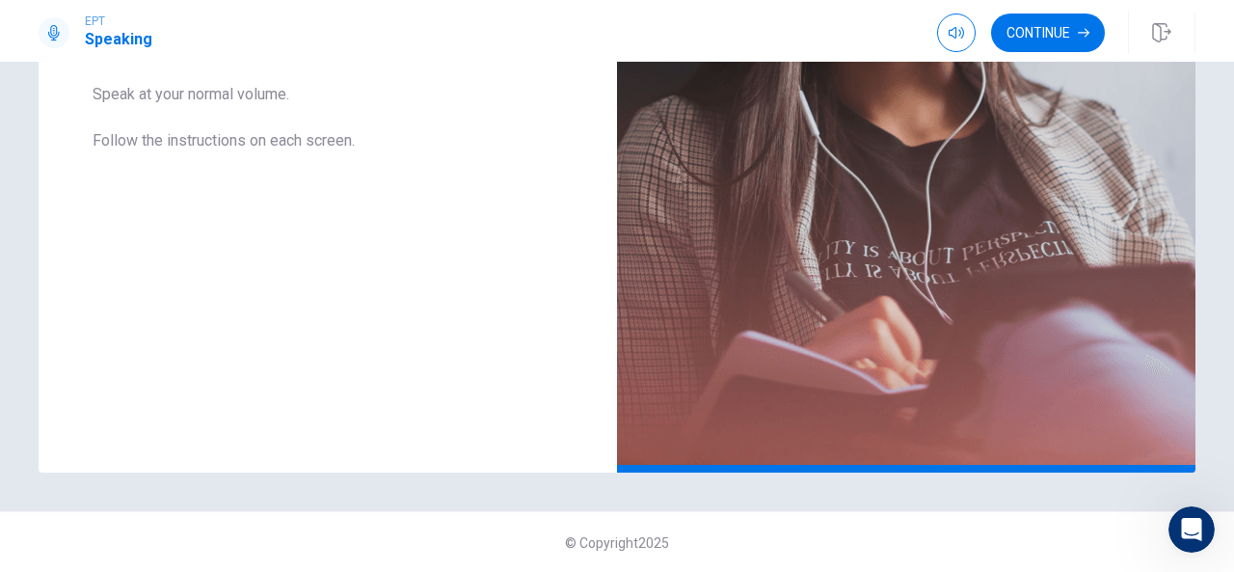
scroll to position [468, 0]
click at [1120, 372] on img at bounding box center [906, 52] width 578 height 840
drag, startPoint x: 1078, startPoint y: 521, endPoint x: 933, endPoint y: 518, distance: 144.6
click at [933, 518] on div "© Copyright 2025" at bounding box center [617, 542] width 1234 height 62
click at [457, 347] on div "The Speaking Section will begin soon. Use a headset if available (recommended f…" at bounding box center [328, 52] width 578 height 840
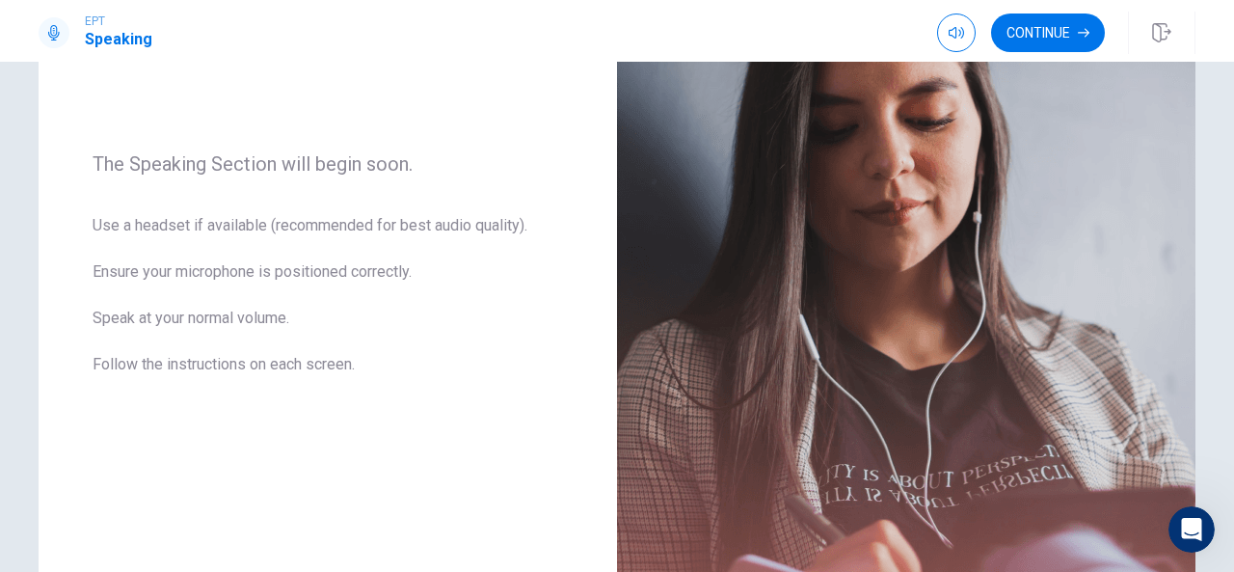
scroll to position [247, 0]
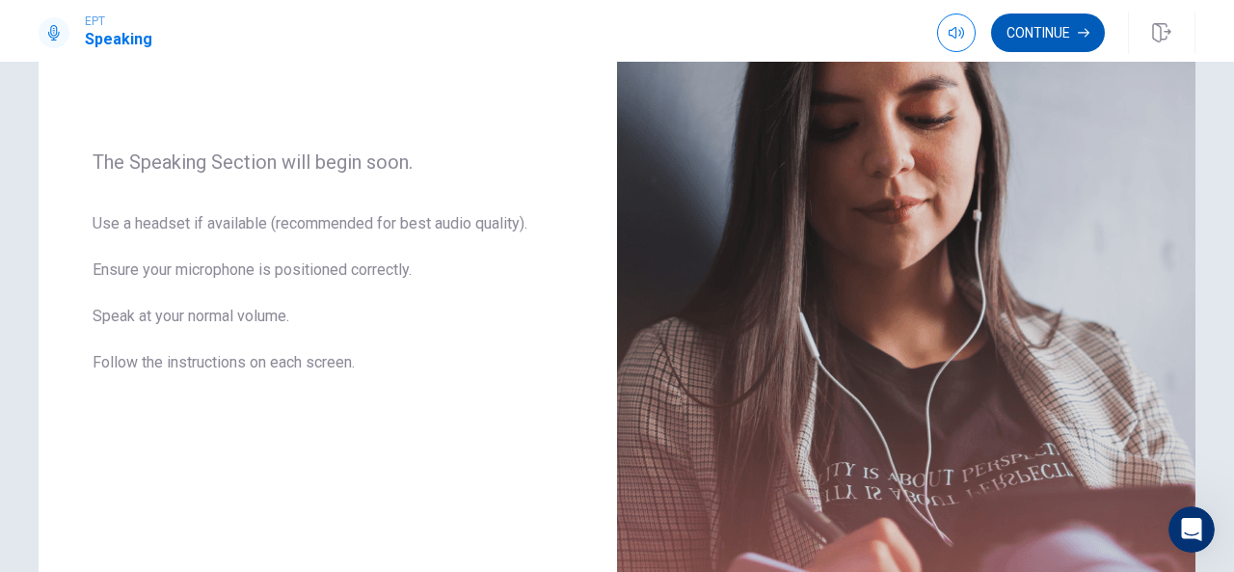
click at [1058, 36] on button "Continue" at bounding box center [1048, 32] width 114 height 39
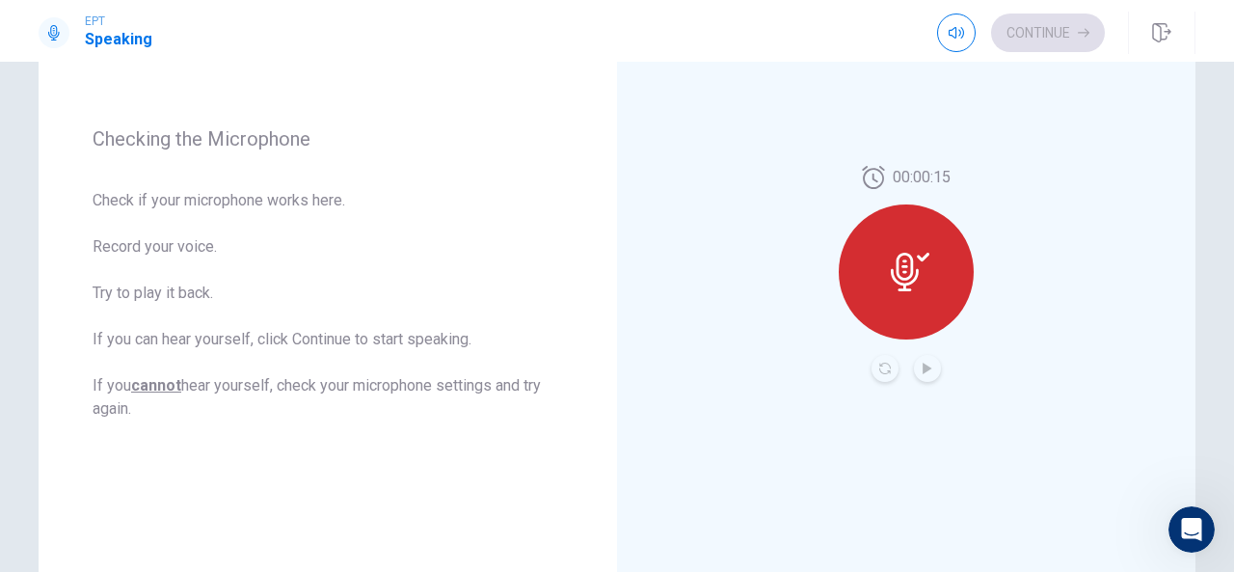
click at [1058, 36] on div "Continue" at bounding box center [1021, 32] width 168 height 39
click at [925, 366] on icon "Play Audio" at bounding box center [926, 368] width 9 height 12
click at [931, 364] on button "Pause Audio" at bounding box center [927, 368] width 27 height 27
click at [1066, 43] on button "Continue" at bounding box center [1048, 32] width 114 height 39
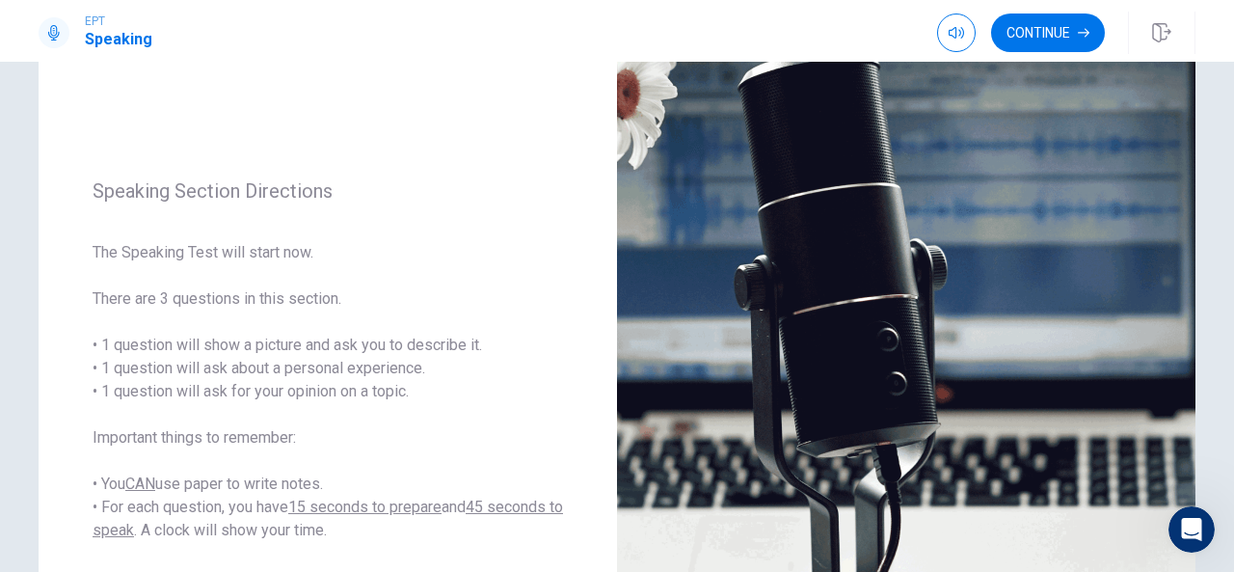
scroll to position [151, 0]
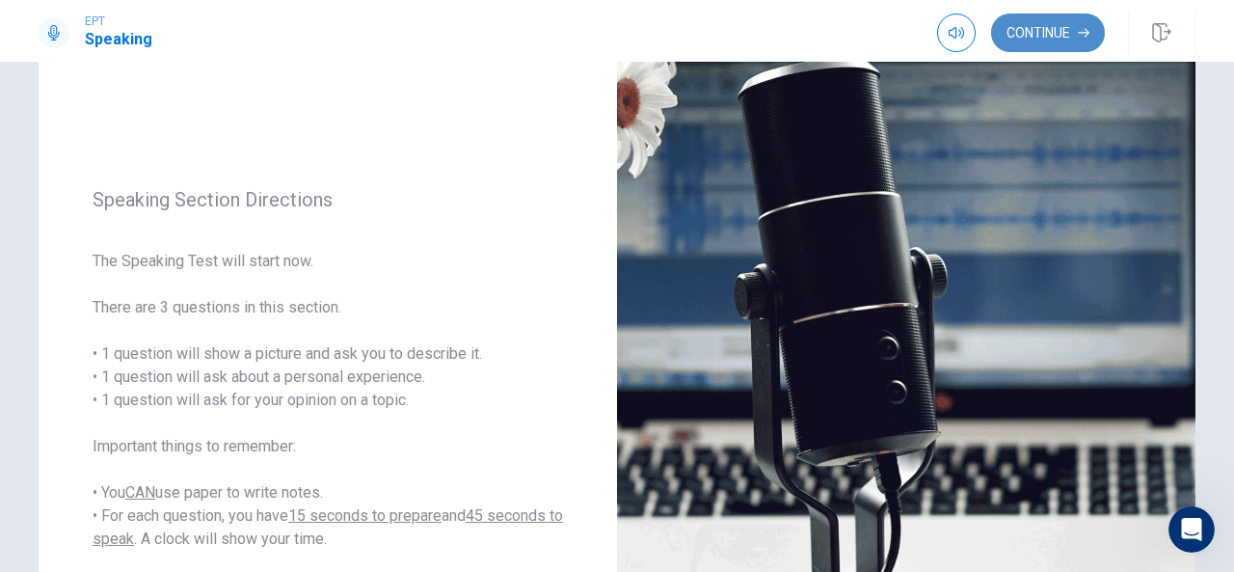
click at [999, 41] on button "Continue" at bounding box center [1048, 32] width 114 height 39
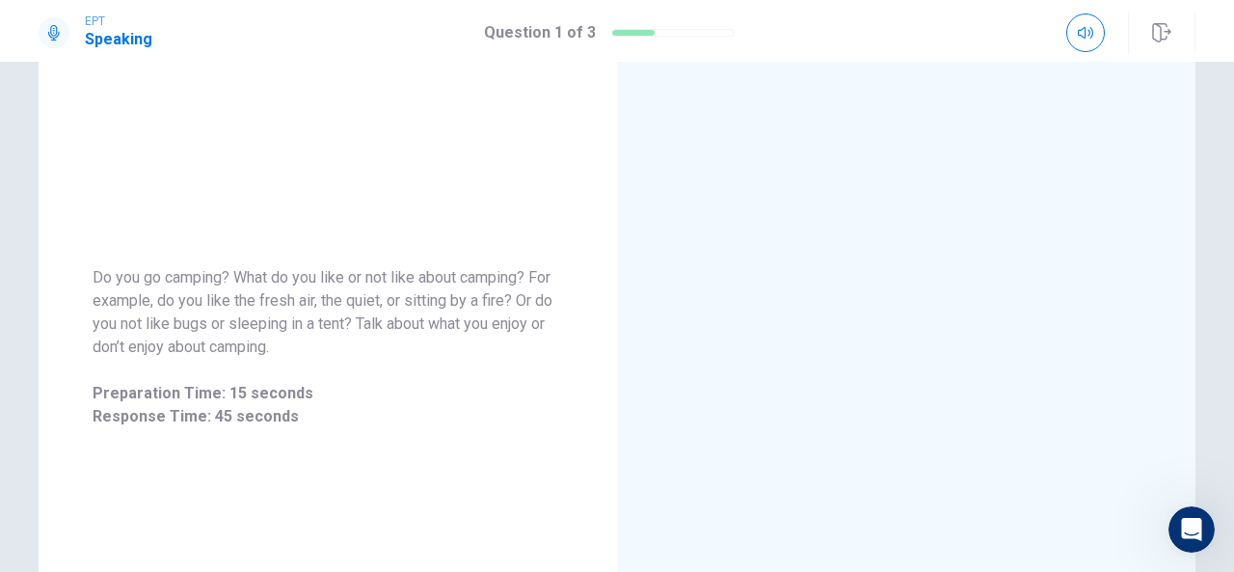
scroll to position [172, 0]
click at [1217, 207] on div "Do you go camping? What do you like or not like about camping? For example, do …" at bounding box center [617, 349] width 1218 height 840
drag, startPoint x: 1221, startPoint y: 306, endPoint x: 1233, endPoint y: 433, distance: 127.8
click at [1233, 433] on div "Do you go camping? What do you like or not like about camping? For example, do …" at bounding box center [617, 317] width 1234 height 510
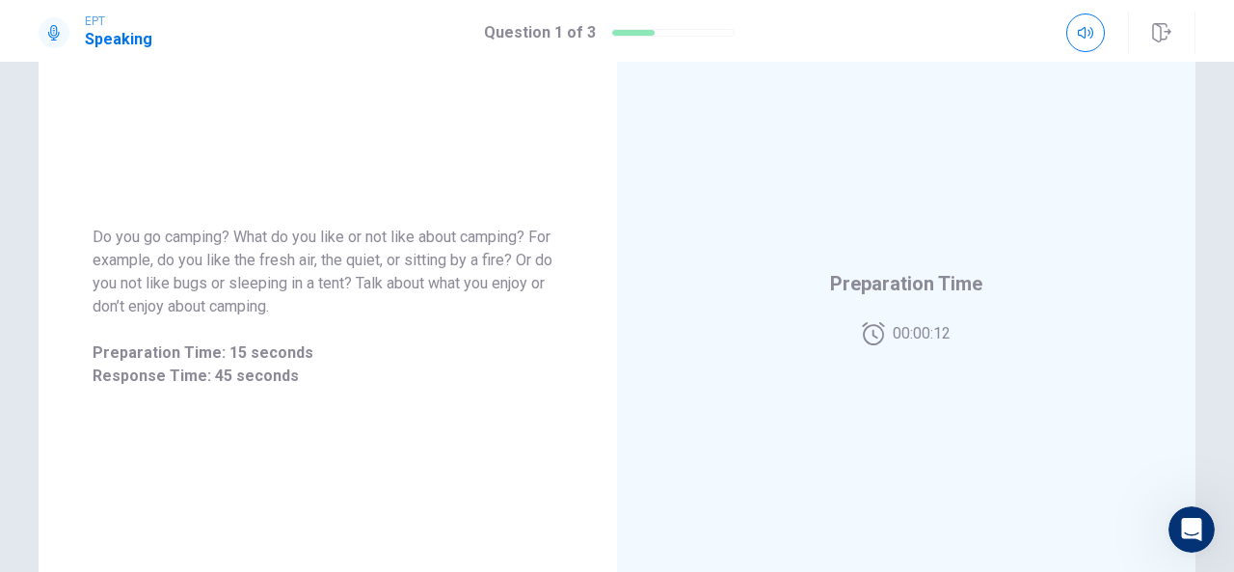
scroll to position [217, 0]
drag, startPoint x: 1222, startPoint y: 307, endPoint x: 1223, endPoint y: 359, distance: 51.1
click at [1223, 359] on div "Do you go camping? What do you like or not like about camping? For example, do …" at bounding box center [617, 317] width 1234 height 510
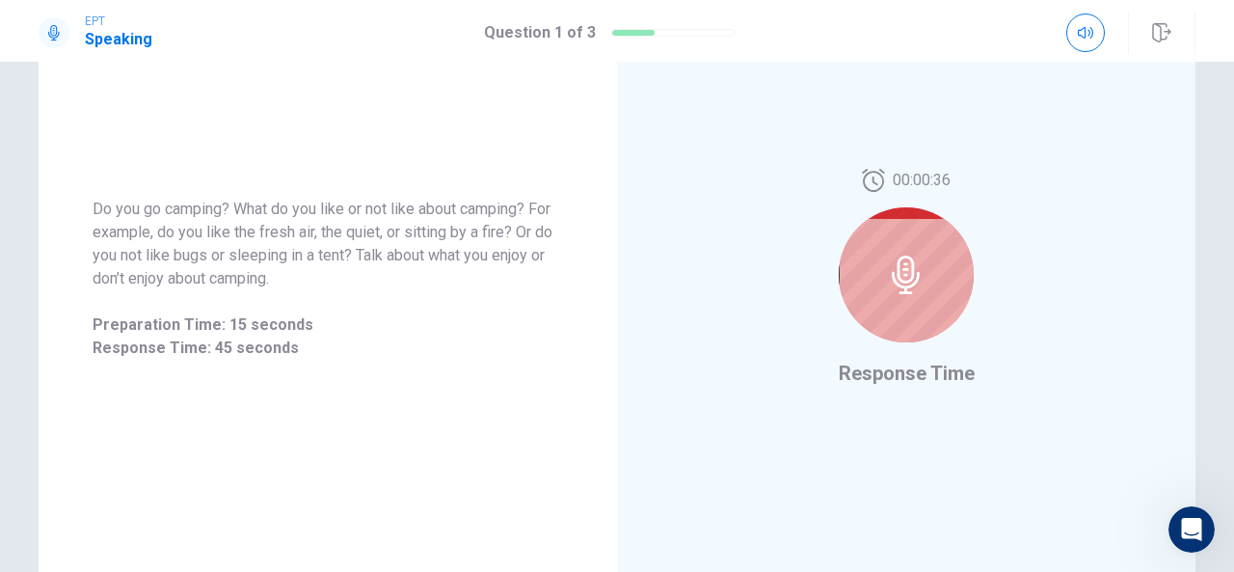
scroll to position [243, 0]
click at [940, 282] on div at bounding box center [906, 273] width 135 height 135
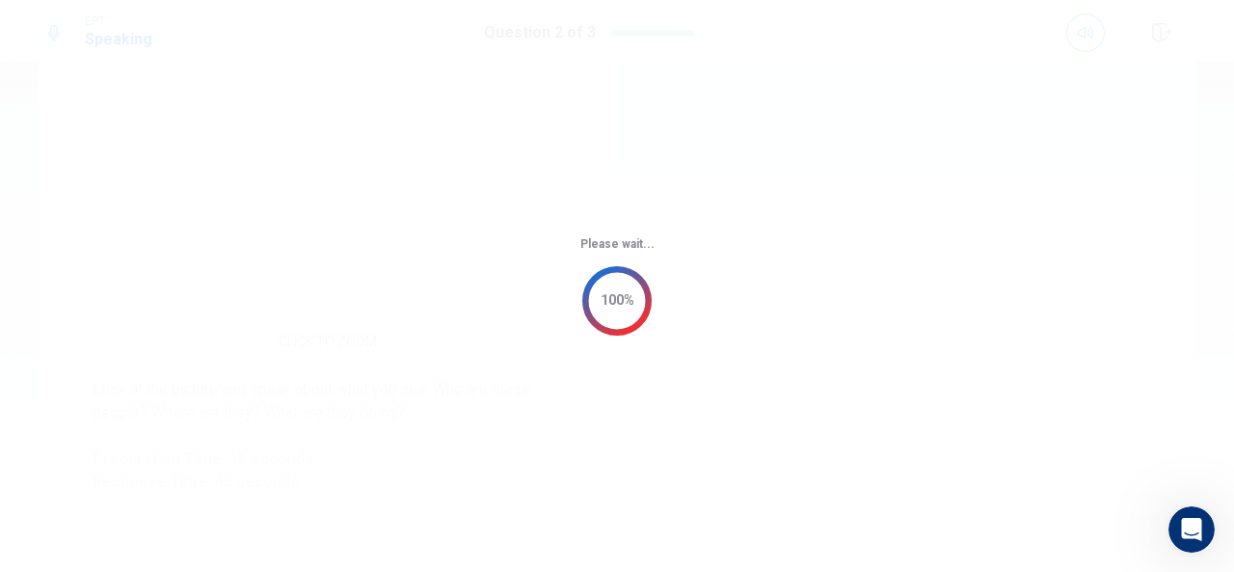
scroll to position [468, 0]
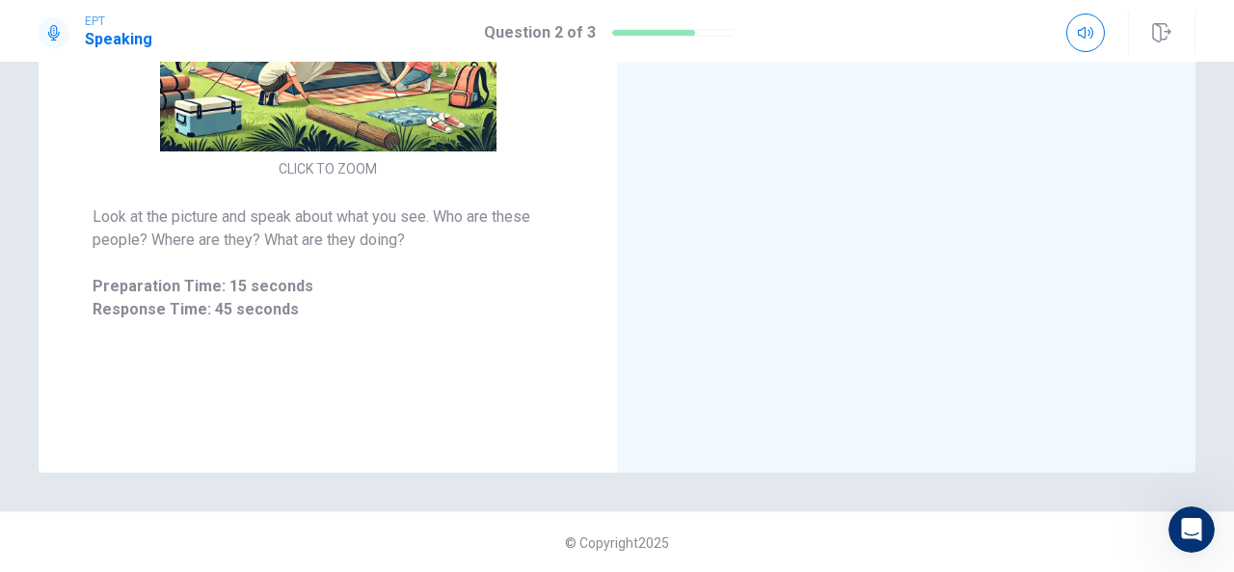
drag, startPoint x: 1213, startPoint y: 251, endPoint x: 1199, endPoint y: 210, distance: 43.0
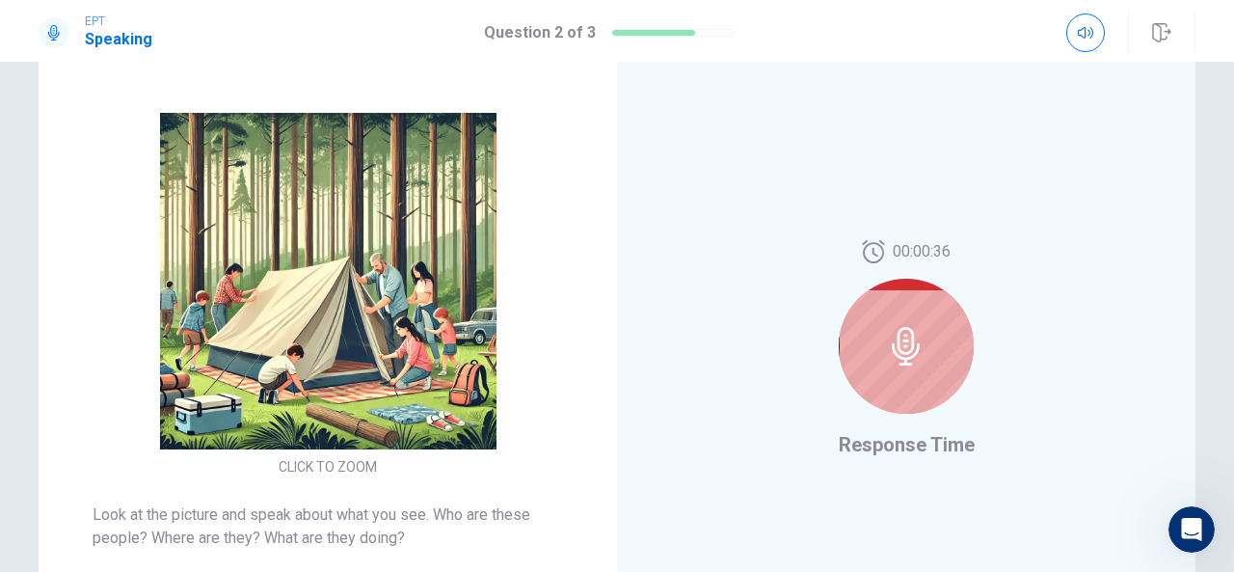
scroll to position [170, 0]
click at [913, 337] on icon at bounding box center [906, 347] width 39 height 39
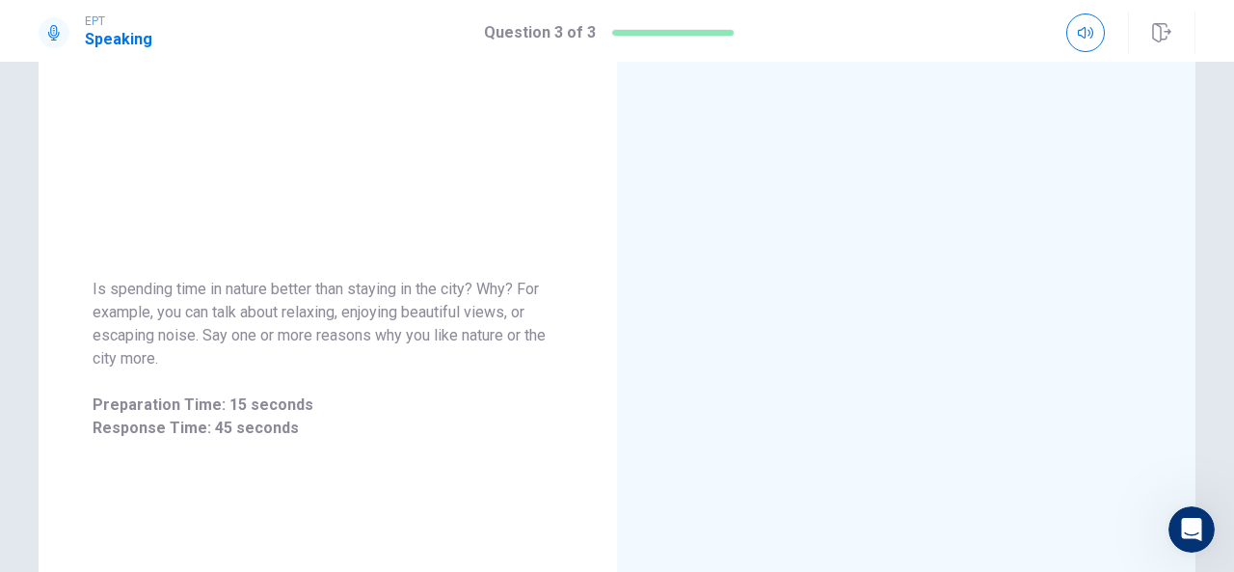
scroll to position [163, 0]
click at [1223, 388] on div "Is spending time in nature better than staying in the city? Why? For example, y…" at bounding box center [617, 317] width 1234 height 510
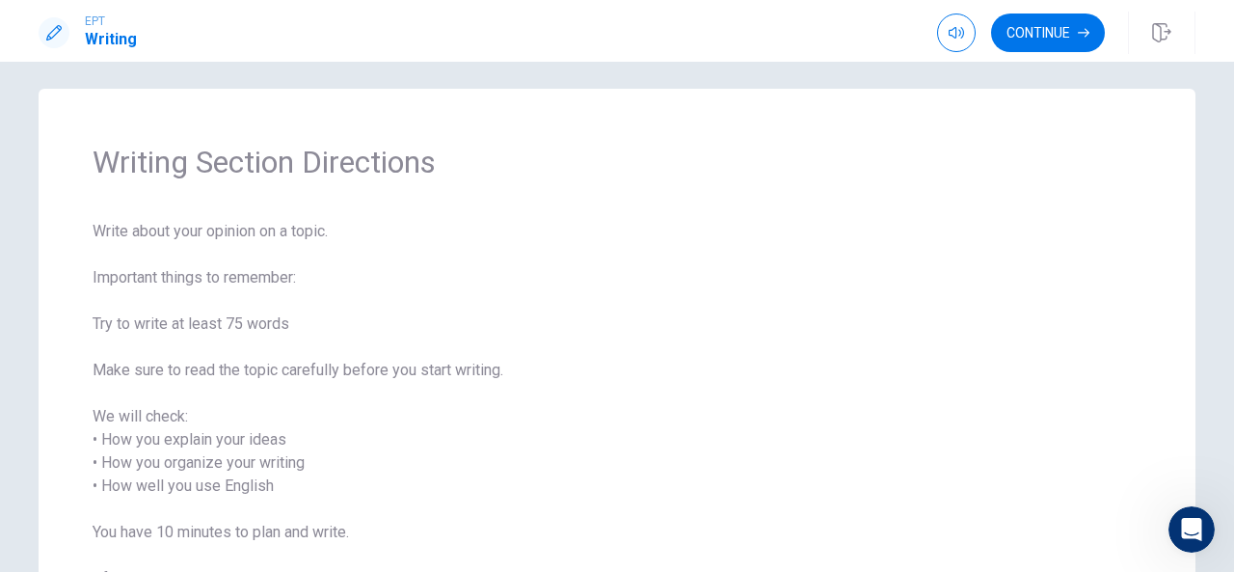
scroll to position [0, 0]
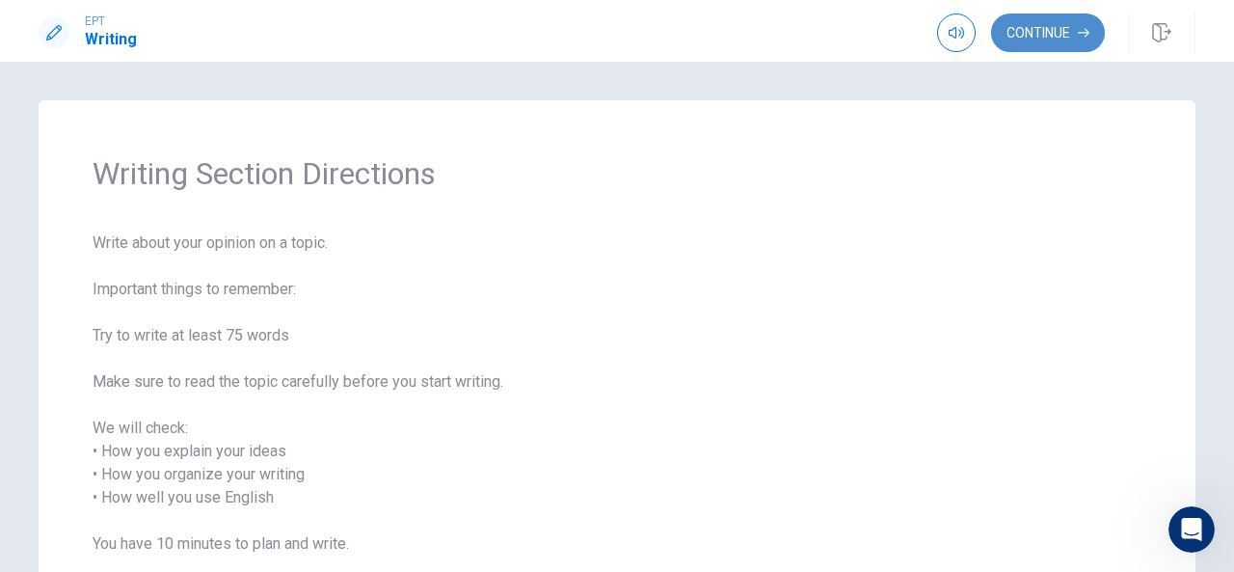
click at [1003, 27] on button "Continue" at bounding box center [1048, 32] width 114 height 39
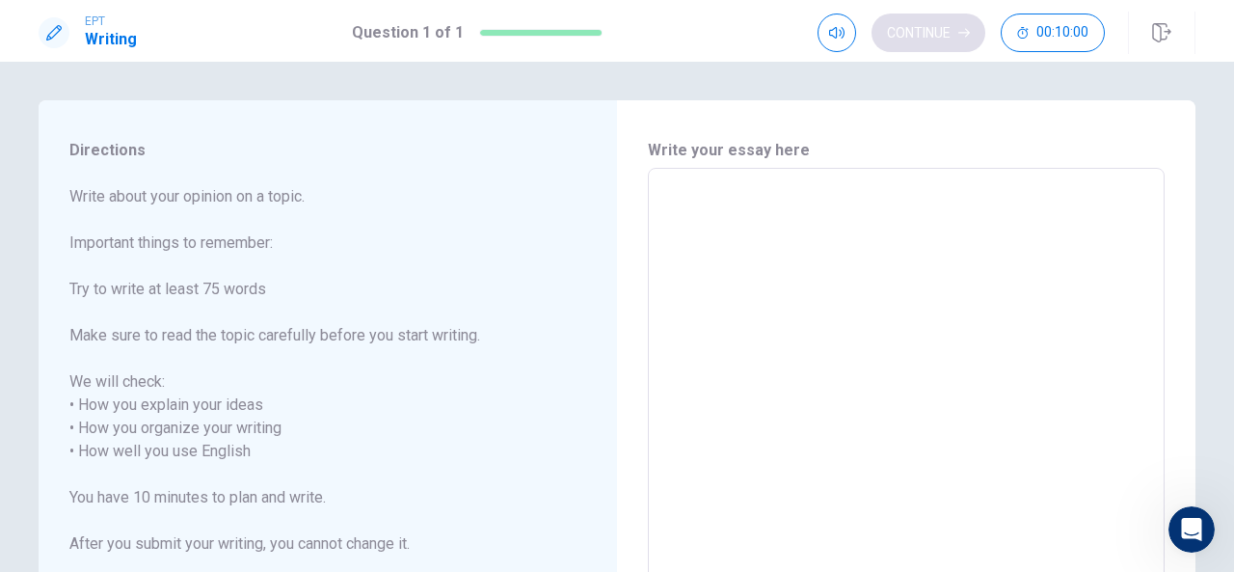
click at [1003, 27] on button "00:10:00" at bounding box center [1052, 32] width 104 height 39
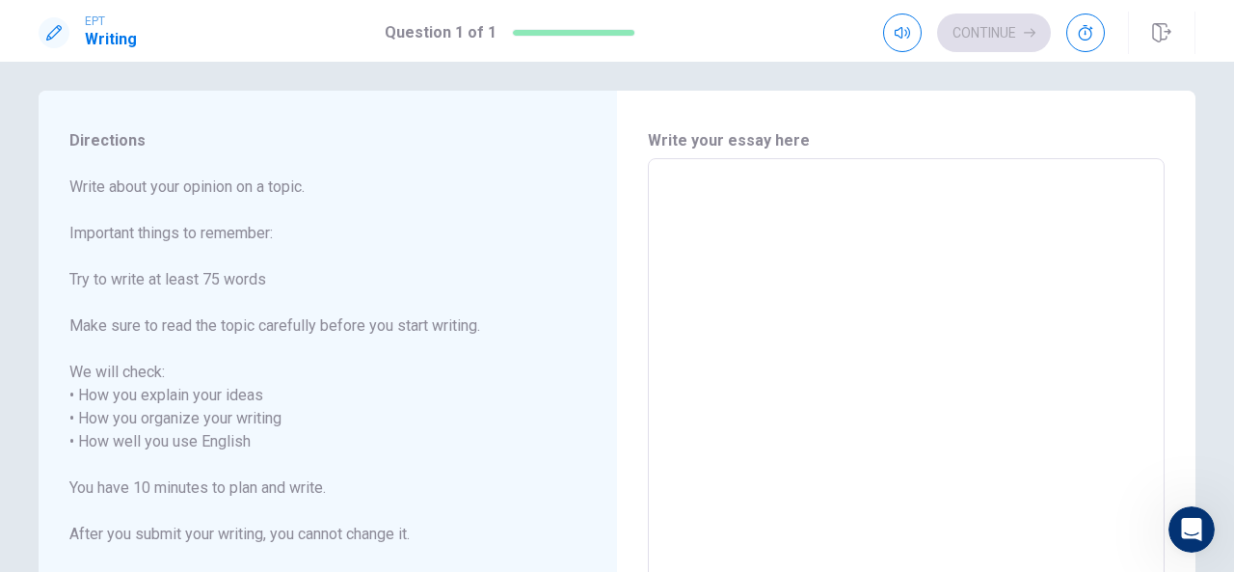
scroll to position [10, 0]
drag, startPoint x: 1179, startPoint y: 362, endPoint x: 1171, endPoint y: 412, distance: 49.8
click at [1171, 412] on div "Write your essay here x ​ Word count : 0" at bounding box center [906, 443] width 578 height 704
click at [728, 188] on textarea at bounding box center [906, 441] width 490 height 535
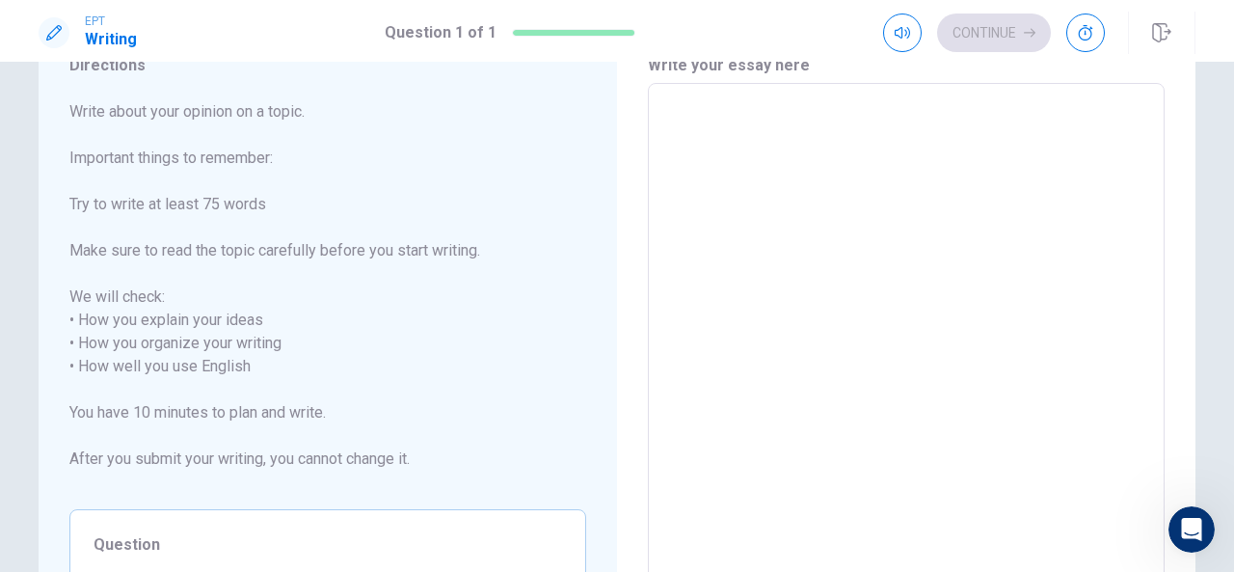
scroll to position [0, 0]
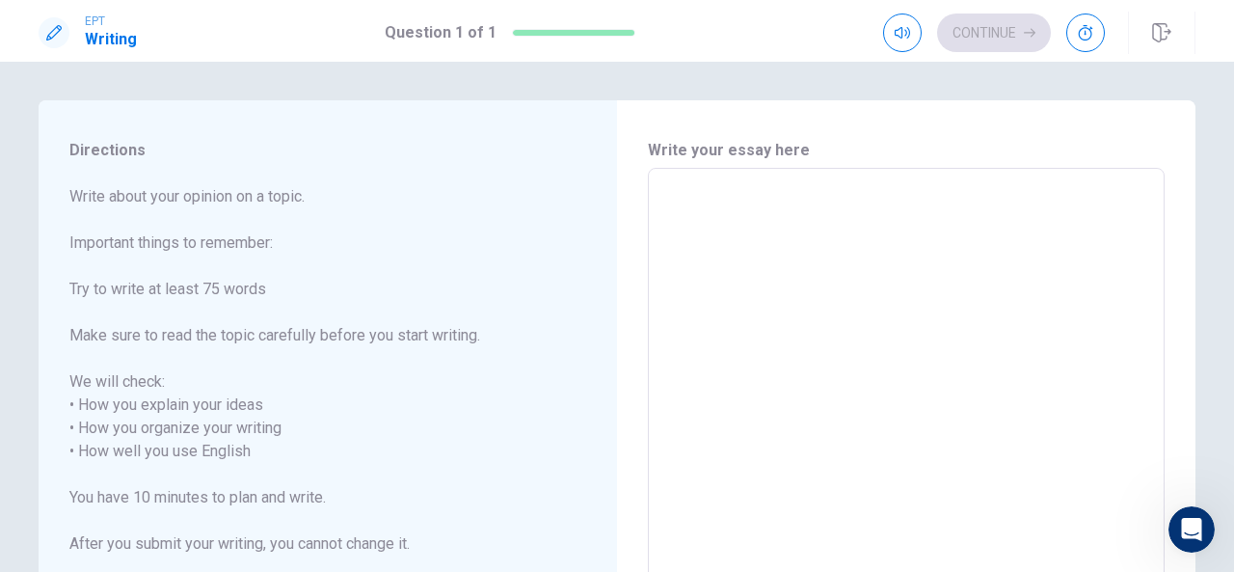
drag, startPoint x: 69, startPoint y: 198, endPoint x: 132, endPoint y: 202, distance: 62.8
click at [141, 207] on span "Write about your opinion on a topic. Important things to remember: Try to write…" at bounding box center [327, 381] width 517 height 393
drag, startPoint x: 70, startPoint y: 198, endPoint x: 158, endPoint y: 178, distance: 89.8
click at [158, 178] on div "Directions Write about your opinion on a topic. Important things to remember: T…" at bounding box center [328, 452] width 578 height 704
drag, startPoint x: 307, startPoint y: 190, endPoint x: 253, endPoint y: 178, distance: 54.3
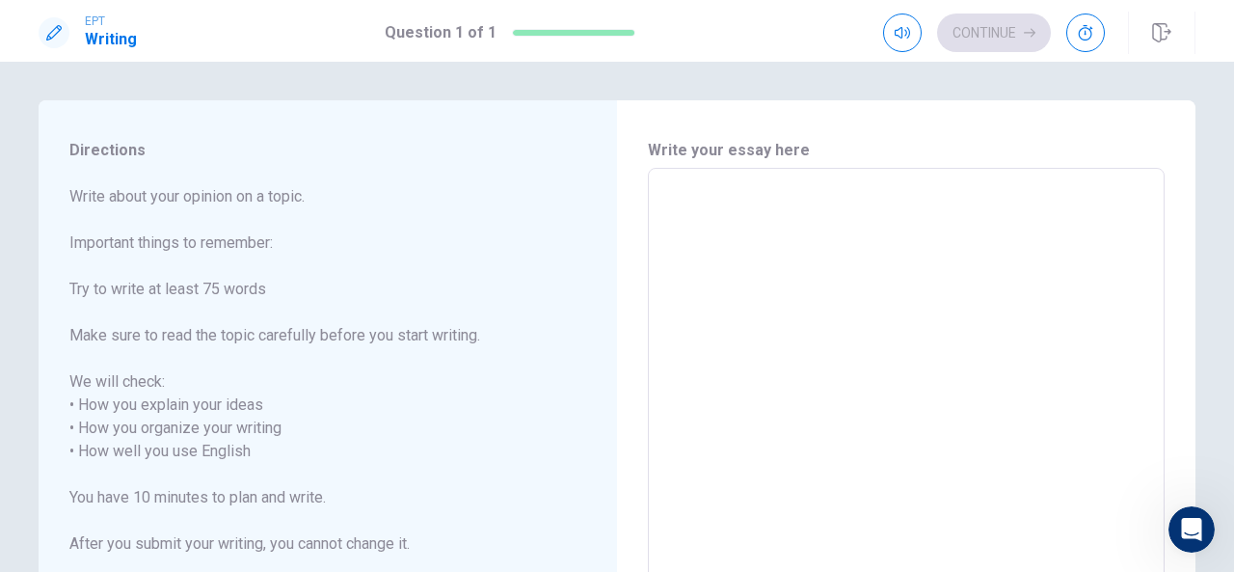
click at [257, 182] on div "Directions Write about your opinion on a topic. Important things to remember: T…" at bounding box center [328, 452] width 578 height 704
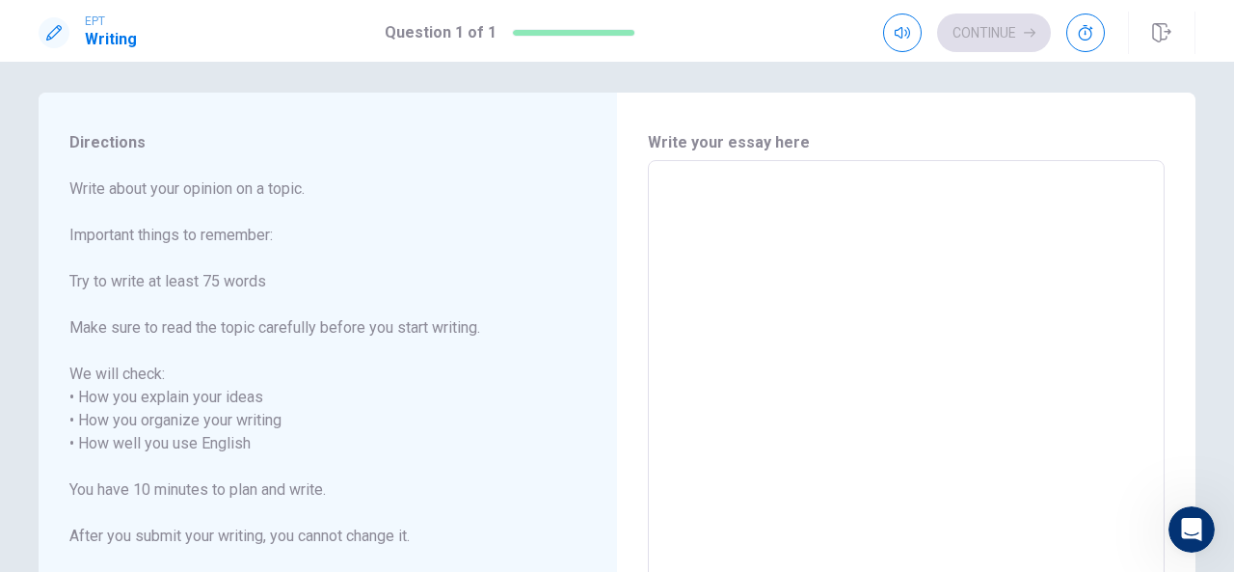
scroll to position [10, 0]
click at [909, 205] on textarea at bounding box center [906, 441] width 490 height 535
type textarea "h"
type textarea "x"
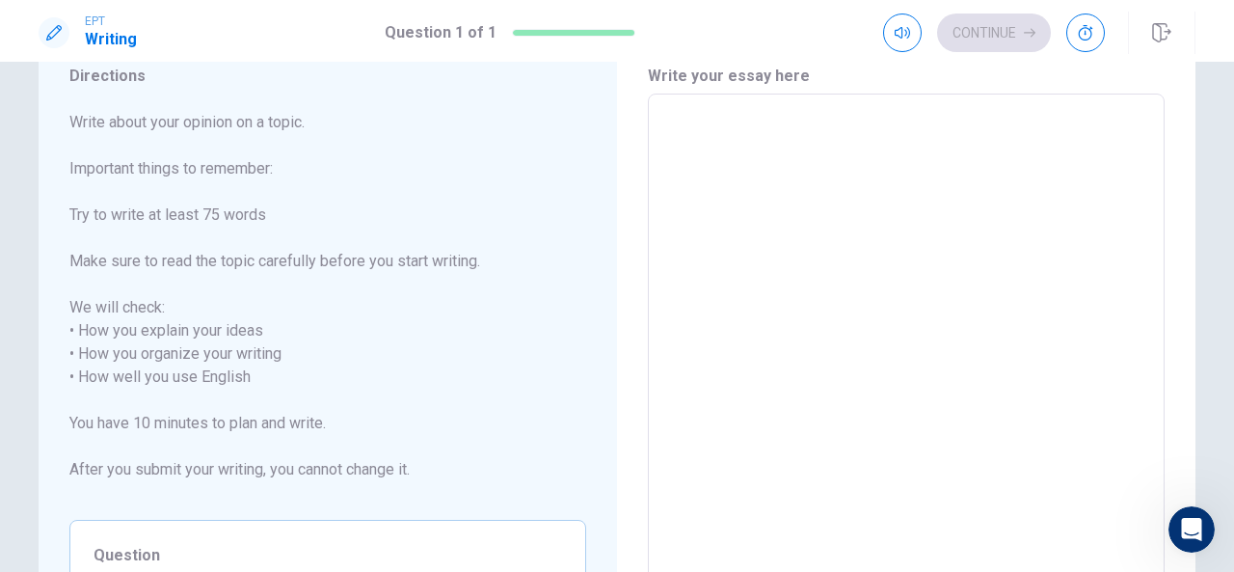
scroll to position [81, 0]
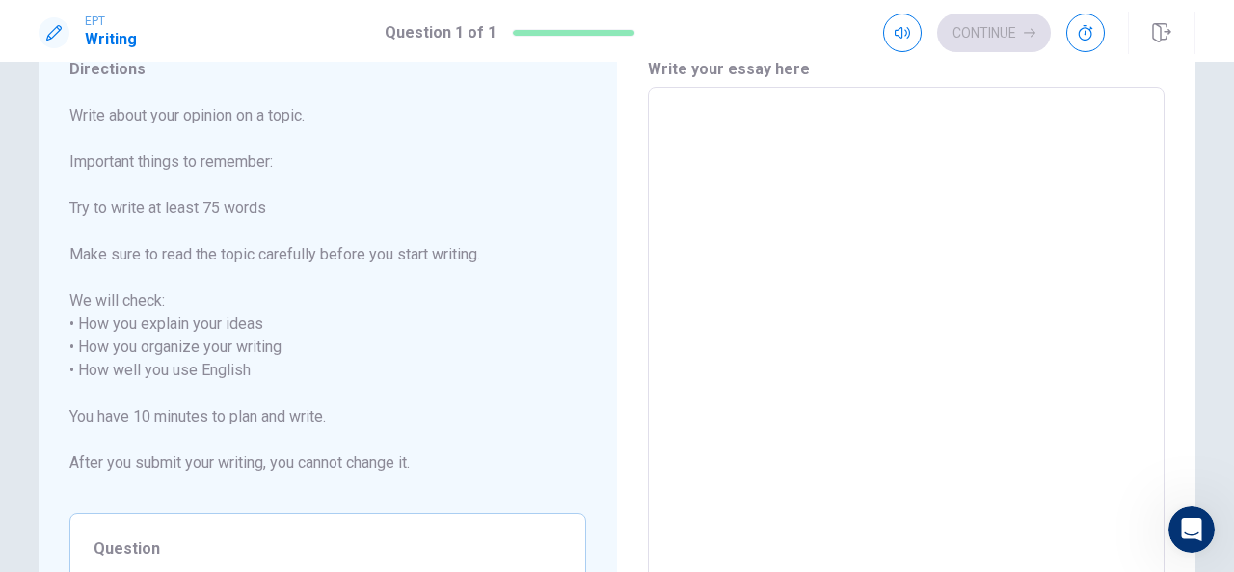
click at [794, 178] on textarea at bounding box center [906, 370] width 490 height 535
click at [730, 134] on textarea at bounding box center [906, 370] width 490 height 535
type textarea "m"
type textarea "x"
type textarea "M"
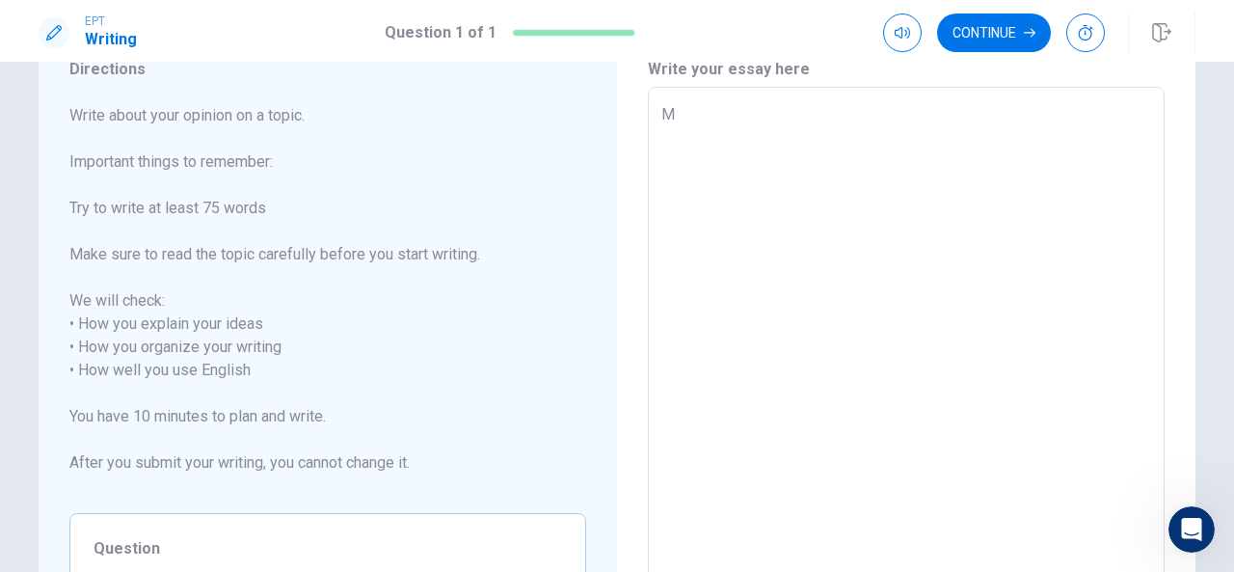
type textarea "x"
type textarea "My"
type textarea "x"
type textarea "My"
type textarea "x"
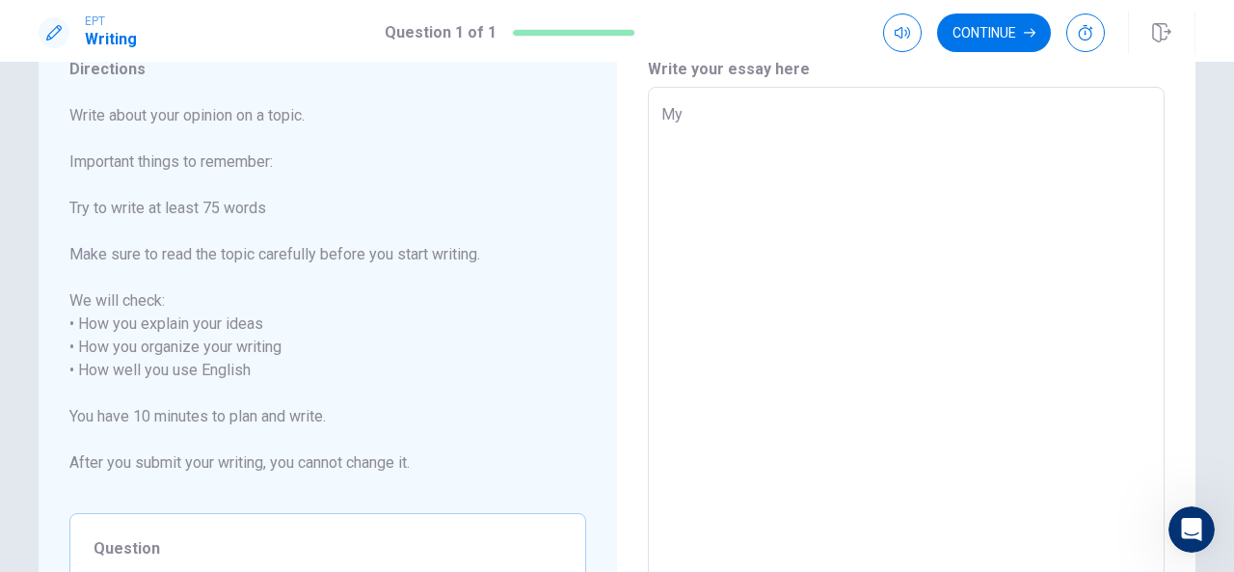
type textarea "My h"
type textarea "x"
type textarea "My ho"
type textarea "x"
type textarea "My hob"
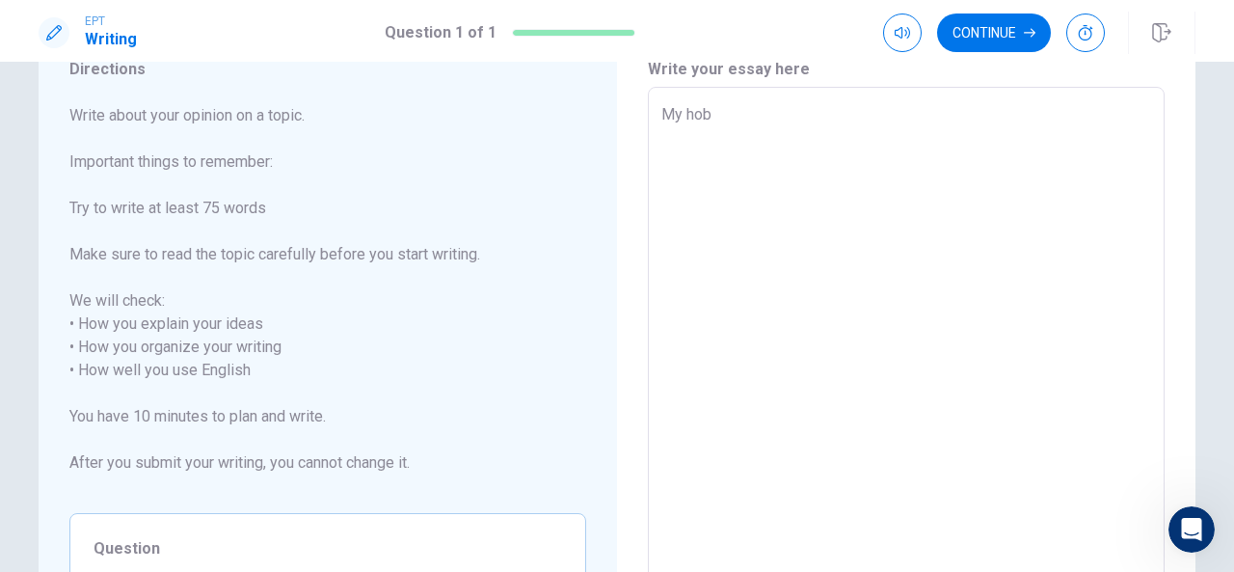
type textarea "x"
type textarea "My hobb"
type textarea "x"
type textarea "My hobby"
type textarea "x"
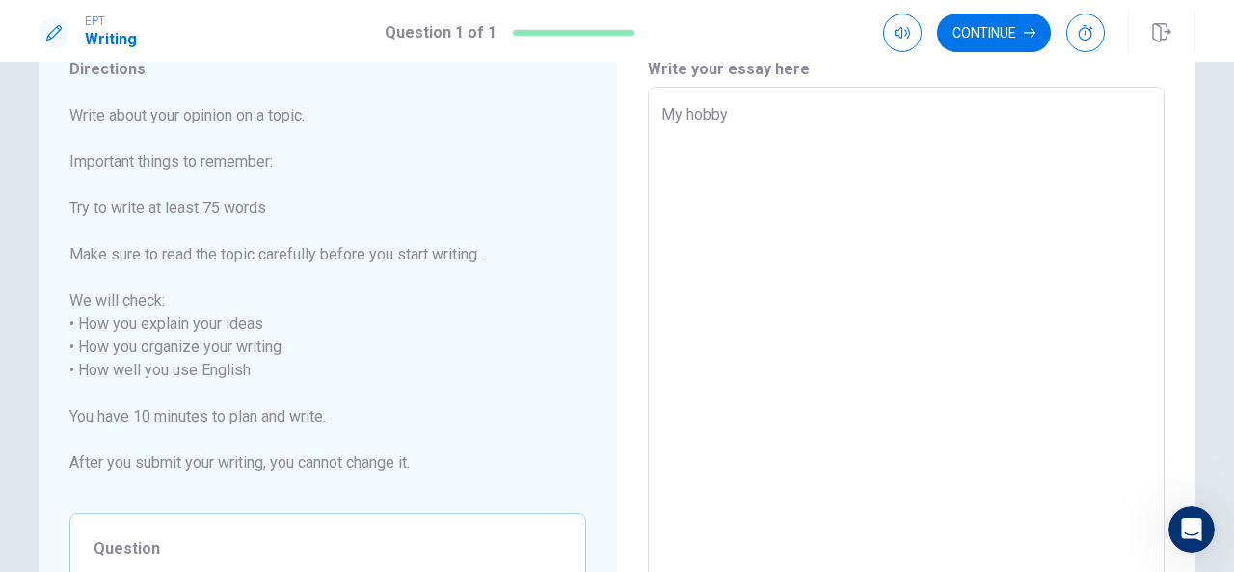
type textarea "My hobby"
type textarea "x"
type textarea "My hobby i"
type textarea "x"
type textarea "My hobby is"
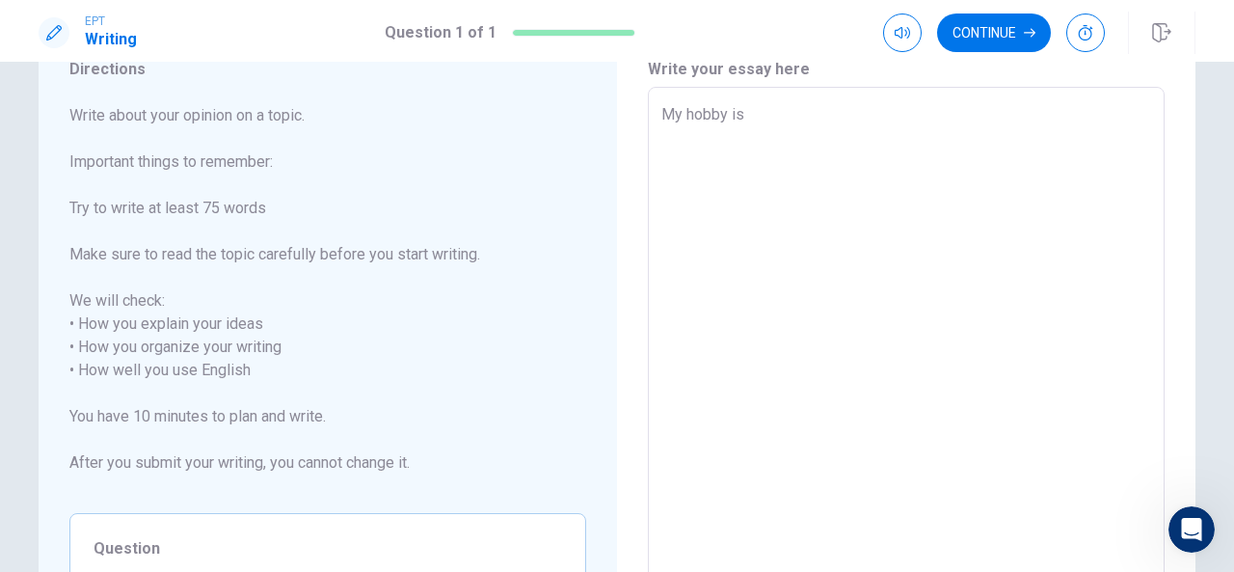
type textarea "x"
type textarea "My hobby is"
type textarea "x"
type textarea "My hobby is p"
type textarea "x"
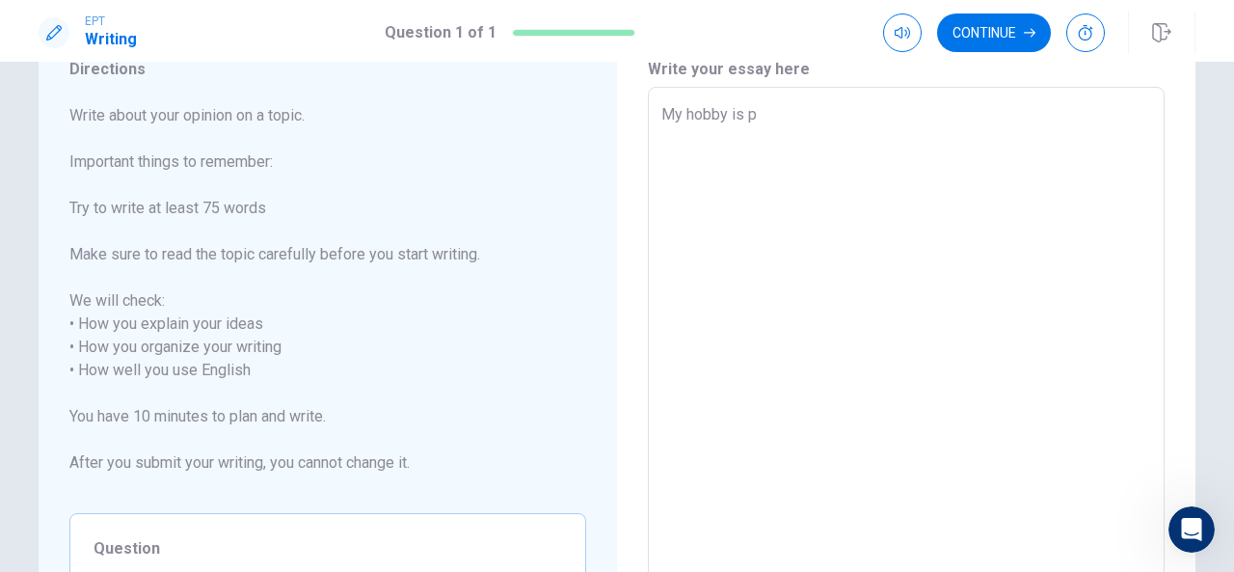
type textarea "My hobby is pl"
type textarea "x"
type textarea "My hobby is pla"
type textarea "x"
type textarea "My hobby is play"
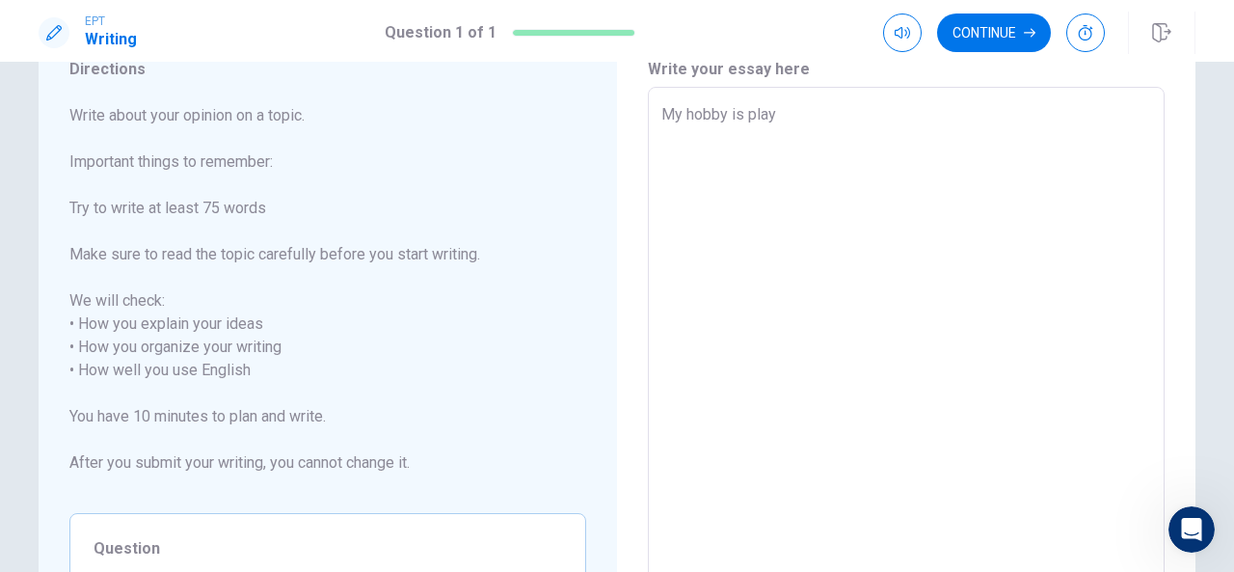
type textarea "x"
type textarea "My hobby is play"
type textarea "x"
type textarea "My hobby is play t"
type textarea "x"
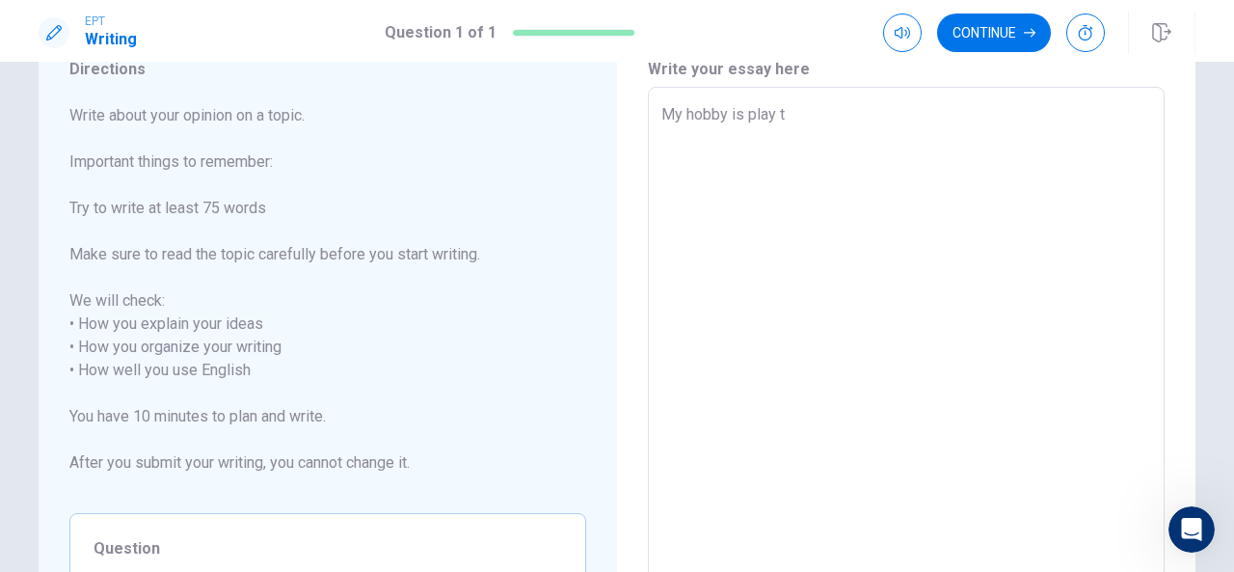
type textarea "My hobby is play ti"
type textarea "x"
type textarea "My hobby is play ti"
type textarea "x"
type textarea "My hobby is play ti -"
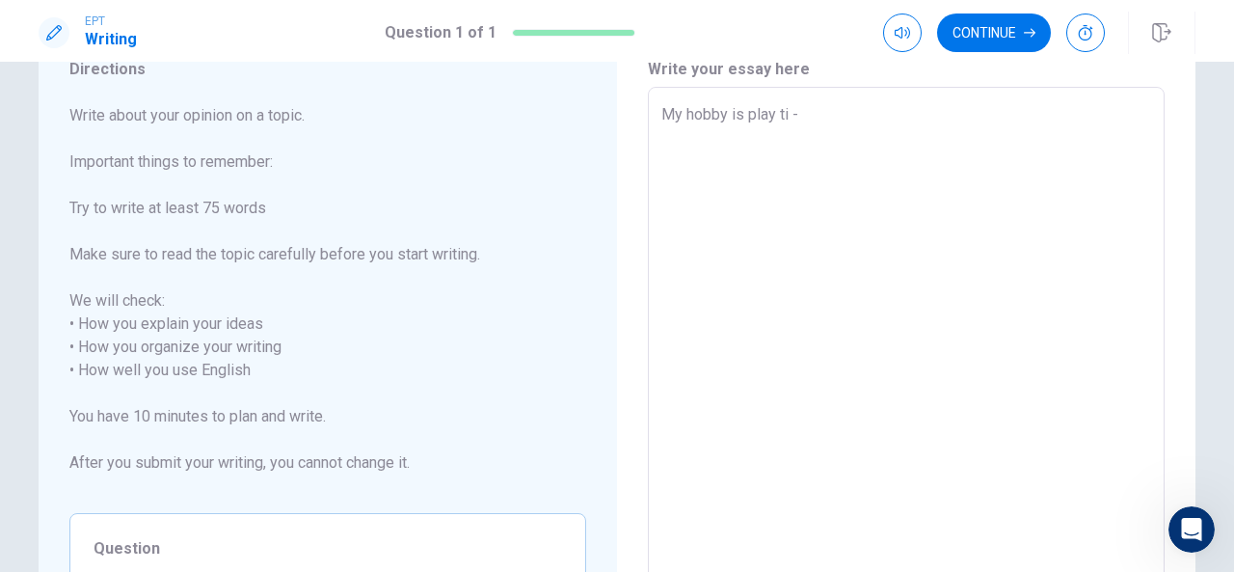
type textarea "x"
type textarea "My hobby is play ti --"
type textarea "x"
type textarea "My hobby is play ti -"
type textarea "x"
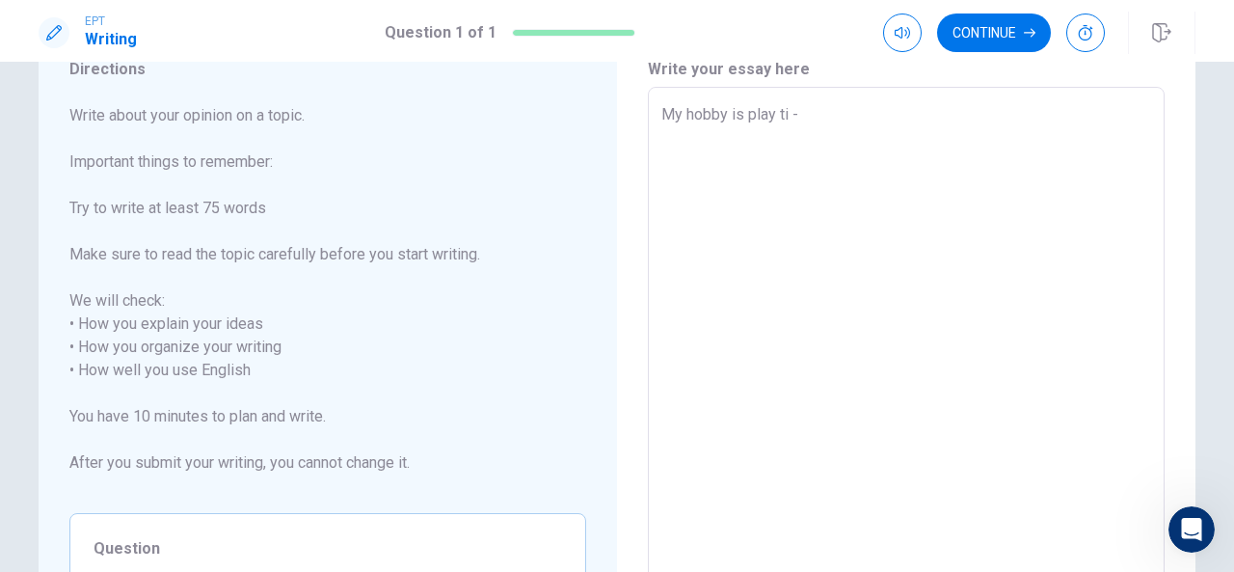
type textarea "My hobby is play ti"
type textarea "x"
type textarea "My hobby is play ti"
type textarea "x"
type textarea "My hobby is play t"
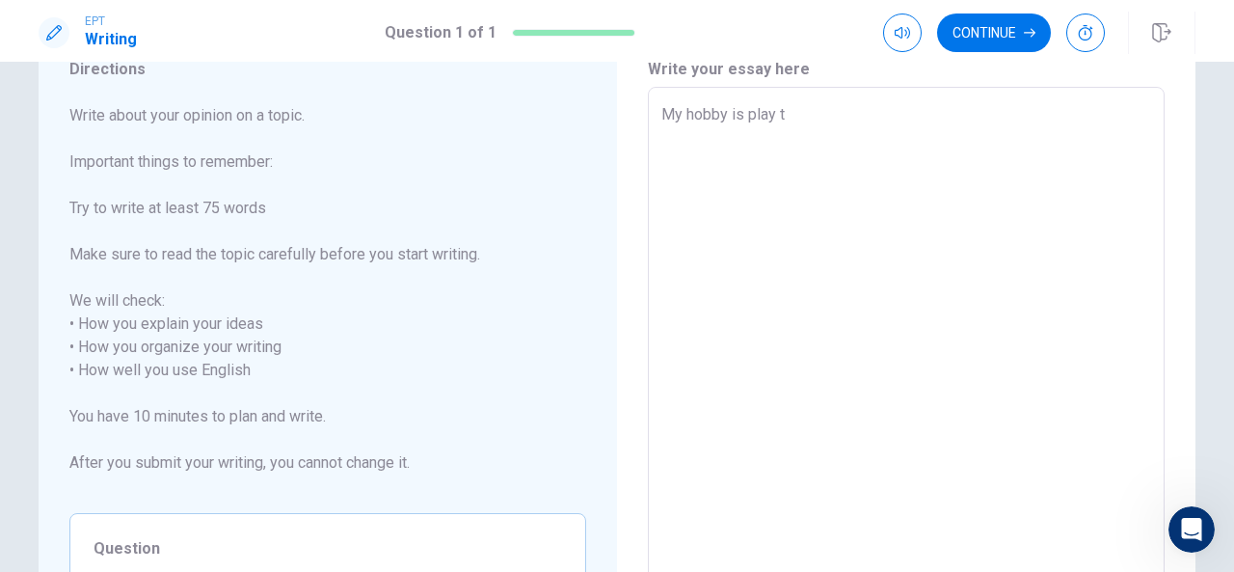
type textarea "x"
type textarea "My hobby is play"
type textarea "x"
type textarea "My hobby is play"
type textarea "x"
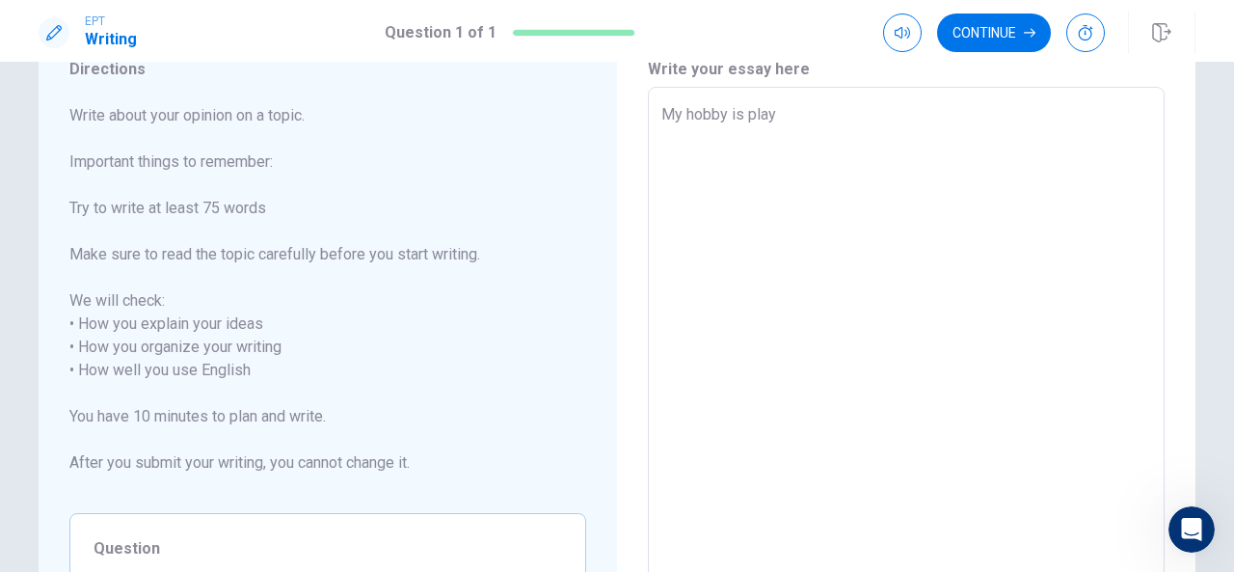
type textarea "My hobby is play"
type textarea "x"
type textarea "My hobby is play t"
type textarea "x"
type textarea "My hobby is play ta"
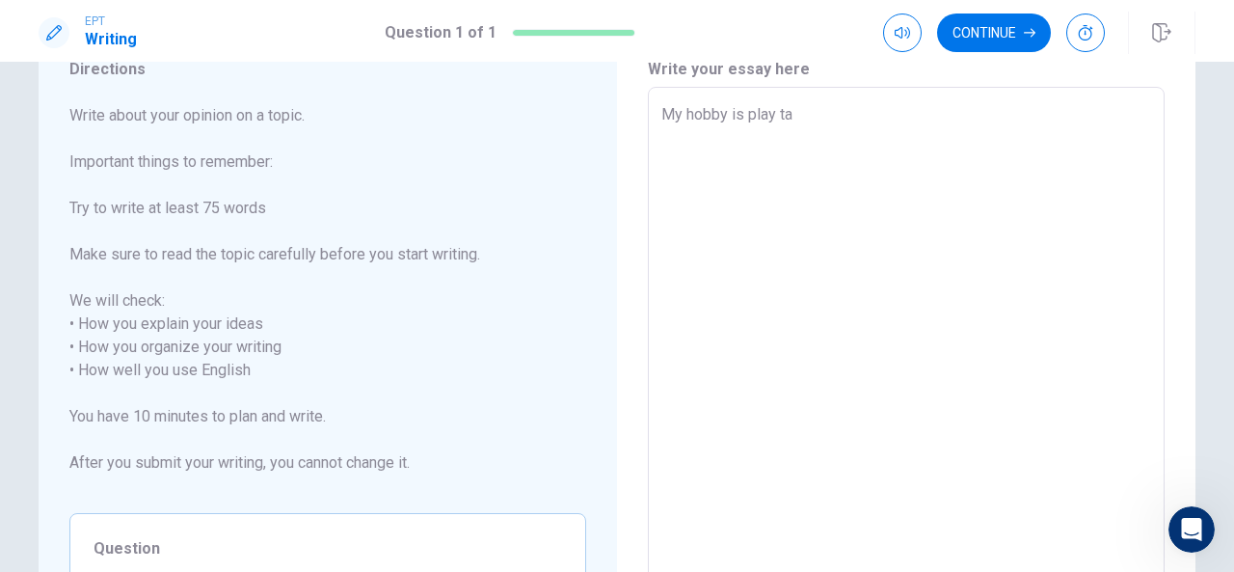
type textarea "x"
type textarea "My hobby is play tab"
type textarea "x"
type textarea "My hobby is play tabl"
type textarea "x"
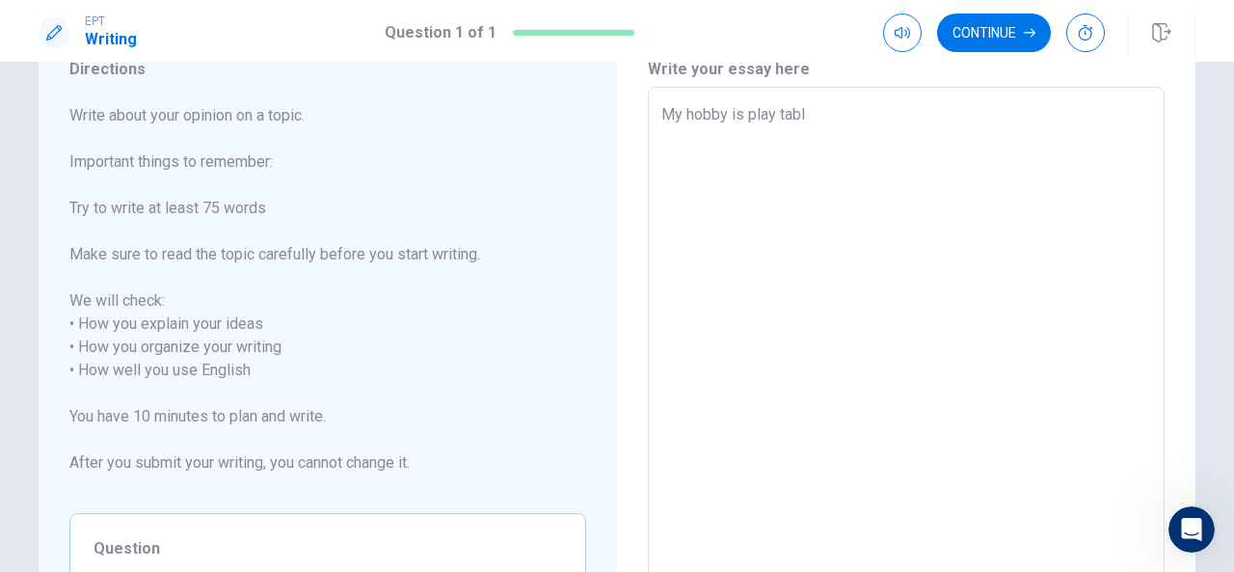
type textarea "My hobby is play table"
type textarea "x"
type textarea "My hobby is play table"
type textarea "x"
type textarea "My hobby is play table t"
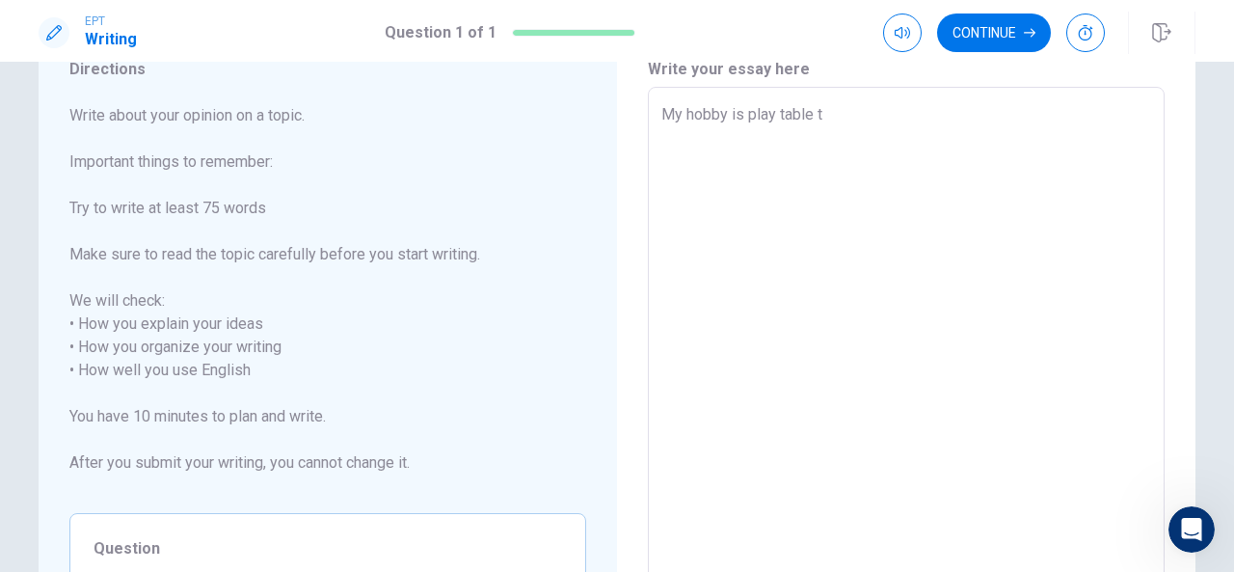
type textarea "x"
type textarea "My hobby is play table te"
type textarea "x"
type textarea "My hobby is play table ten"
type textarea "x"
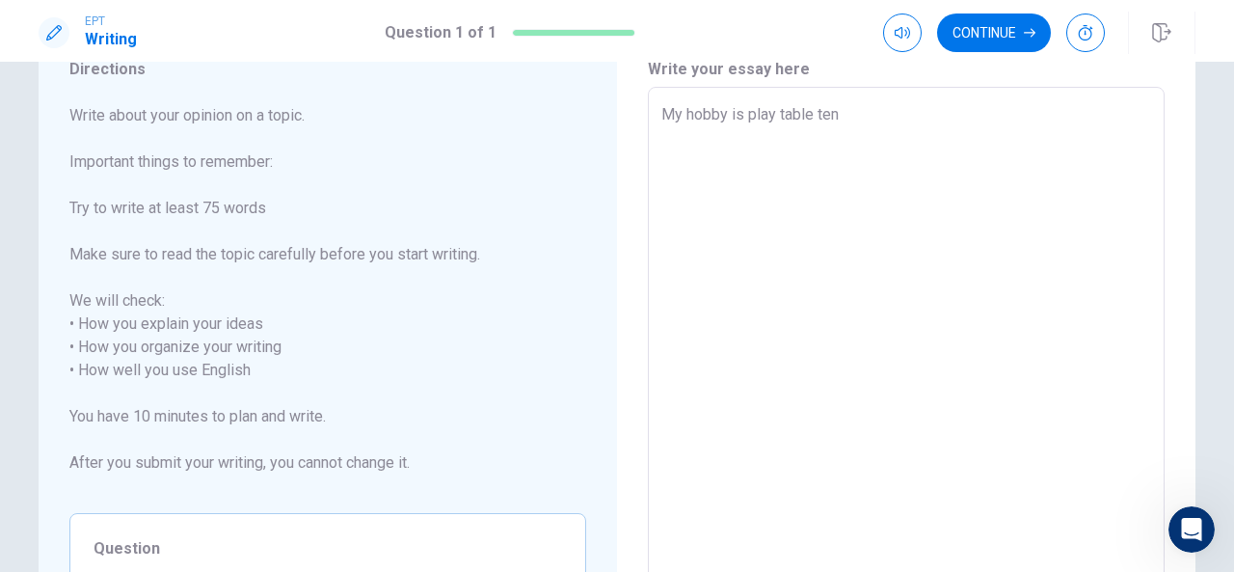
type textarea "My hobby is play table tenn"
type textarea "x"
type textarea "My hobby is play table tenni"
type textarea "x"
type textarea "My hobby is play table tennis"
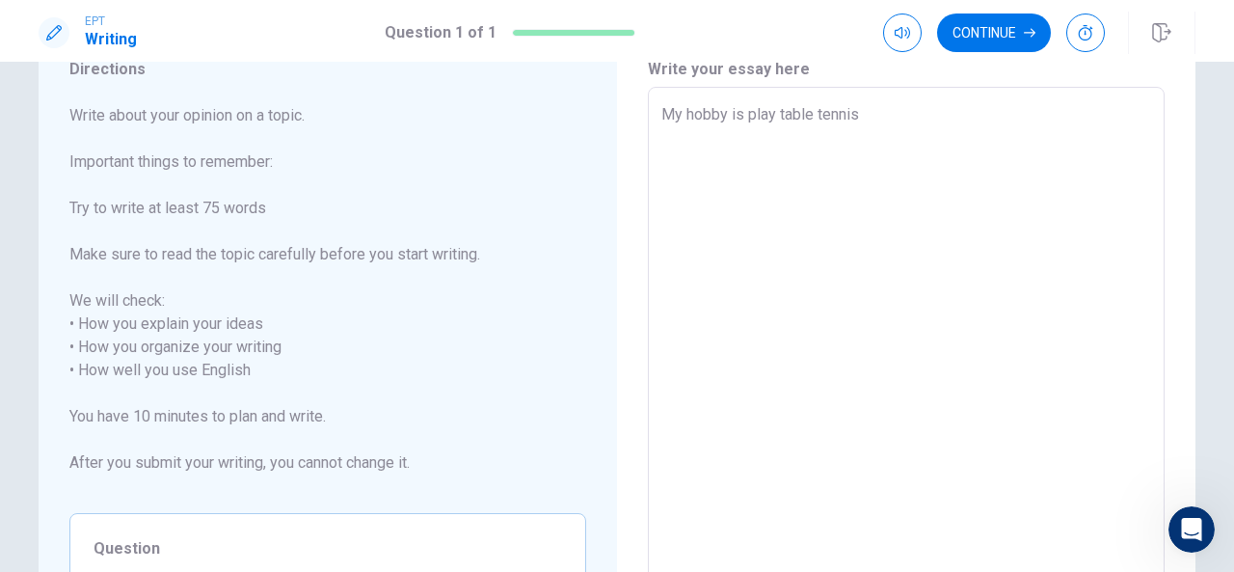
type textarea "x"
type textarea "My hobby is play table tennis,"
type textarea "x"
type textarea "My hobby is play table tennis"
type textarea "x"
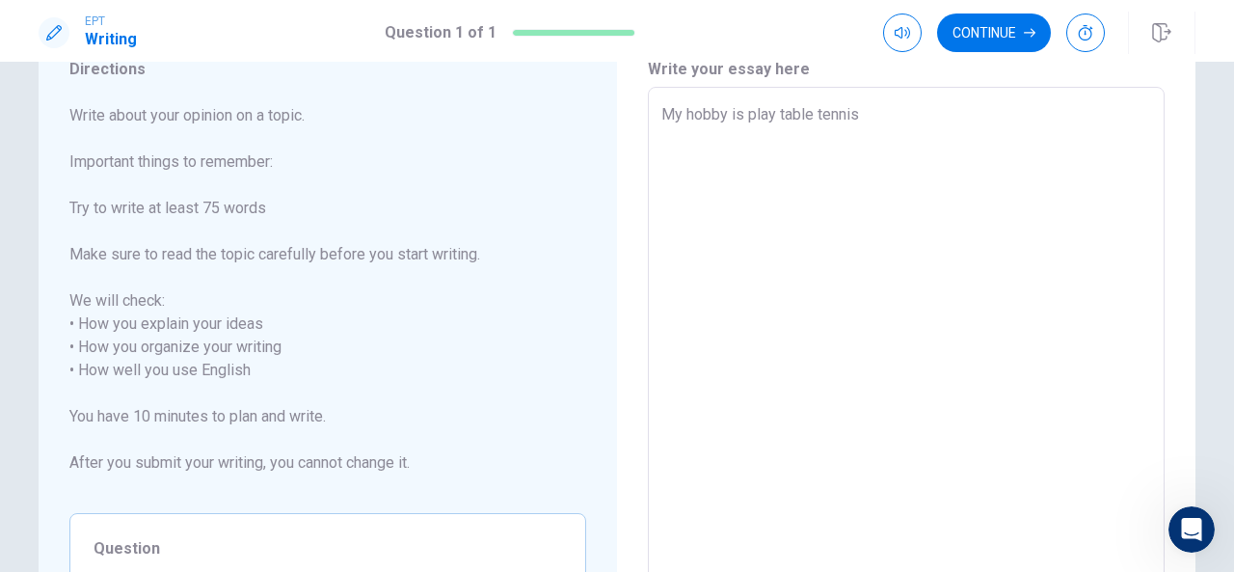
type textarea "My hobby is play table tennis."
type textarea "x"
type textarea "My hobby is play table tennis."
type textarea "x"
type textarea "My hobby is play table tennis. I"
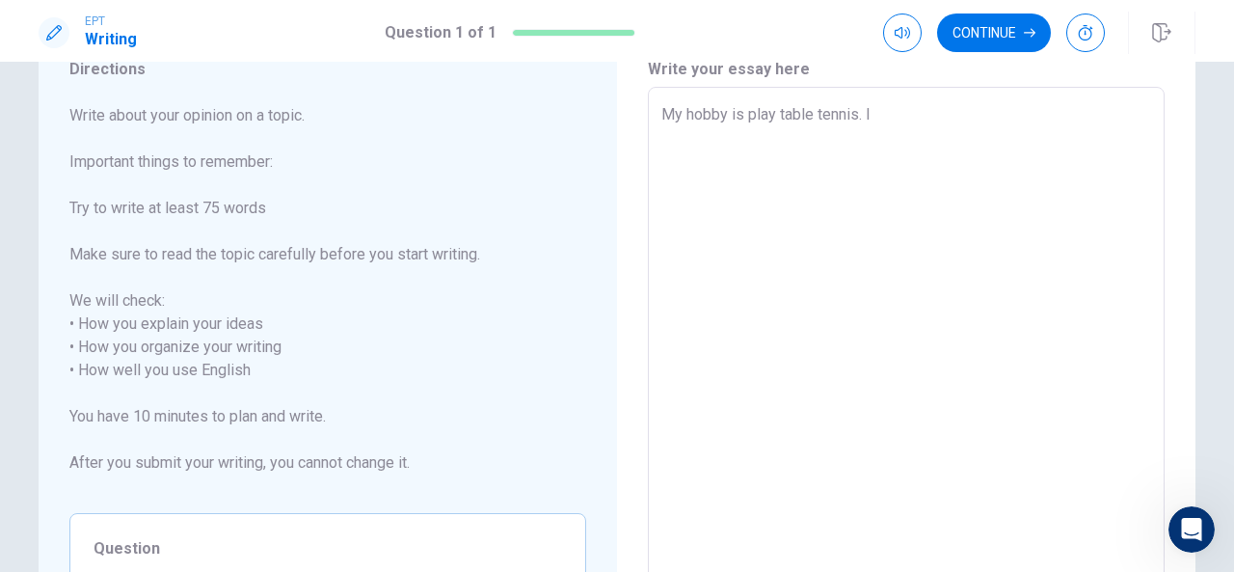
type textarea "x"
type textarea "My hobby is play table tennis. I"
type textarea "x"
type textarea "My hobby is play table tennis. I p"
type textarea "x"
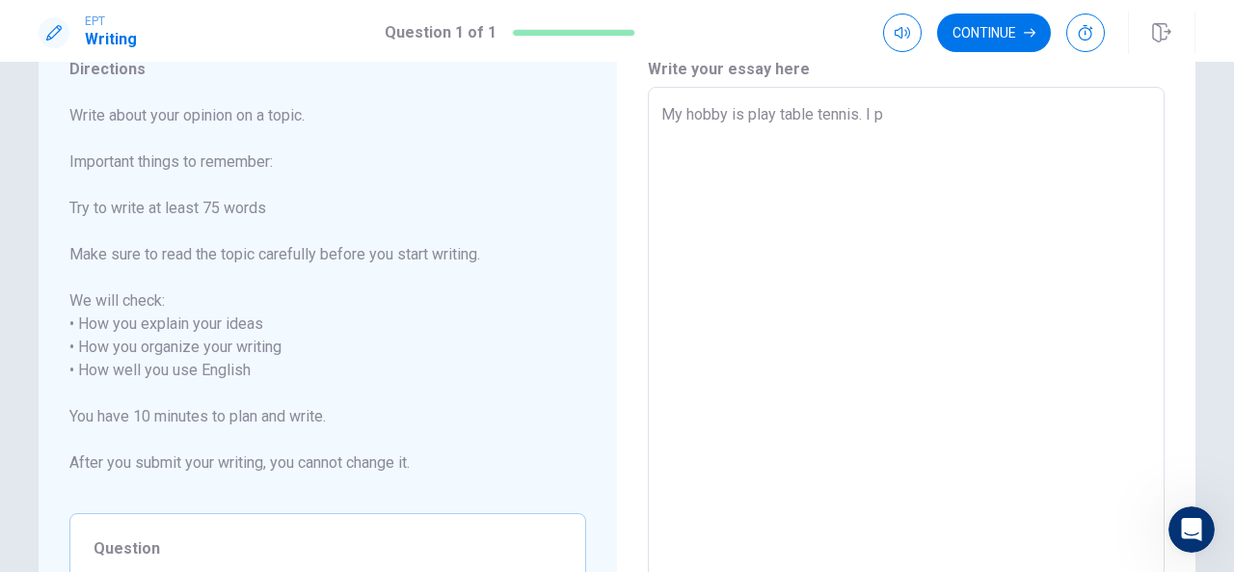
type textarea "My hobby is play table tennis. I pl"
type textarea "x"
type textarea "My hobby is play table tennis. I pla"
type textarea "x"
type textarea "My hobby is play table tennis. I play"
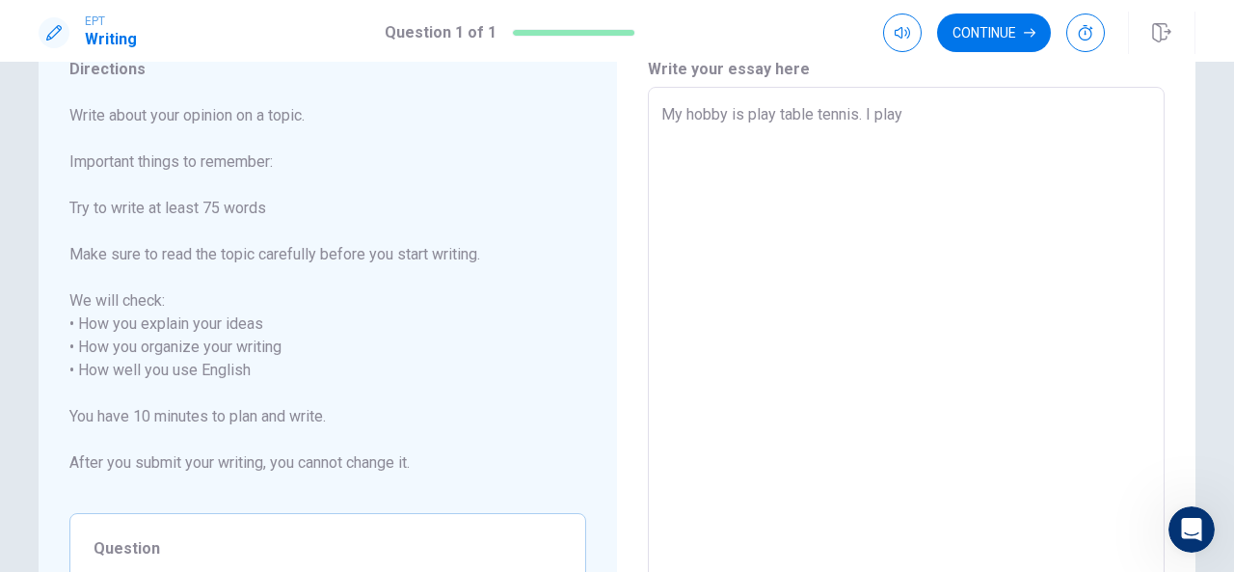
type textarea "x"
type textarea "My hobby is play table tennis. I play"
type textarea "x"
type textarea "My hobby is play table tennis. I play t"
type textarea "x"
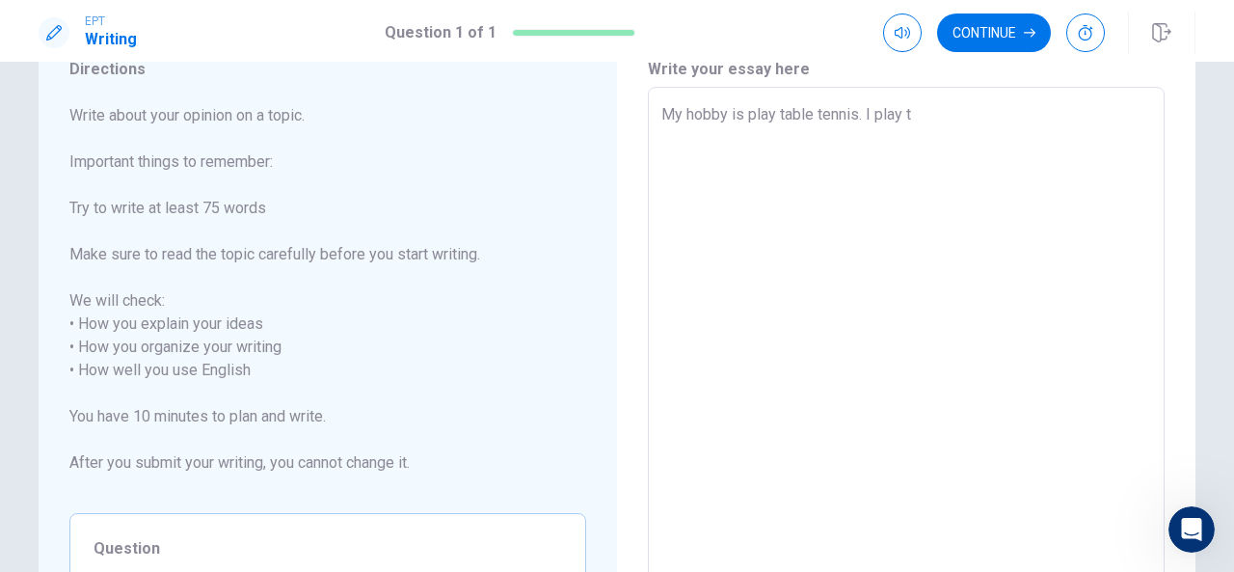
type textarea "My hobby is play table tennis. I play ta"
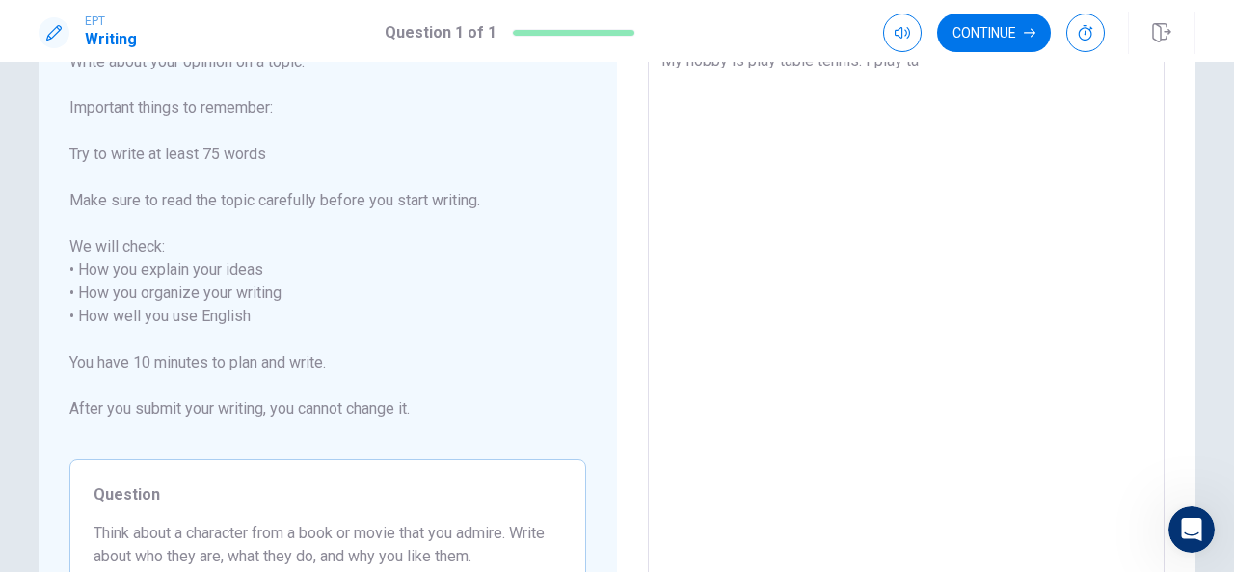
type textarea "x"
type textarea "My hobby is play table tennis. I play tab"
type textarea "x"
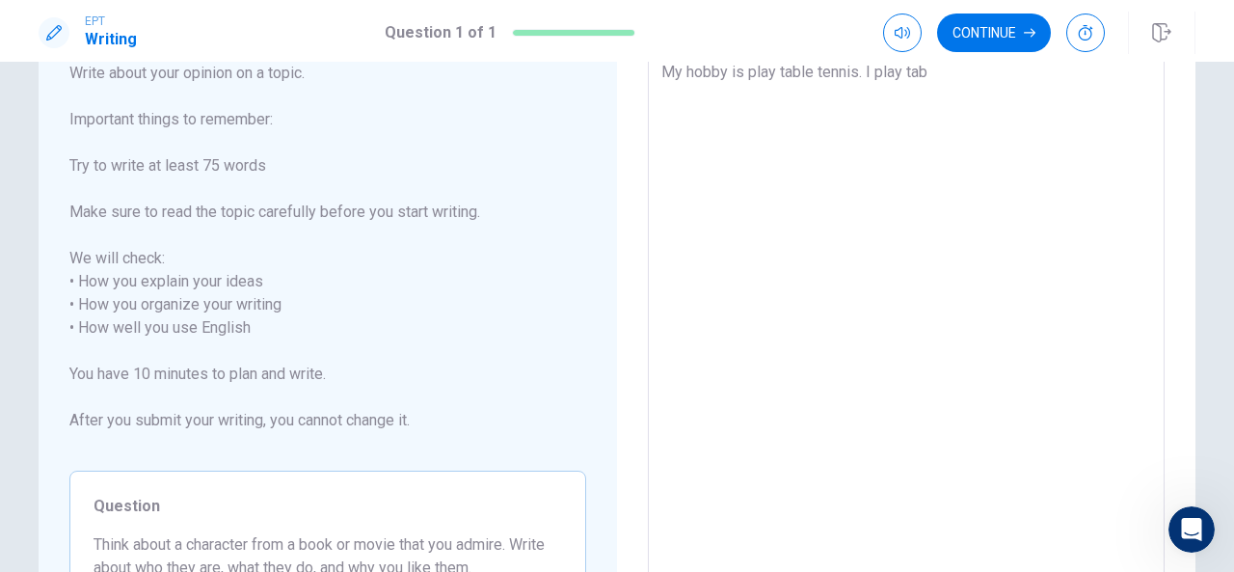
type textarea "My hobby is play table tennis. I play tabl"
type textarea "x"
type textarea "My hobby is play table tennis. I play table"
type textarea "x"
type textarea "My hobby is play table tennis. I play table"
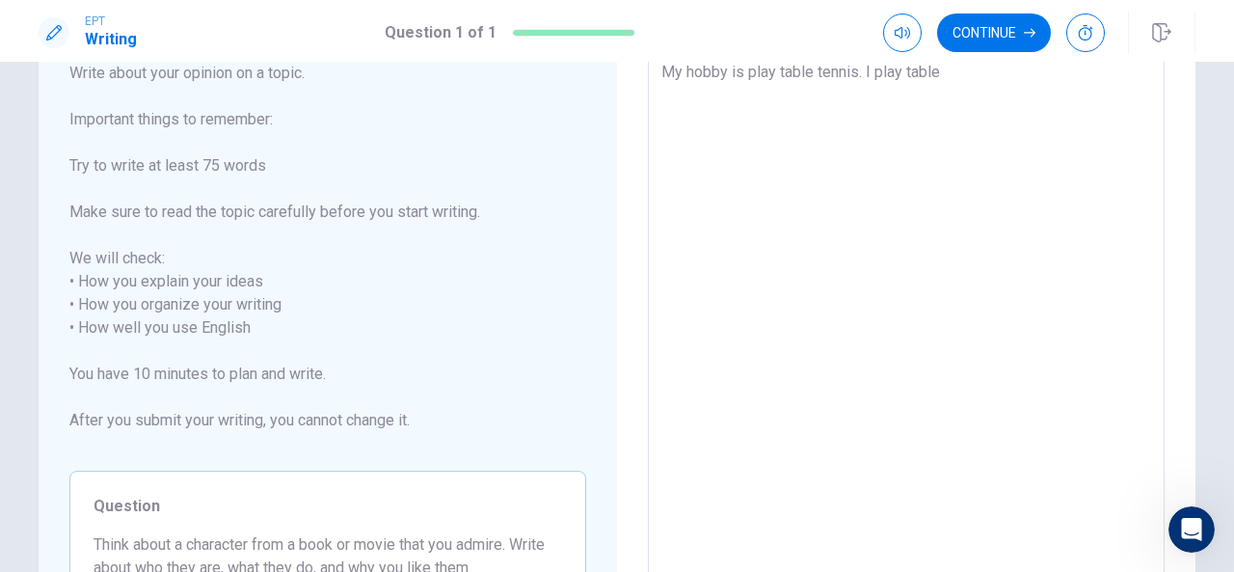
type textarea "x"
type textarea "My hobby is play table tennis. I play table t"
type textarea "x"
type textarea "My hobby is play table tennis. I play table te"
type textarea "x"
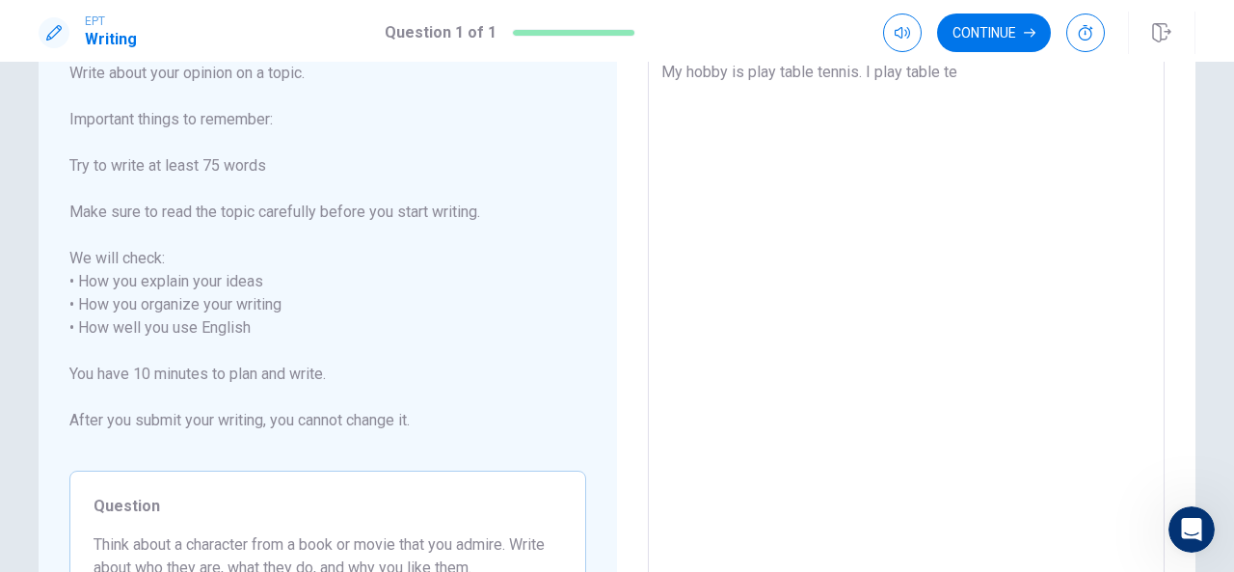
type textarea "My hobby is play table tennis. I play table ten"
type textarea "x"
type textarea "My hobby is play table tennis. I play table tenn"
type textarea "x"
type textarea "My hobby is play table tennis. I play table tenni"
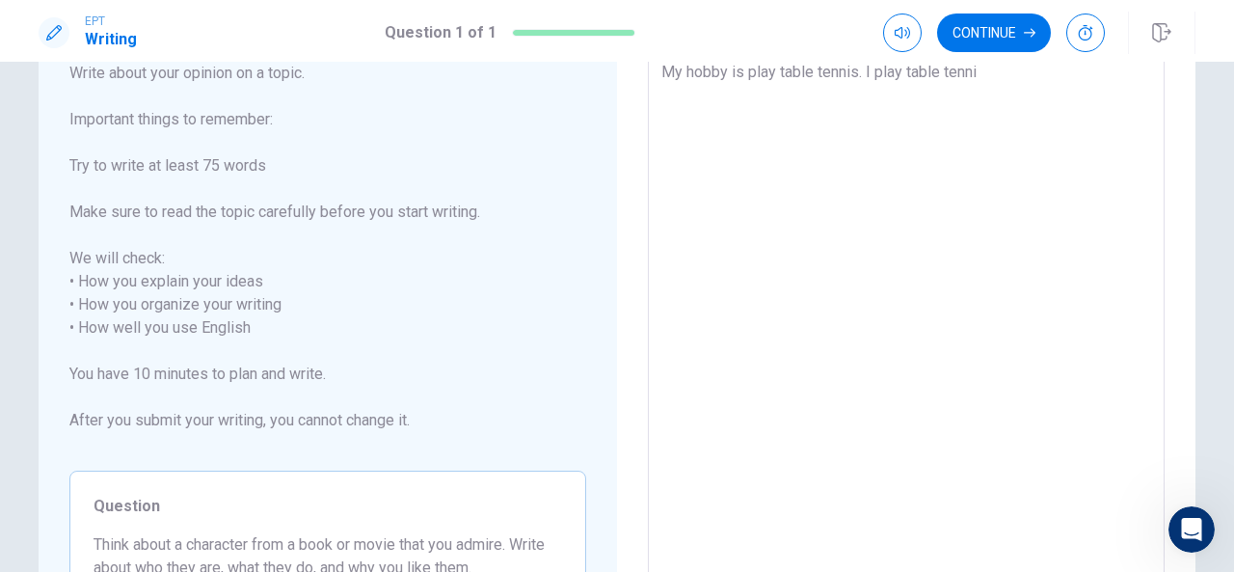
type textarea "x"
type textarea "My hobby is play table tennis. I play table tennis"
type textarea "x"
type textarea "My hobby is play table tennis. I play table tennis"
type textarea "x"
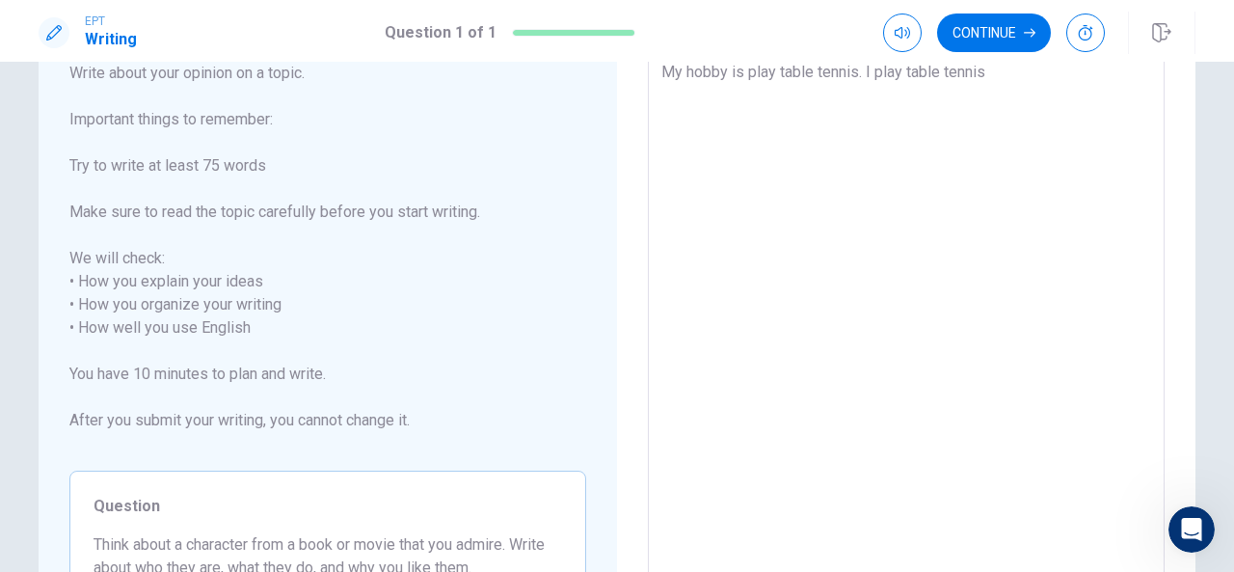
type textarea "My hobby is play table tennis. I play table tennis h"
type textarea "x"
type textarea "My hobby is play table tennis. I play table tennis ha"
type textarea "x"
type textarea "My hobby is play table tennis. I play table tennis hav"
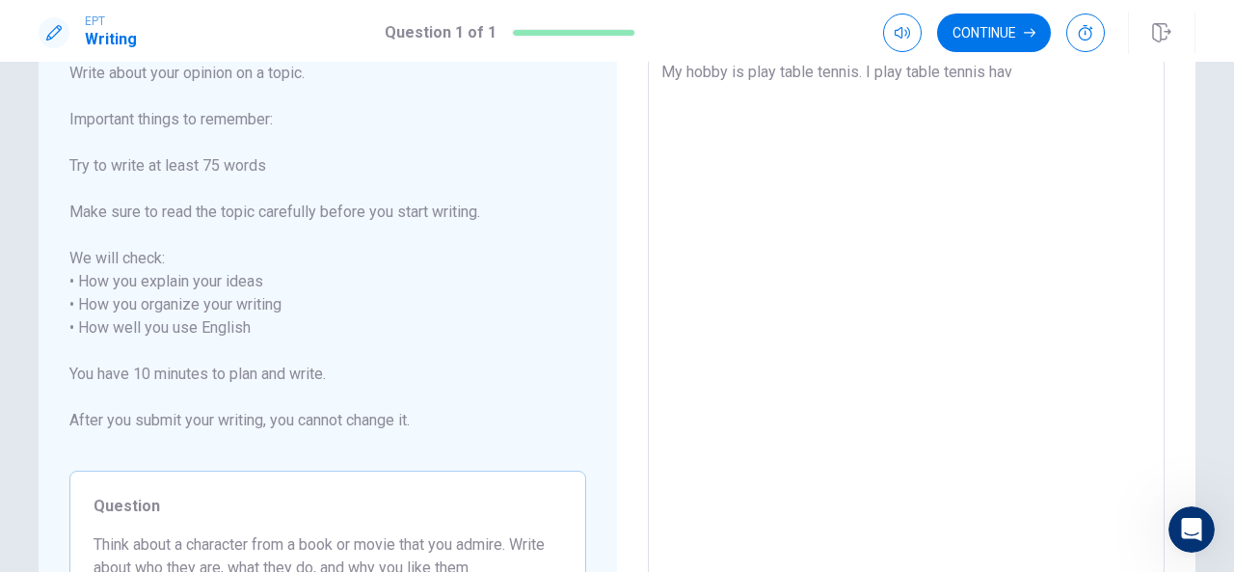
type textarea "x"
type textarea "My hobby is play table tennis. I play table tennis have"
type textarea "x"
type textarea "My hobby is play table tennis. I play table tennis have"
type textarea "x"
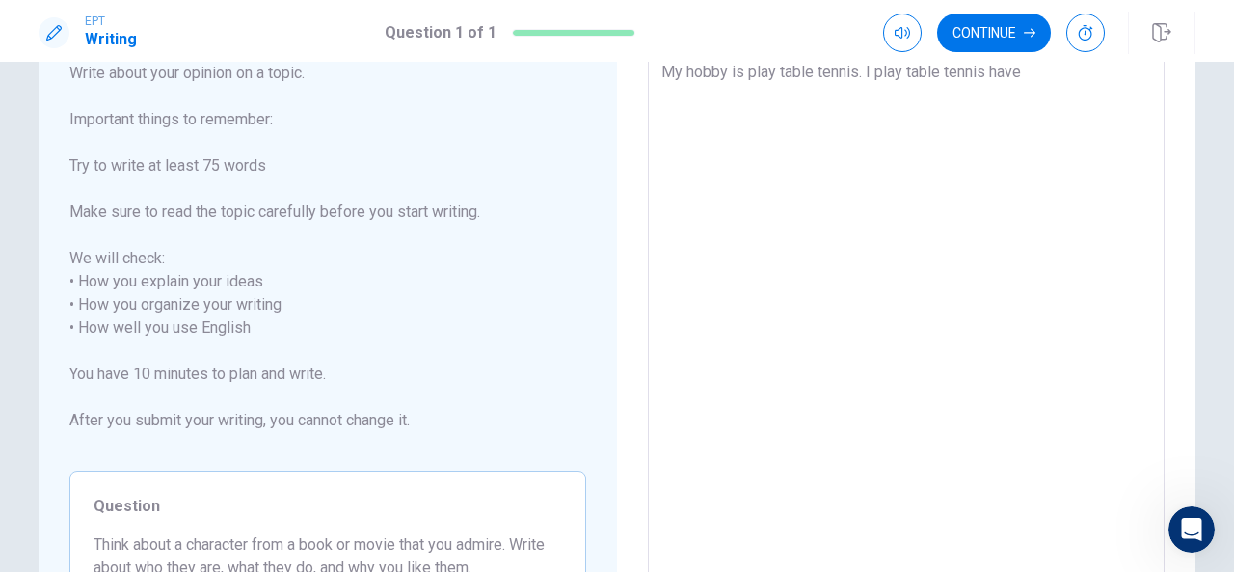
type textarea "My hobby is play table tennis. I play table tennis have 7"
type textarea "x"
type textarea "My hobby is play table tennis. I play table tennis have 7"
type textarea "x"
type textarea "My hobby is play table tennis. I play table tennis have 7 y"
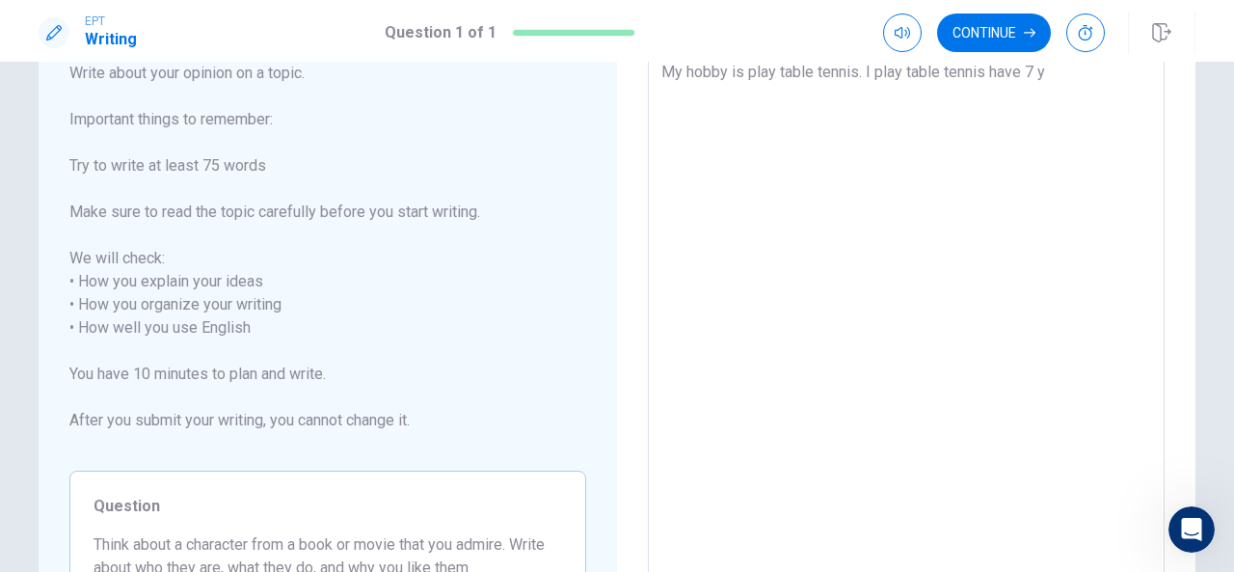
type textarea "x"
type textarea "My hobby is play table tennis. I play table tennis have 7 ye"
type textarea "x"
type textarea "My hobby is play table tennis. I play table tennis have 7 yea"
type textarea "x"
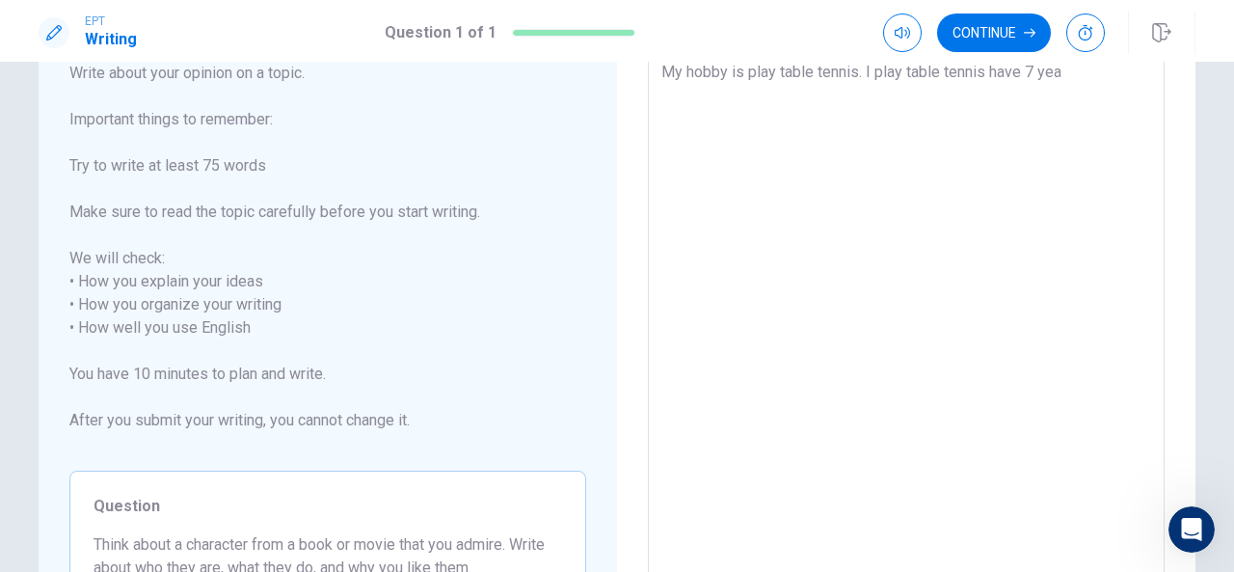
type textarea "My hobby is play table tennis. I play table tennis have 7 year"
type textarea "x"
type textarea "My hobby is play table tennis. I play table tennis have 7 years"
type textarea "x"
type textarea "My hobby is play table tennis. I play table tennis have 7 years."
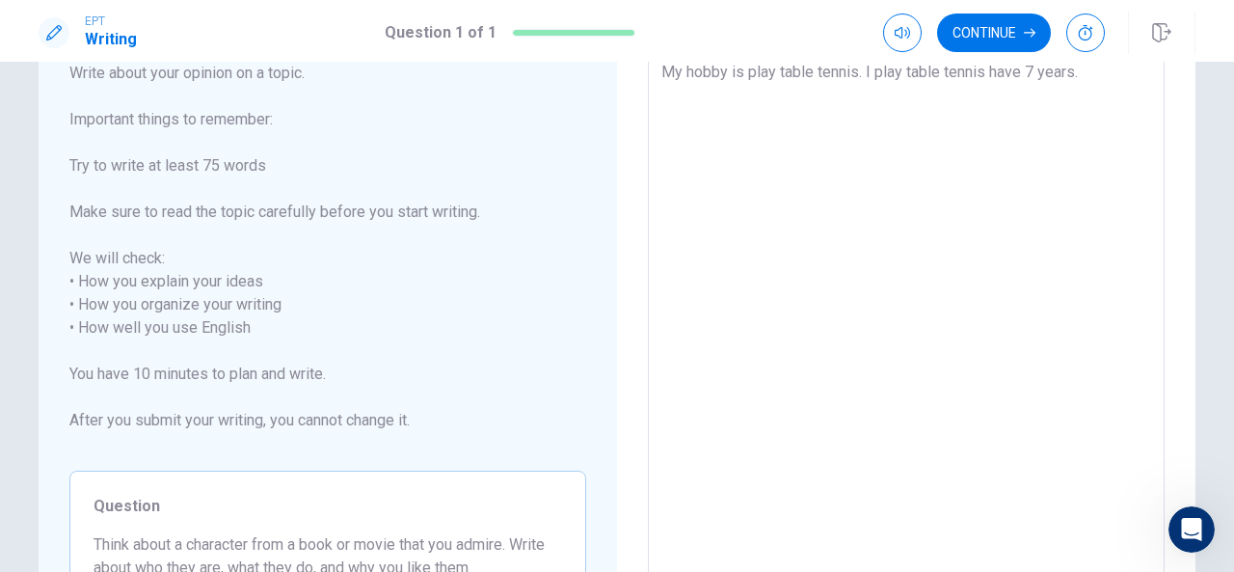
type textarea "x"
type textarea "My hobby is play table tennis. I play table tennis have 7 years."
type textarea "x"
type textarea "My hobby is play table tennis. I play table tennis have 7 years. I"
type textarea "x"
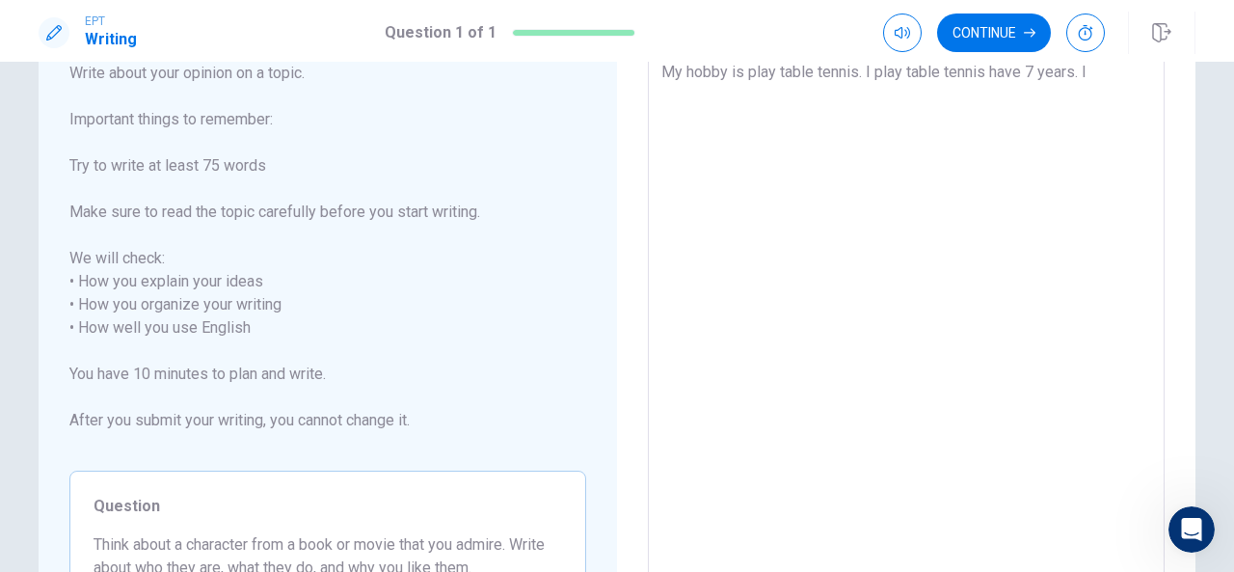
type textarea "My hobby is play table tennis. I play table tennis have 7 years. I"
type textarea "x"
type textarea "My hobby is play table tennis. I play table tennis have 7 years. I l"
type textarea "x"
type textarea "My hobby is play table tennis. I play table tennis have 7 years. I li"
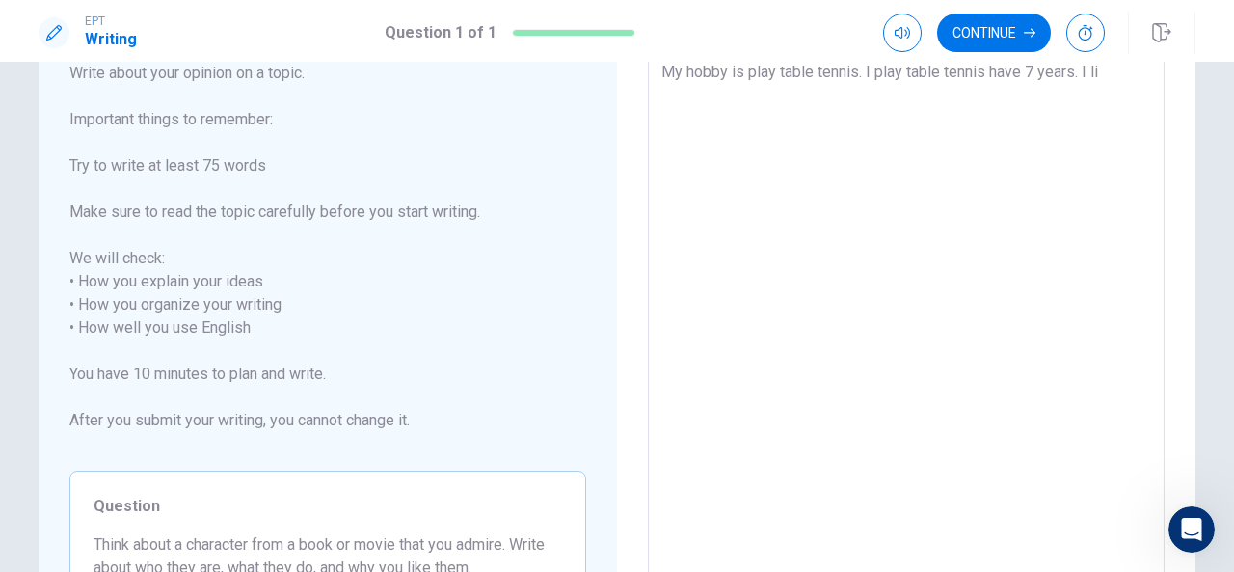
type textarea "x"
type textarea "My hobby is play table tennis. I play table tennis have 7 years. I lik"
type textarea "x"
type textarea "My hobby is play table tennis. I play table tennis have 7 years. I like"
type textarea "x"
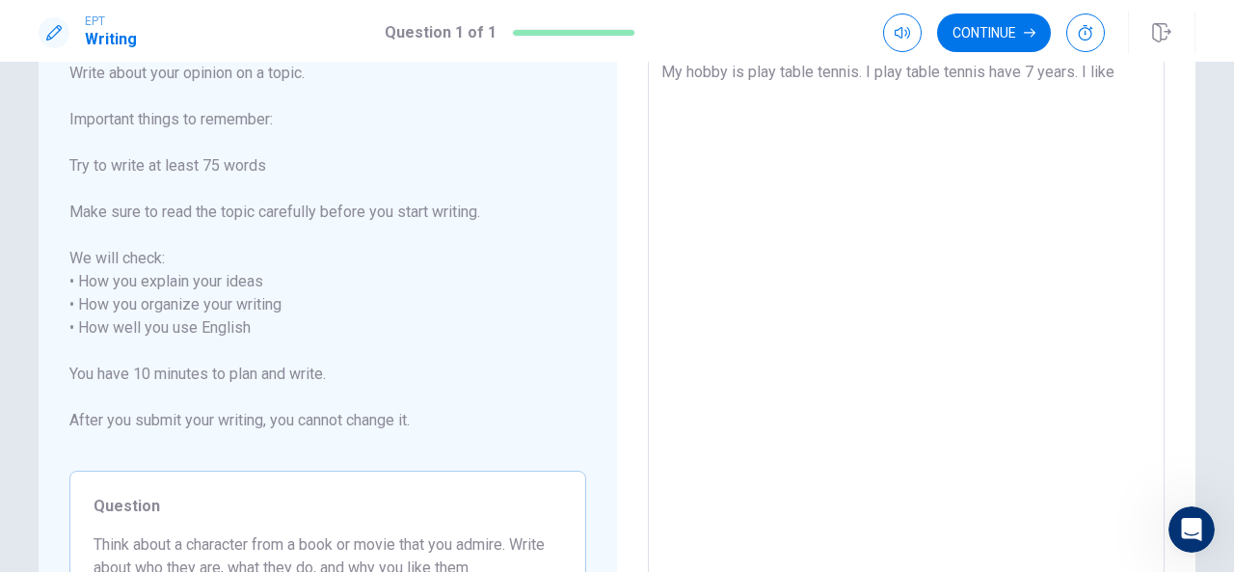
type textarea "My hobby is play table tennis. I play table tennis have 7 years. I like"
type textarea "x"
type textarea "My hobby is play table tennis. I play table tennis have 7 years. I like t"
type textarea "x"
type textarea "My hobby is play table tennis. I play table tennis have 7 years. I like th"
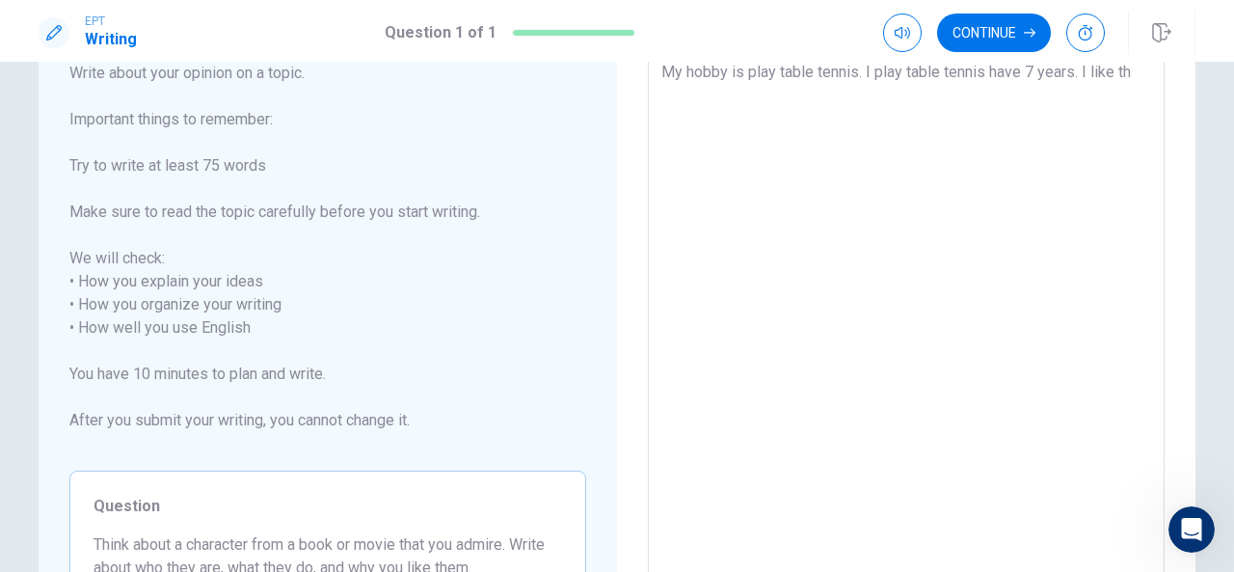
type textarea "x"
type textarea "My hobby is play table tennis. I play table tennis have 7 years. I like thi"
type textarea "x"
type textarea "My hobby is play table tennis. I play table tennis have 7 years. I like this"
type textarea "x"
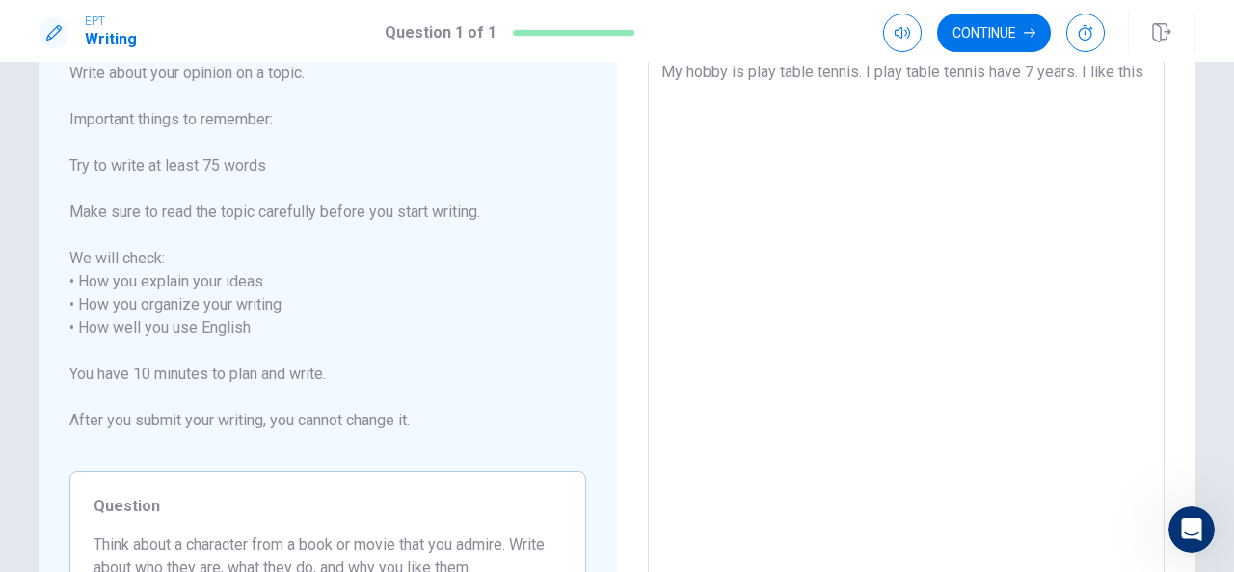
type textarea "My hobby is play table tennis. I play table tennis have 7 years. I like this"
type textarea "x"
type textarea "My hobby is play table tennis. I play table tennis have 7 years. I like this"
type textarea "x"
type textarea "My hobby is play table tennis. I play table tennis have 7 years. I like thi"
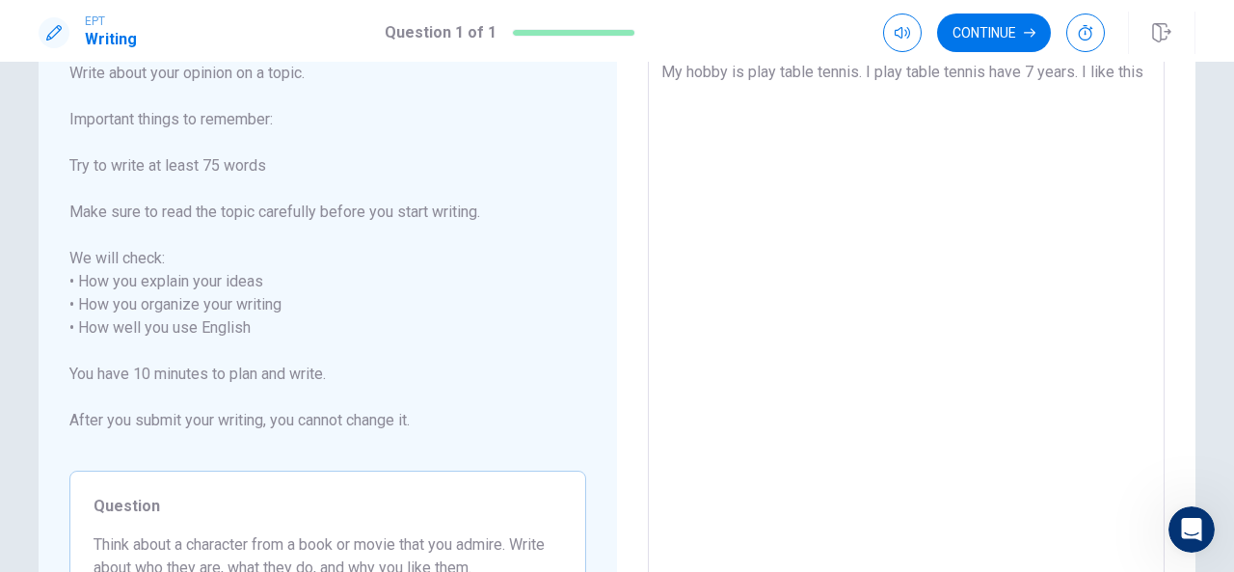
type textarea "x"
type textarea "My hobby is play table tennis. I play table tennis have 7 years. I like th"
type textarea "x"
type textarea "My hobby is play table tennis. I play table tennis have 7 years. I like t"
type textarea "x"
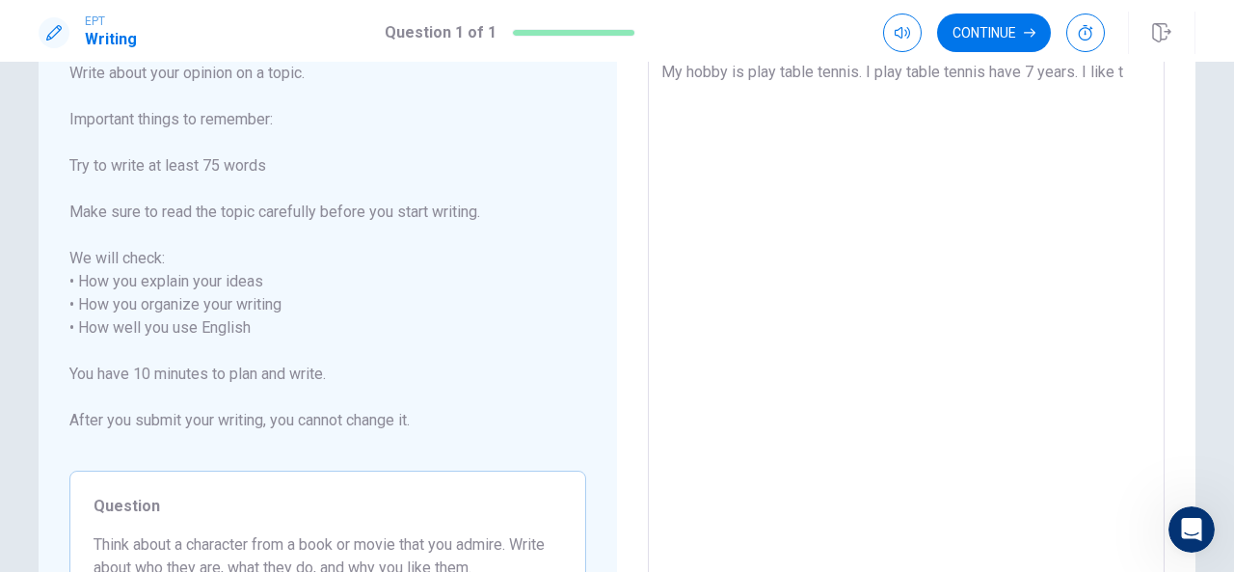
type textarea "My hobby is play table tennis. I play table tennis have 7 years. I like"
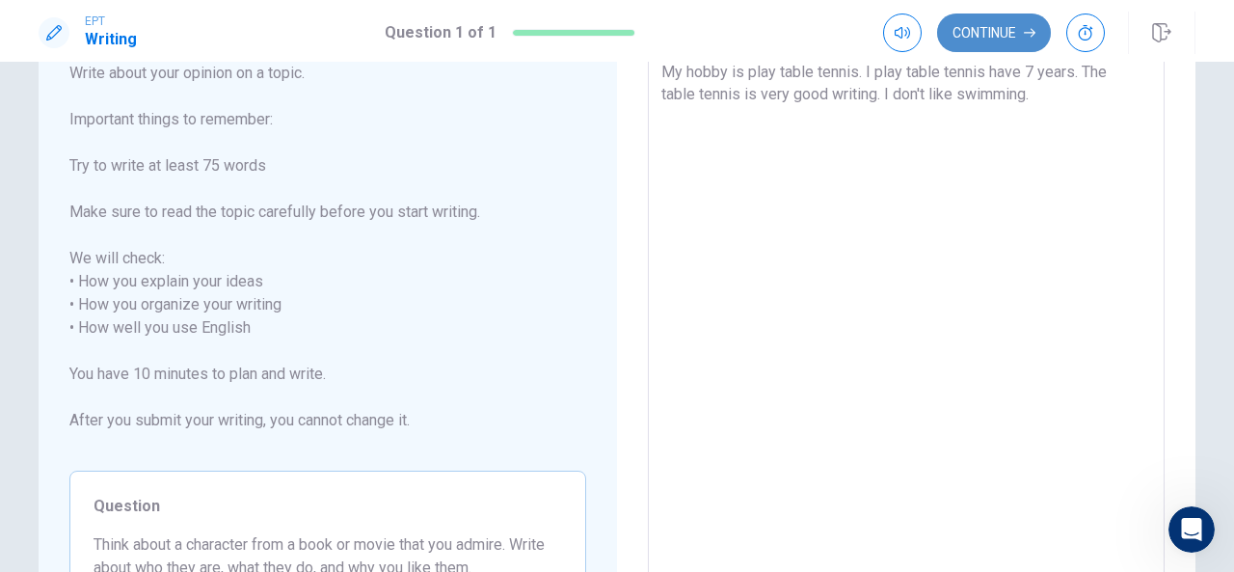
click at [1006, 23] on button "Continue" at bounding box center [994, 32] width 114 height 39
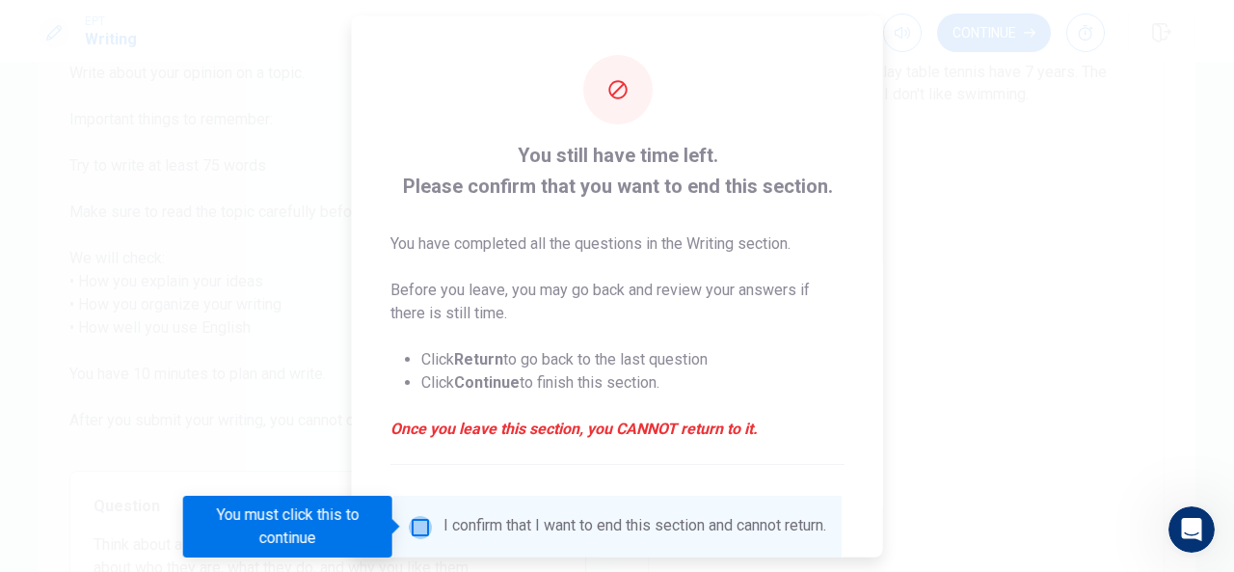
click at [417, 533] on input "You must click this to continue" at bounding box center [420, 526] width 23 height 23
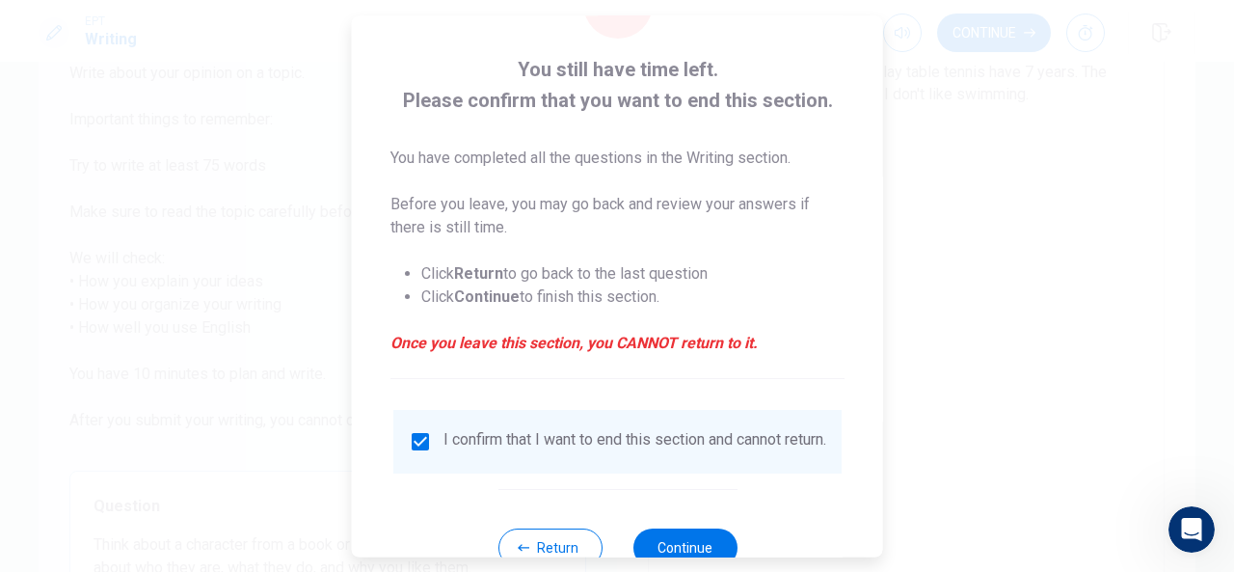
scroll to position [147, 0]
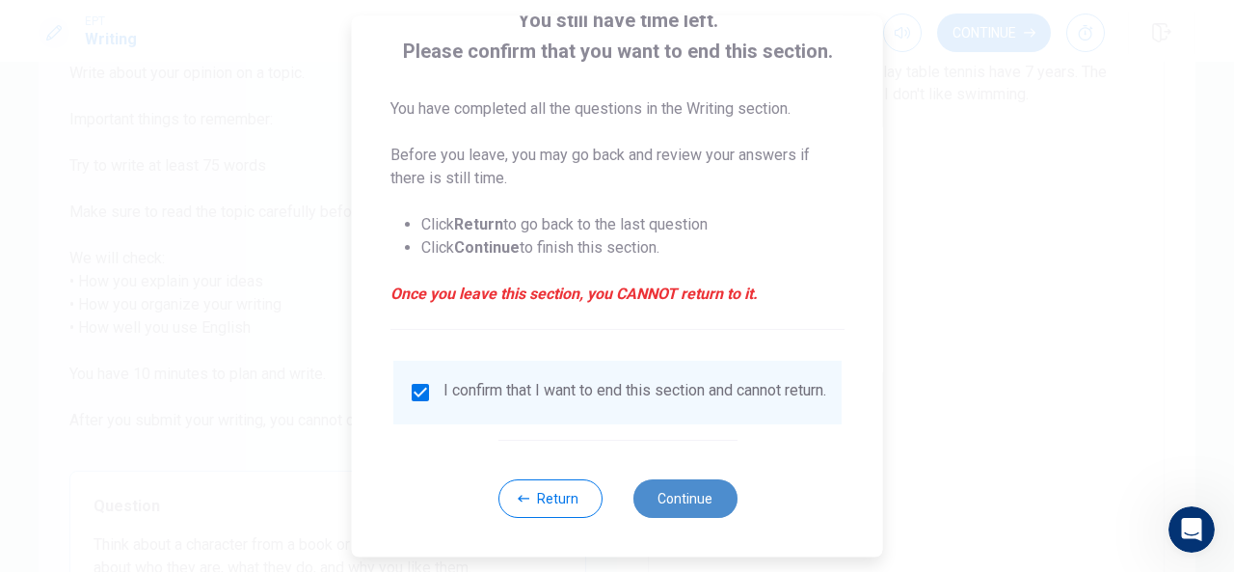
click at [659, 484] on button "Continue" at bounding box center [684, 498] width 104 height 39
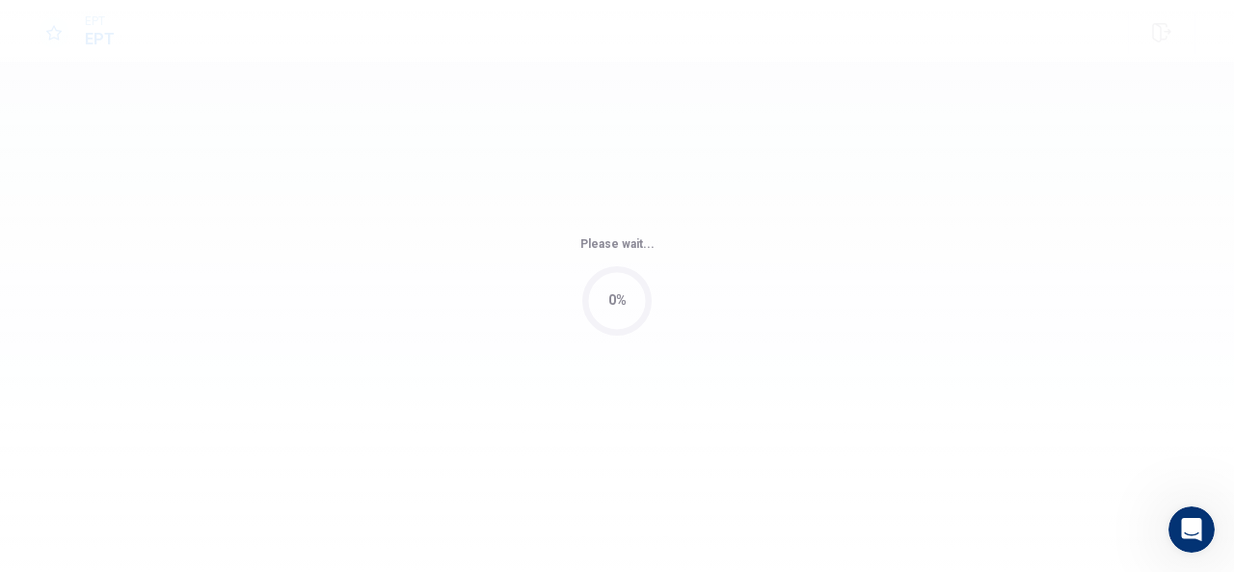
scroll to position [0, 0]
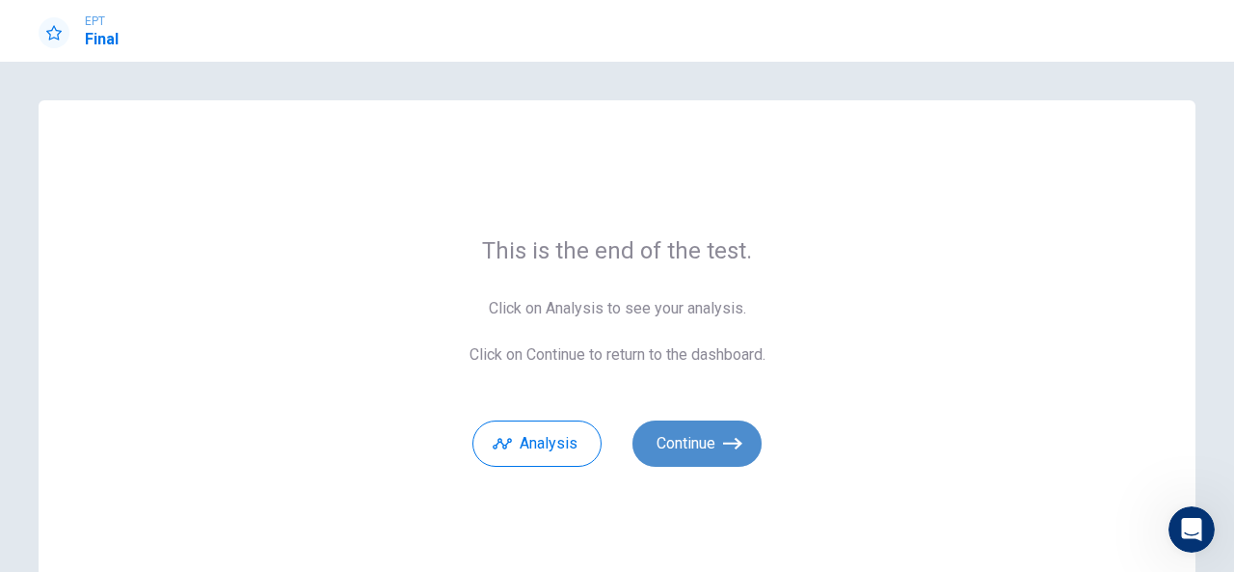
click at [752, 439] on button "Continue" at bounding box center [696, 443] width 129 height 46
